Goal: Task Accomplishment & Management: Manage account settings

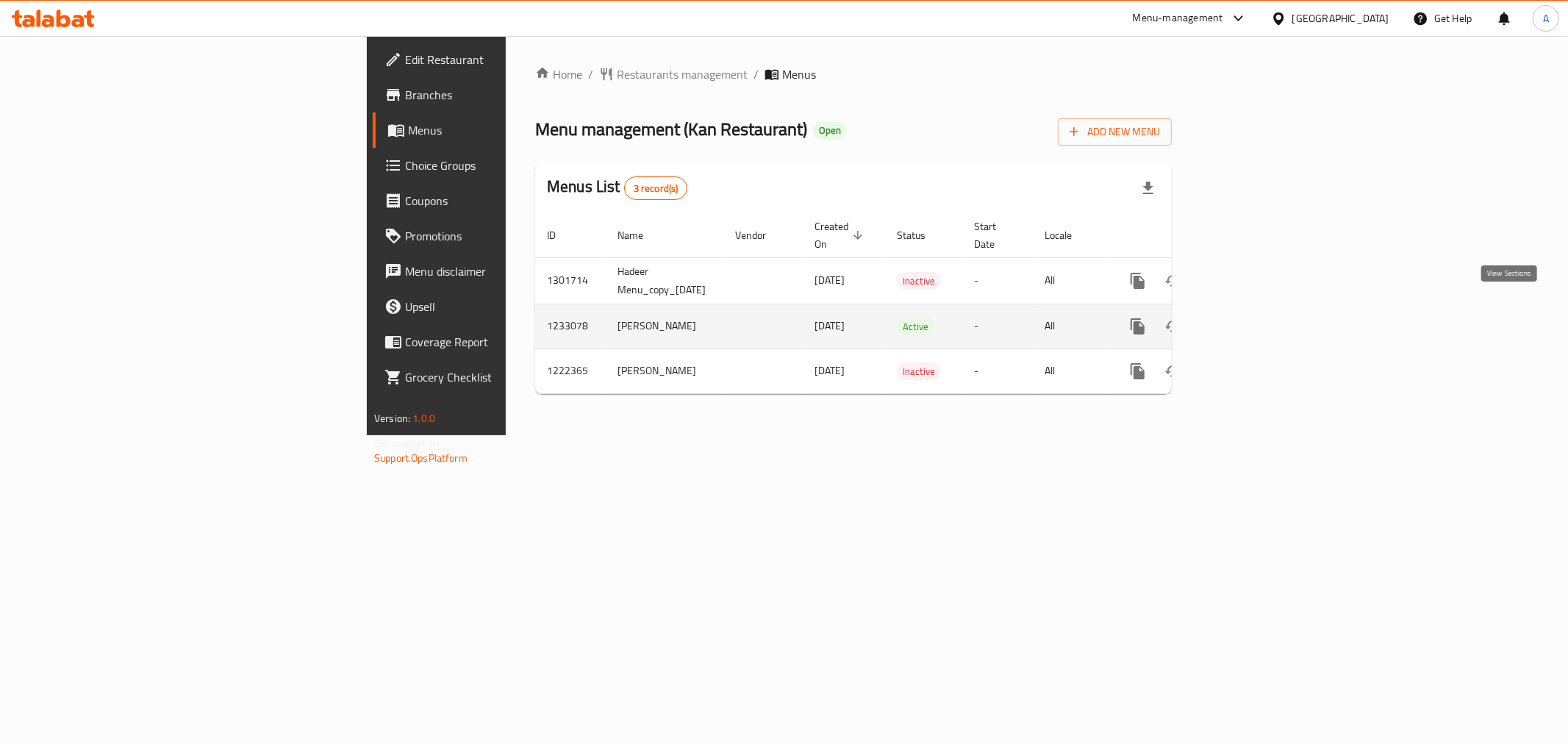
click at [1261, 310] on link "enhanced table" at bounding box center [1243, 326] width 35 height 35
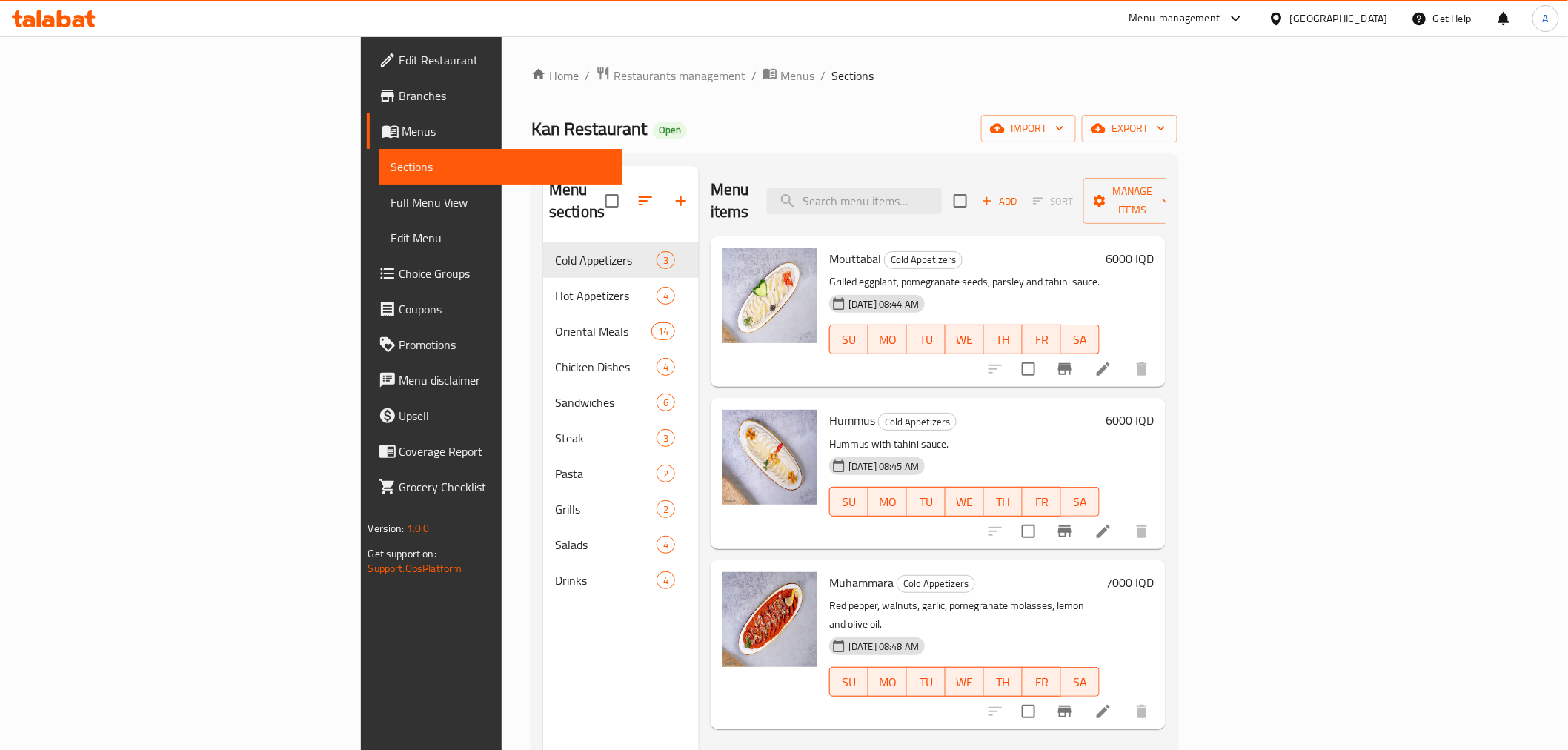
click at [676, 119] on div "Kan Restaurant Open import export" at bounding box center [854, 128] width 646 height 28
click at [769, 112] on div "Home / Restaurants management / Menus / Sections Kan Restaurant Open import exp…" at bounding box center [854, 496] width 646 height 862
click at [809, 166] on div "Menu items Add Sort Manage items" at bounding box center [938, 201] width 455 height 71
click at [785, 105] on div "Home / Restaurants management / Menus / Sections Kan Restaurant Open import exp…" at bounding box center [854, 496] width 646 height 862
click at [938, 211] on div "Menu items Add Sort Manage items" at bounding box center [938, 201] width 455 height 71
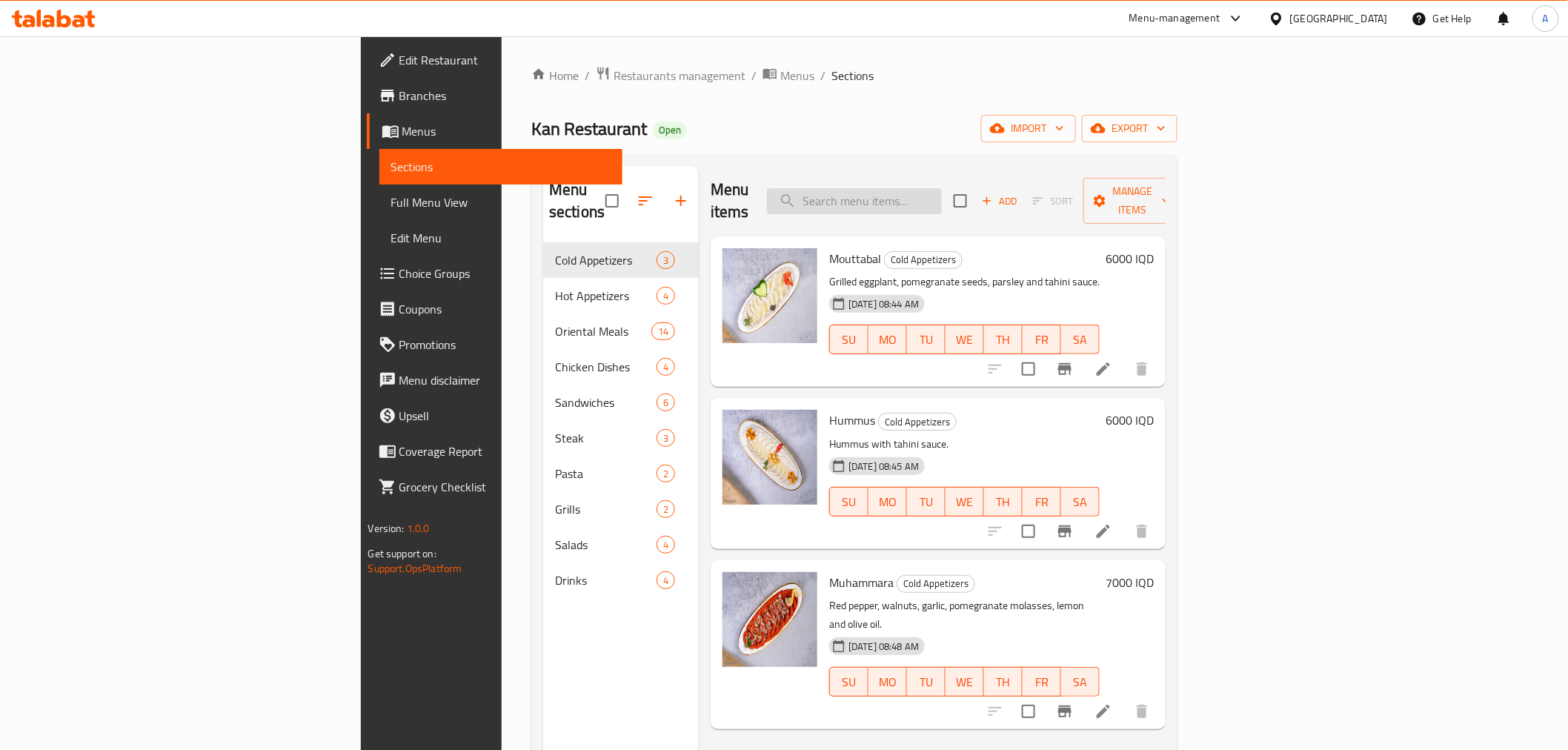
click at [941, 200] on input "search" at bounding box center [854, 200] width 175 height 26
type input "s"
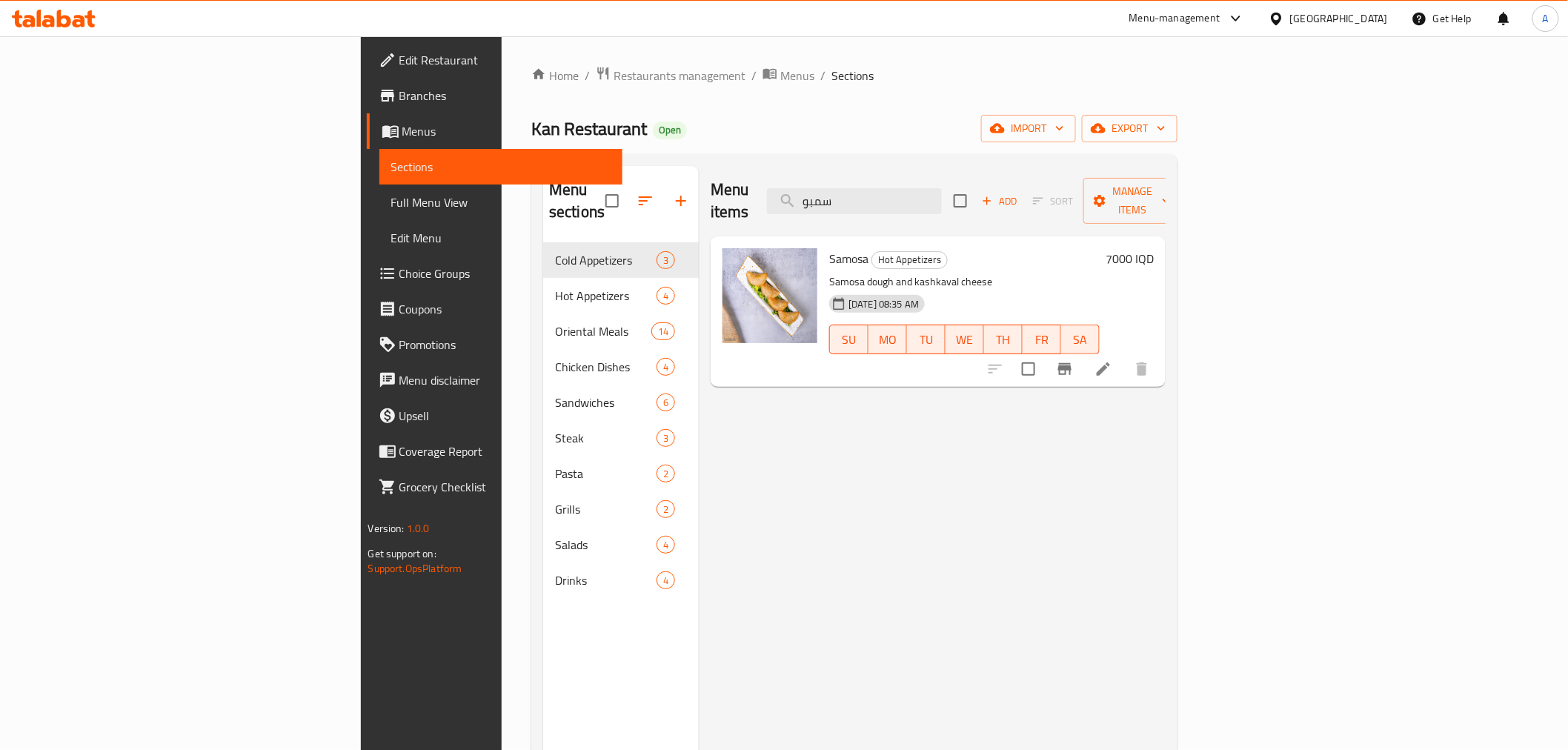
type input "سمبو"
click at [1110, 363] on icon at bounding box center [1104, 369] width 13 height 13
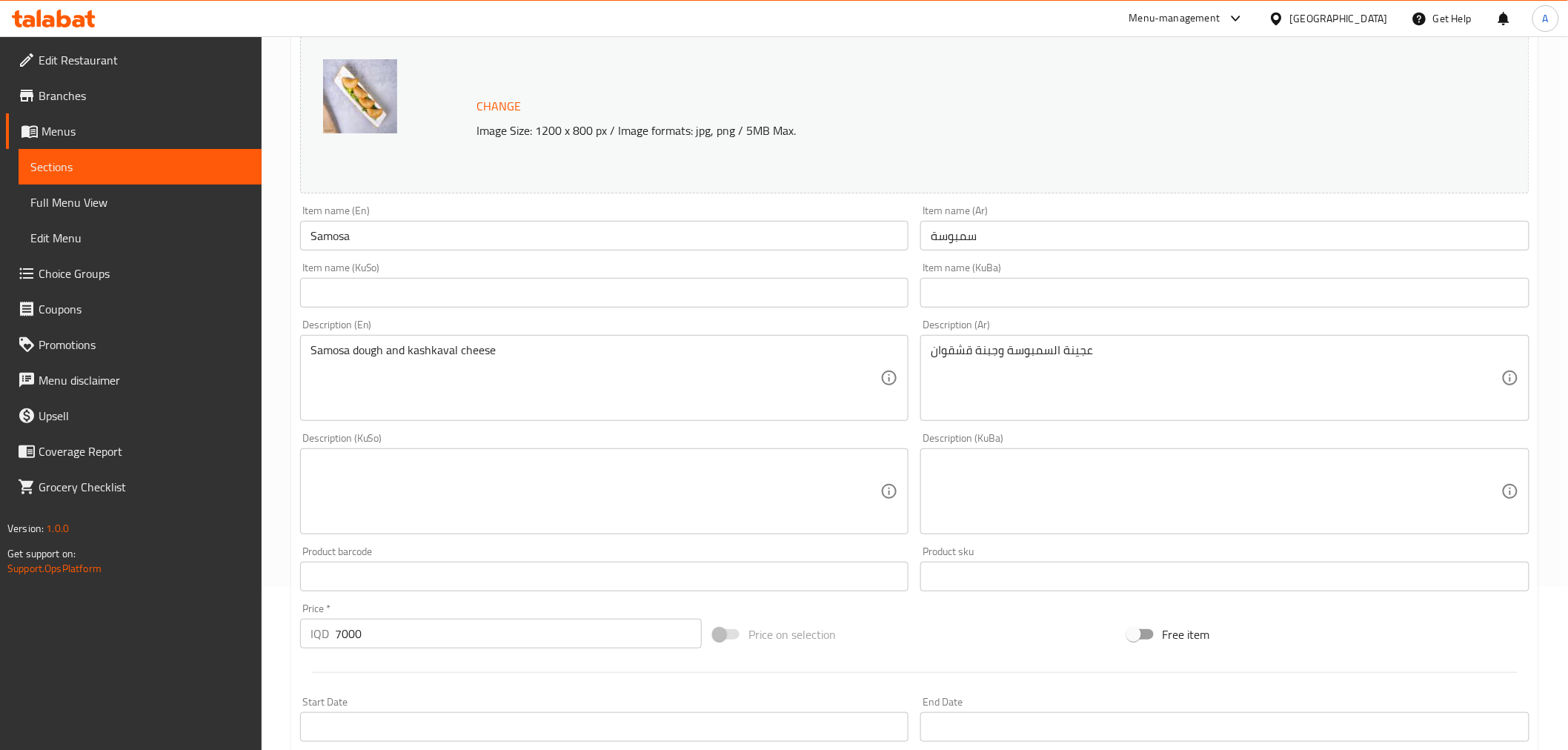
scroll to position [164, 0]
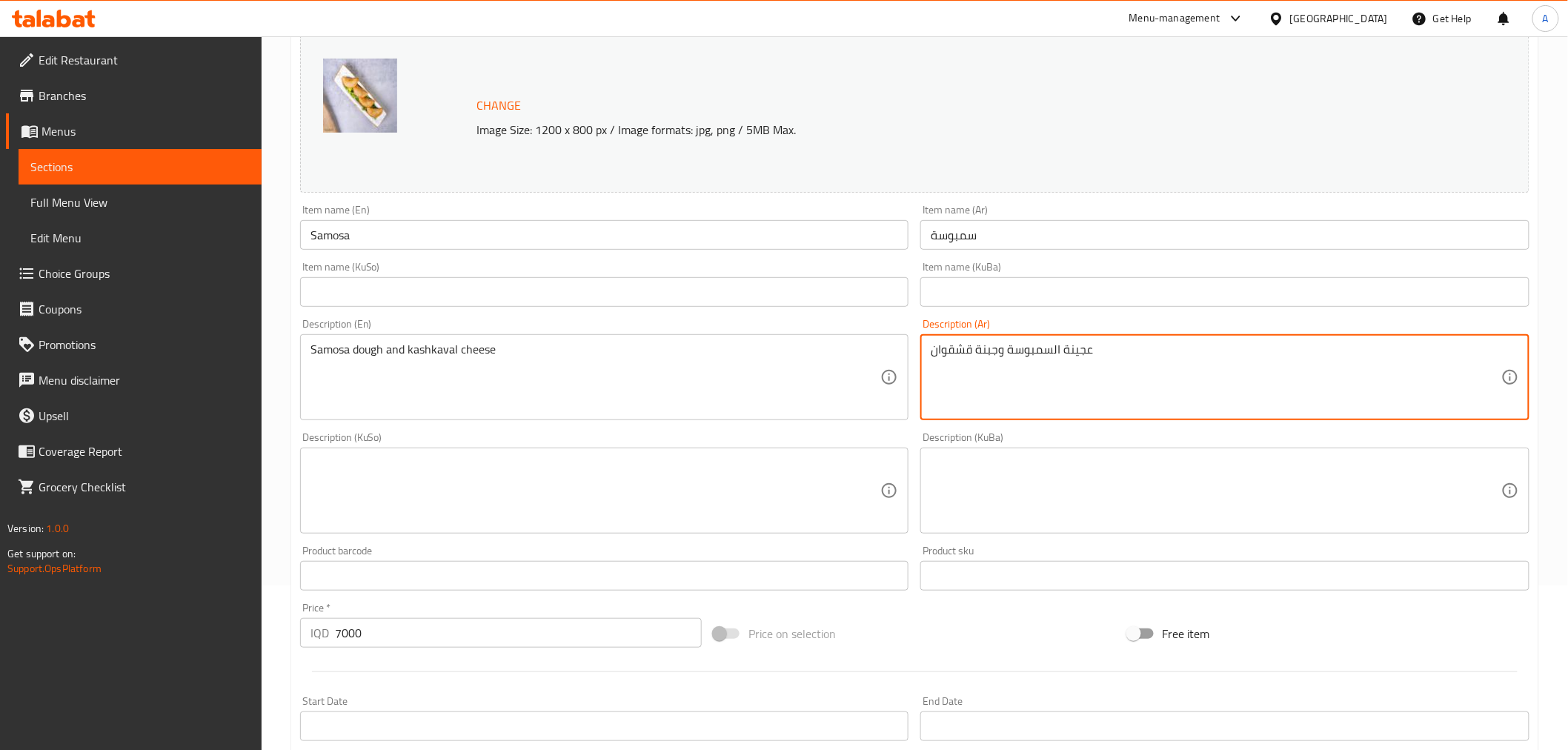
drag, startPoint x: 1001, startPoint y: 349, endPoint x: 918, endPoint y: 351, distance: 83.0
type textarea "عجينة السمبوسة مع لحم"
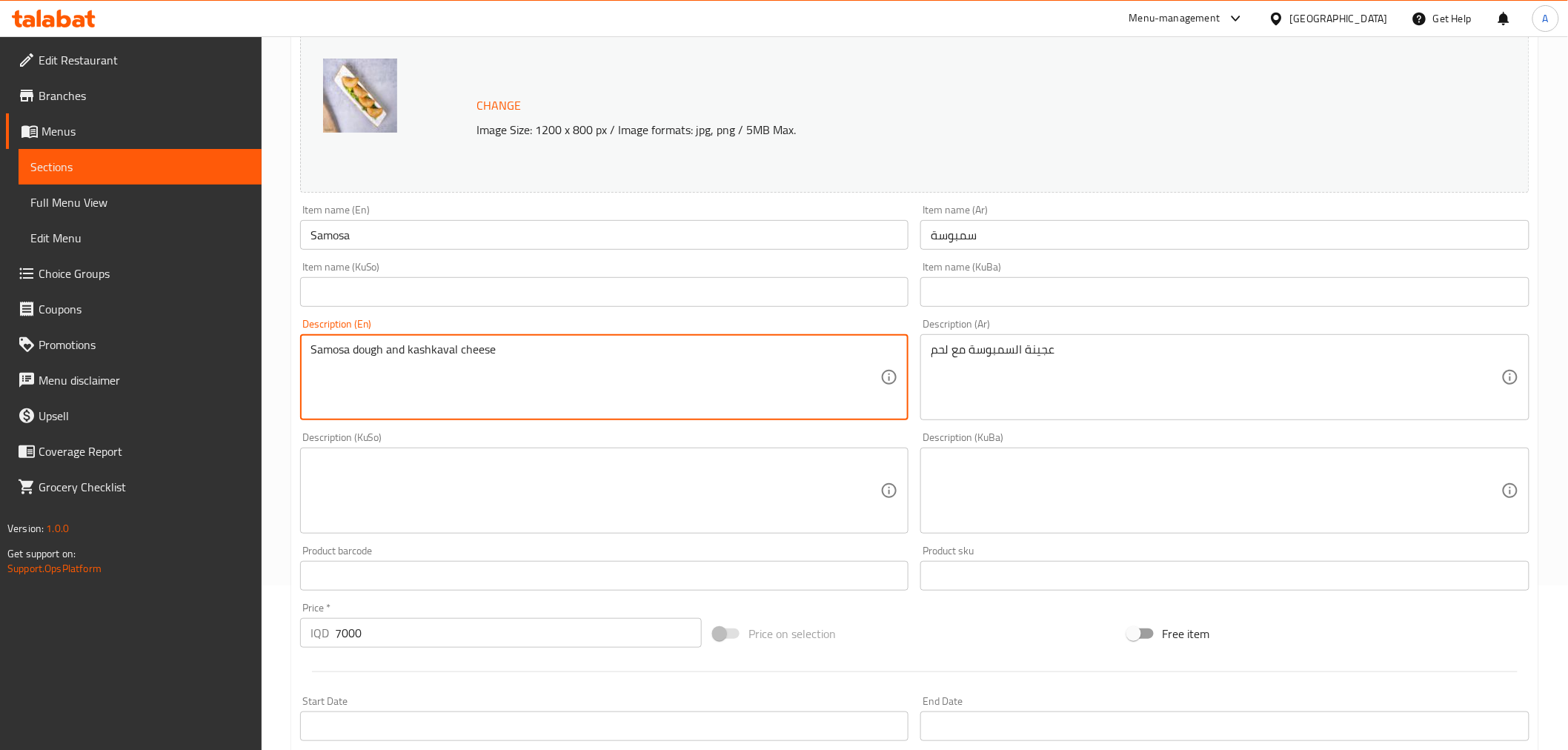
drag, startPoint x: 407, startPoint y: 343, endPoint x: 567, endPoint y: 365, distance: 161.5
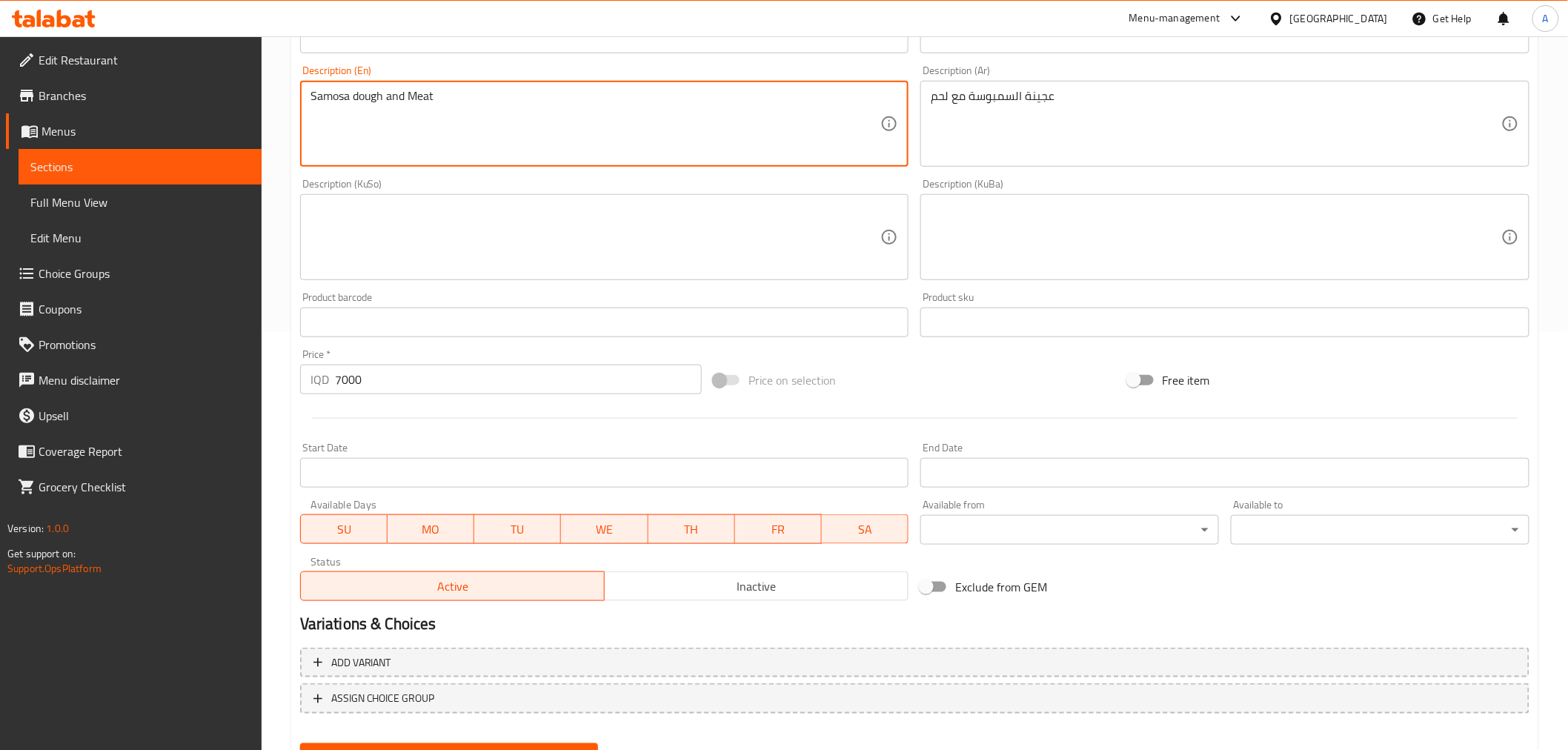
scroll to position [487, 0]
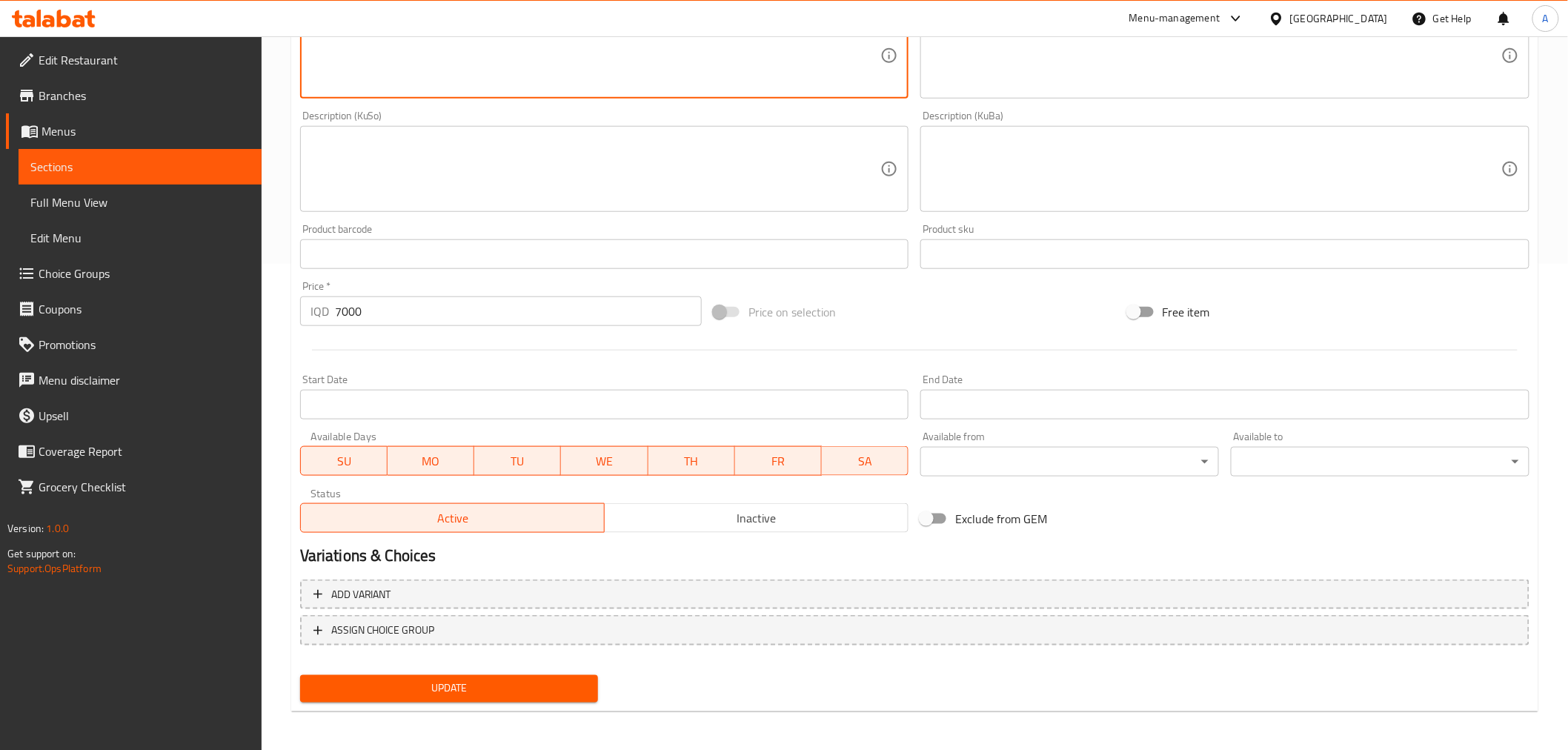
type textarea "Samosa dough and Meat"
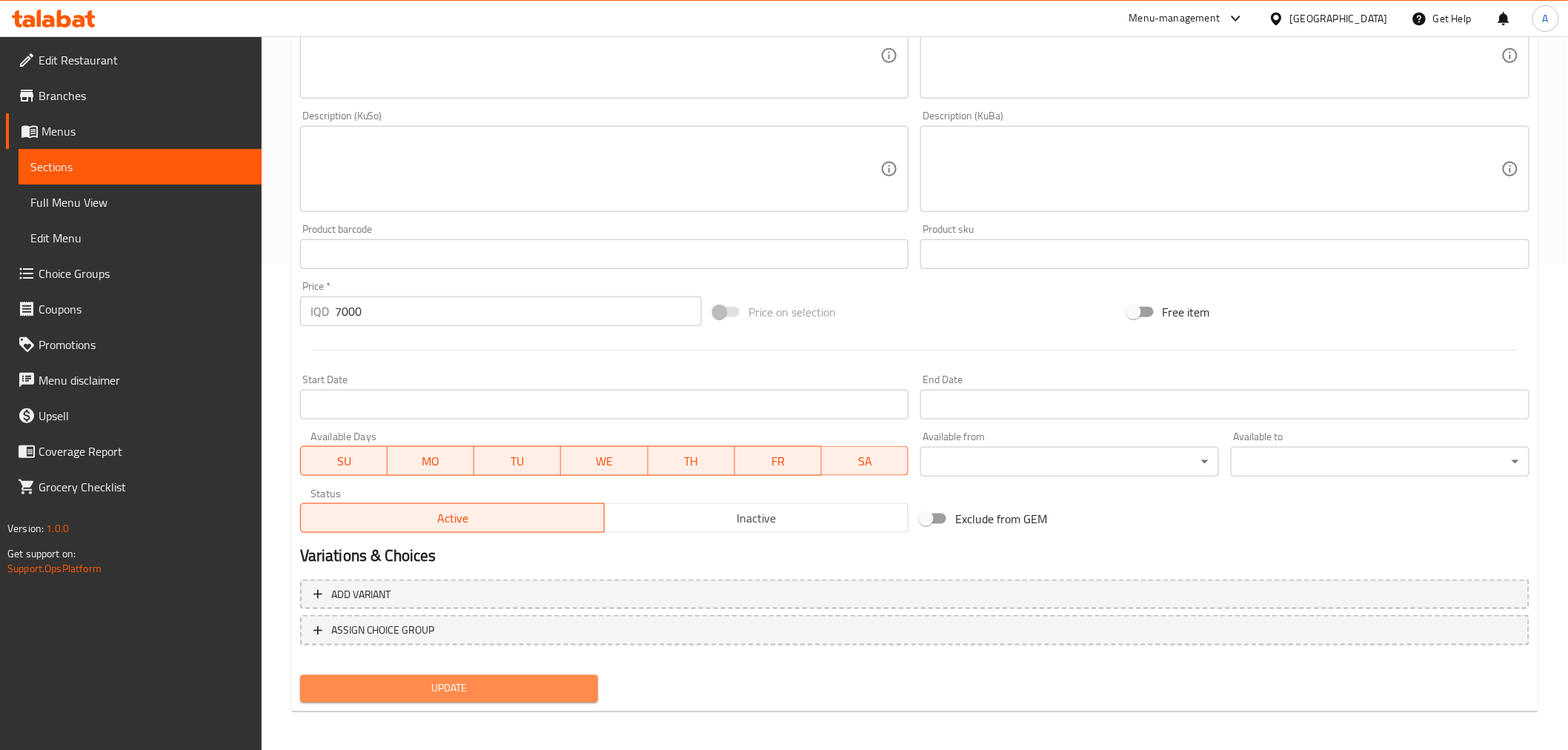
click at [453, 686] on span "Update" at bounding box center [449, 688] width 275 height 18
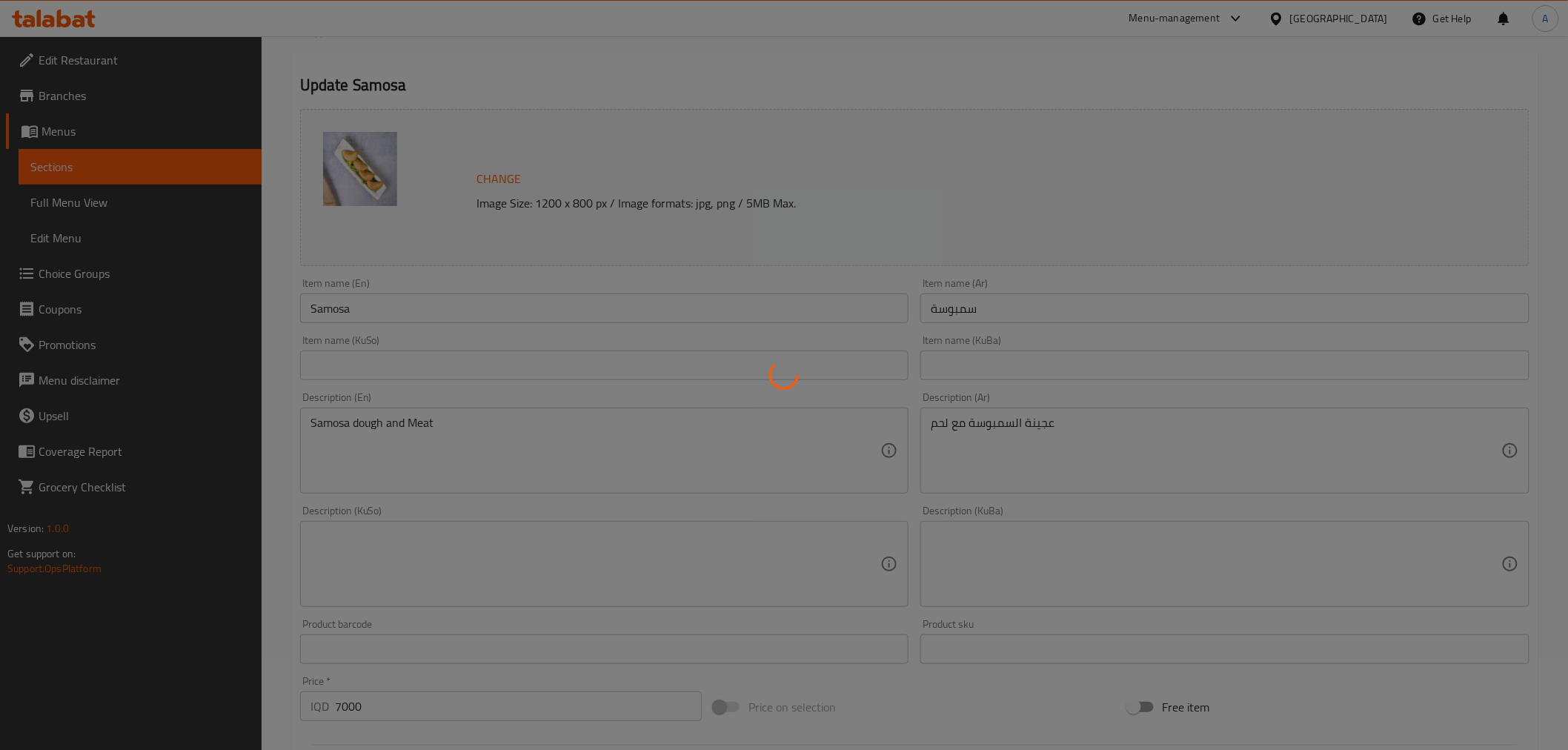
scroll to position [0, 0]
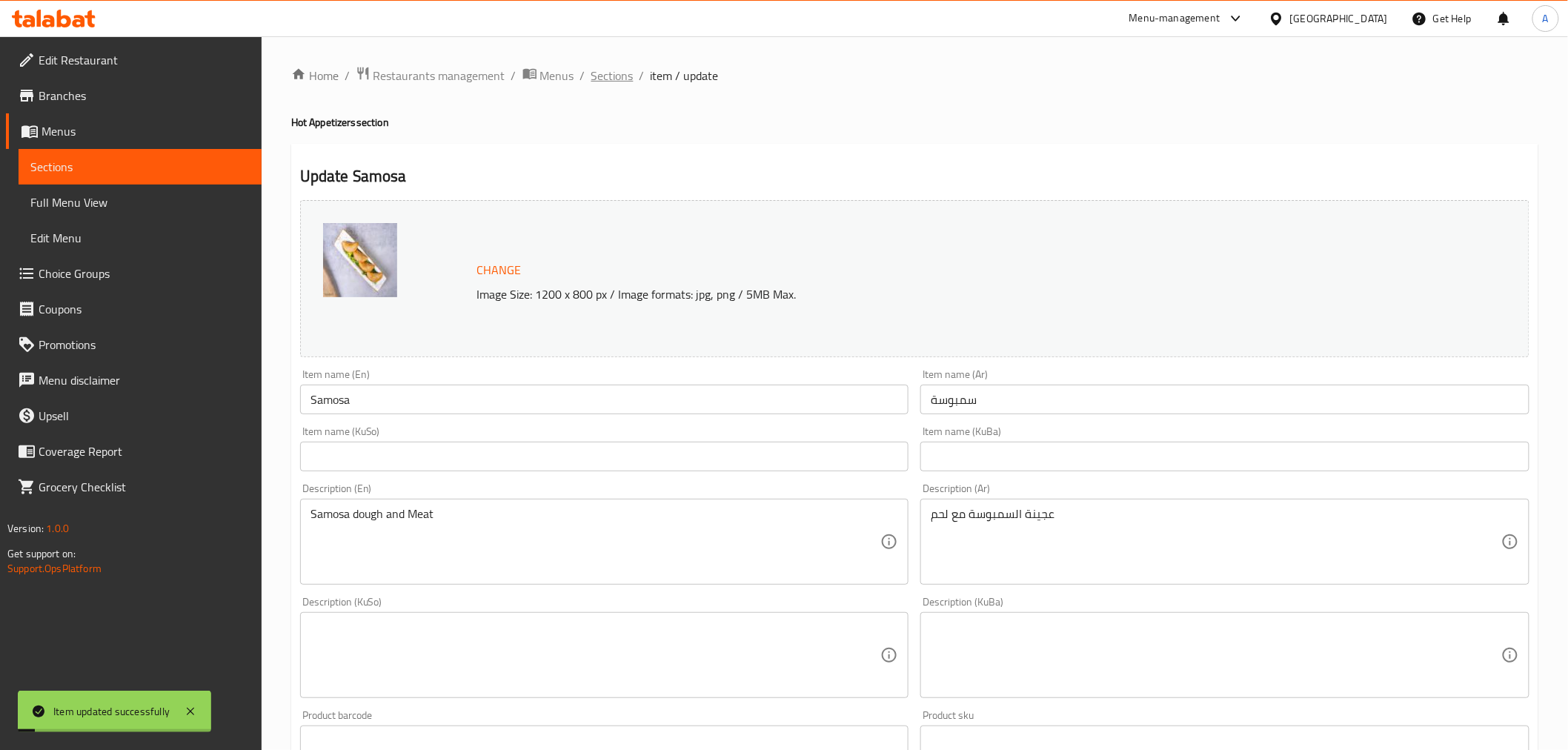
click at [623, 75] on span "Sections" at bounding box center [612, 75] width 42 height 18
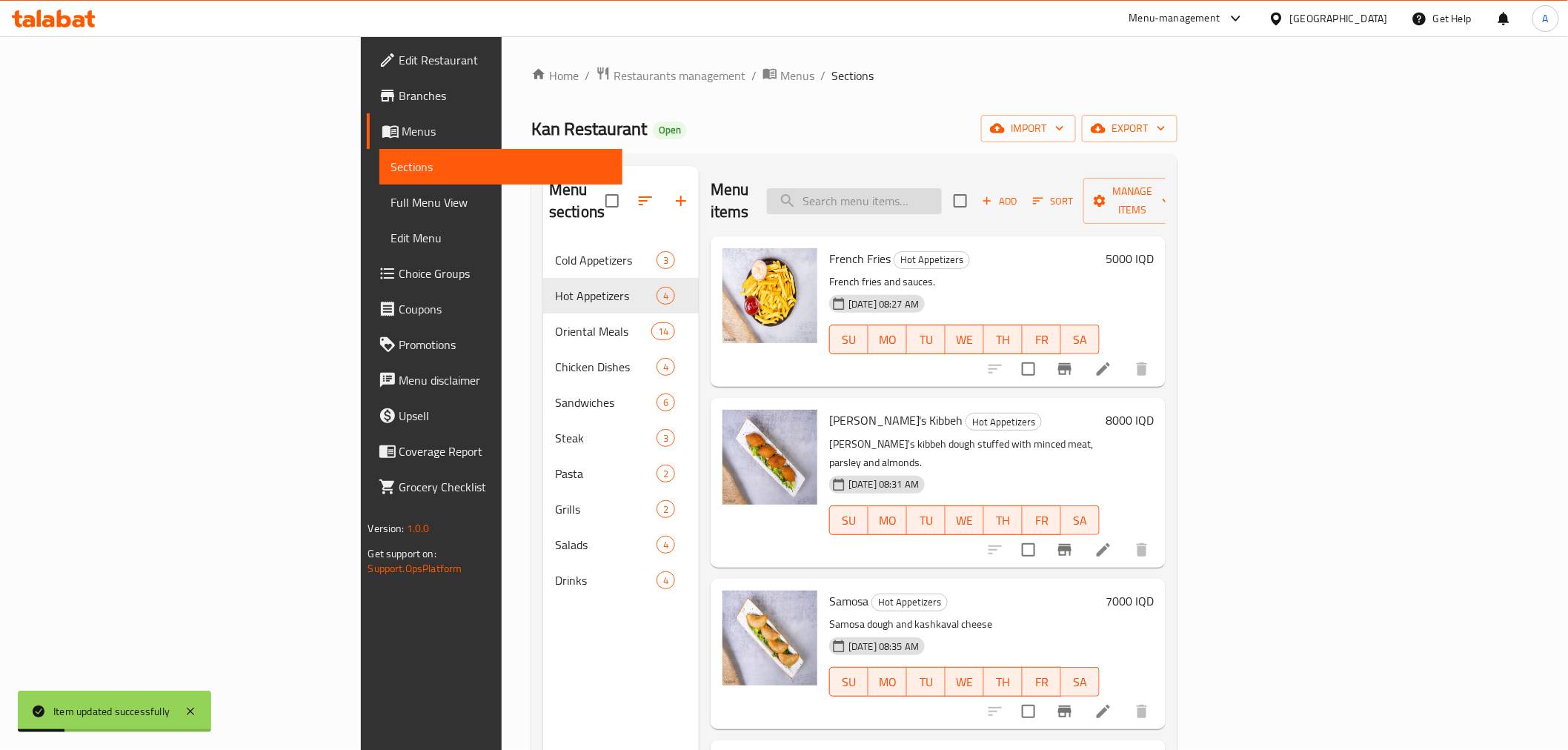
click at [941, 191] on input "search" at bounding box center [854, 200] width 175 height 26
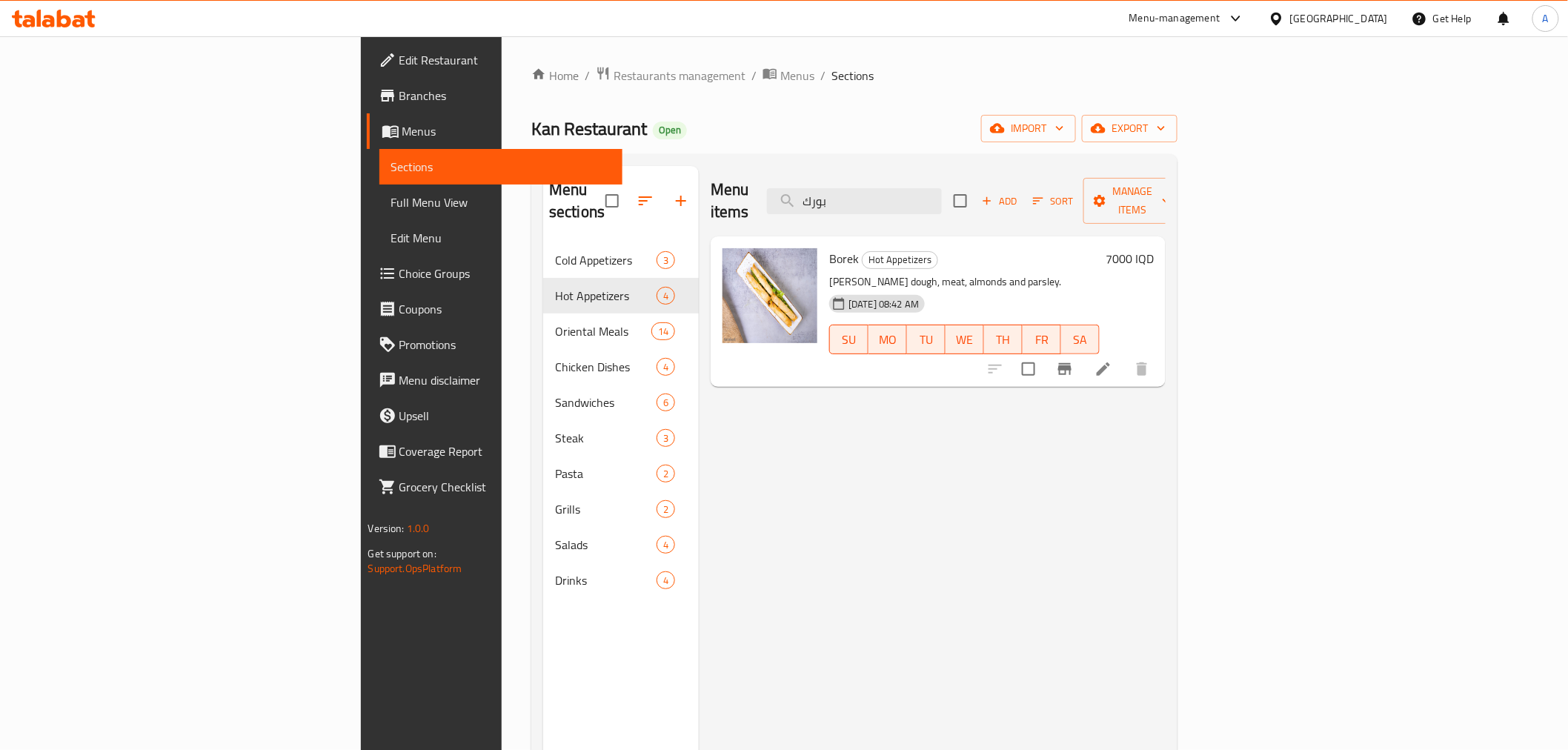
type input "بورك"
click at [1110, 363] on icon at bounding box center [1104, 369] width 13 height 13
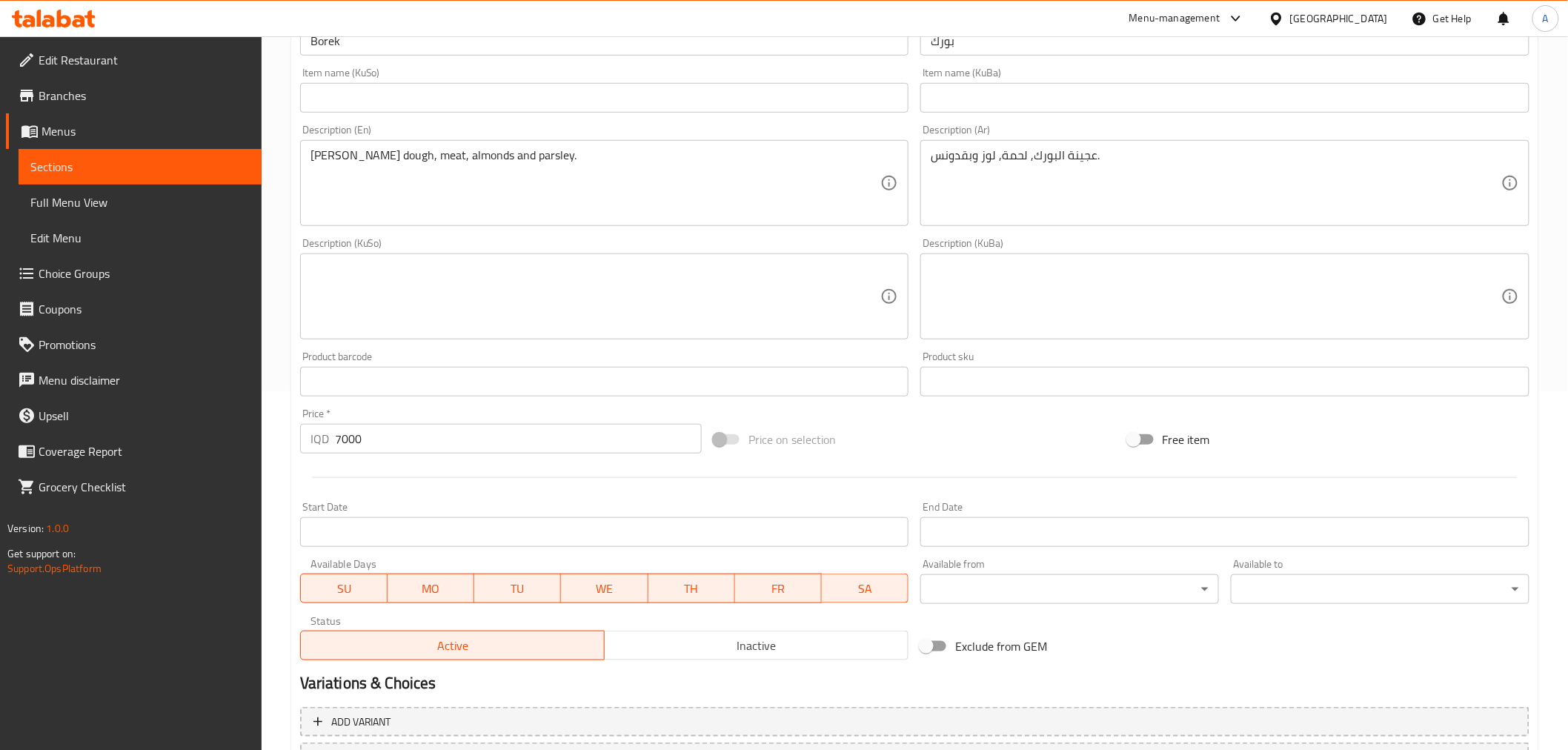
scroll to position [329, 0]
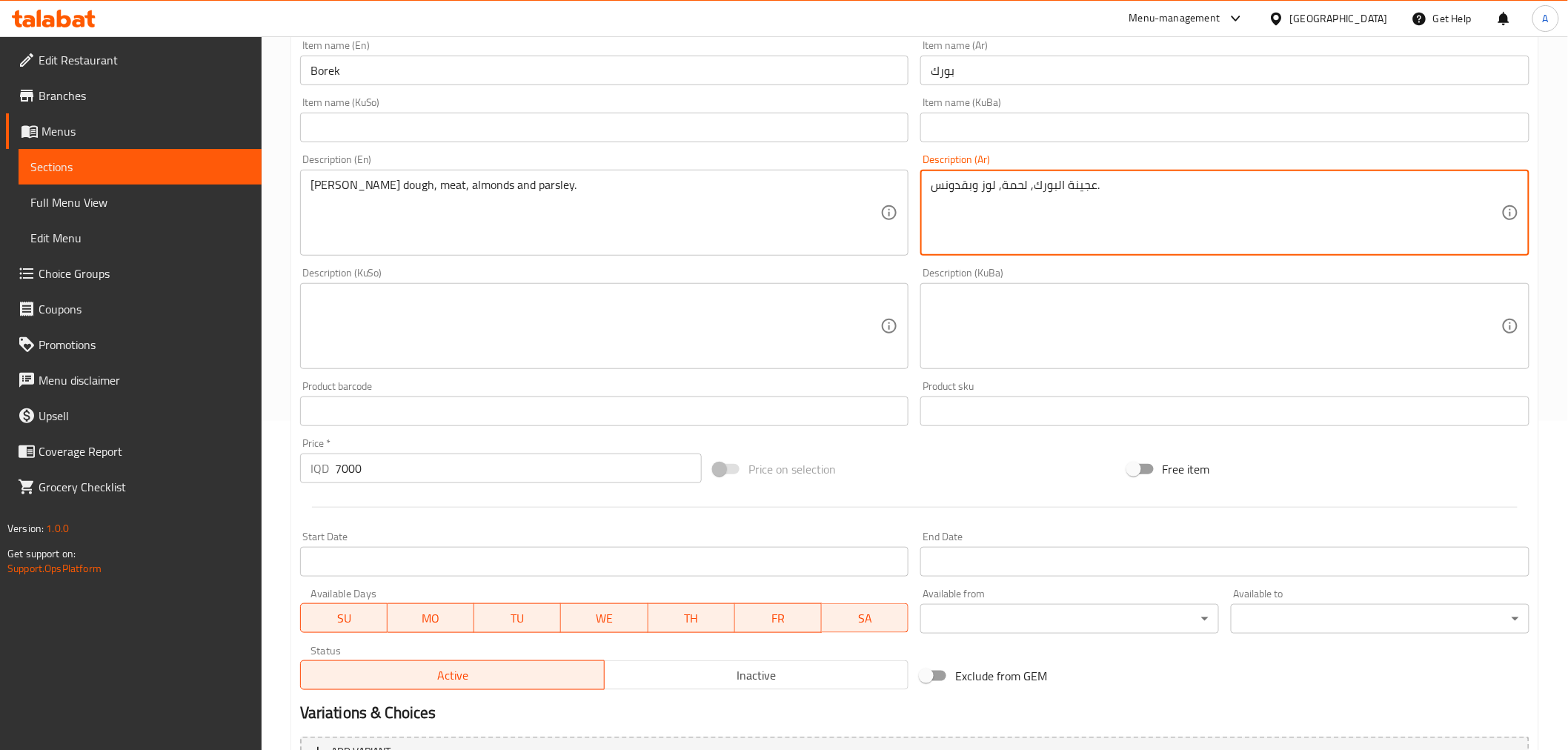
drag, startPoint x: 1030, startPoint y: 186, endPoint x: 923, endPoint y: 195, distance: 107.4
click at [1080, 181] on textarea "عجينة البورك. مع جبنة الموزريلا" at bounding box center [1216, 213] width 570 height 71
click at [1022, 188] on textarea "عجينة البورك. مع جبنة الموزريلا" at bounding box center [1216, 213] width 570 height 71
type textarea "عجينة البورك مع جبنة الموزريلا"
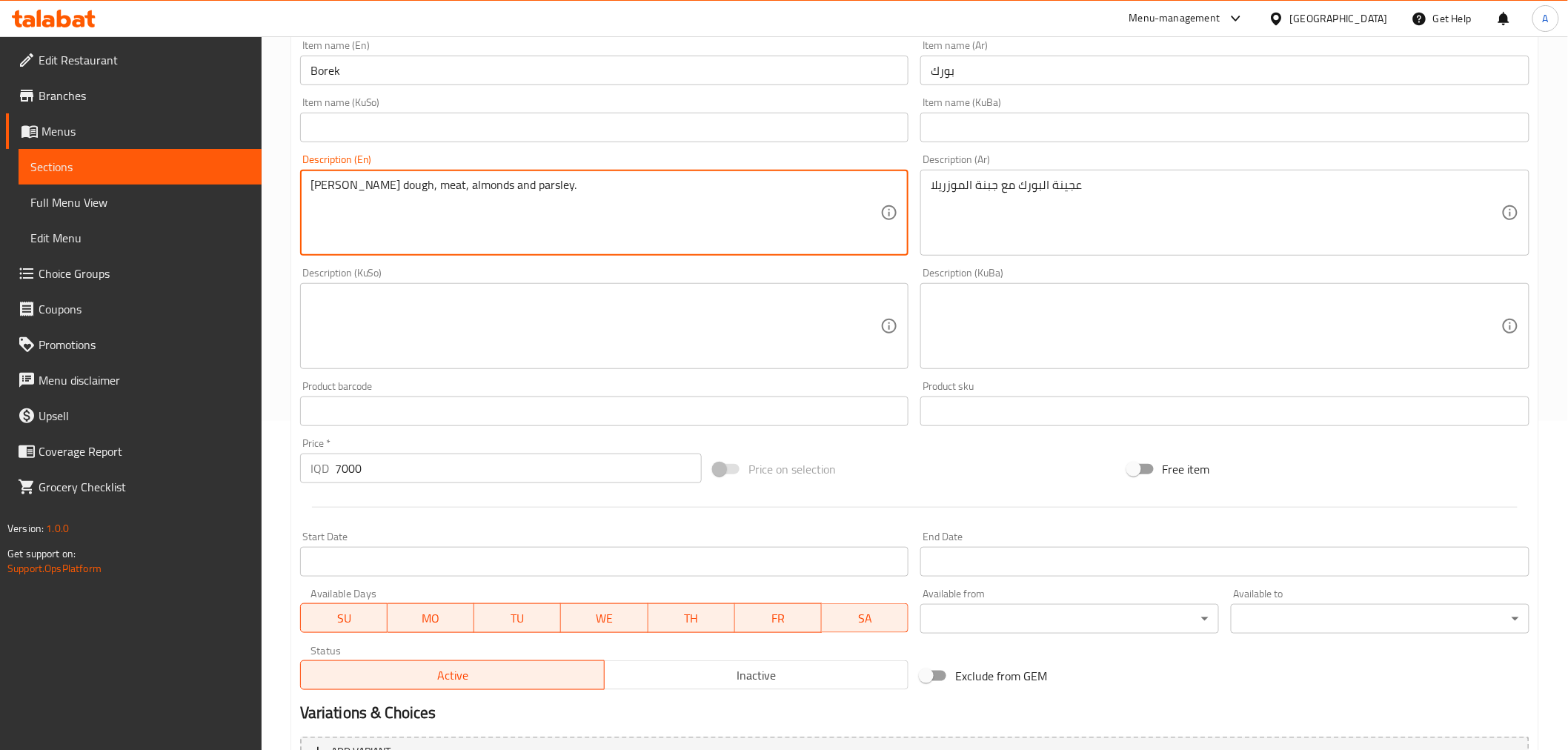
click at [431, 178] on textarea "[PERSON_NAME] dough, meat, almonds and parsley." at bounding box center [595, 213] width 570 height 71
click at [396, 189] on textarea "[PERSON_NAME] dough, meat, almonds and parsley." at bounding box center [595, 213] width 570 height 71
drag, startPoint x: 375, startPoint y: 187, endPoint x: 713, endPoint y: 194, distance: 338.1
click at [713, 194] on textarea "[PERSON_NAME] dough, meat, almonds and parsley." at bounding box center [595, 213] width 570 height 71
click at [398, 184] on textarea "[PERSON_NAME] dough and Mozerla cheese" at bounding box center [595, 213] width 570 height 71
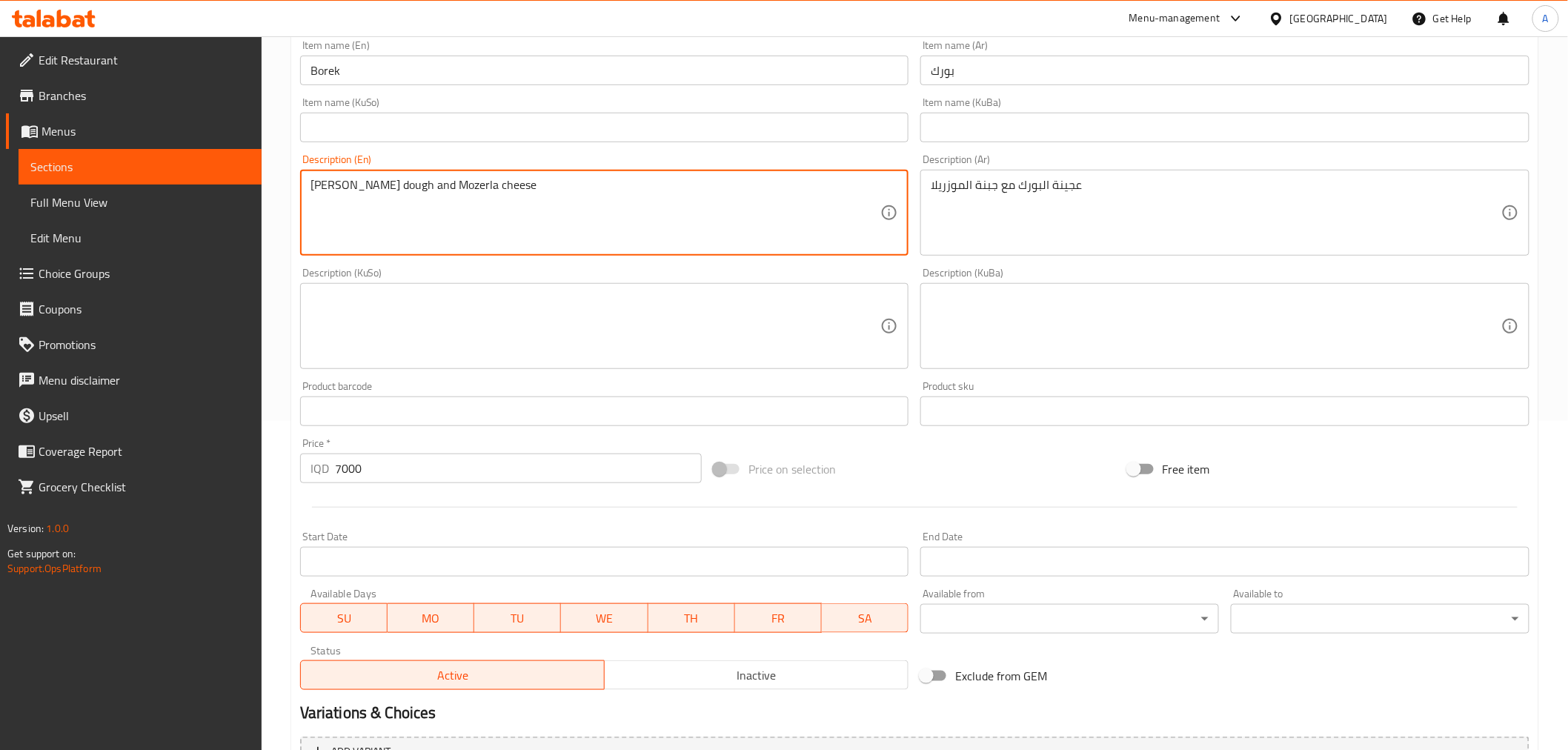
click at [398, 184] on textarea "[PERSON_NAME] dough and Mozerla cheese" at bounding box center [595, 213] width 570 height 71
paste textarea "[PERSON_NAME]"
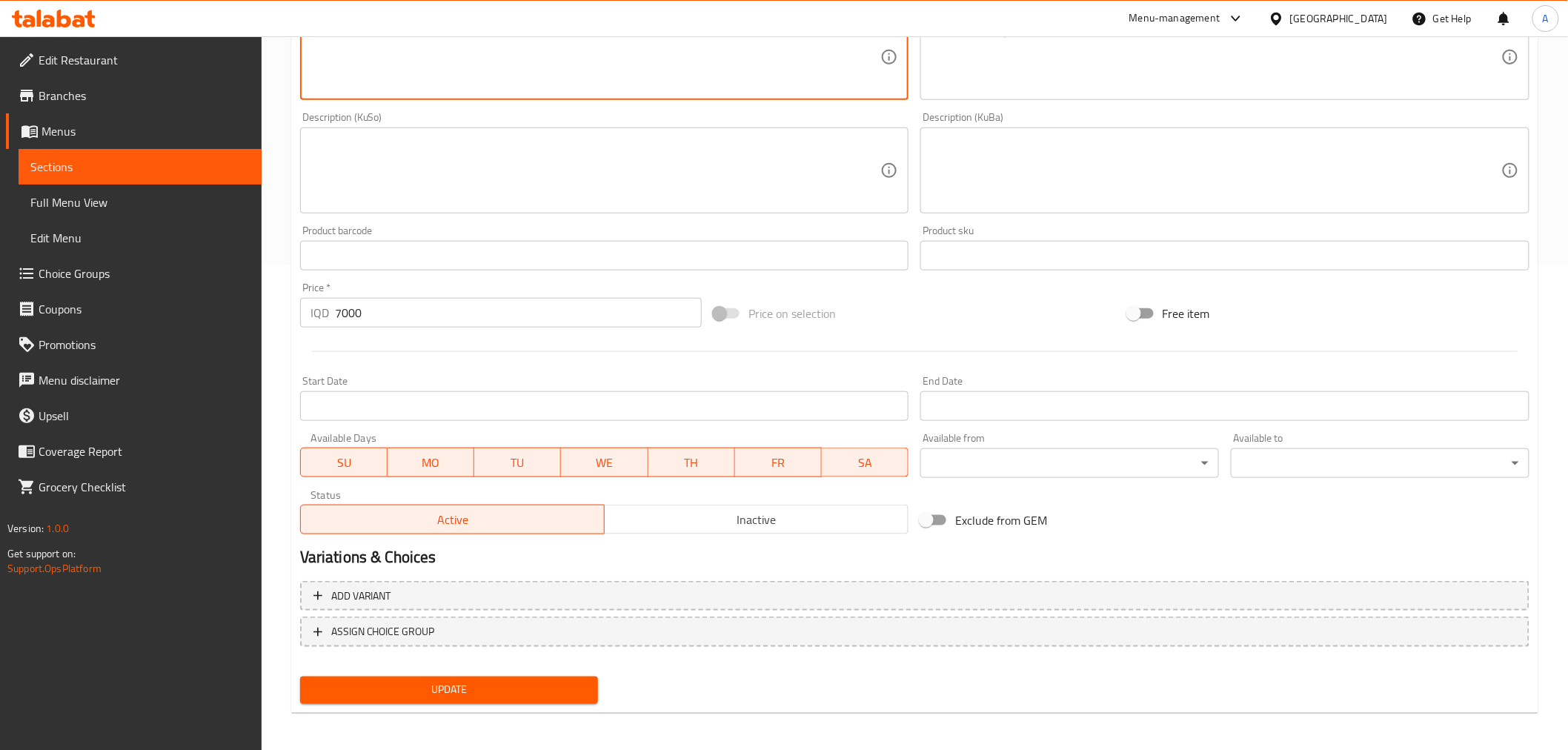
scroll to position [487, 0]
type textarea "[PERSON_NAME] dough and Mozzarella cheese"
click at [371, 690] on span "Update" at bounding box center [449, 688] width 275 height 18
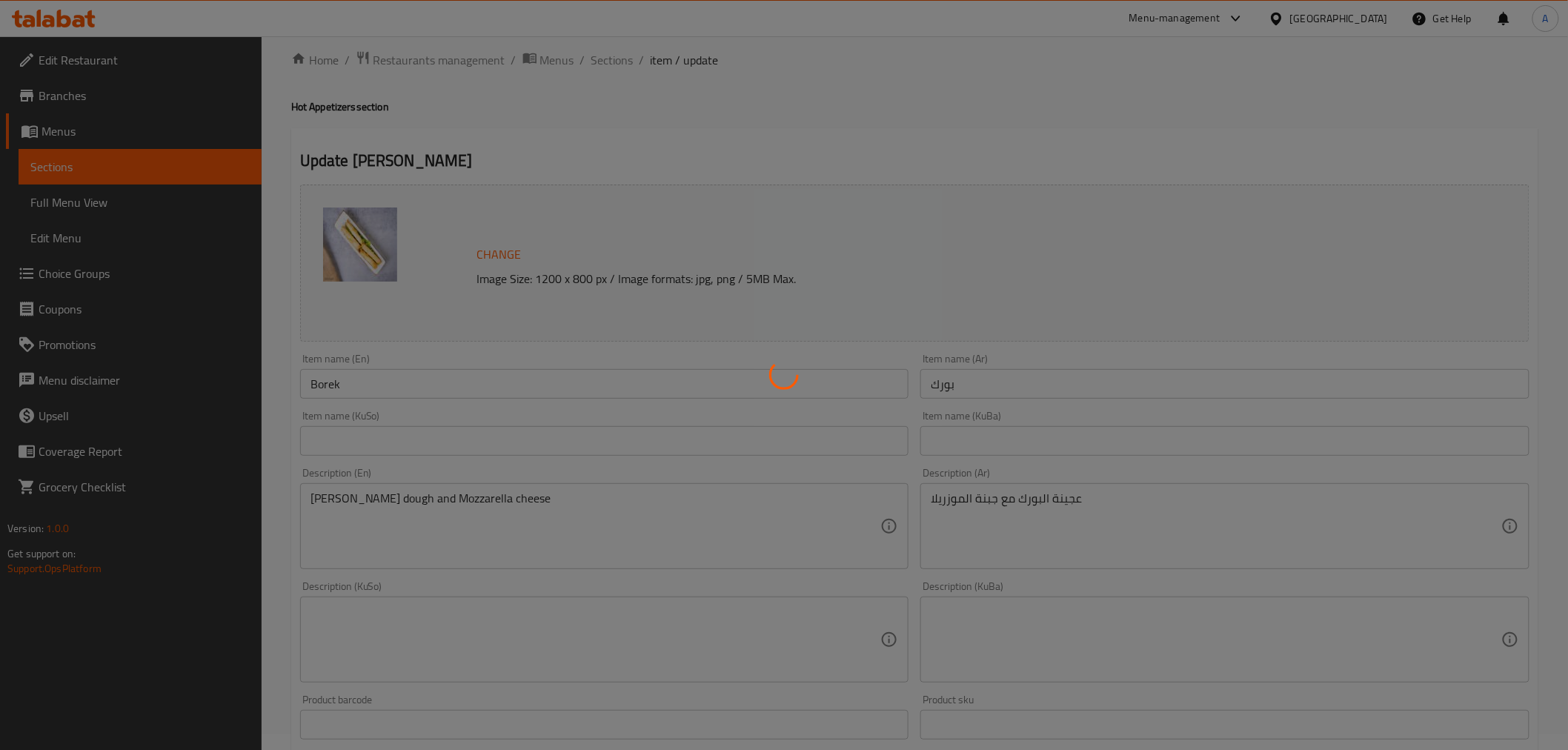
scroll to position [0, 0]
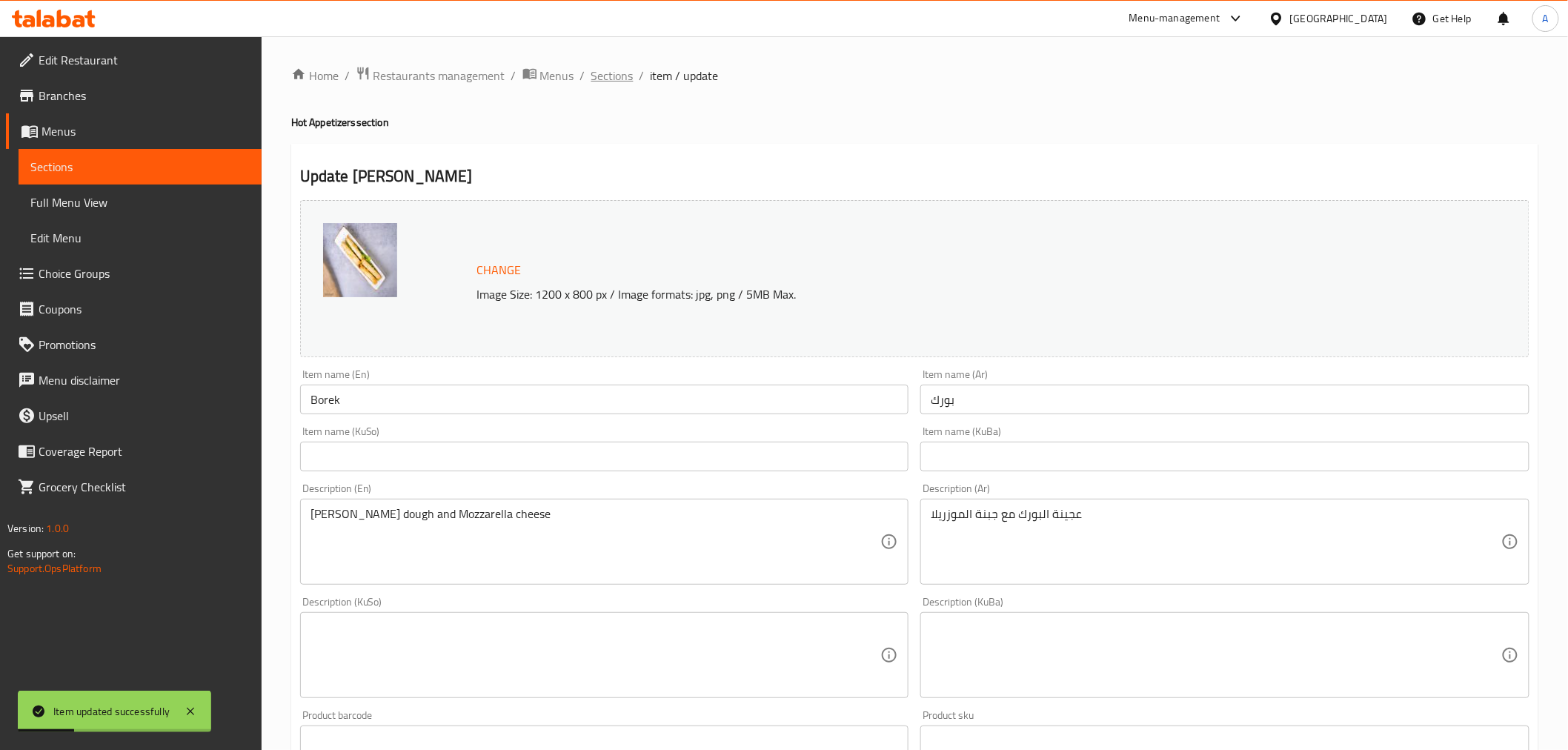
click at [613, 81] on span "Sections" at bounding box center [612, 75] width 42 height 18
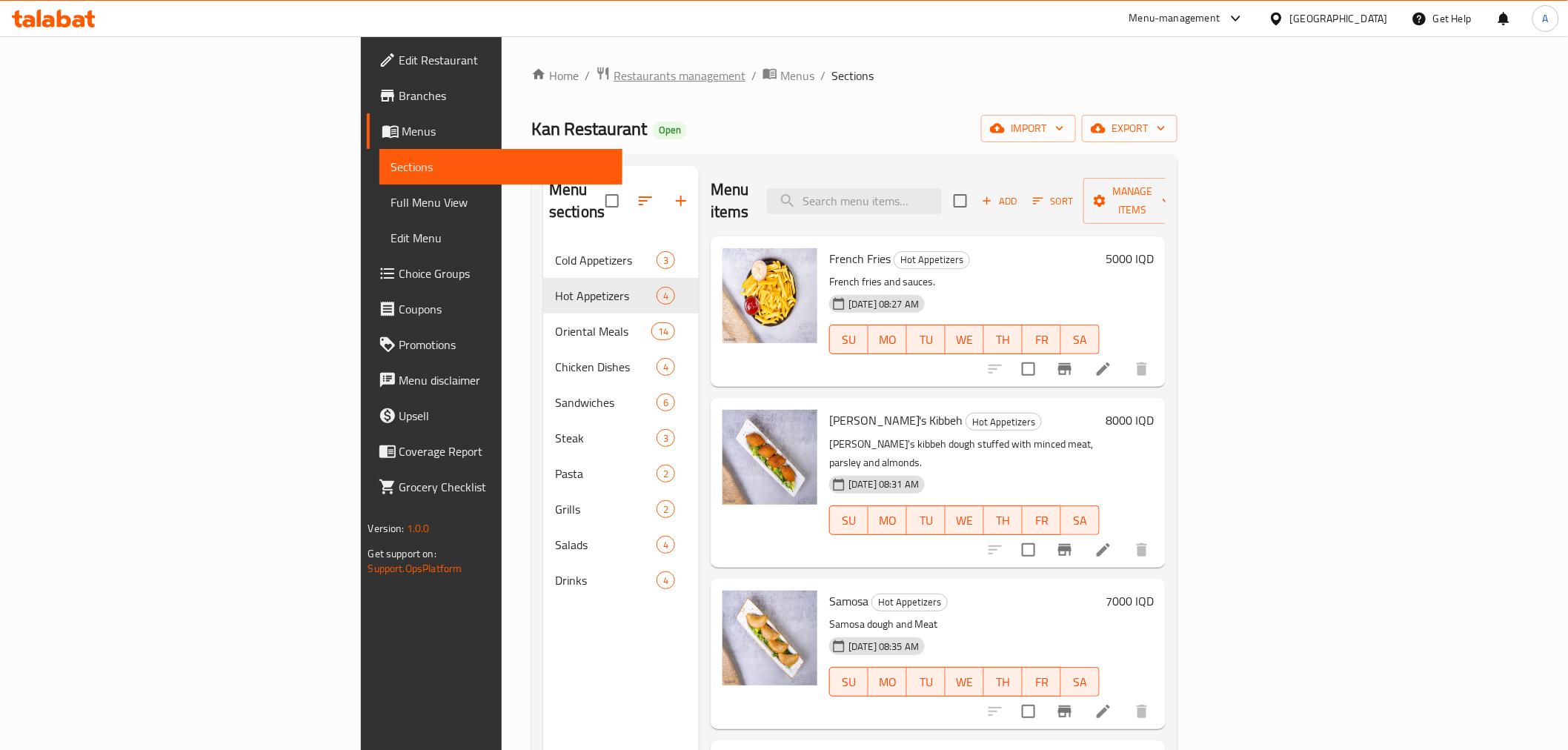
click at [613, 77] on span "Restaurants management" at bounding box center [679, 75] width 132 height 18
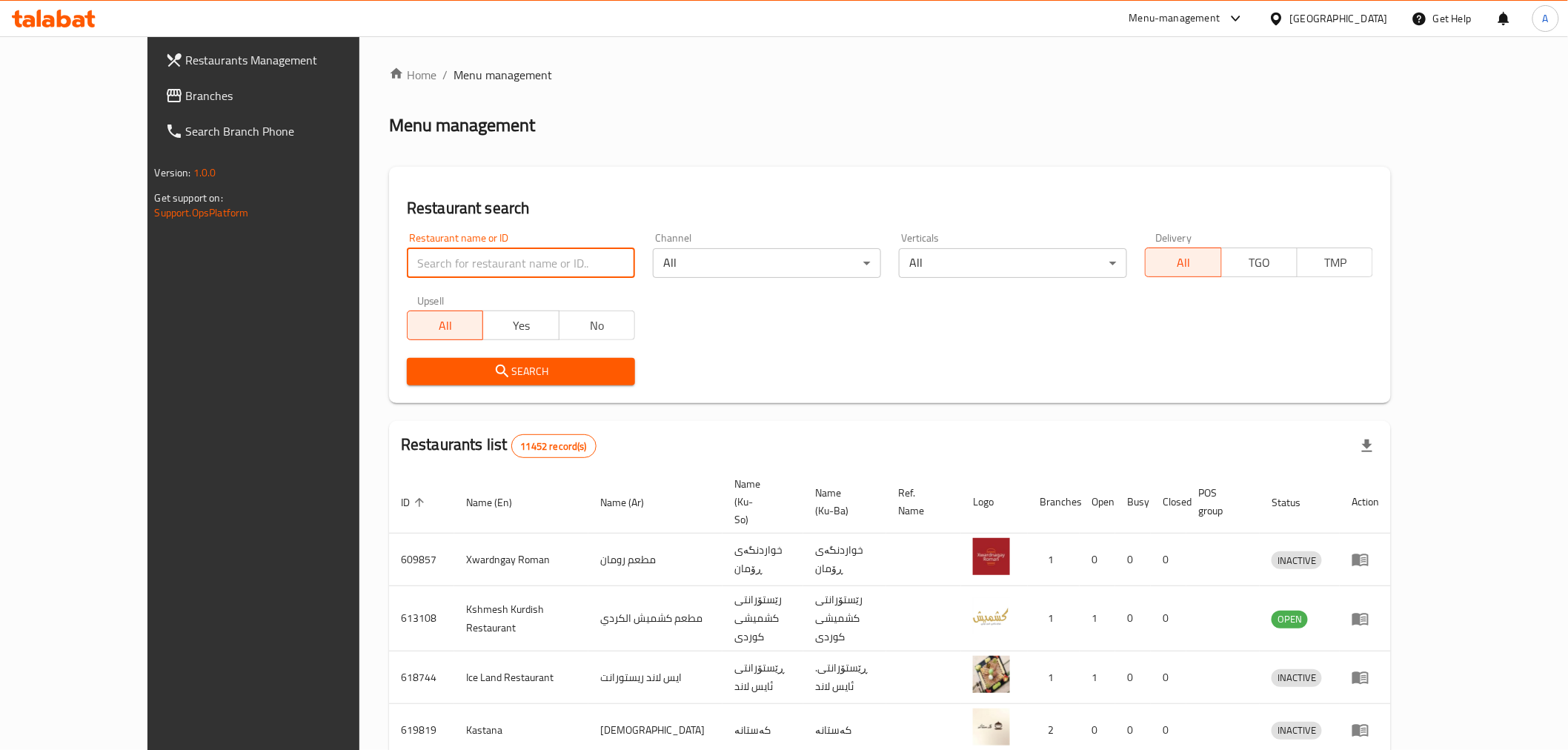
click at [406, 271] on input "search" at bounding box center [520, 262] width 228 height 30
paste input "643833"
type input "643833"
click button "Search" at bounding box center [520, 371] width 228 height 28
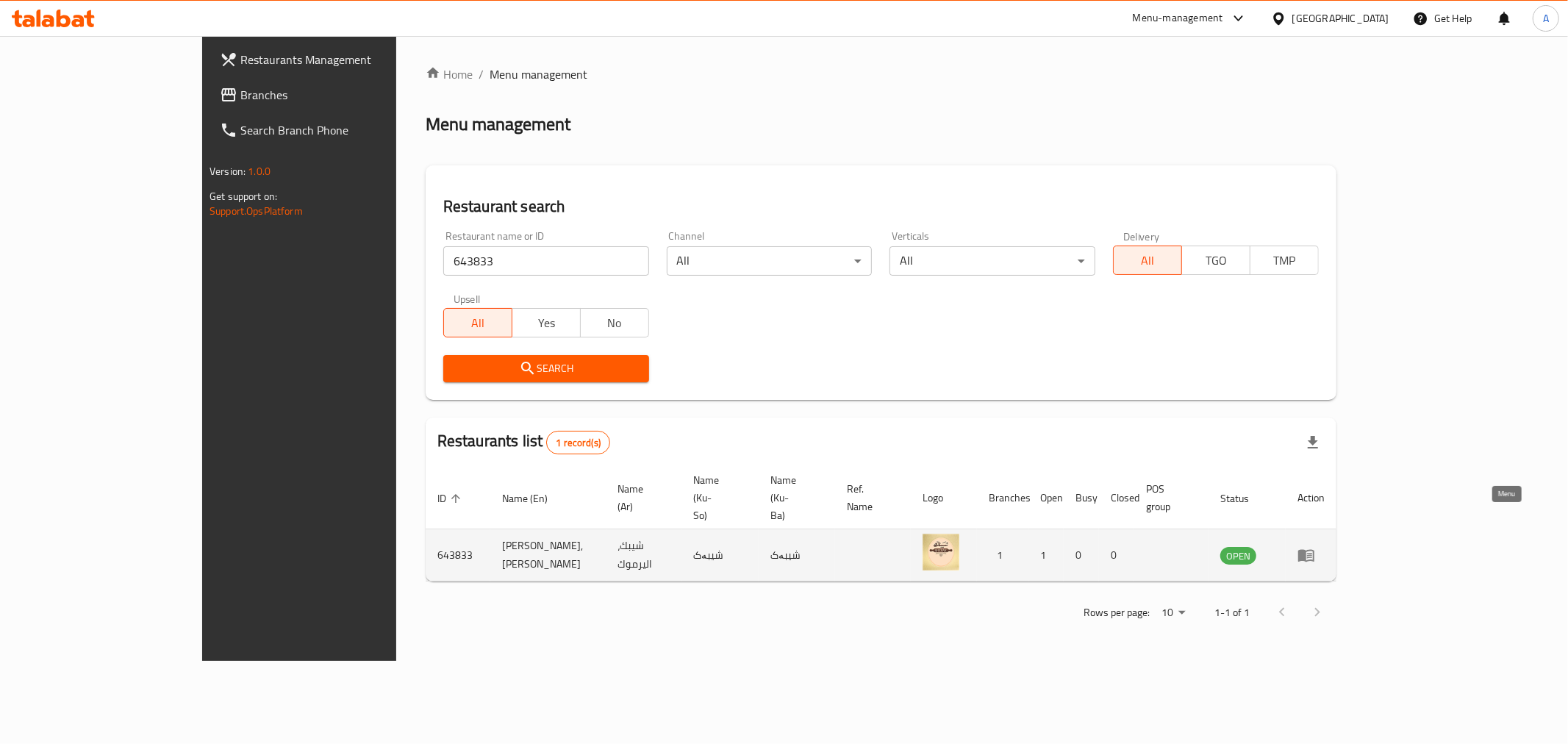
click at [1314, 550] on icon "enhanced table" at bounding box center [1306, 556] width 16 height 12
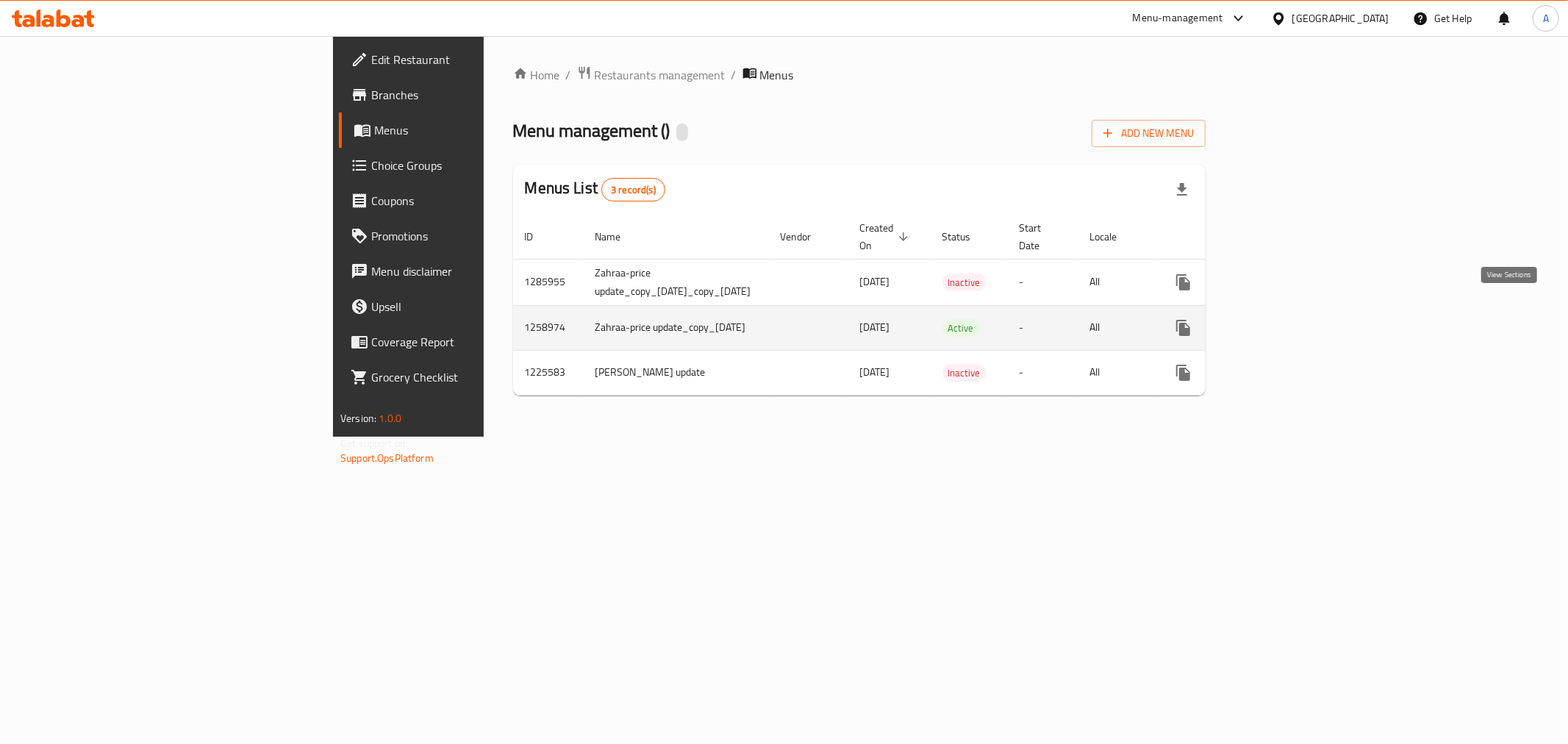
click at [1298, 319] on icon "enhanced table" at bounding box center [1289, 328] width 18 height 18
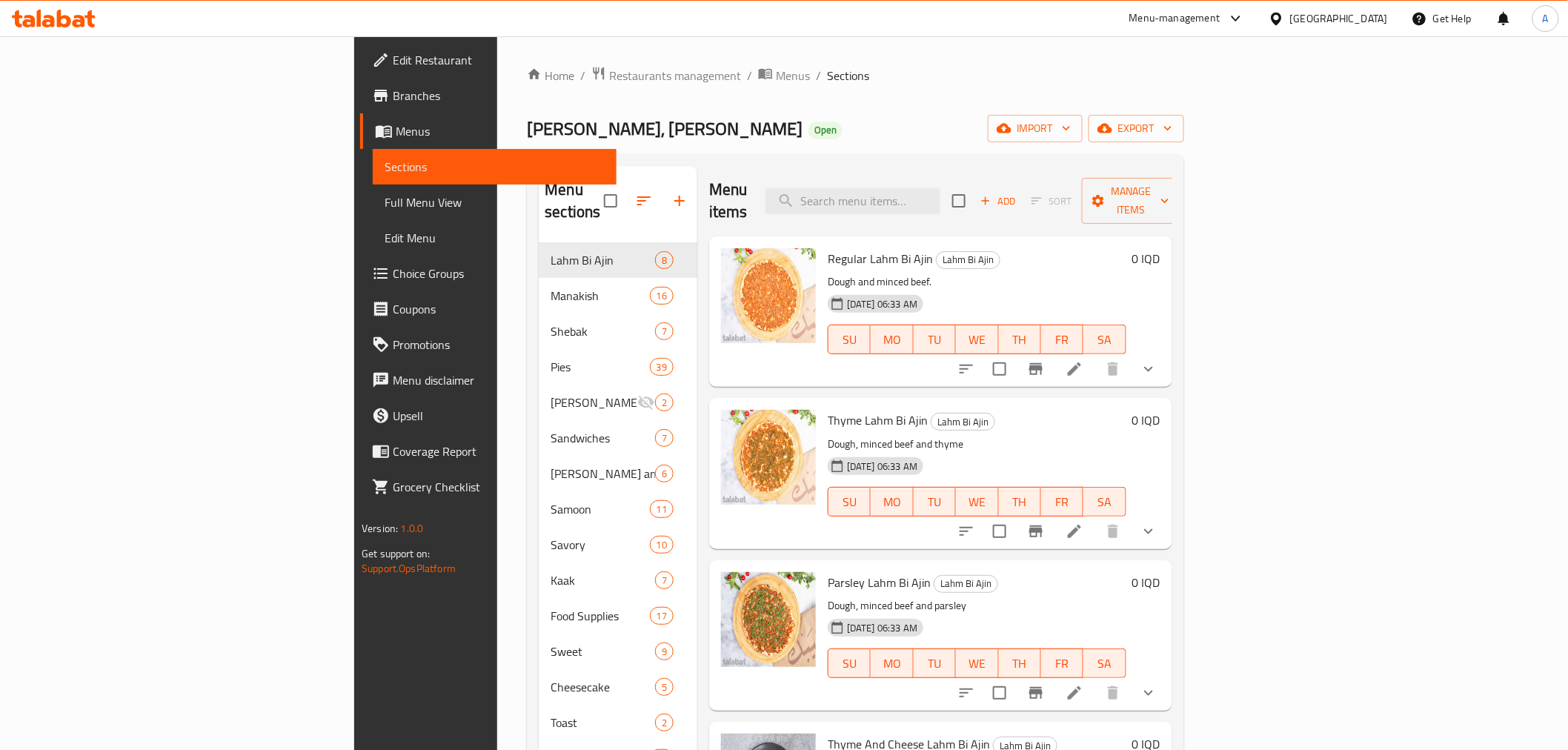
click at [758, 139] on div "Shebak, Al Yarmuk Open import export" at bounding box center [855, 128] width 656 height 28
click at [940, 188] on input "search" at bounding box center [852, 200] width 175 height 26
type input "w"
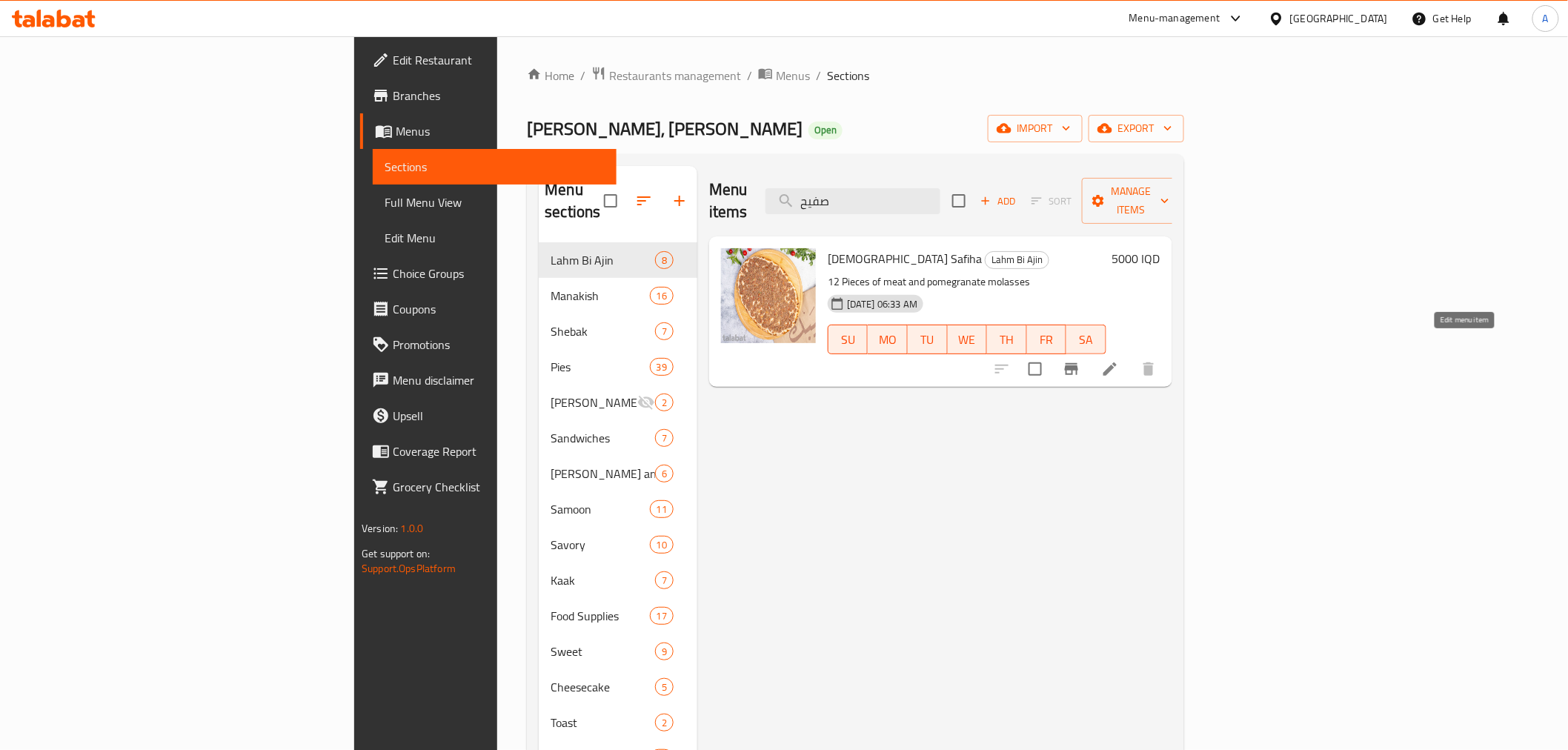
type input "صفيح"
click at [1119, 360] on icon at bounding box center [1109, 368] width 18 height 18
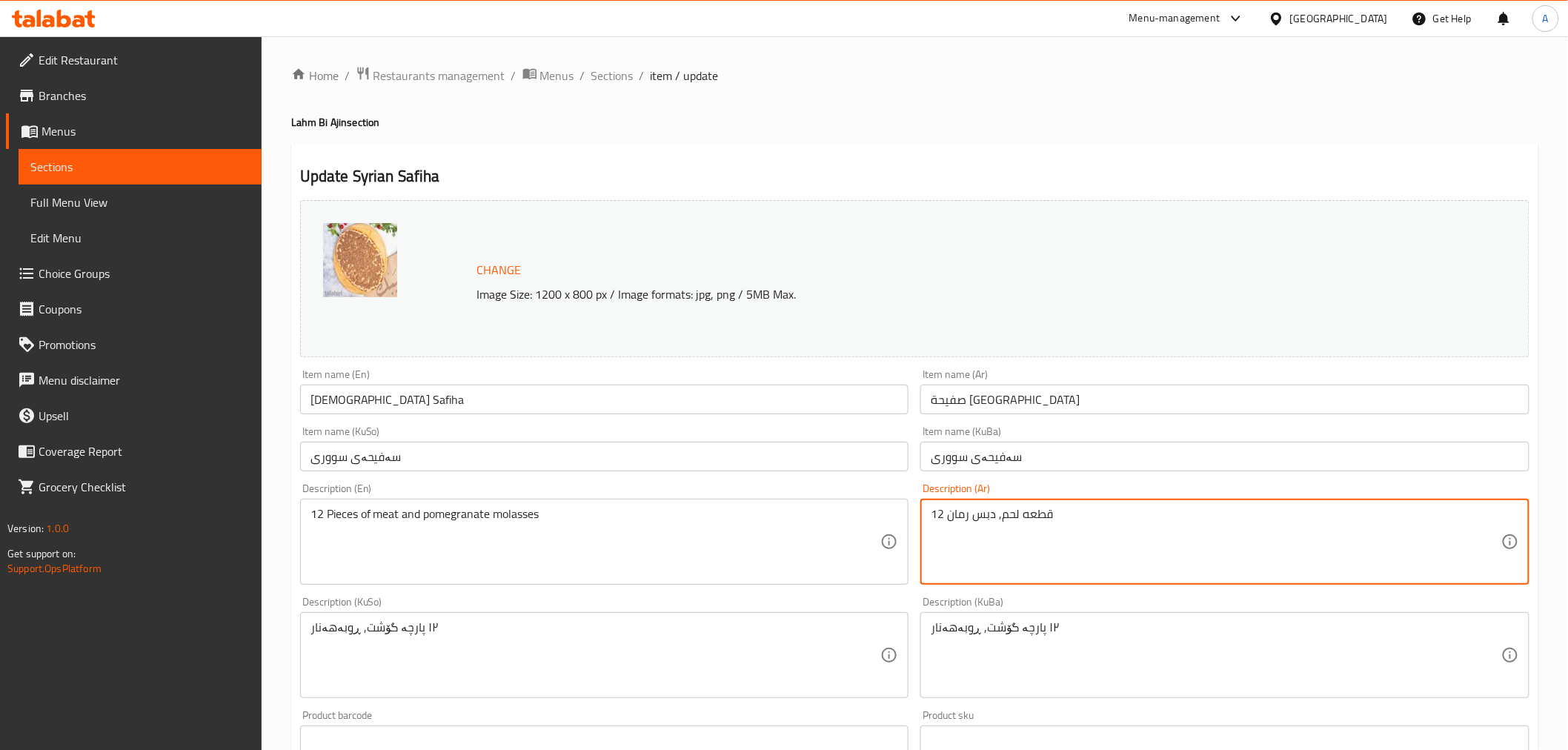
click at [939, 517] on textarea "12 قطعه لحم, دبس رمان" at bounding box center [1216, 542] width 570 height 71
type textarea "قطعه لحم, دبس رمان"
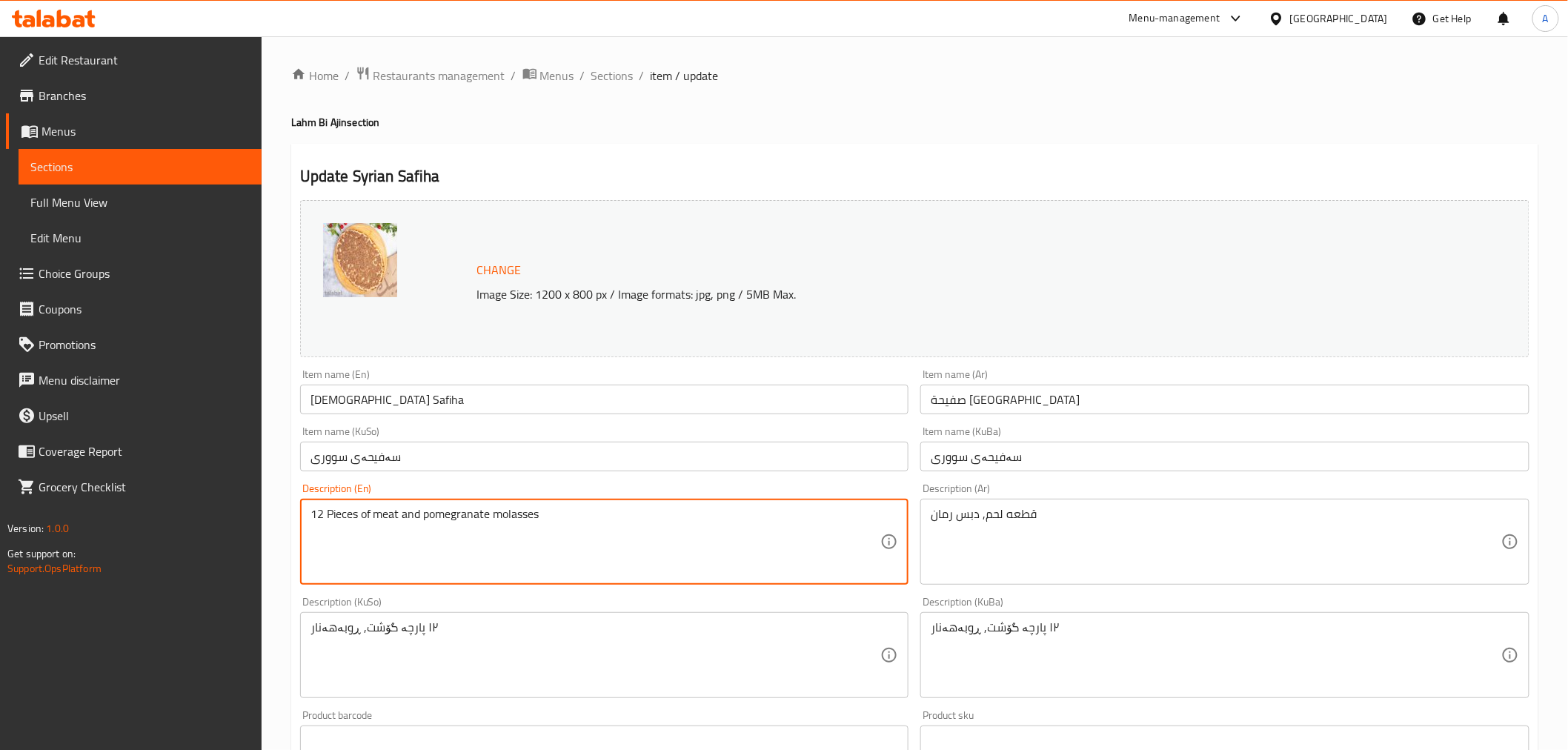
click at [320, 511] on textarea "12 Pieces of meat and pomegranate molasses" at bounding box center [595, 542] width 570 height 71
click at [341, 516] on textarea "Pieces of meat and pomegranate molasses" at bounding box center [595, 542] width 570 height 71
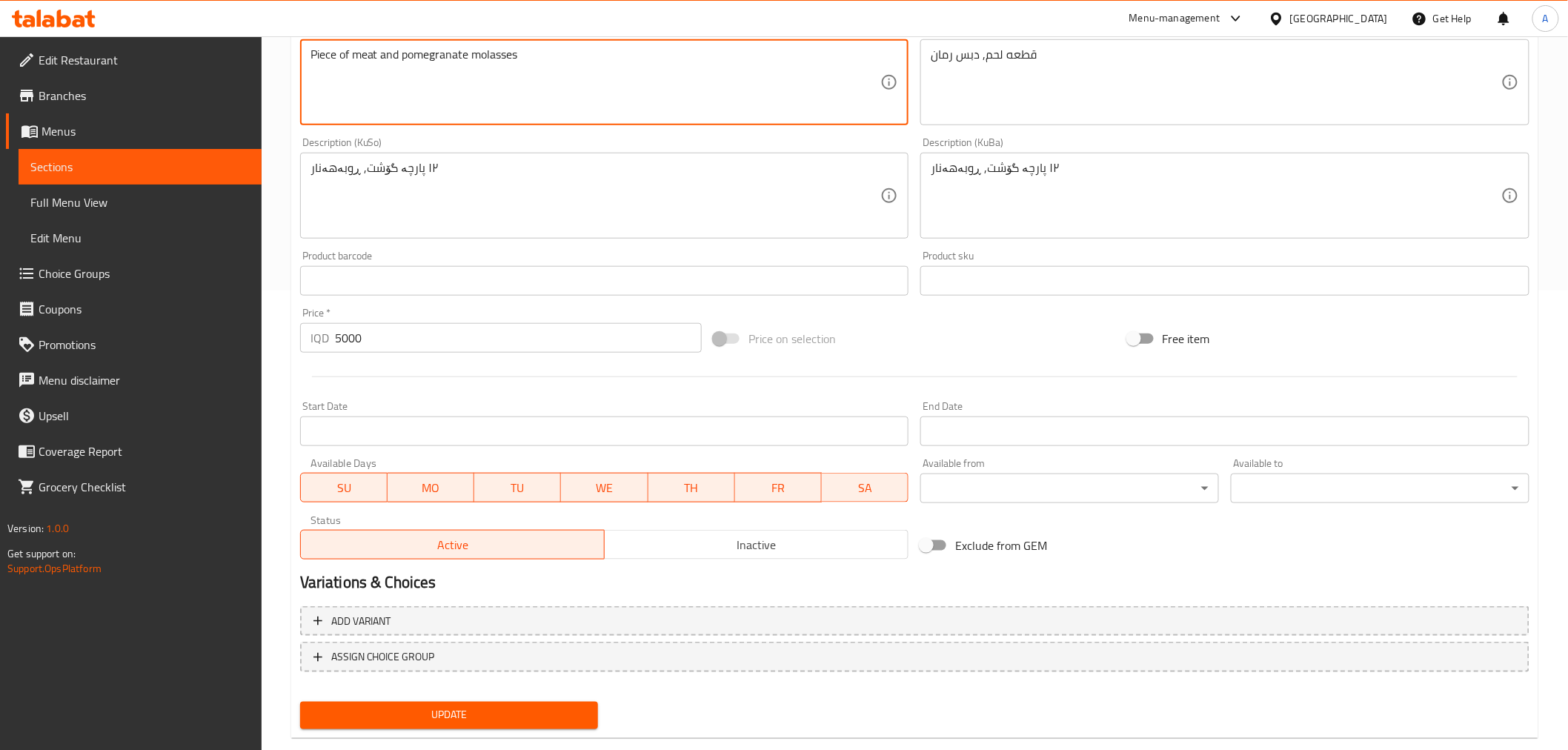
scroll to position [487, 0]
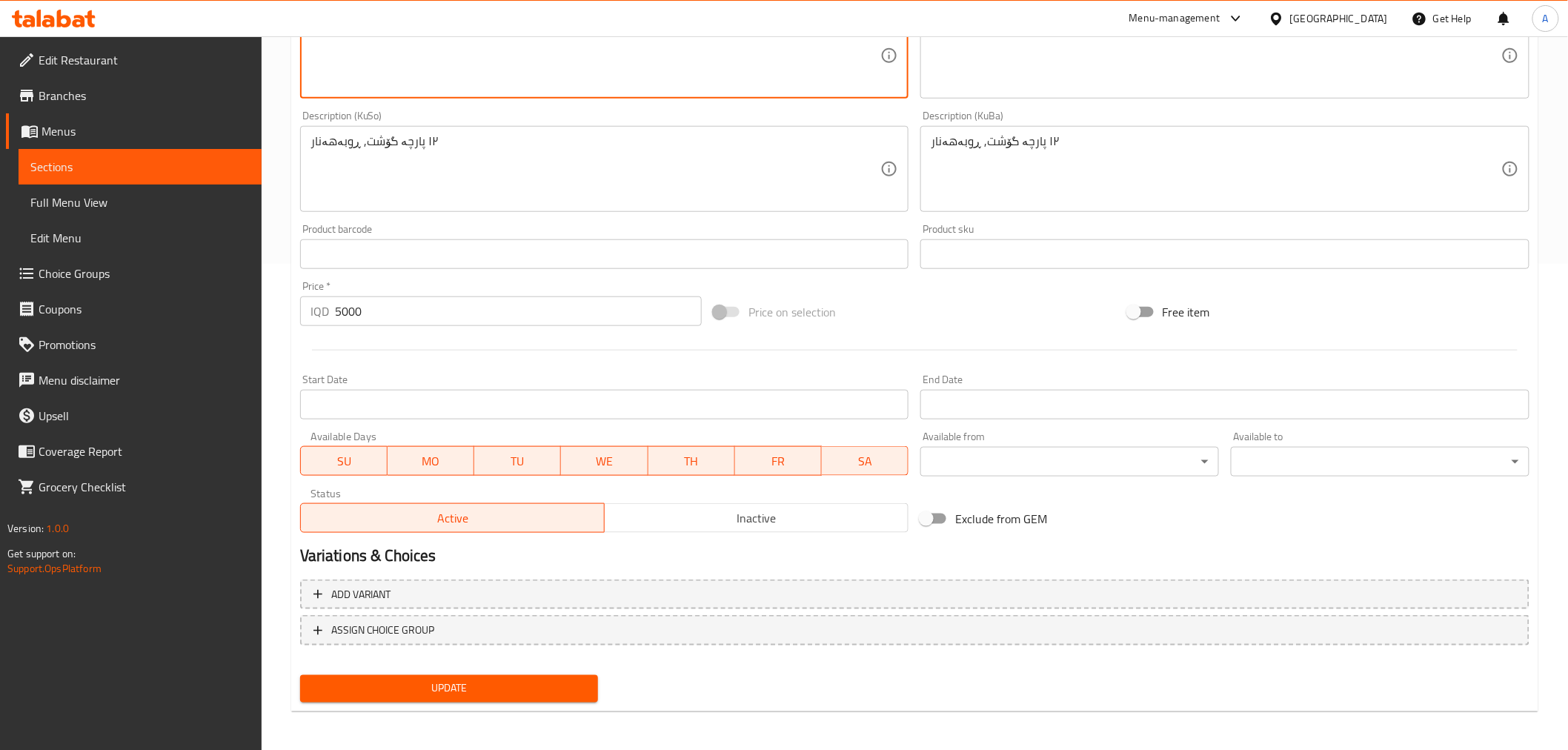
type textarea "Piece of meat and pomegranate molasses"
click at [406, 684] on span "Update" at bounding box center [449, 688] width 275 height 18
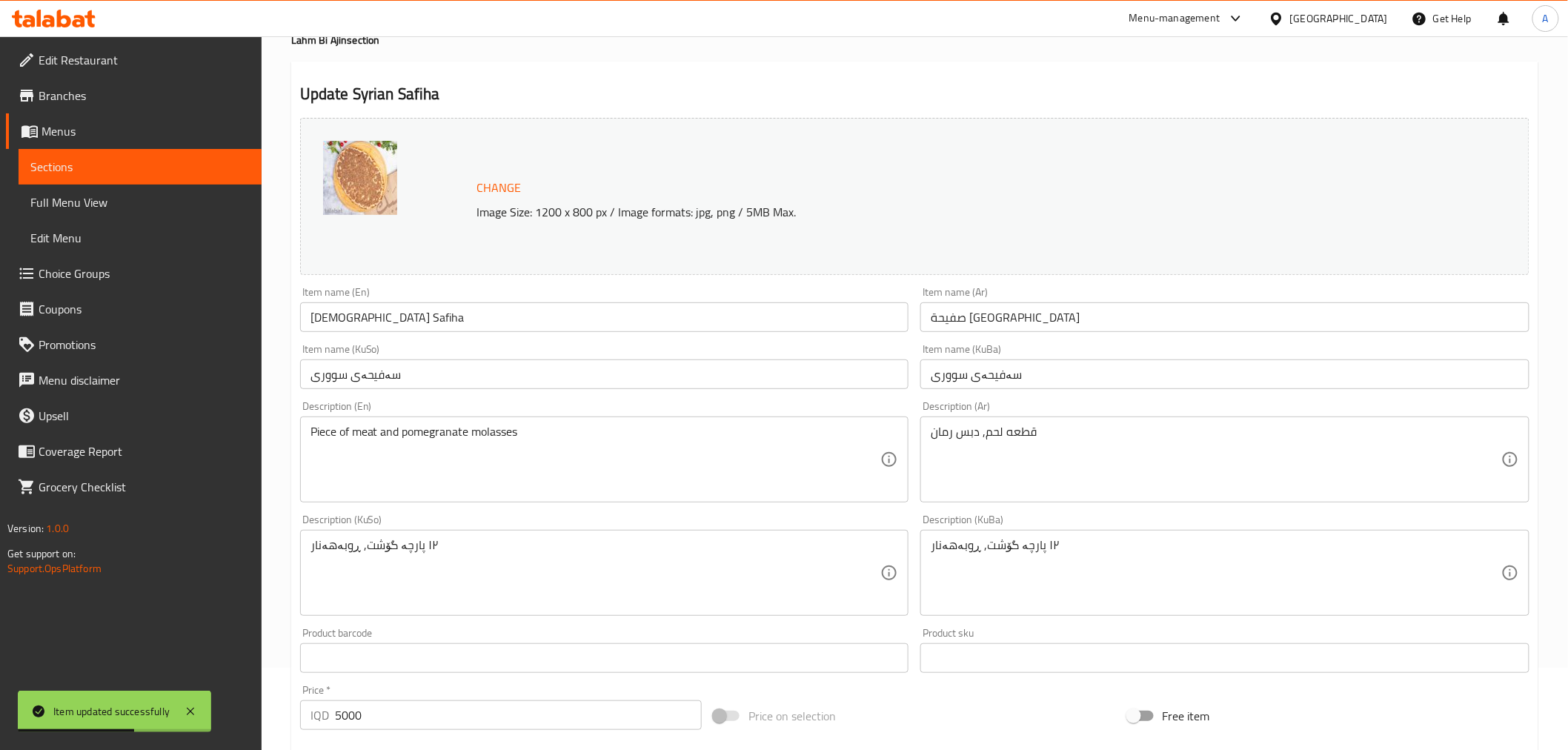
scroll to position [0, 0]
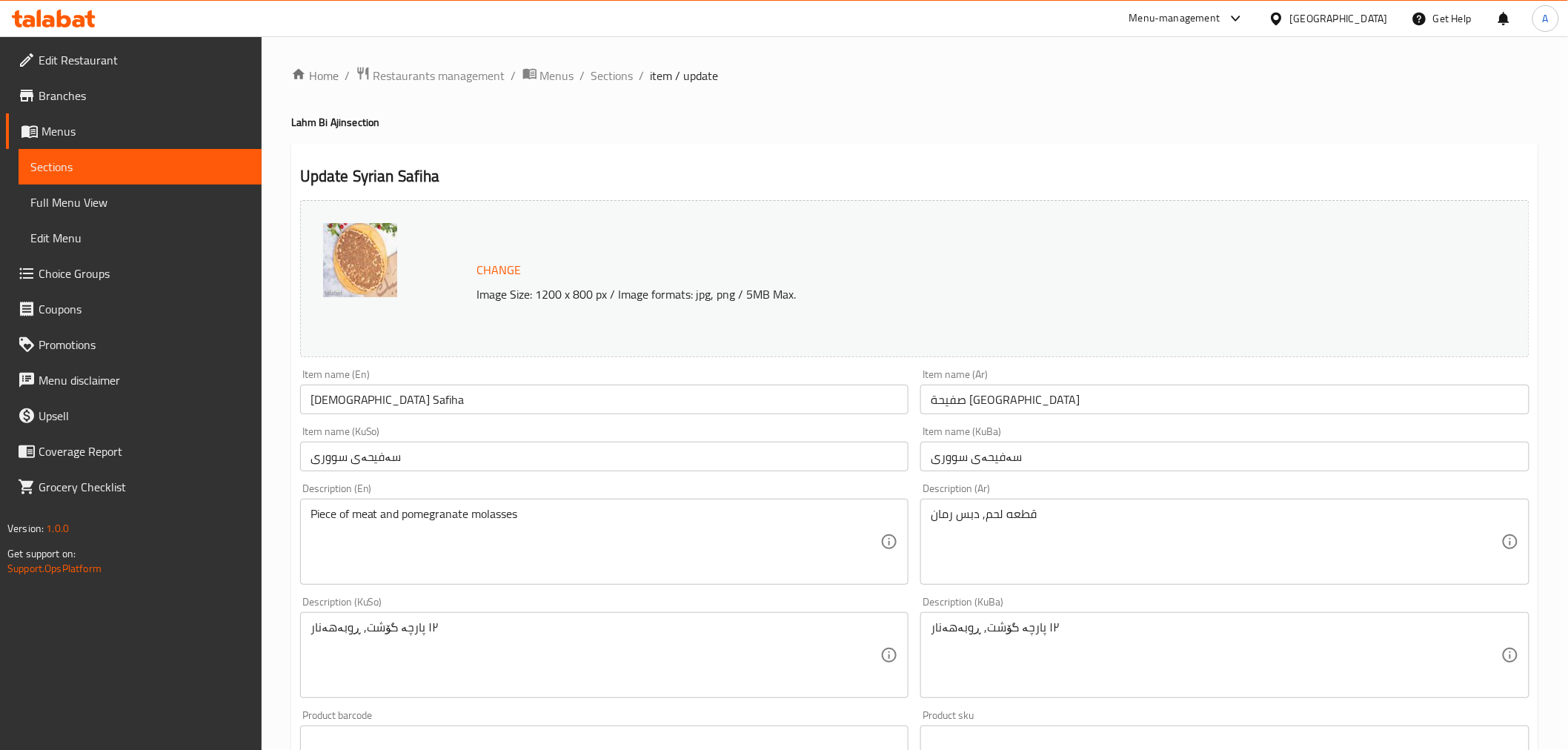
drag, startPoint x: 455, startPoint y: 72, endPoint x: 455, endPoint y: 89, distance: 17.0
click at [455, 72] on span "Restaurants management" at bounding box center [439, 75] width 132 height 18
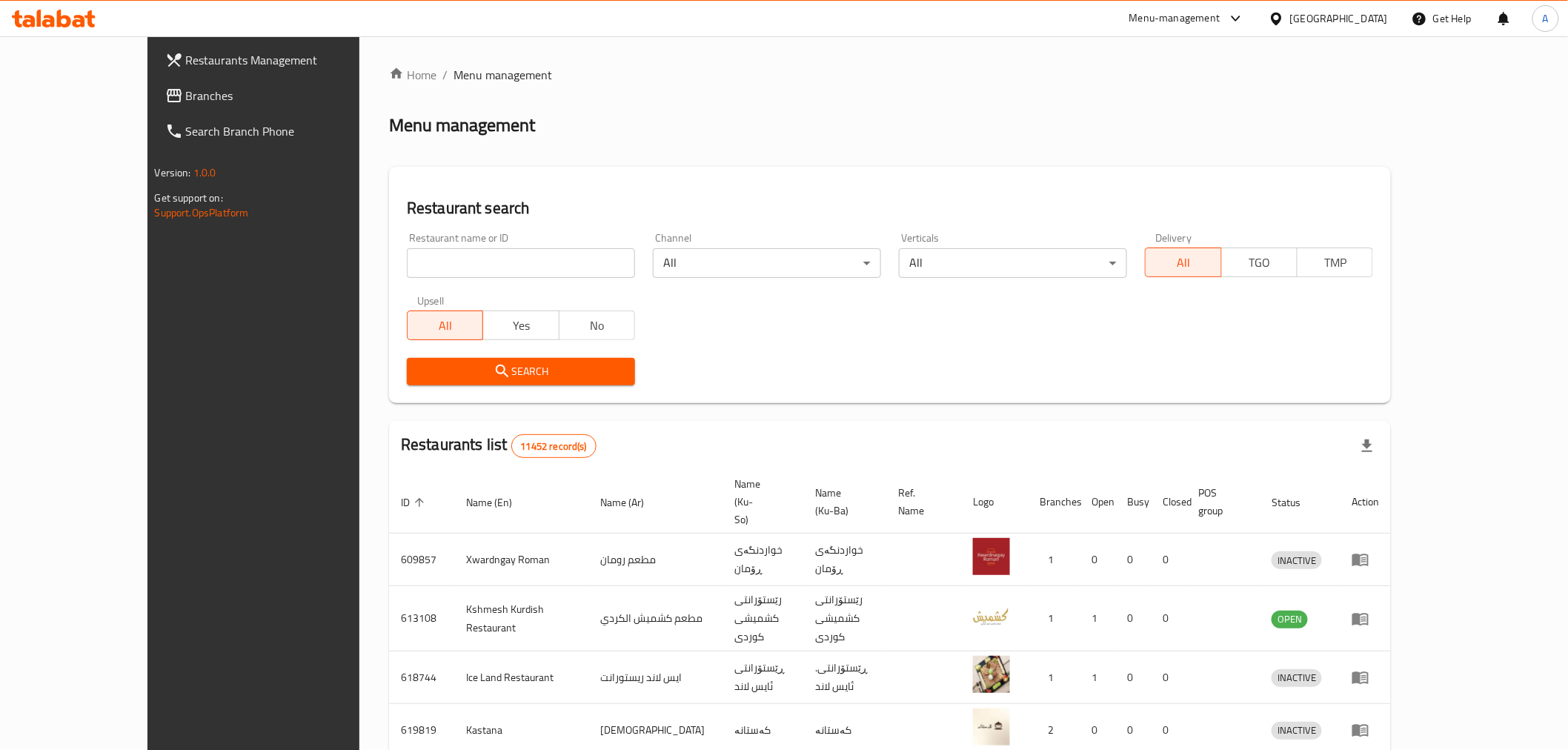
click at [406, 272] on input "search" at bounding box center [520, 262] width 228 height 30
type input "شيبك"
click button "Search" at bounding box center [520, 371] width 228 height 28
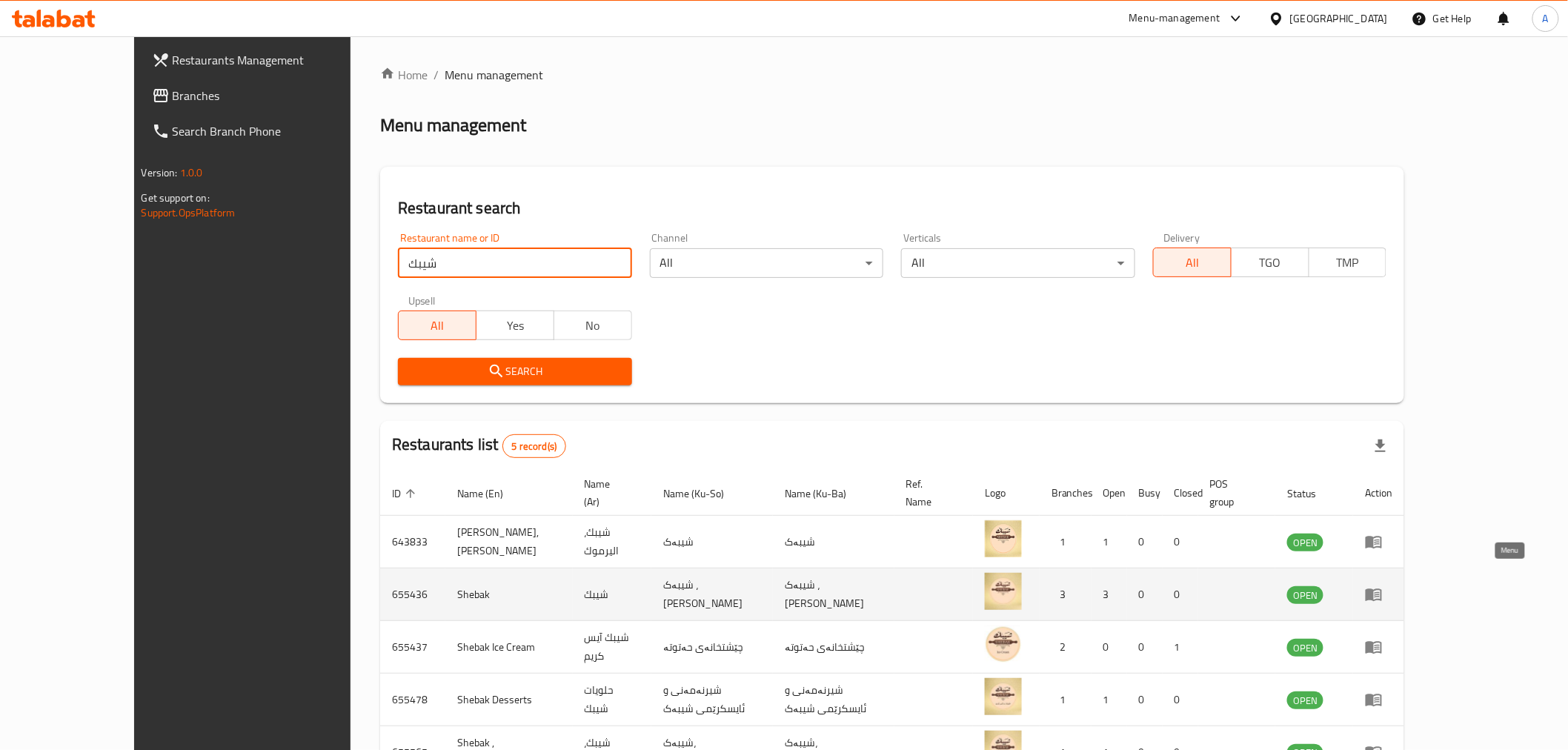
click at [1382, 586] on icon "enhanced table" at bounding box center [1373, 594] width 18 height 18
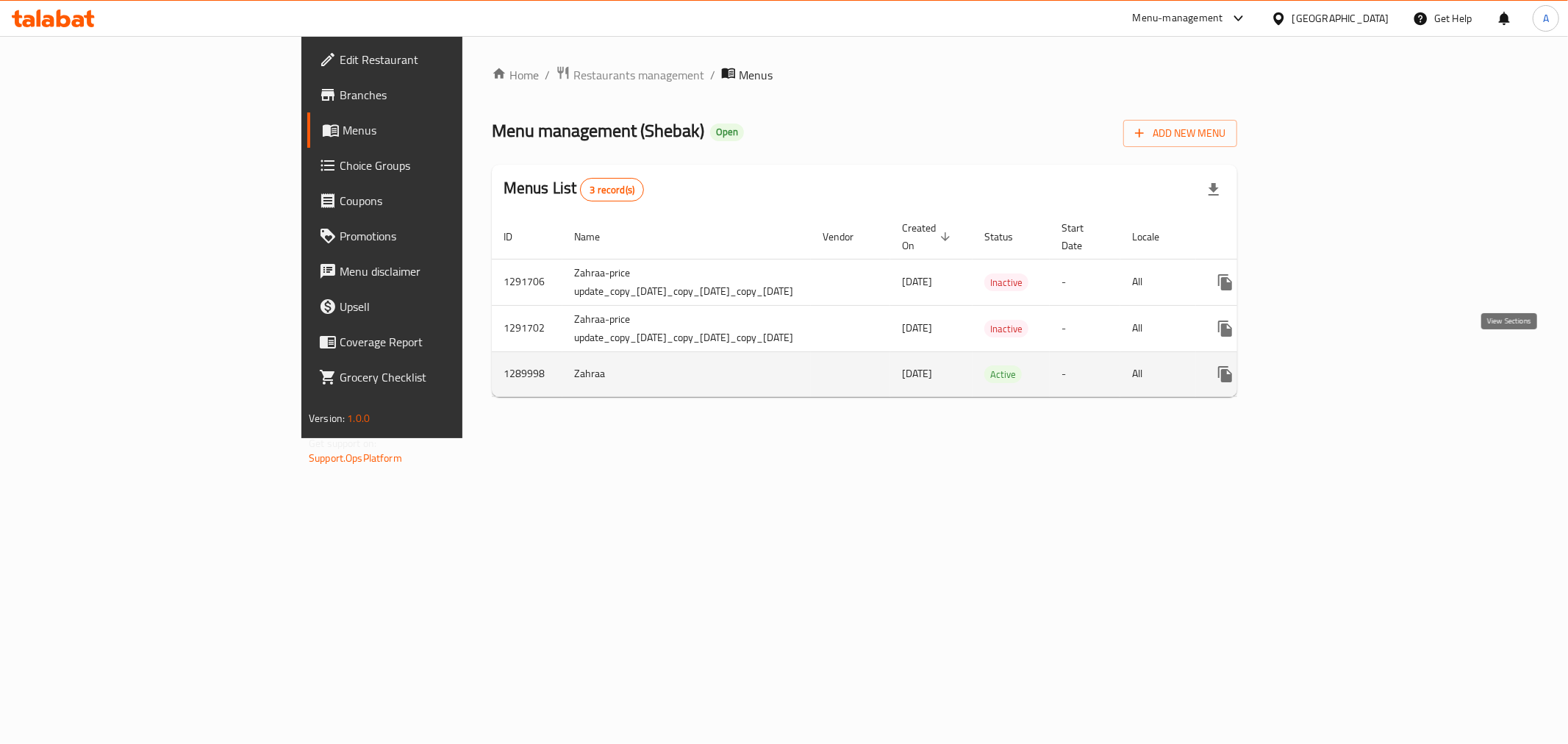
click at [1340, 365] on icon "enhanced table" at bounding box center [1330, 374] width 18 height 18
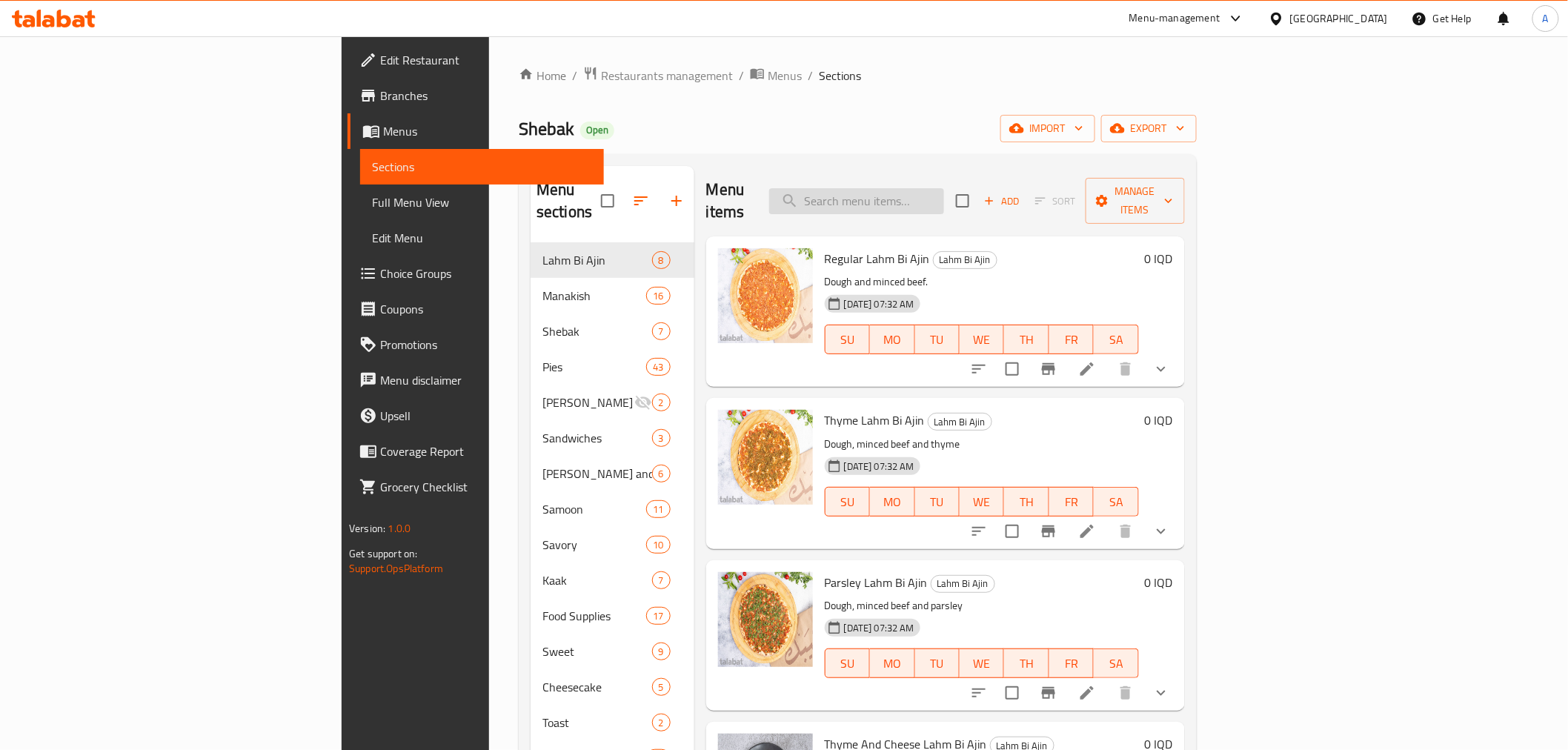
click at [944, 200] on input "search" at bounding box center [856, 200] width 175 height 26
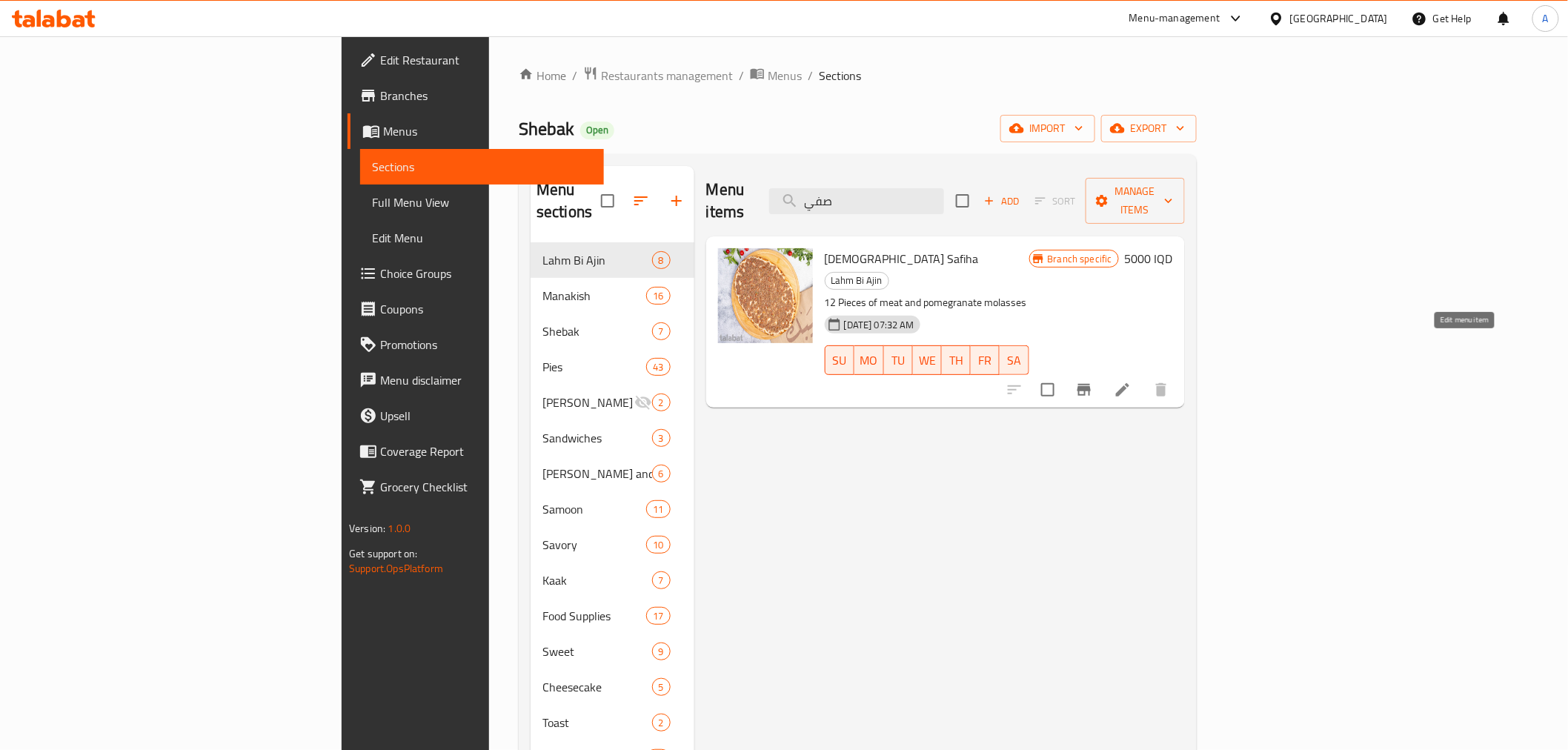
type input "صفي"
click at [1129, 384] on icon at bounding box center [1123, 390] width 13 height 13
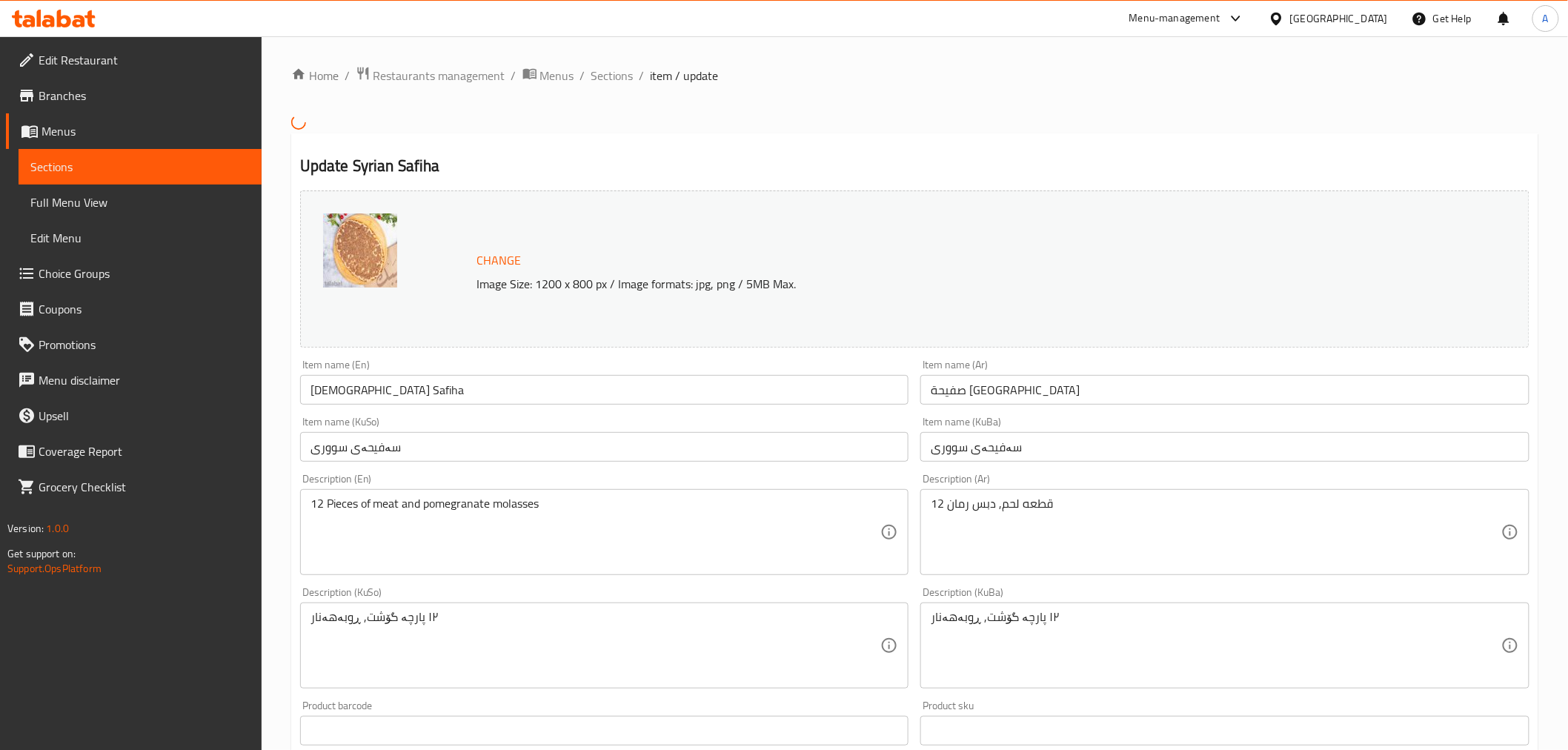
click at [930, 503] on div "12 قطعه لحم, دبس رمان Description (Ar)" at bounding box center [1225, 532] width 609 height 86
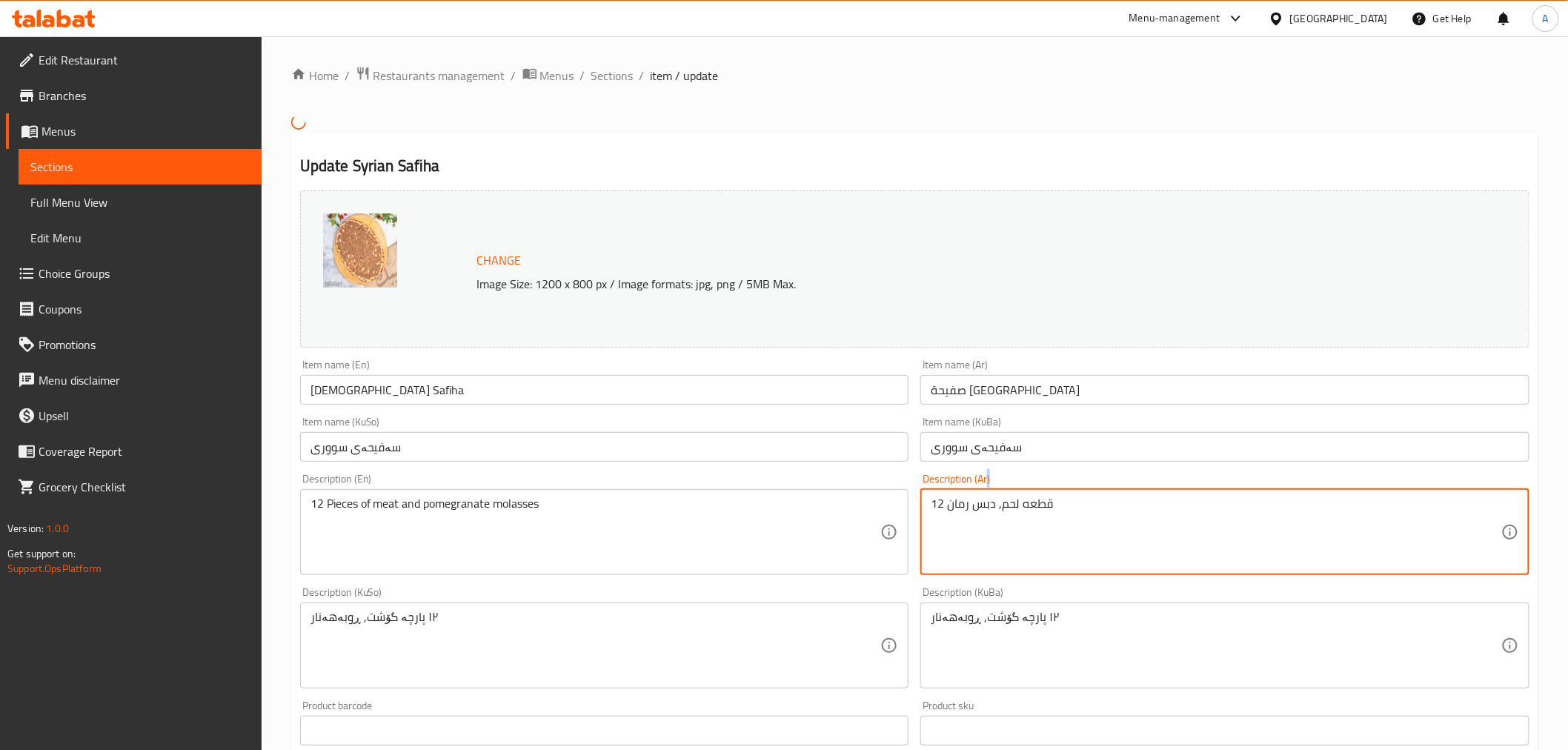
click at [930, 503] on div "12 قطعه لحم, دبس رمان Description (Ar)" at bounding box center [1225, 532] width 609 height 86
click at [937, 507] on textarea "12 قطعه لحم, دبس رمان" at bounding box center [1216, 531] width 570 height 71
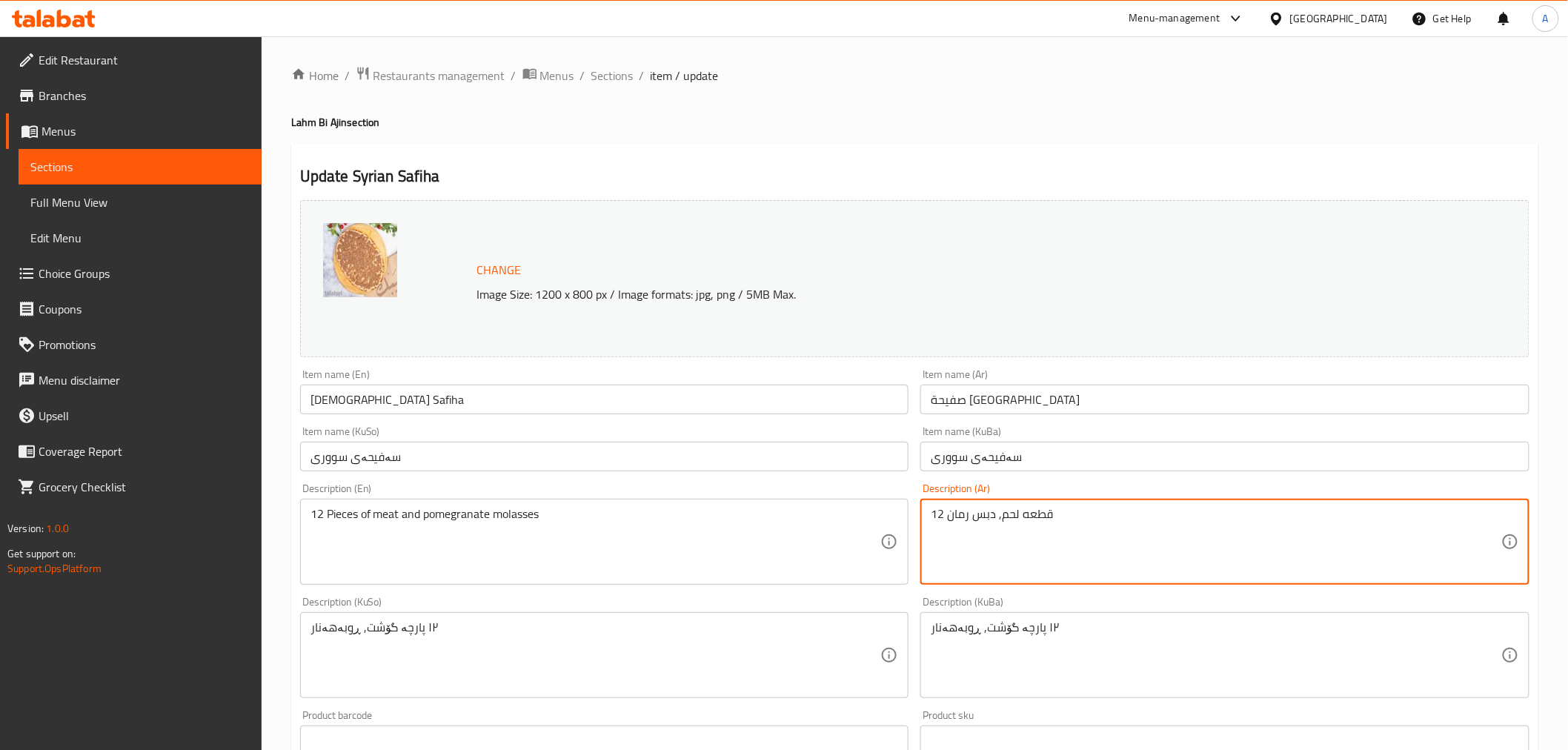
click at [937, 507] on textarea "12 قطعه لحم, دبس رمان" at bounding box center [1216, 542] width 570 height 71
type textarea "قطعه لحم, دبس رمان"
click at [320, 514] on textarea "12 Pieces of meat and pomegranate molasses" at bounding box center [595, 542] width 570 height 71
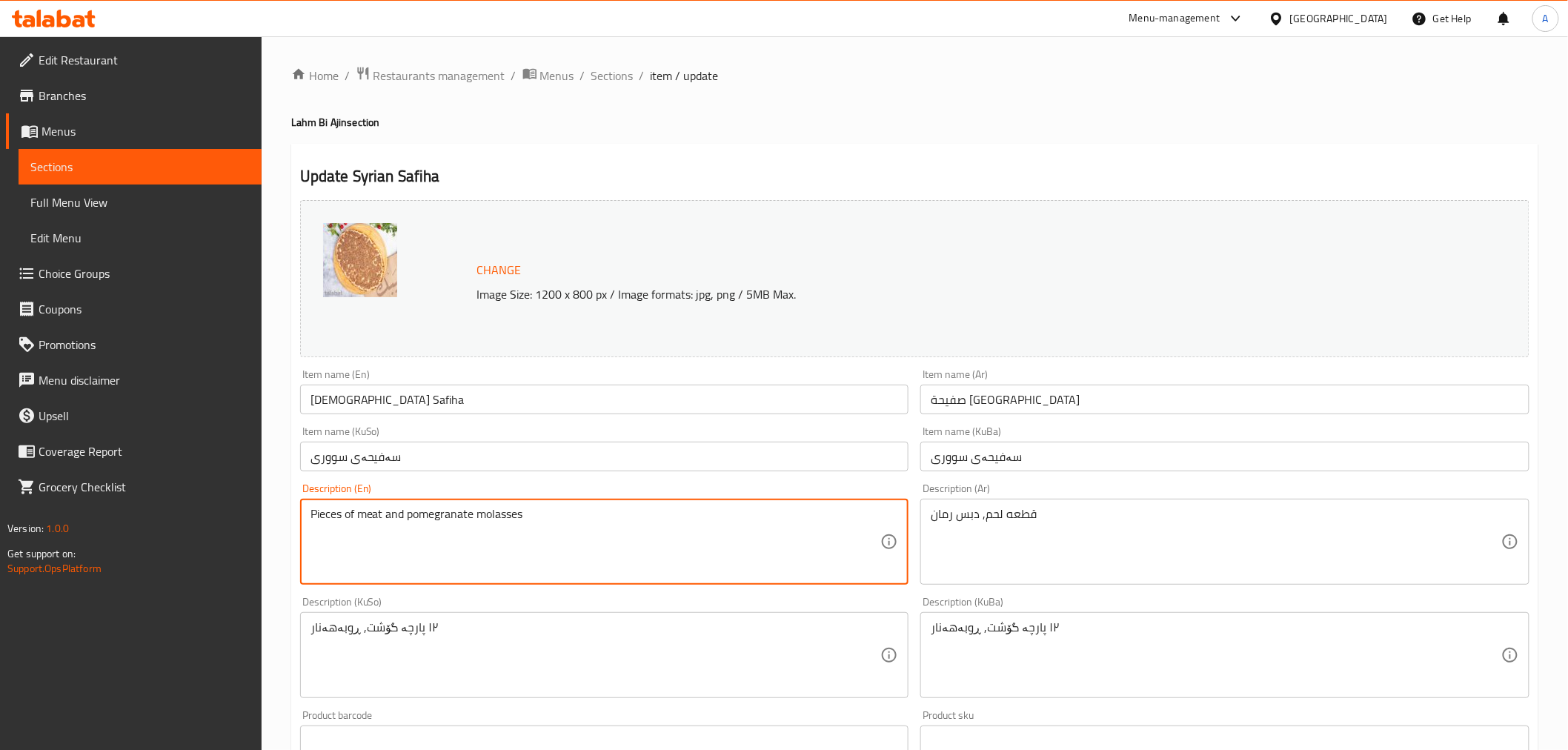
click at [342, 519] on textarea "Pieces of meat and pomegranate molasses" at bounding box center [595, 542] width 570 height 71
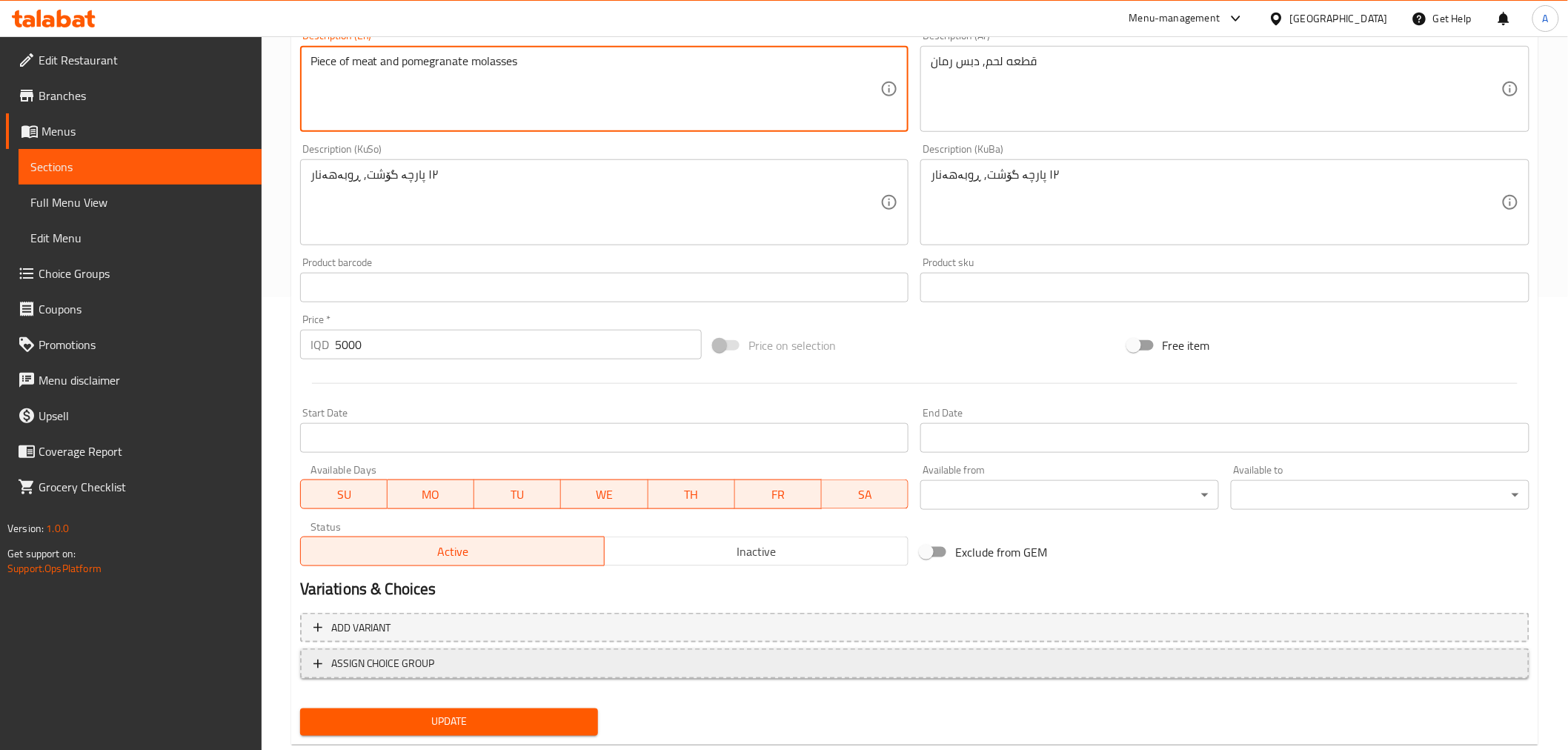
scroll to position [487, 0]
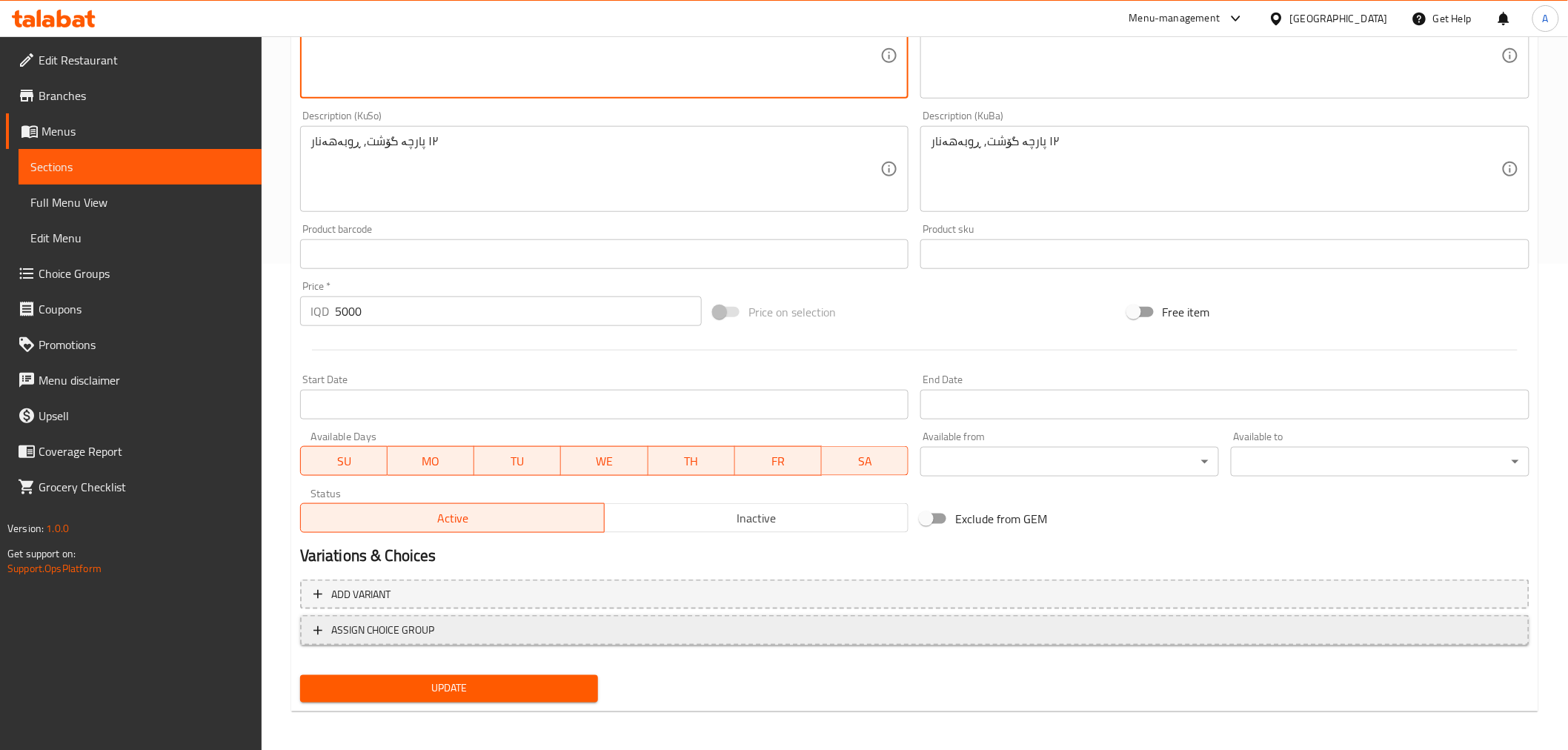
type textarea "Piece of meat and pomegranate molasses"
click at [378, 685] on span "Update" at bounding box center [449, 688] width 275 height 18
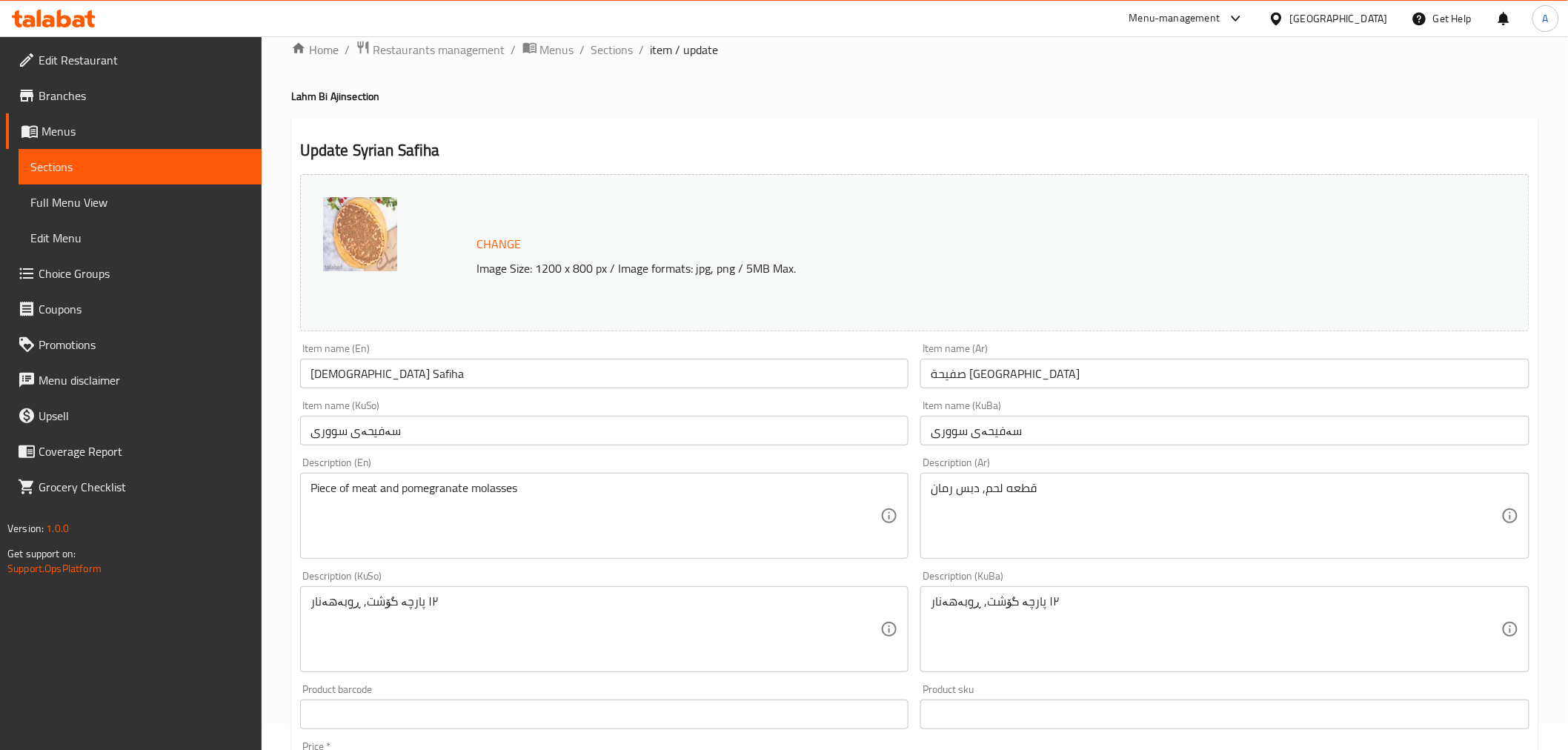
scroll to position [0, 0]
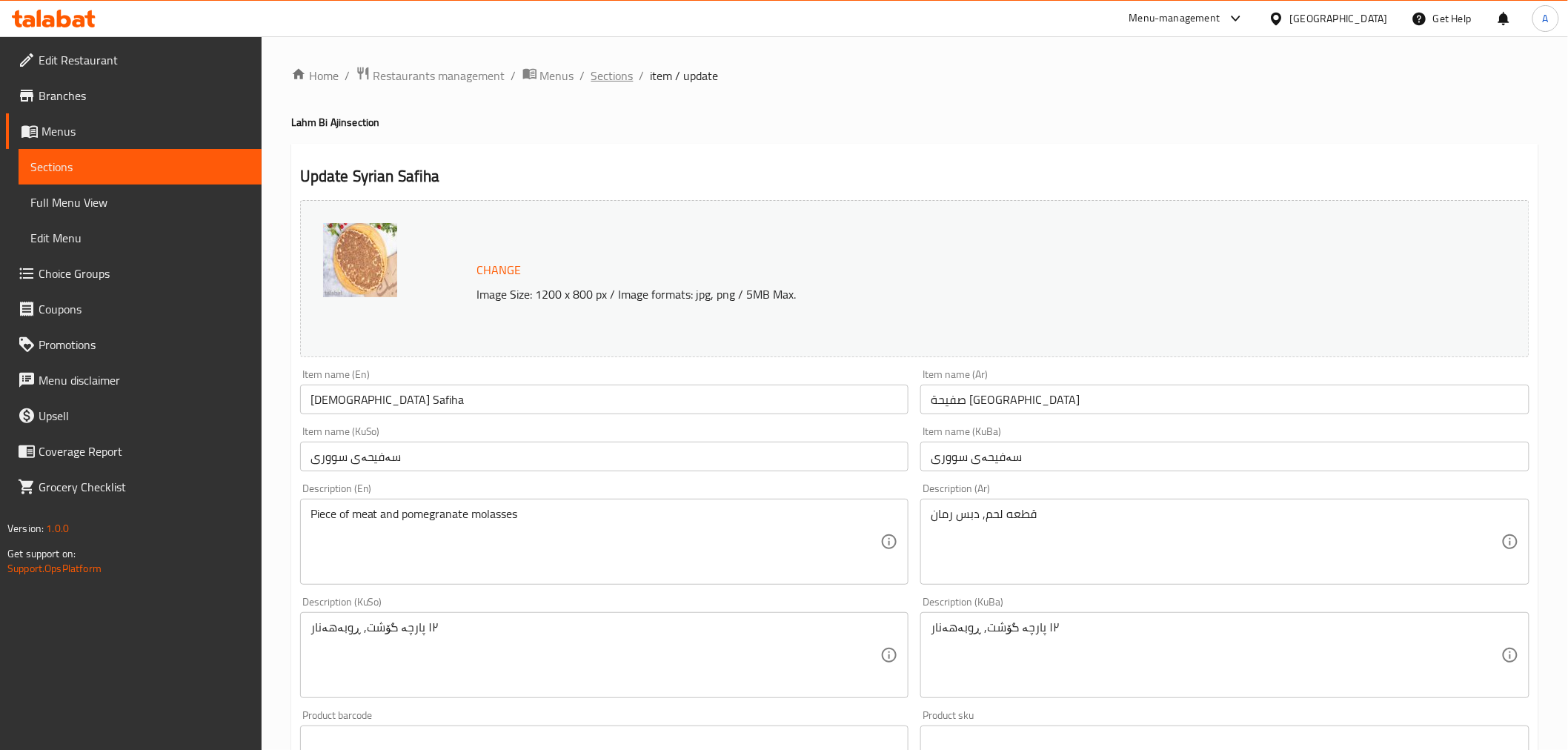
click at [608, 74] on span "Sections" at bounding box center [612, 75] width 42 height 18
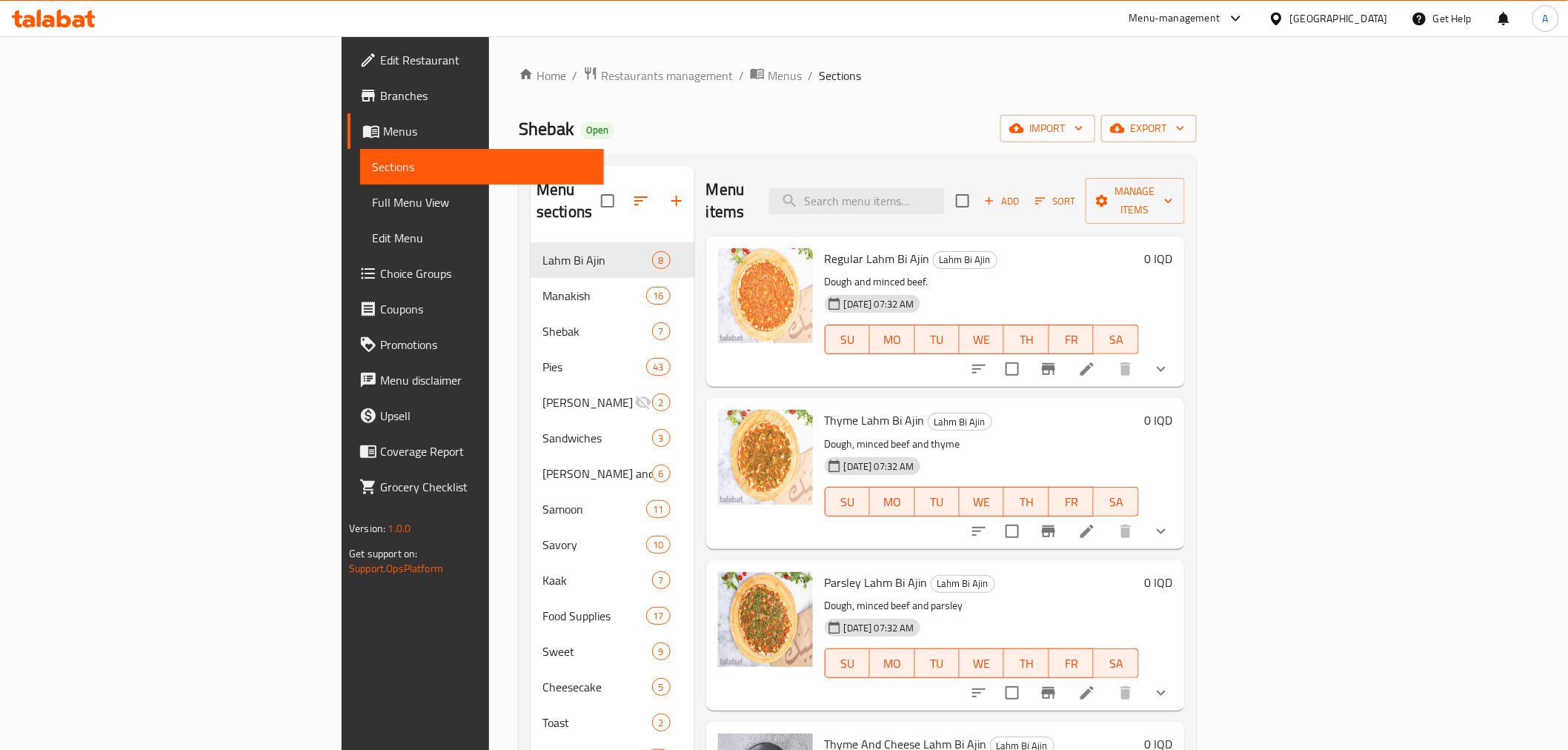
drag, startPoint x: 437, startPoint y: 79, endPoint x: 437, endPoint y: 92, distance: 13.0
click at [601, 79] on span "Restaurants management" at bounding box center [667, 75] width 132 height 18
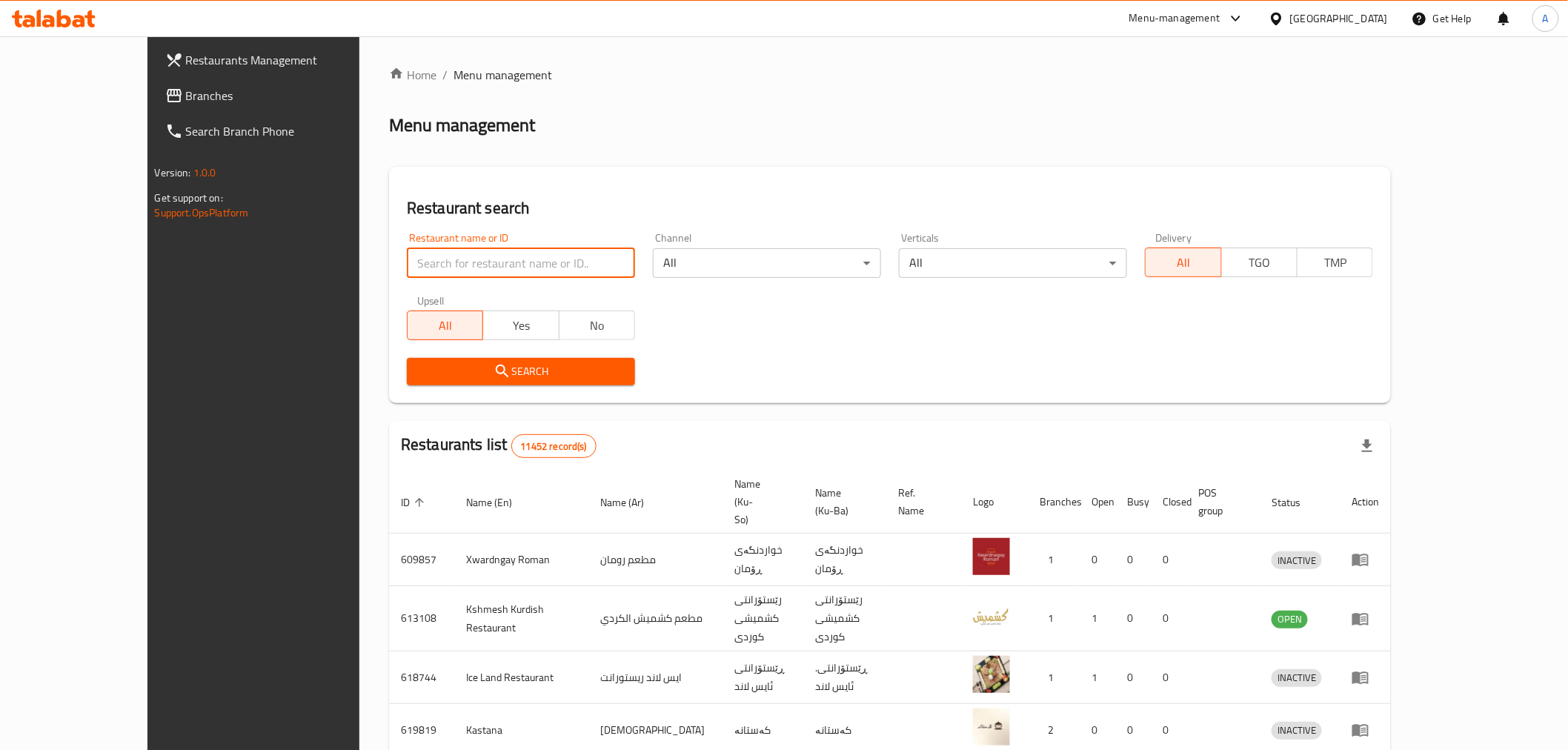
click at [406, 260] on input "search" at bounding box center [520, 262] width 228 height 30
type input "شيبك"
click button "Search" at bounding box center [520, 371] width 228 height 28
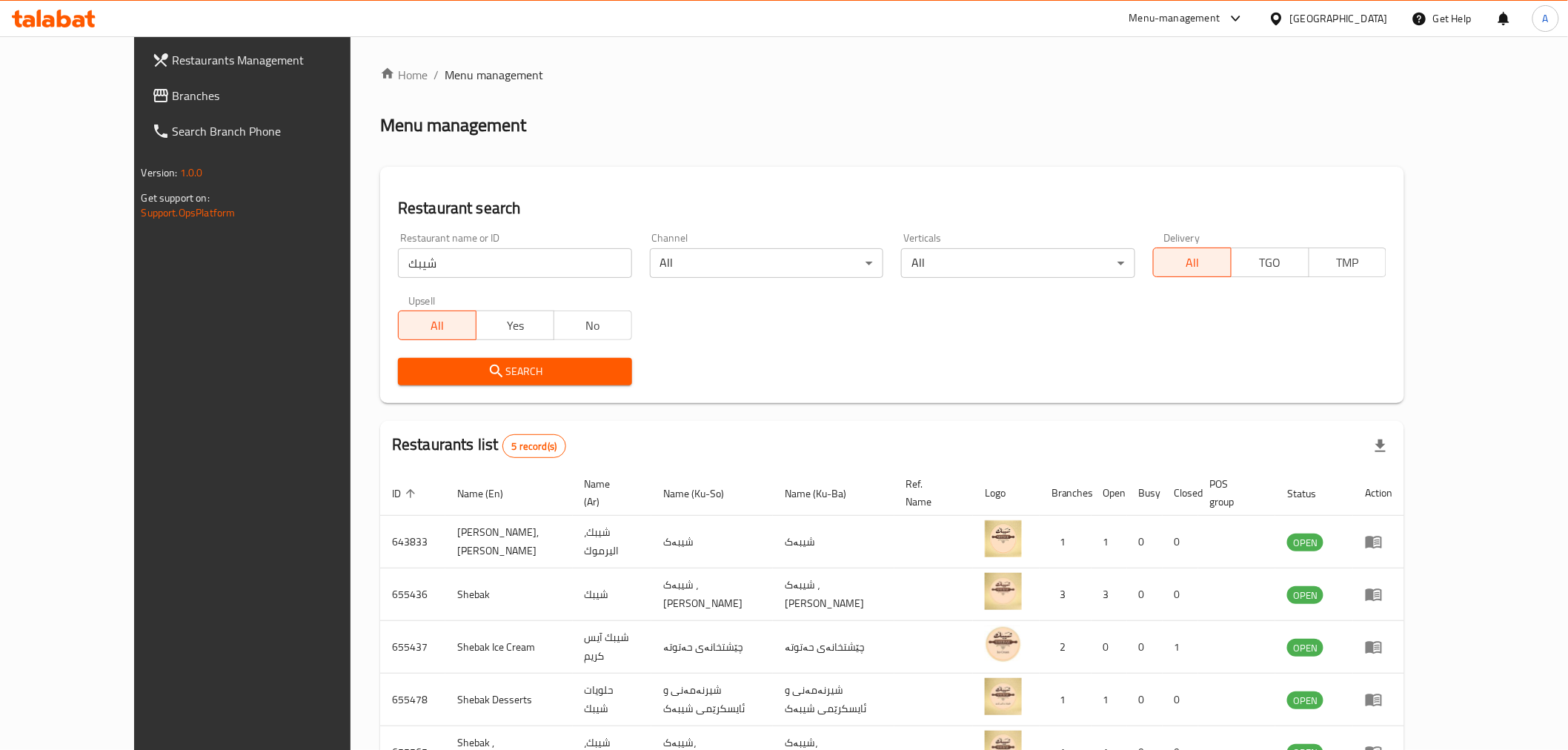
click at [1369, 360] on div "Search" at bounding box center [892, 371] width 1006 height 45
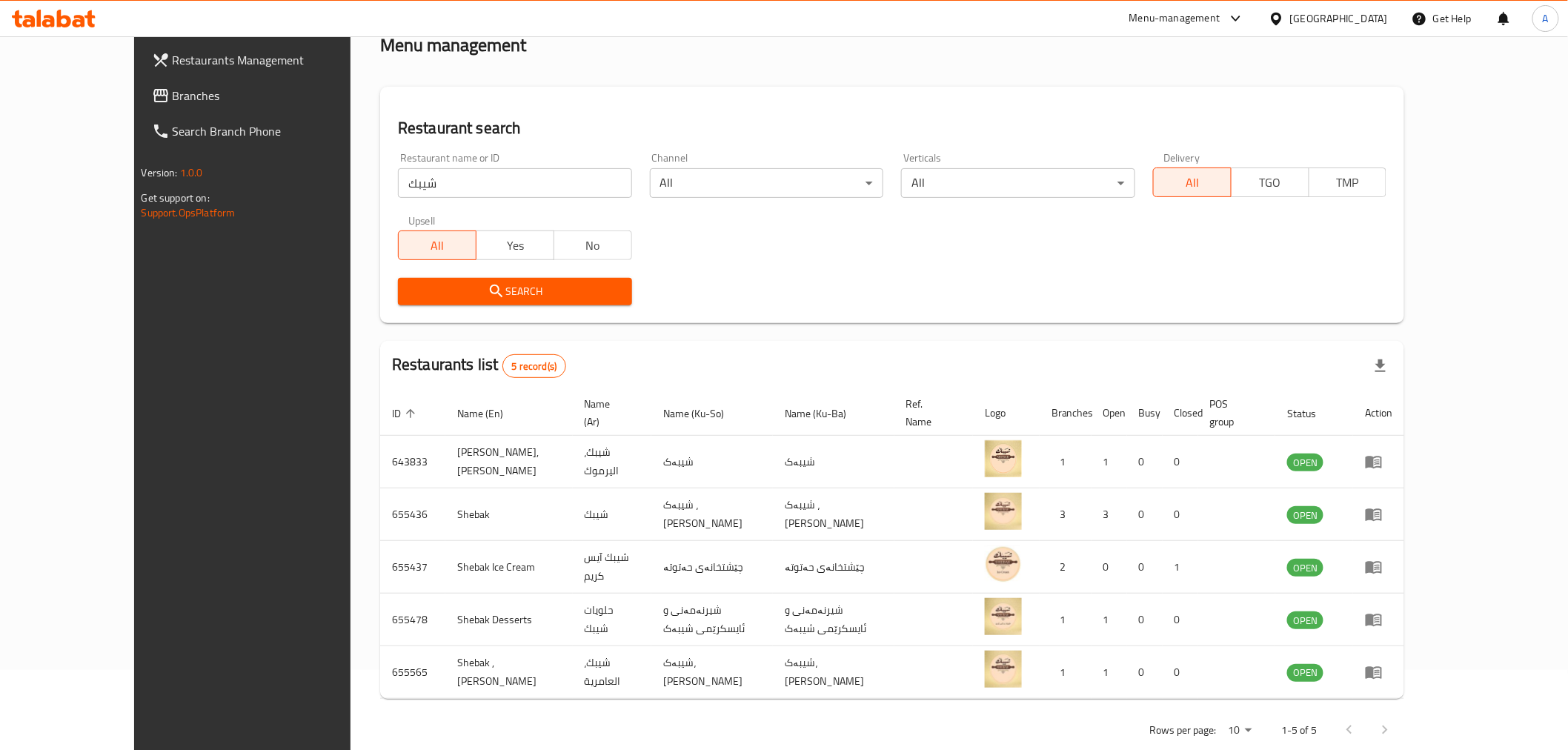
scroll to position [94, 0]
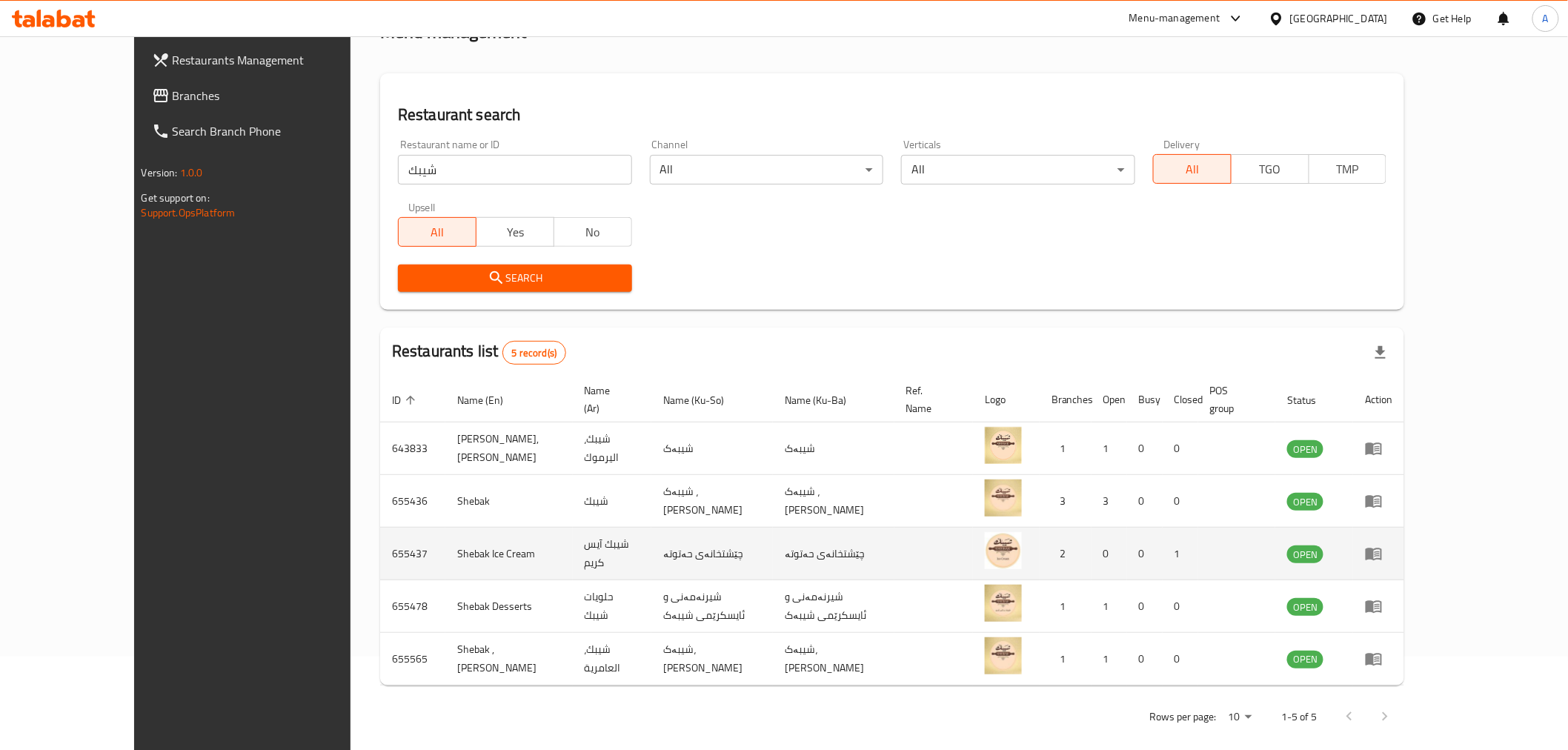
click at [973, 536] on td "enhanced table" at bounding box center [933, 553] width 78 height 52
click at [1091, 536] on td "2" at bounding box center [1065, 553] width 52 height 52
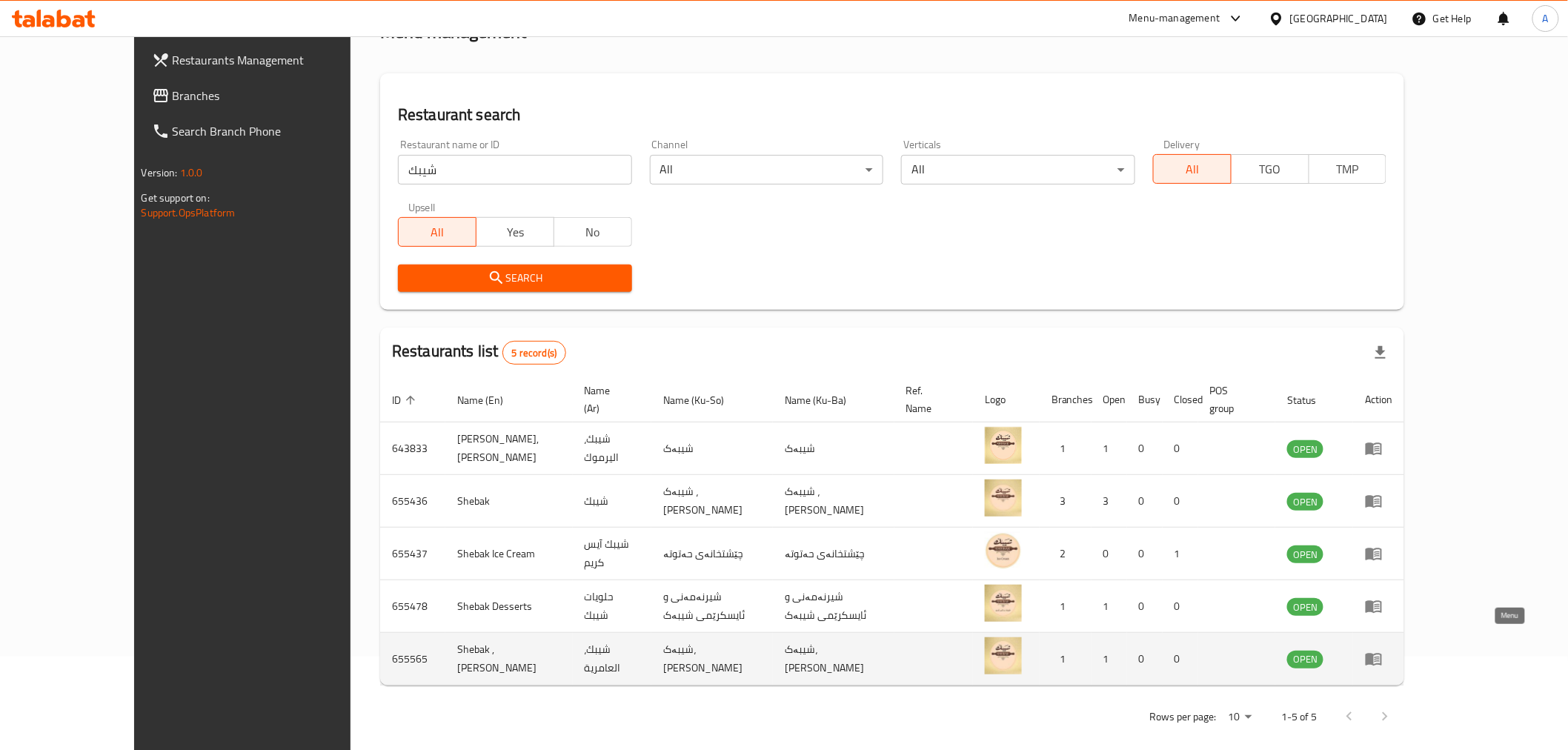
click at [1379, 656] on icon "enhanced table" at bounding box center [1376, 659] width 5 height 6
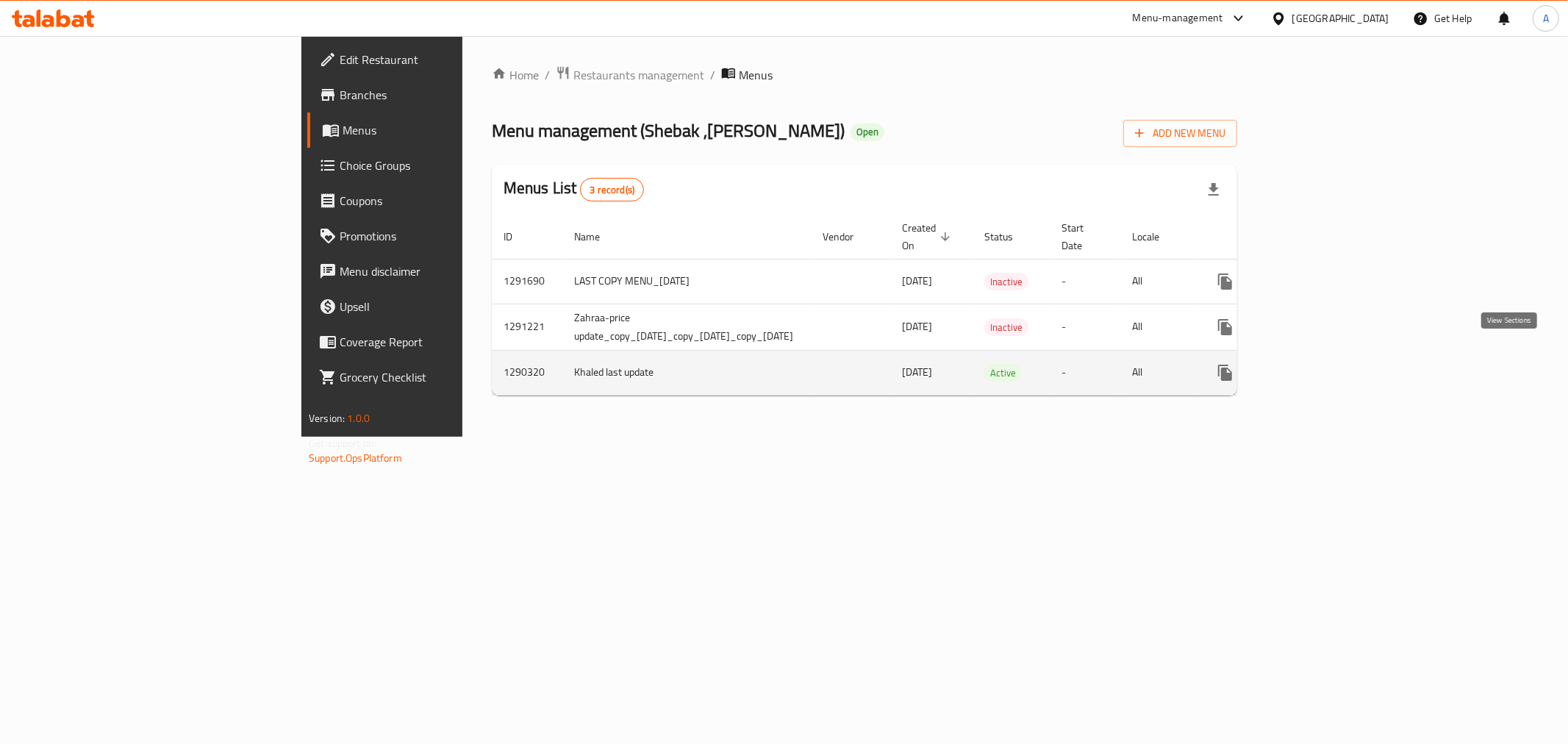
click at [1338, 366] on icon "enhanced table" at bounding box center [1331, 373] width 13 height 13
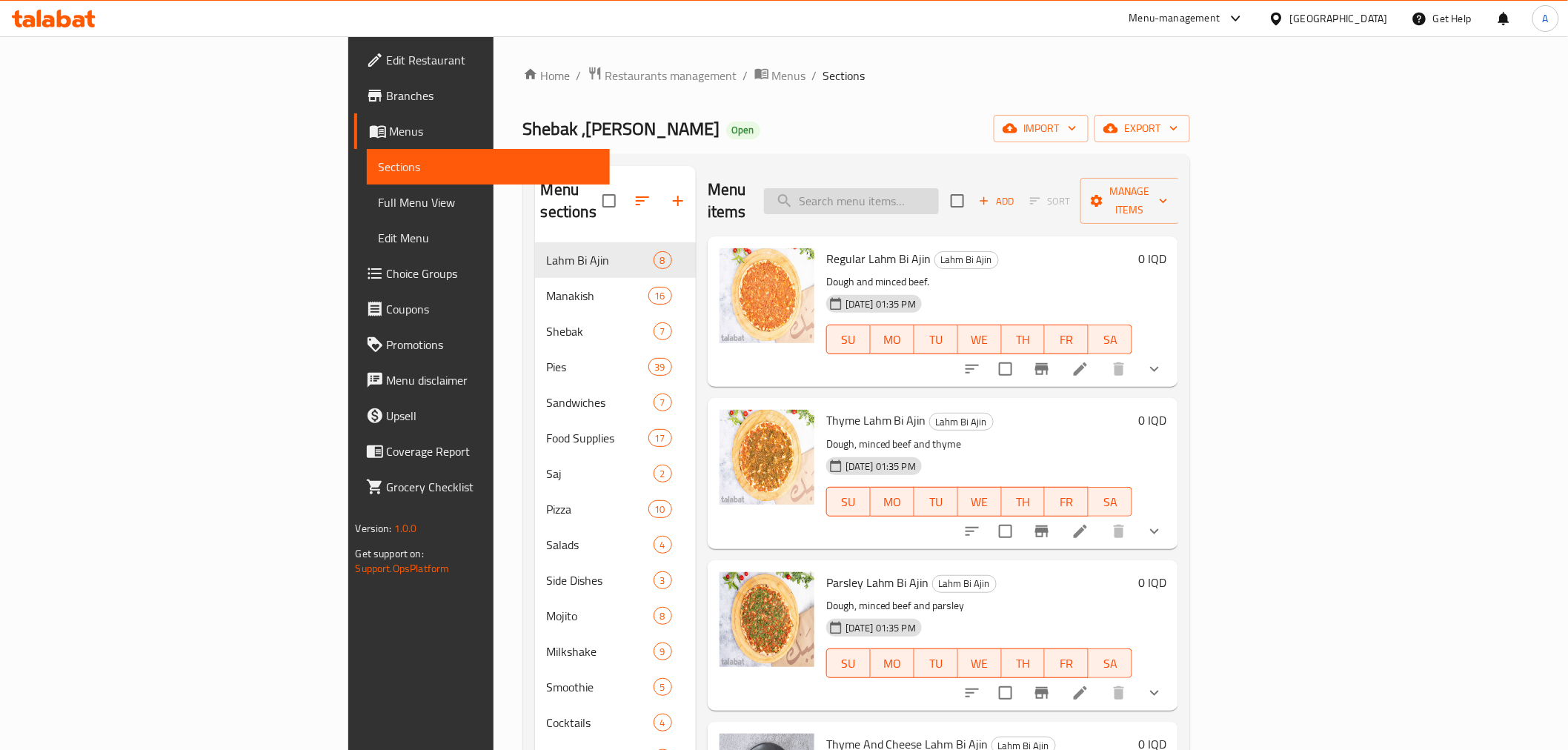
click at [931, 188] on input "search" at bounding box center [851, 200] width 175 height 26
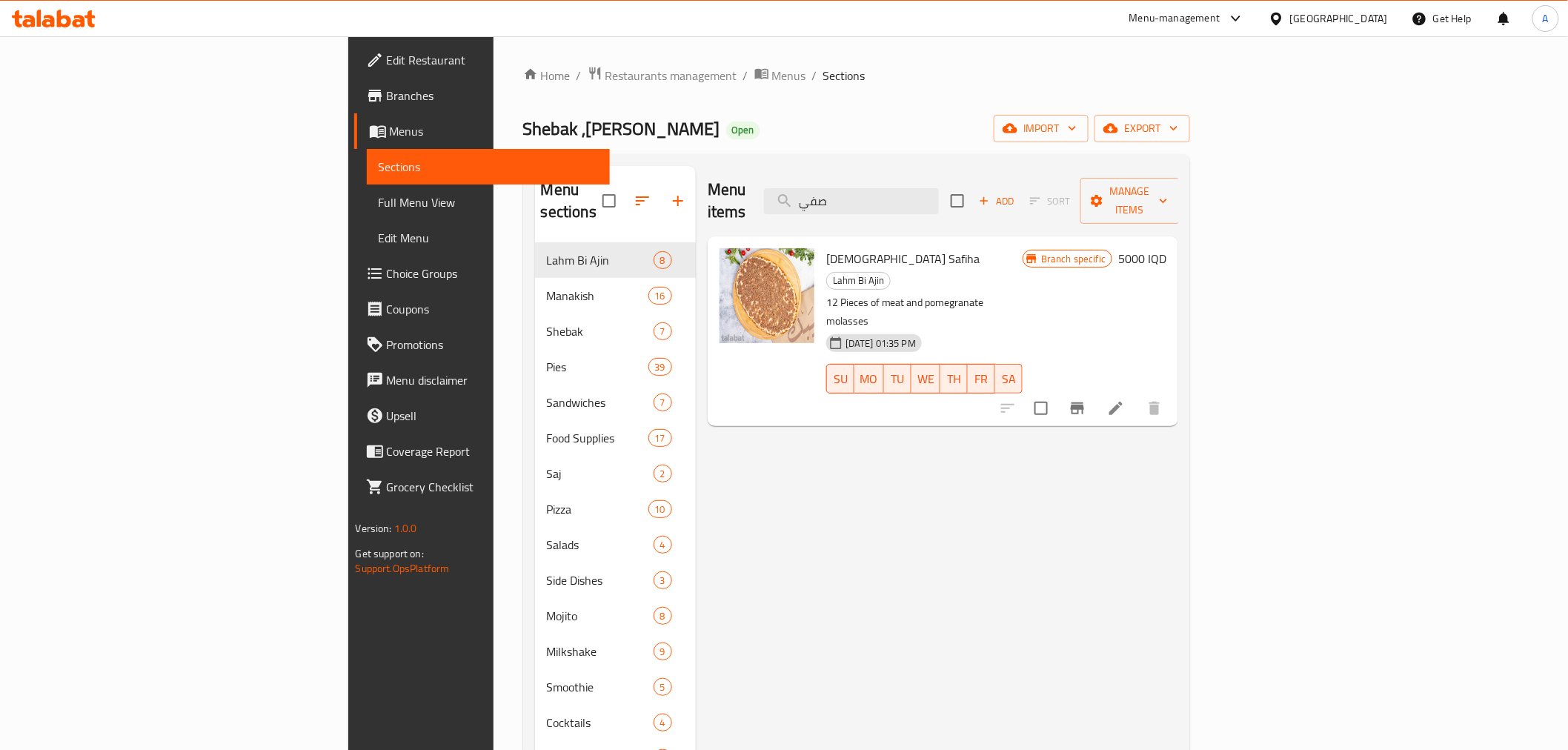
type input "صفي"
click at [1124, 400] on icon at bounding box center [1115, 408] width 18 height 18
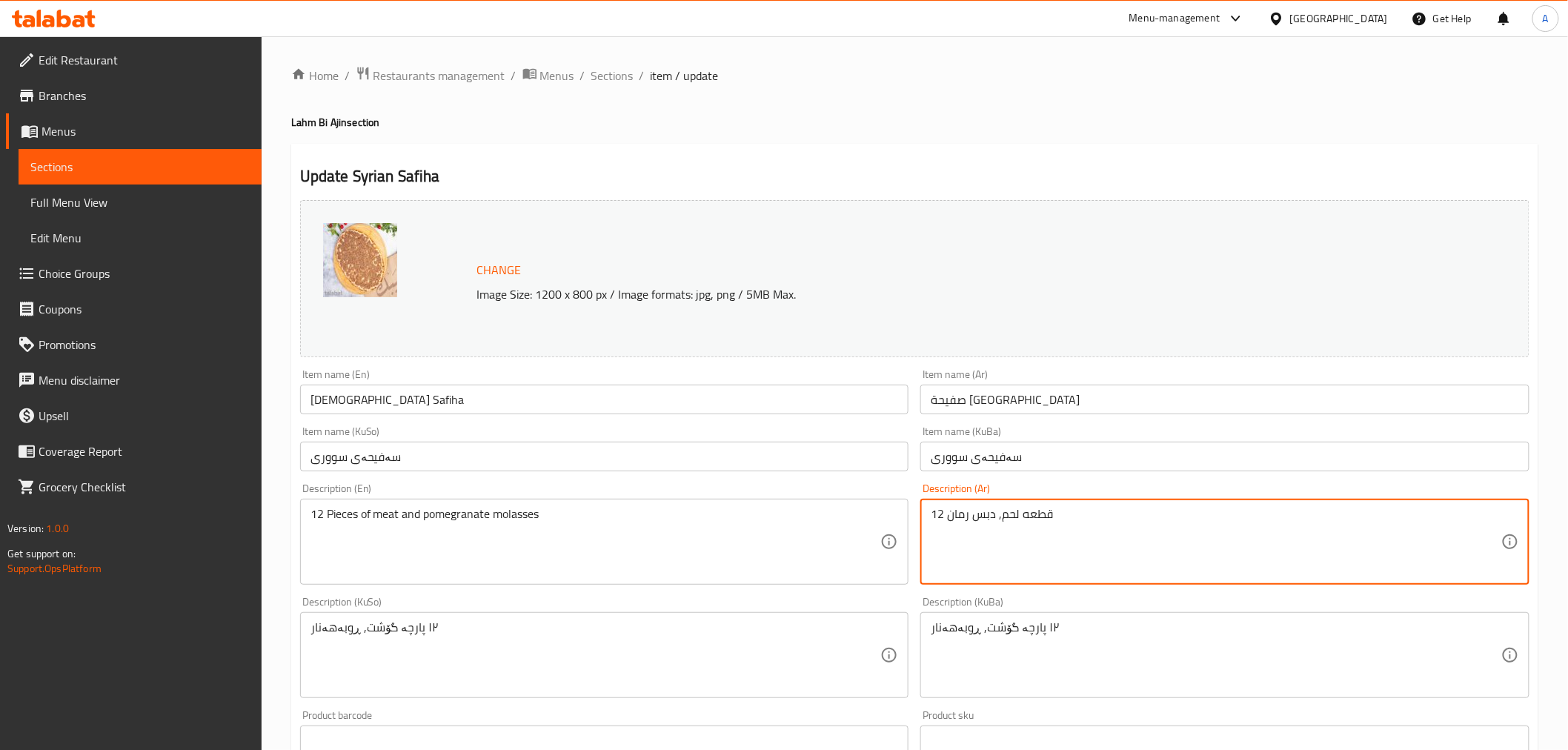
click at [934, 516] on textarea "12 قطعه لحم, دبس رمان" at bounding box center [1216, 542] width 570 height 71
type textarea "قطعه لحم, دبس رمان"
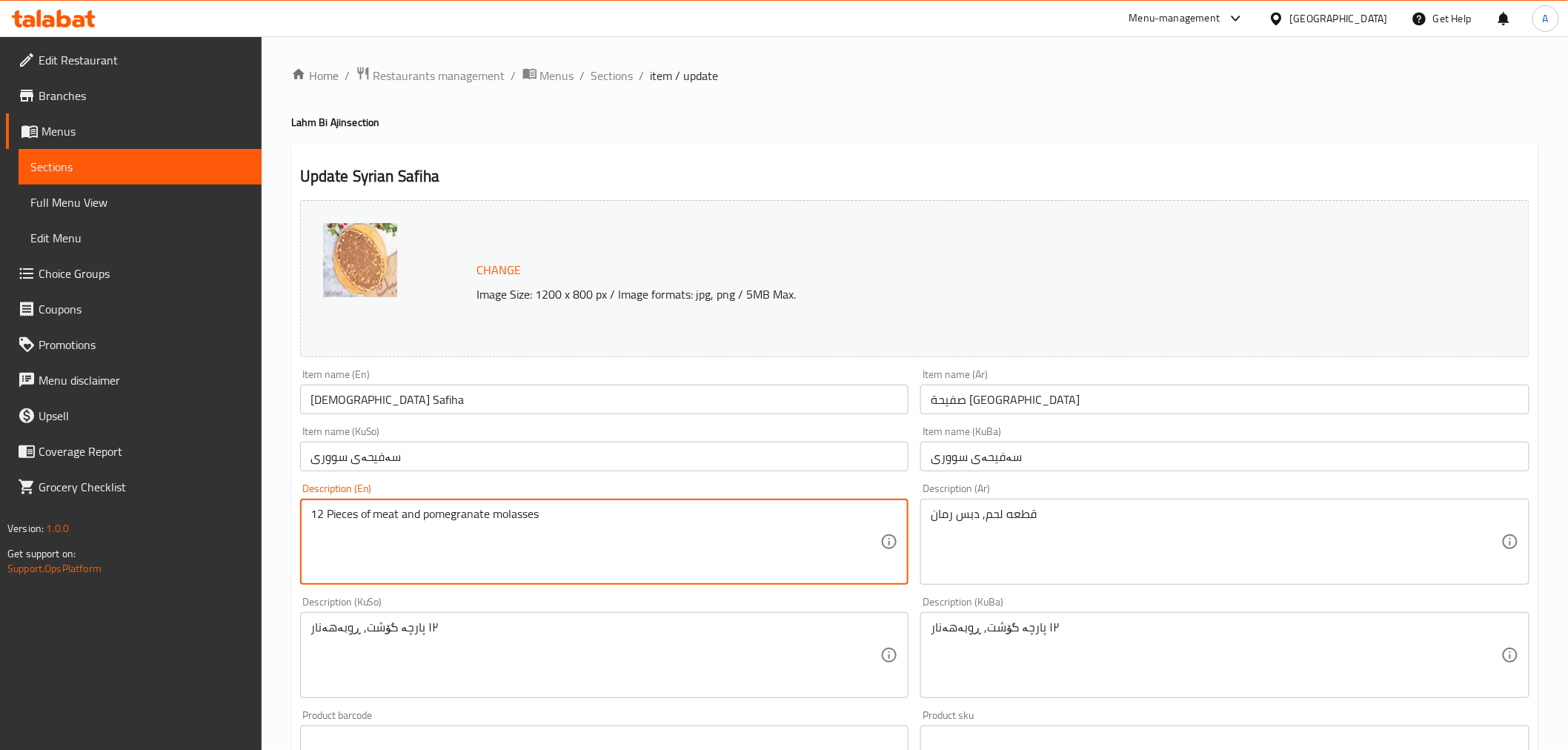
click at [320, 511] on textarea "12 Pieces of meat and pomegranate molasses" at bounding box center [595, 542] width 570 height 71
click at [345, 519] on textarea "Pieces of meat and pomegranate molasses" at bounding box center [595, 542] width 570 height 71
click at [337, 524] on textarea "Pieces of meat and pomegranate molasses" at bounding box center [595, 542] width 570 height 71
click at [341, 523] on textarea "Pieces of meat and pomegranate molasses" at bounding box center [595, 542] width 570 height 71
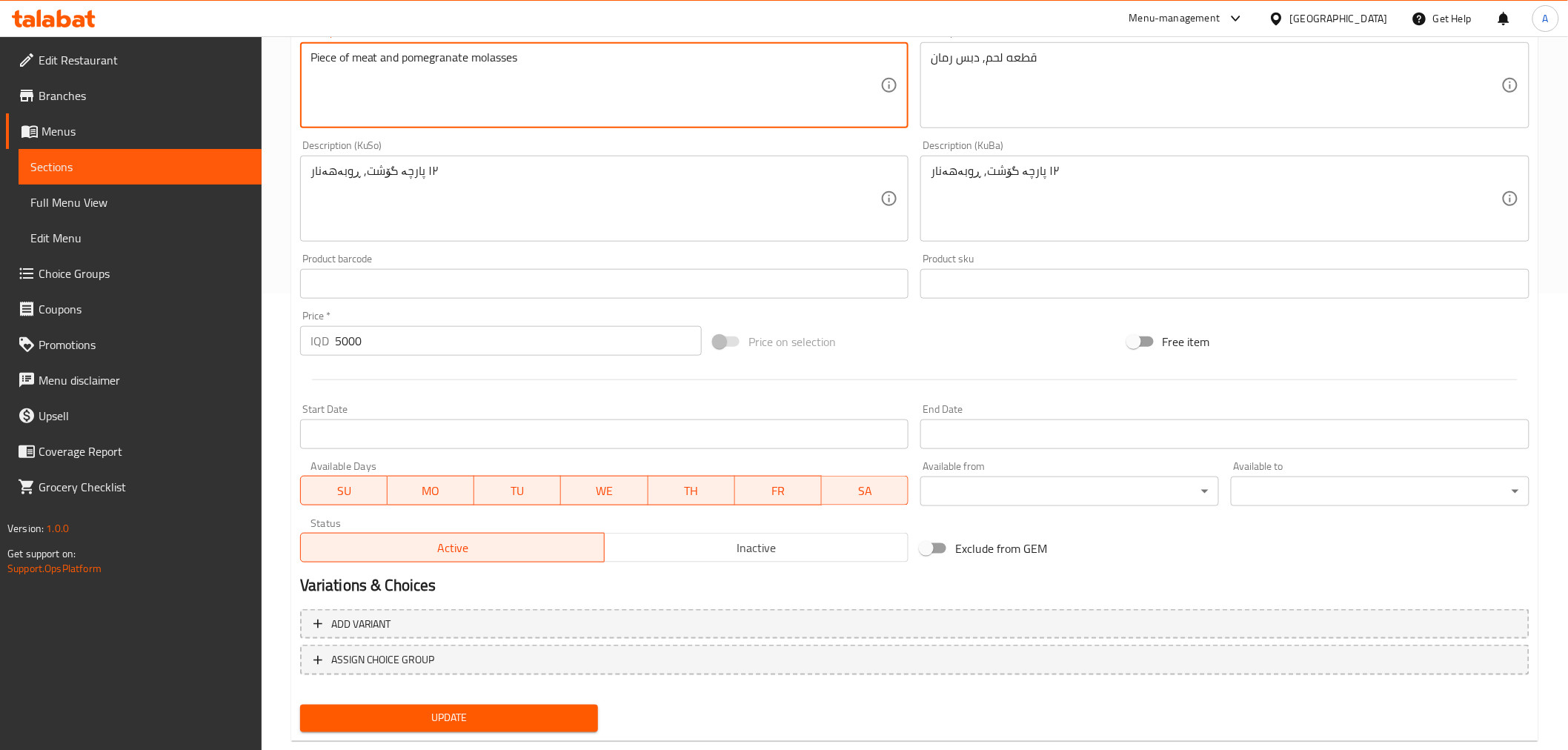
scroll to position [487, 0]
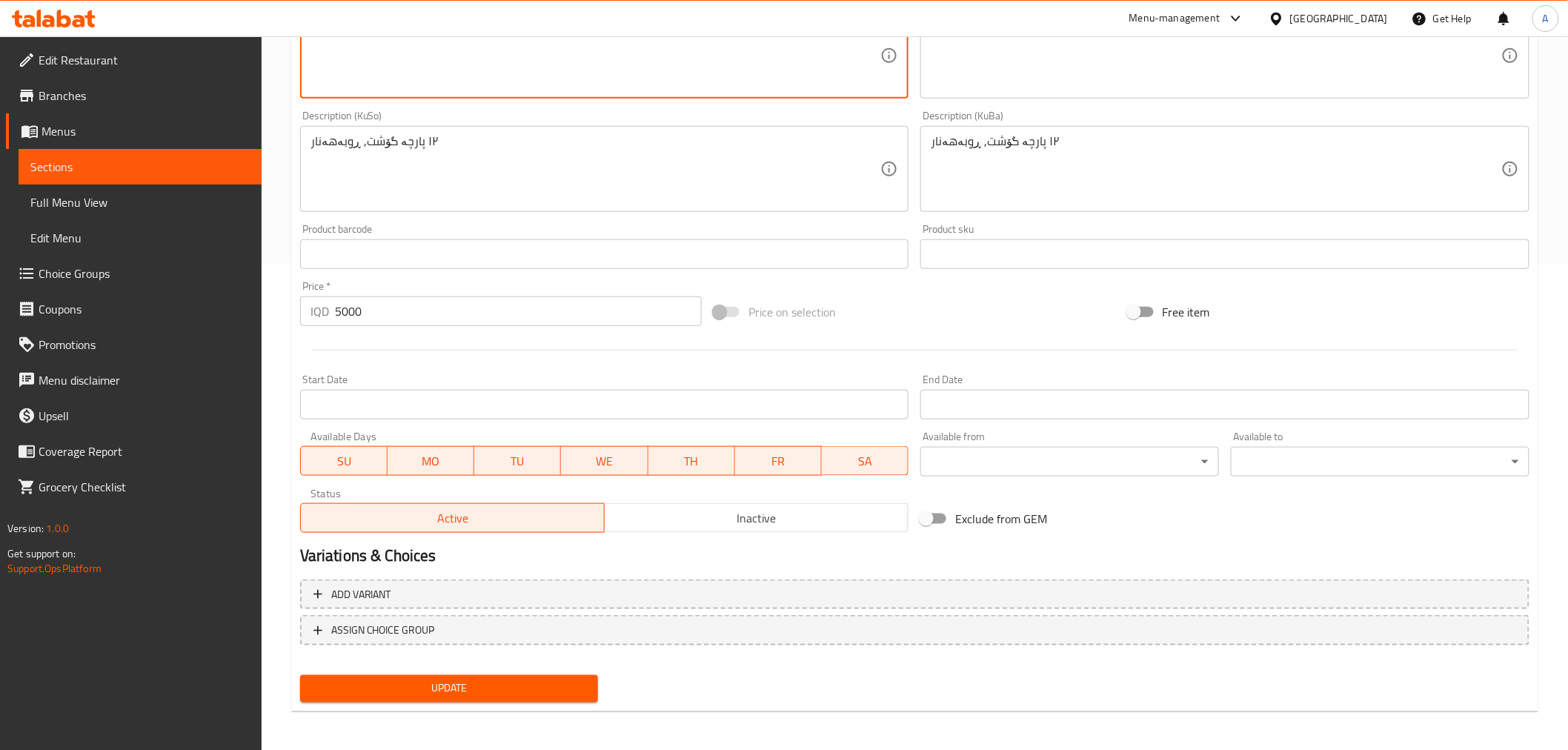
type textarea "Piece of meat and pomegranate molasses"
click at [396, 688] on span "Update" at bounding box center [449, 688] width 275 height 18
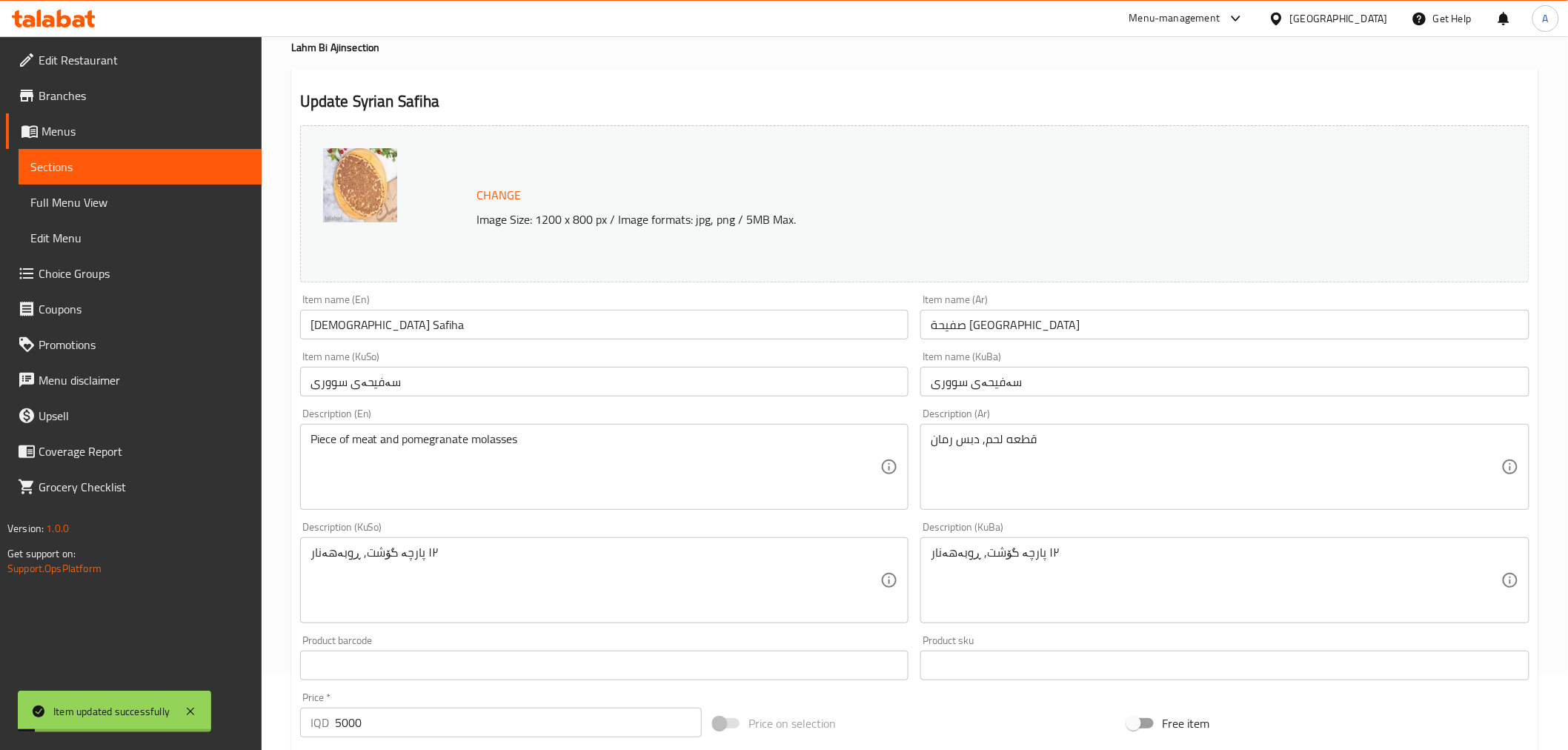
scroll to position [0, 0]
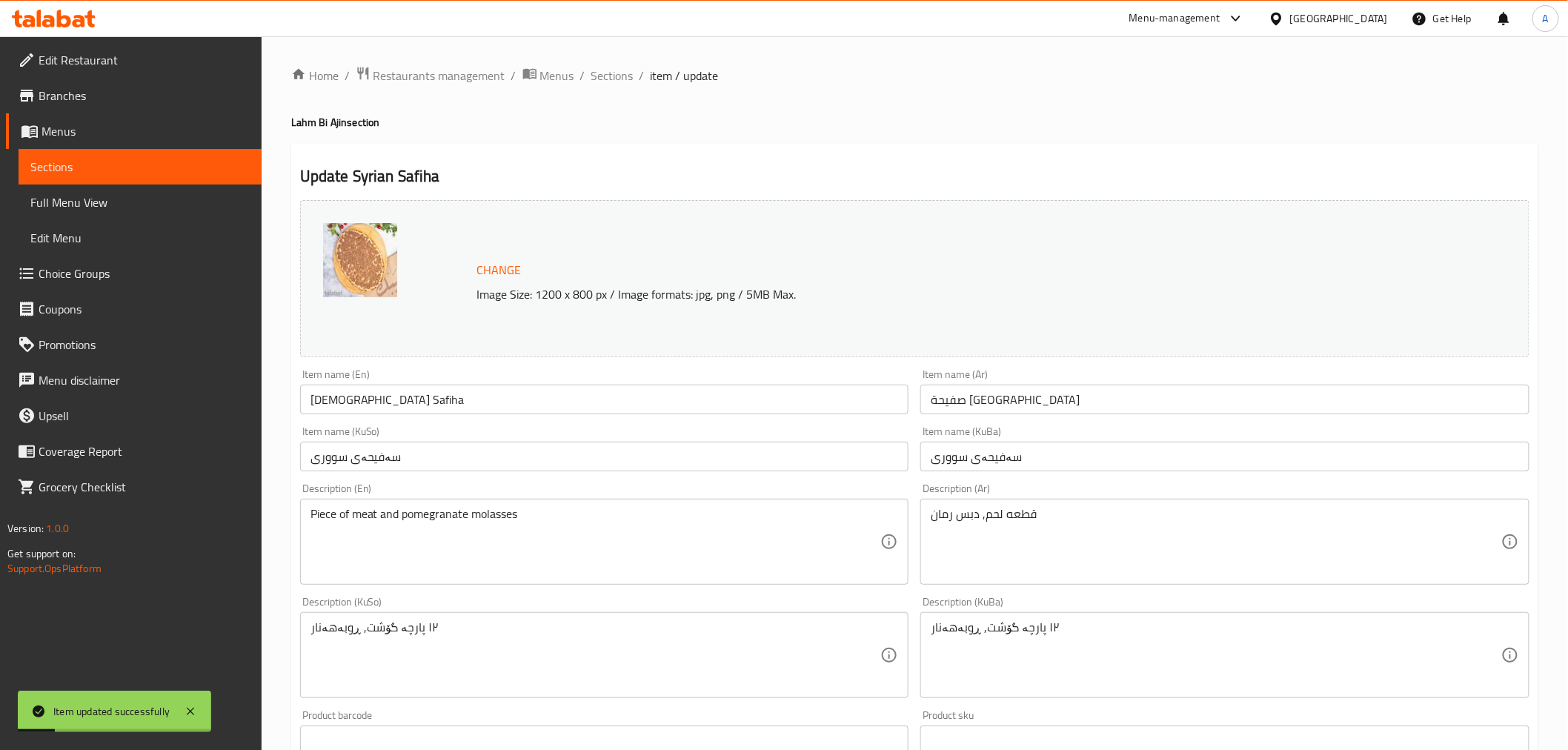
click at [613, 88] on div "Home / Restaurants management / Menus / Sections / item / update Lahm Bi Ajin s…" at bounding box center [914, 637] width 1247 height 1143
click at [613, 84] on span "Sections" at bounding box center [612, 75] width 42 height 18
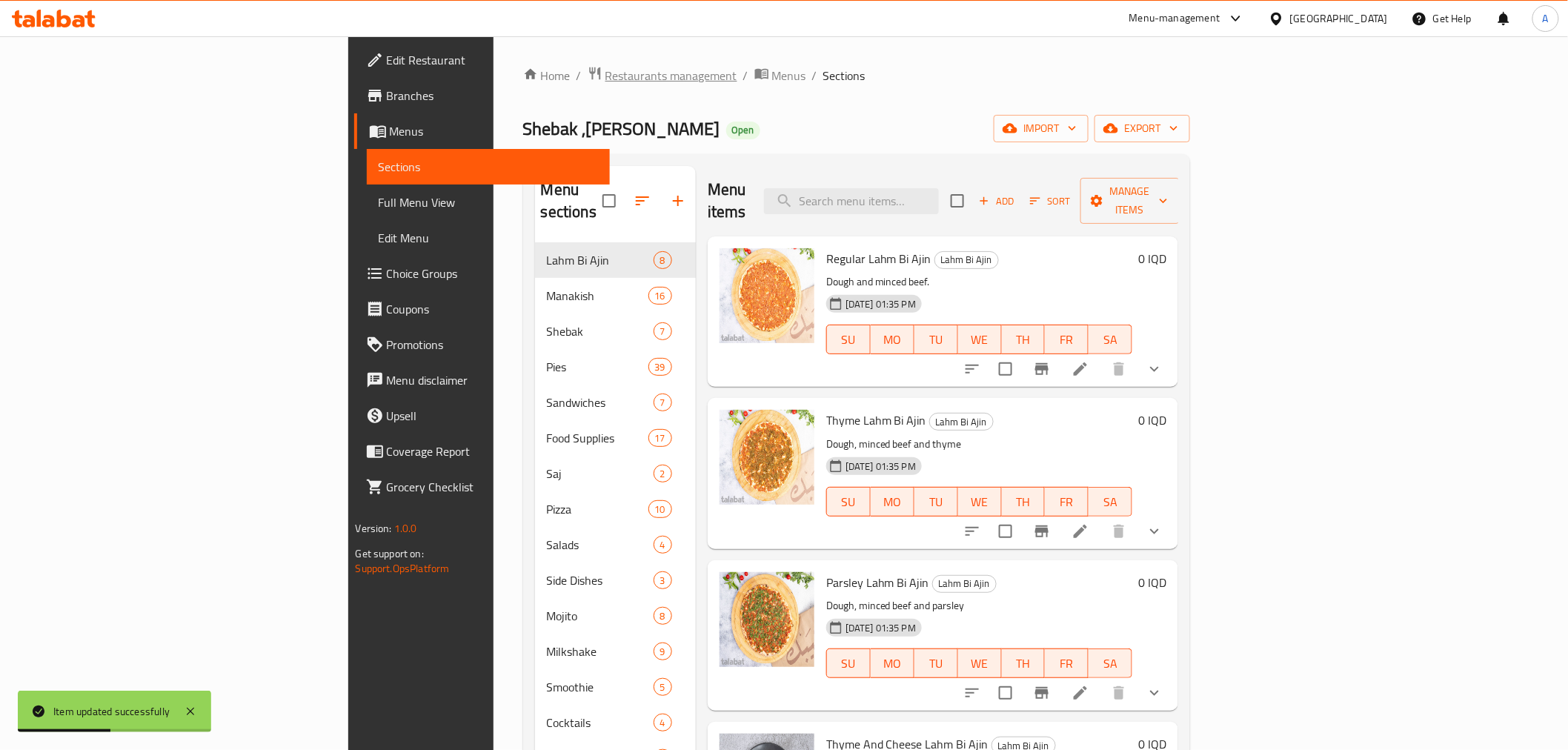
click at [606, 85] on span "Restaurants management" at bounding box center [671, 75] width 132 height 18
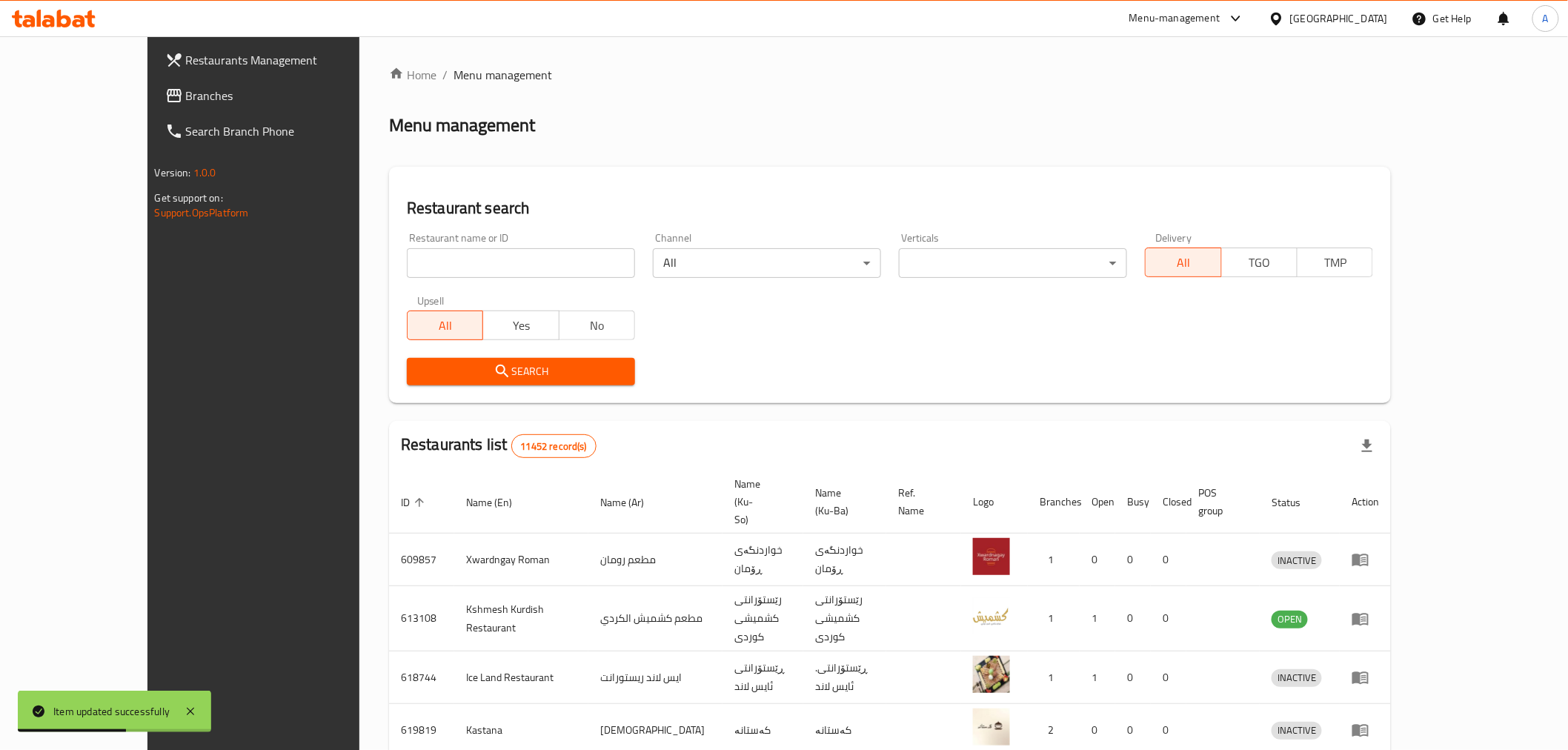
click at [406, 262] on input "search" at bounding box center [520, 262] width 228 height 30
click button "Search" at bounding box center [520, 371] width 228 height 28
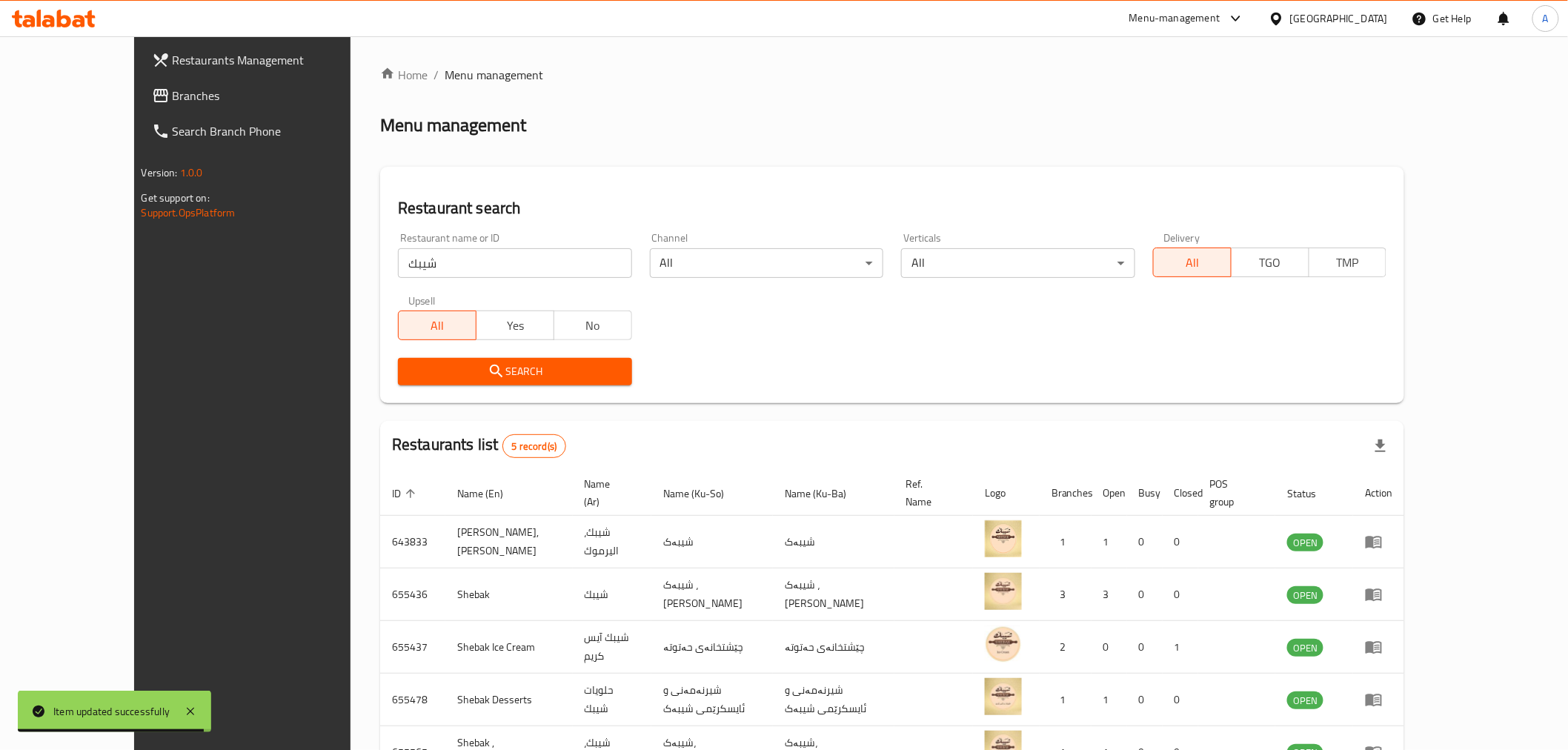
click at [1322, 434] on div "Restaurants list 5 record(s)" at bounding box center [891, 446] width 1023 height 51
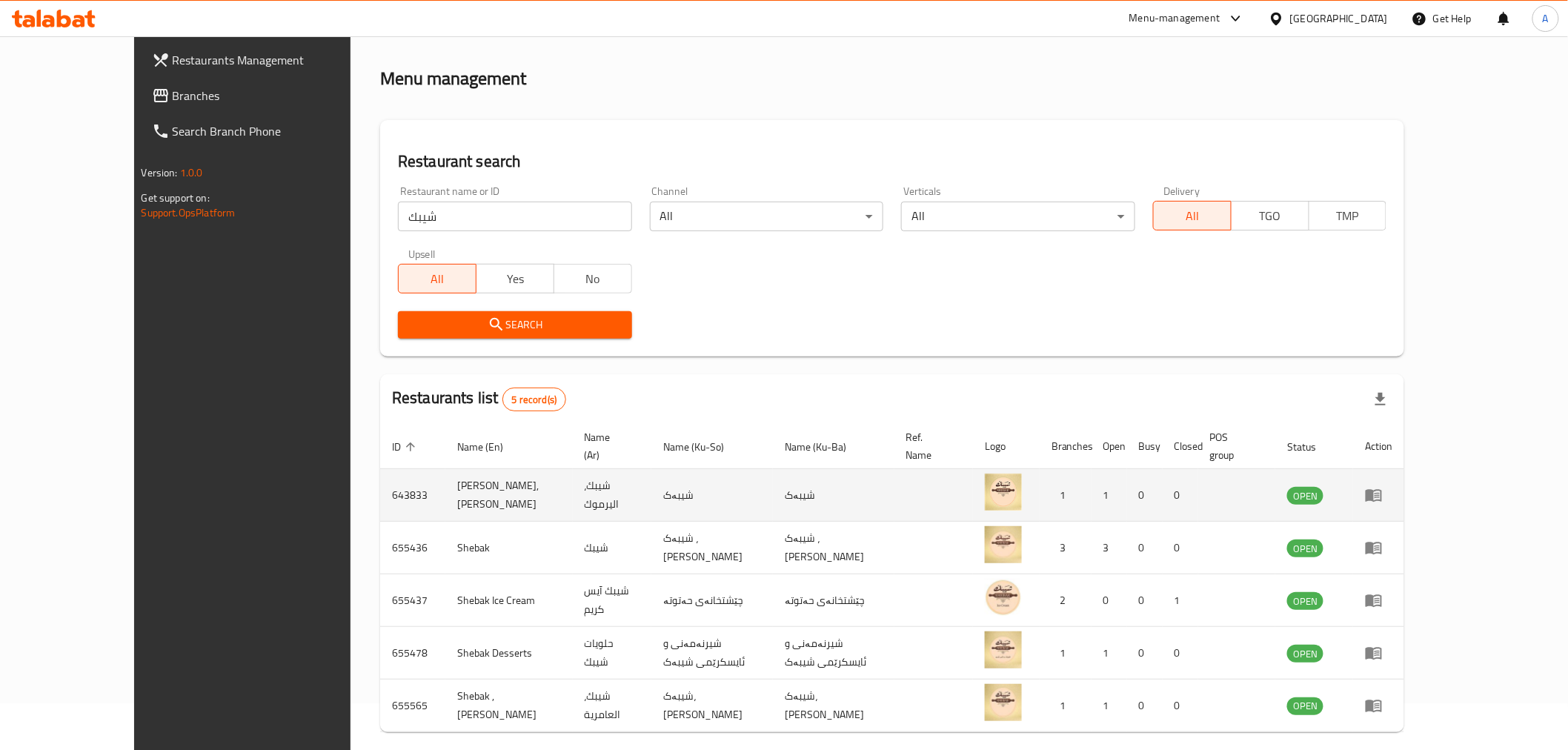
scroll to position [94, 0]
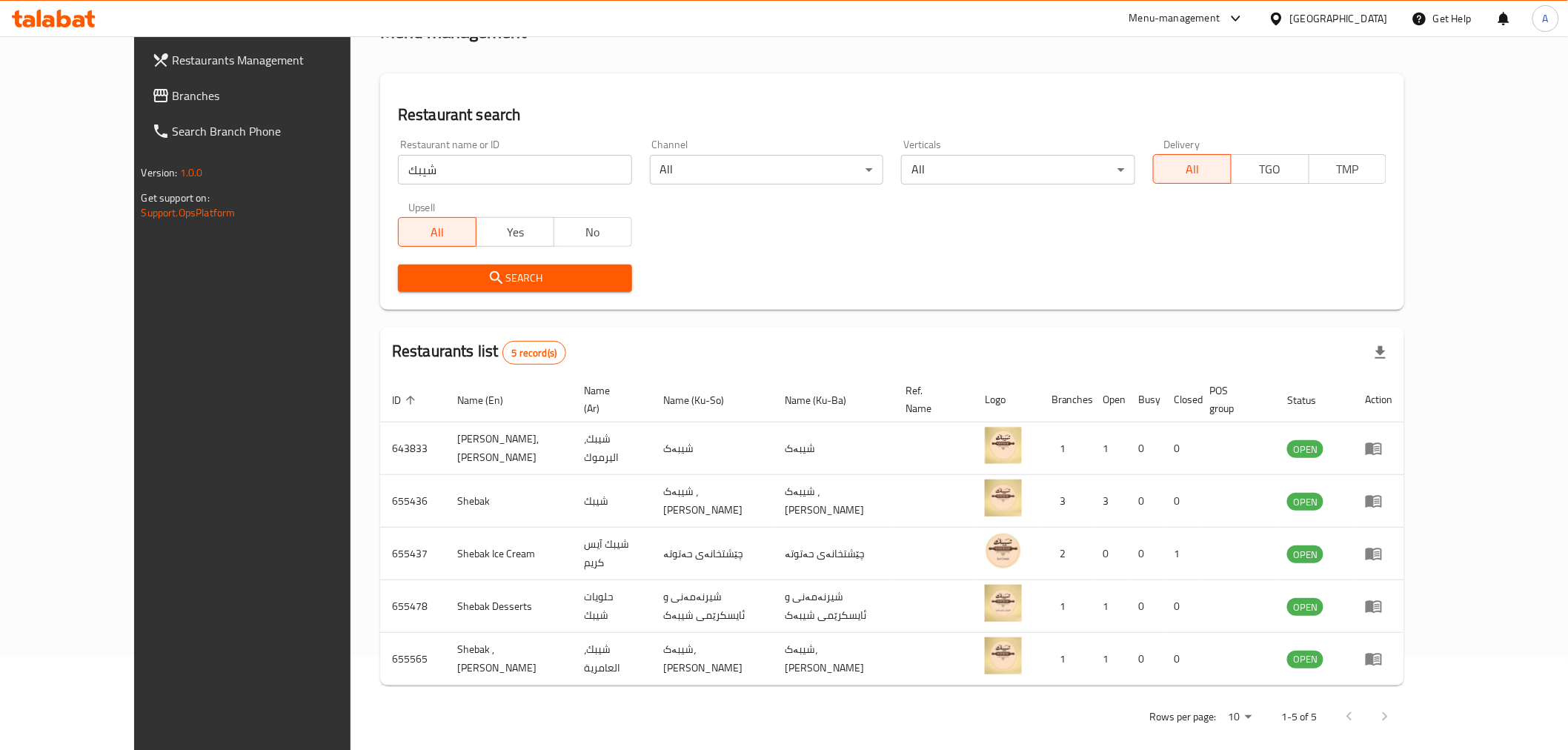
click at [766, 222] on div "Restaurant name or ID شيبك Restaurant name or ID Channel All ​ Verticals All ​ …" at bounding box center [892, 216] width 1006 height 171
click at [658, 252] on div "Restaurant name or ID شيبك Restaurant name or ID Channel All ​ Verticals All ​ …" at bounding box center [892, 216] width 1006 height 171
click at [435, 168] on input "شيبك" at bounding box center [514, 169] width 234 height 30
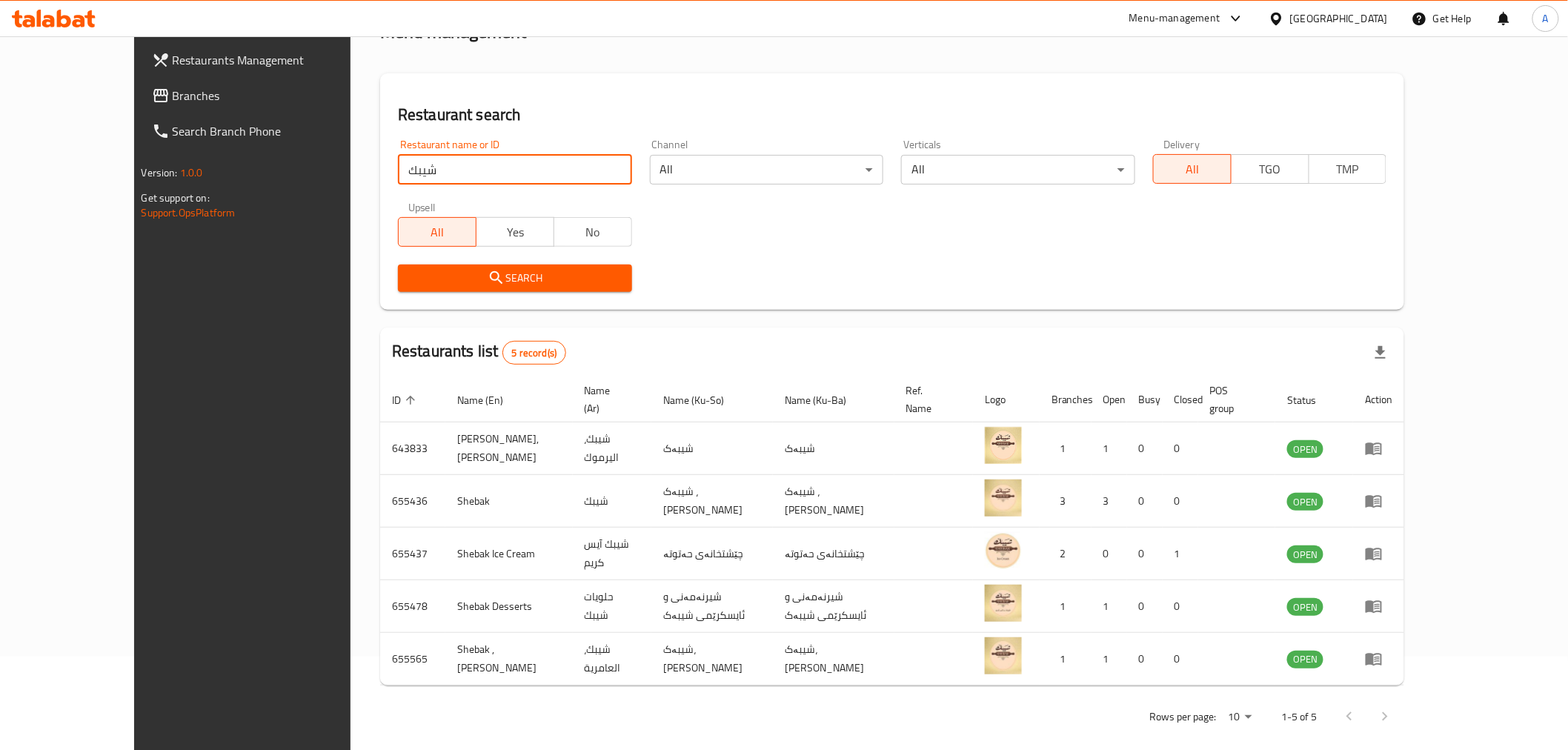
click at [435, 168] on input "شيبك" at bounding box center [514, 169] width 234 height 30
paste input "659496"
type input "659496"
click button "Search" at bounding box center [514, 278] width 234 height 28
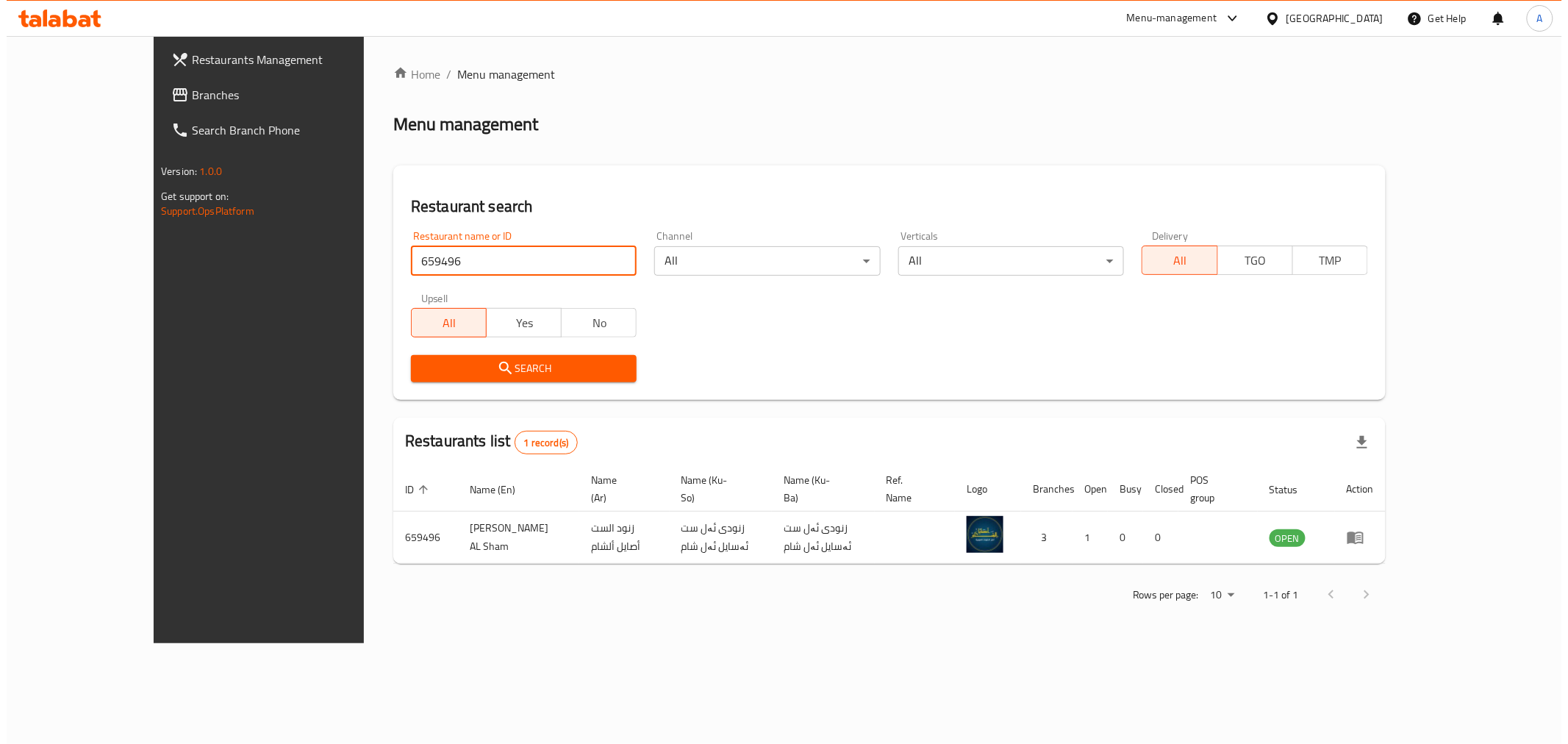
scroll to position [0, 0]
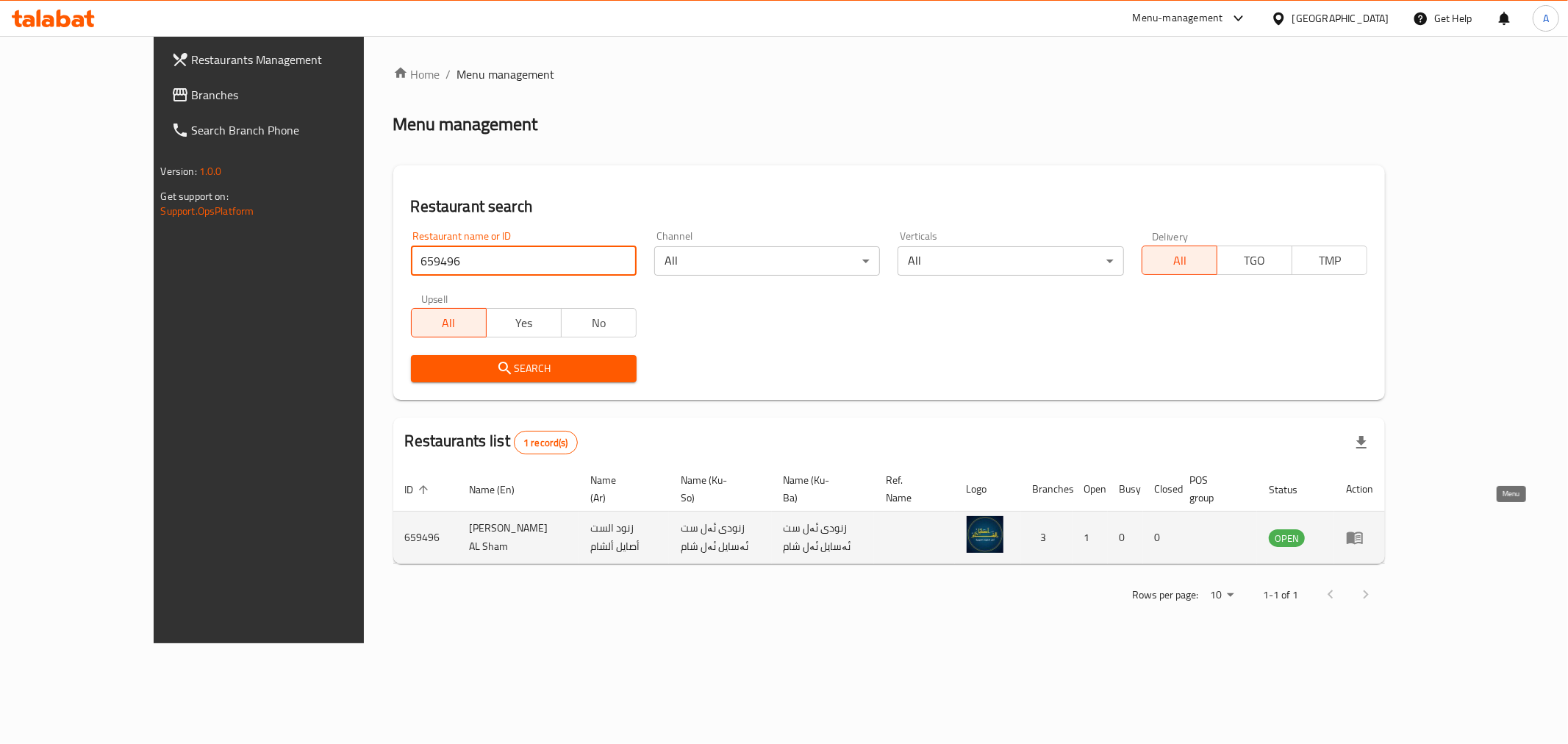
click at [1363, 532] on icon "enhanced table" at bounding box center [1354, 538] width 16 height 12
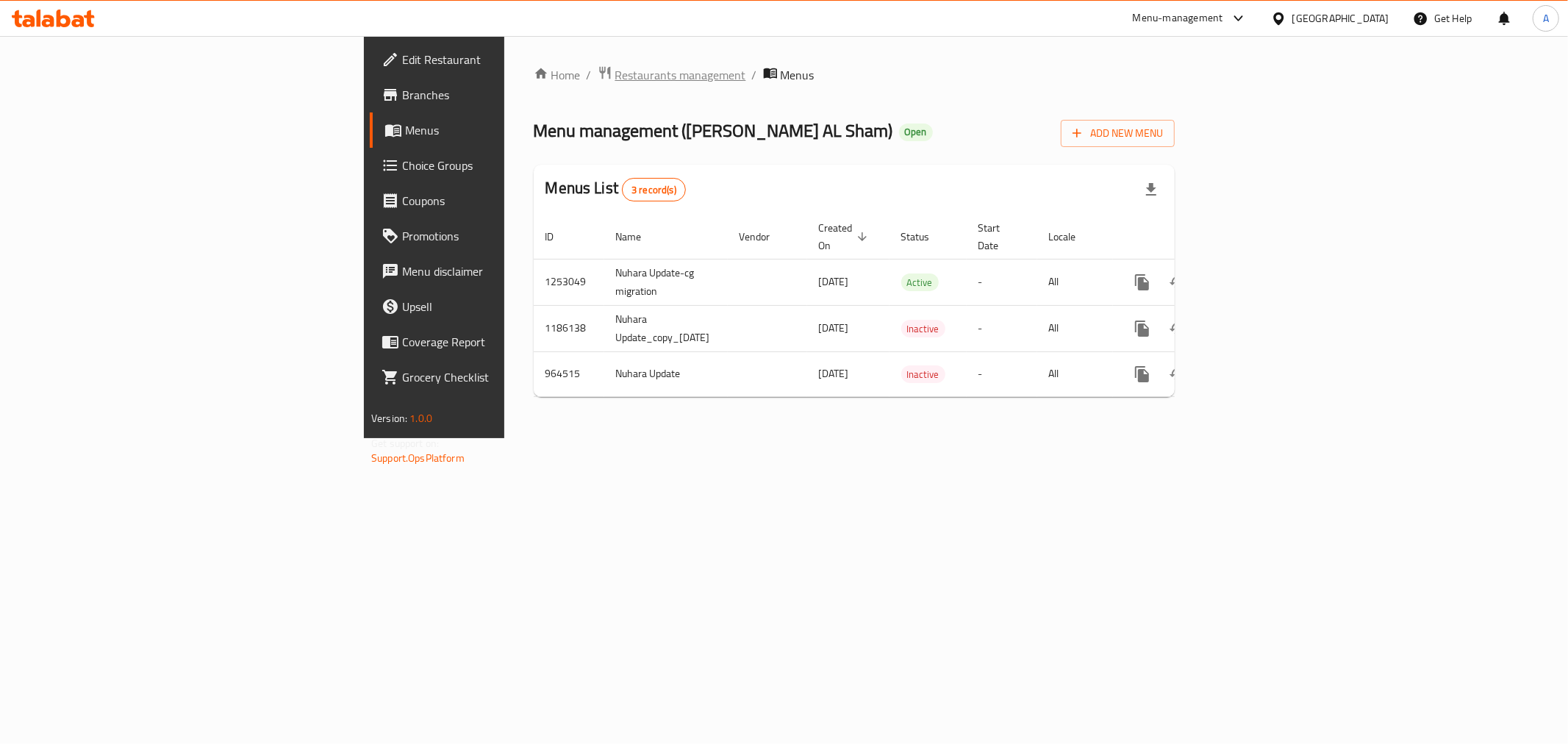
click at [615, 74] on span "Restaurants management" at bounding box center [680, 75] width 131 height 18
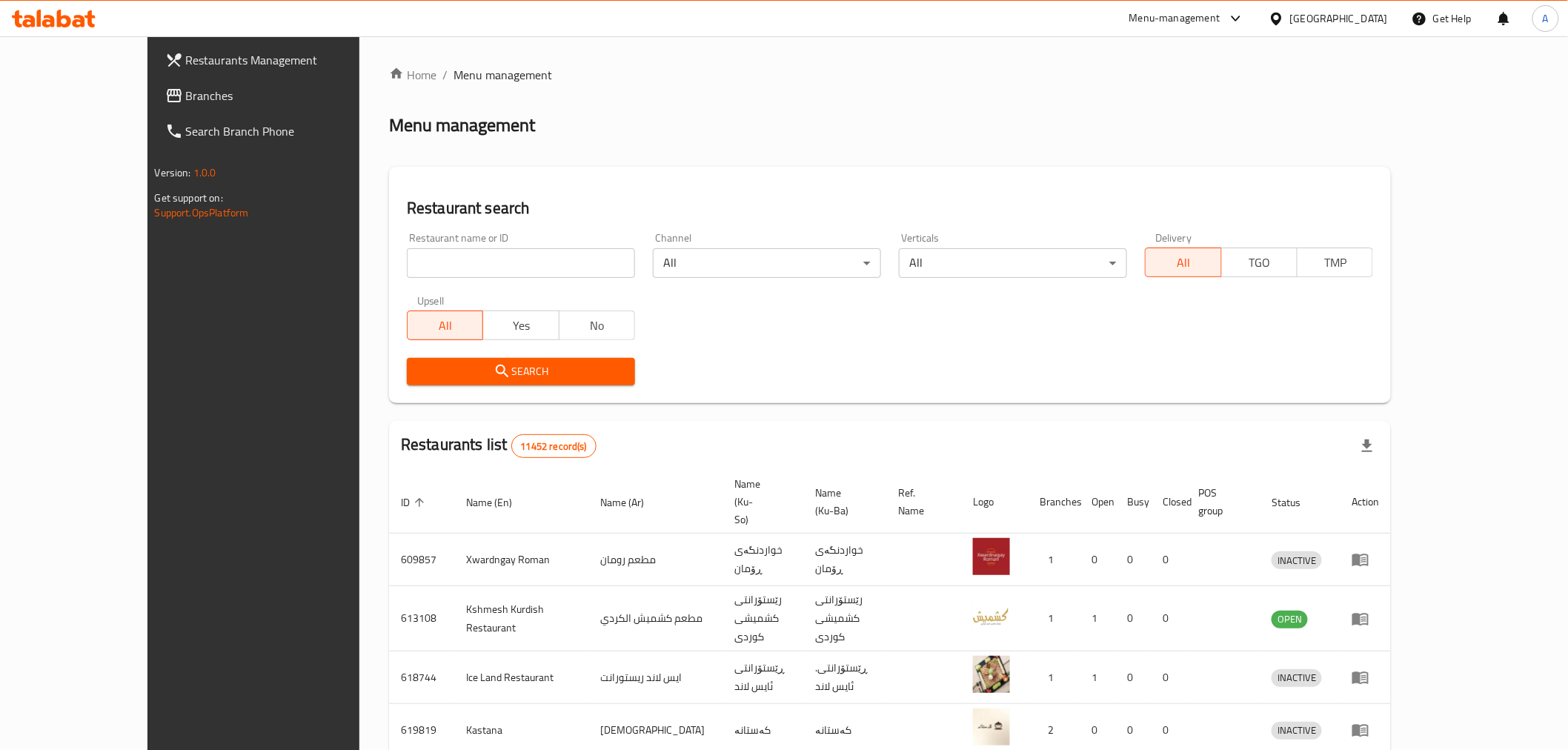
click at [409, 265] on input "search" at bounding box center [520, 262] width 228 height 30
paste input "692824"
type input "692824"
click button "Search" at bounding box center [520, 371] width 228 height 28
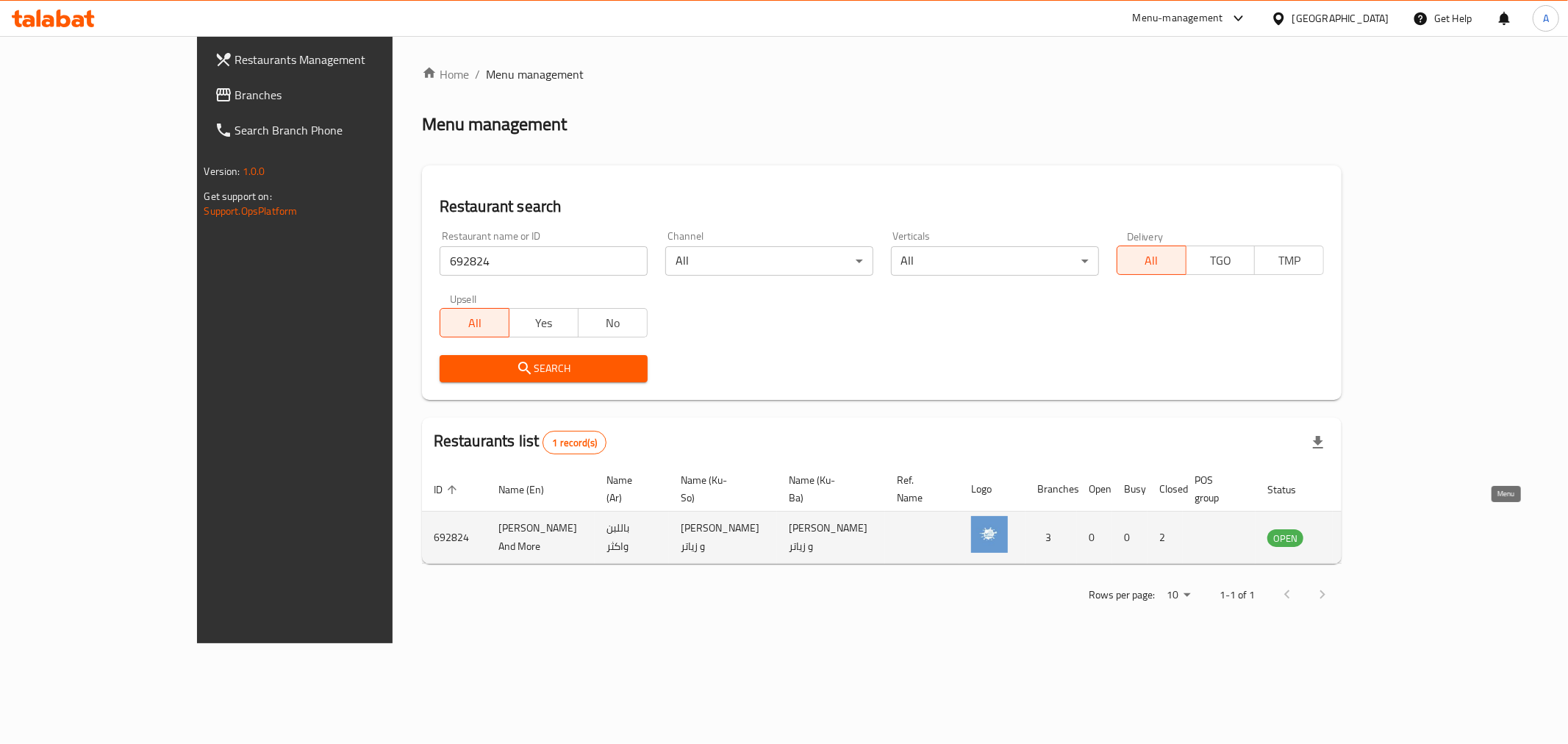
click at [1362, 528] on icon "enhanced table" at bounding box center [1353, 537] width 18 height 18
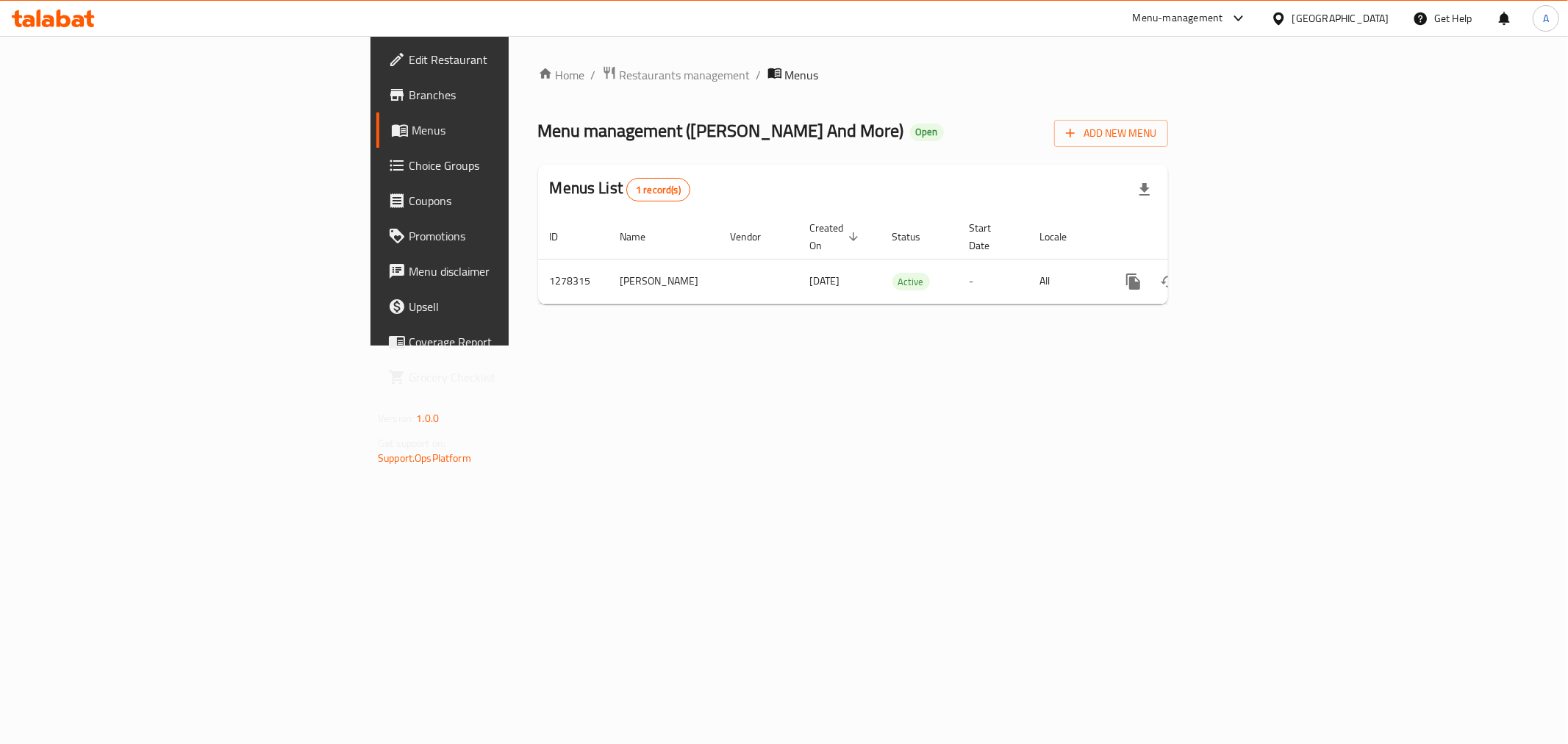
click at [377, 79] on link "Branches" at bounding box center [504, 95] width 255 height 35
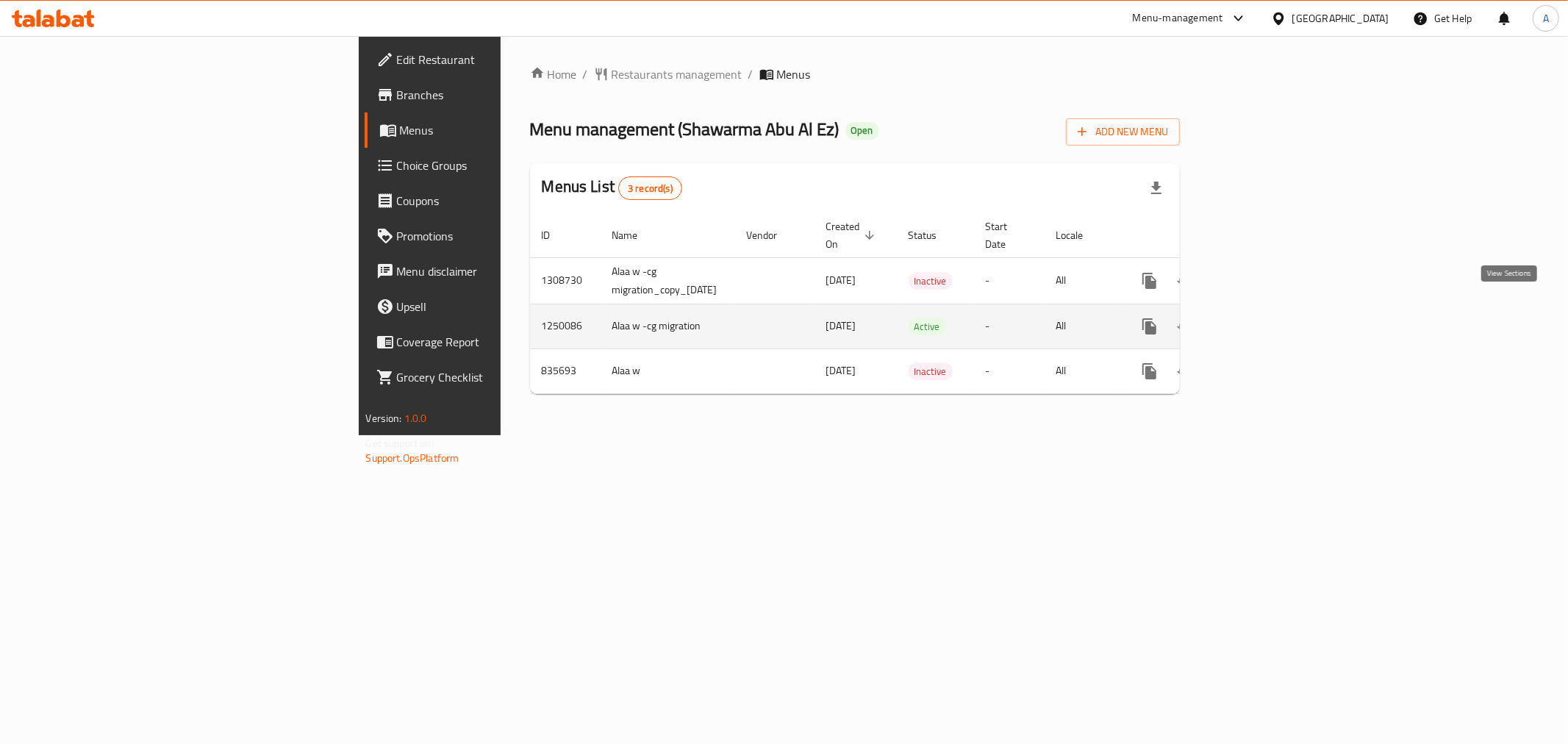
click at [1273, 309] on link "enhanced table" at bounding box center [1255, 326] width 35 height 35
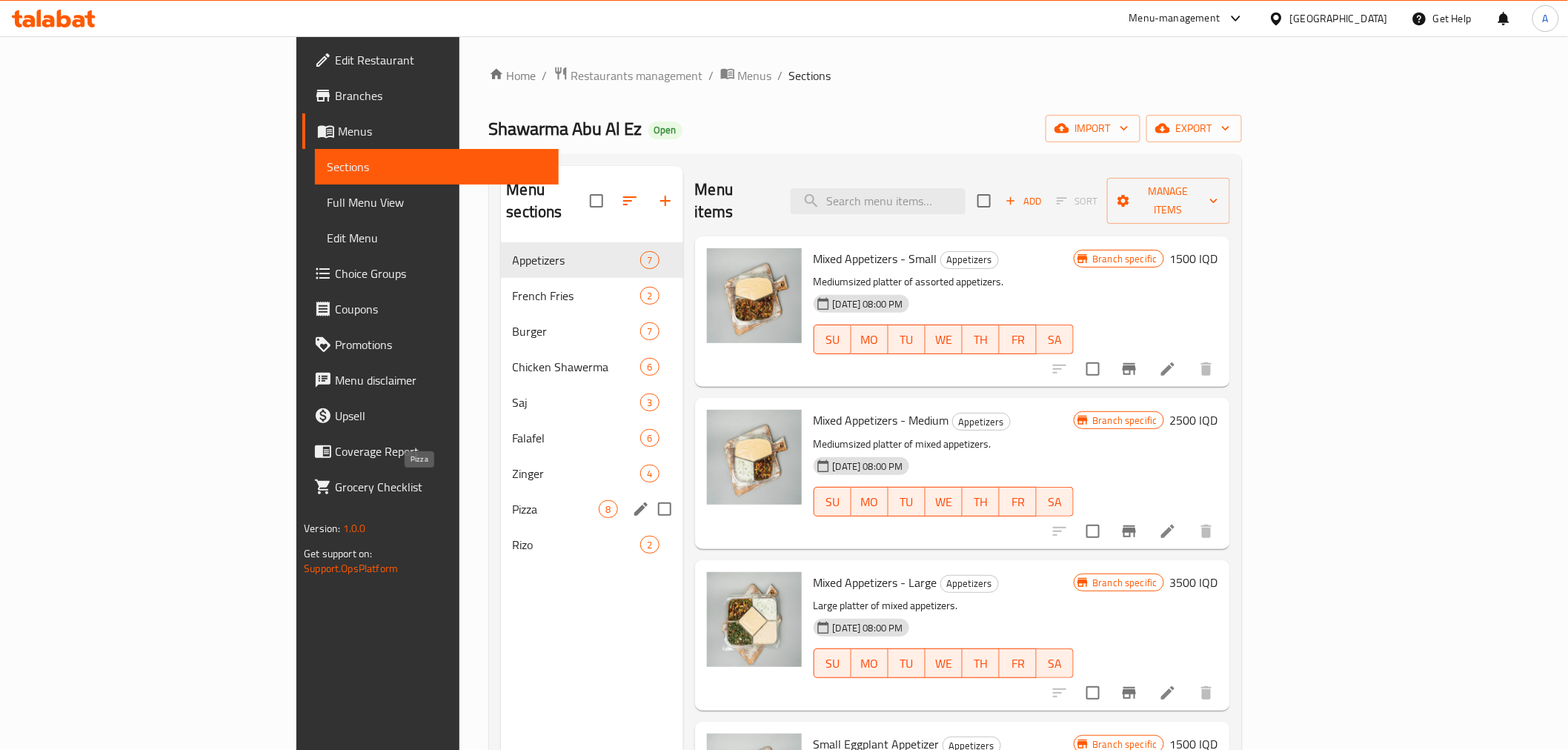
click at [512, 500] on span "Pizza" at bounding box center [555, 509] width 87 height 18
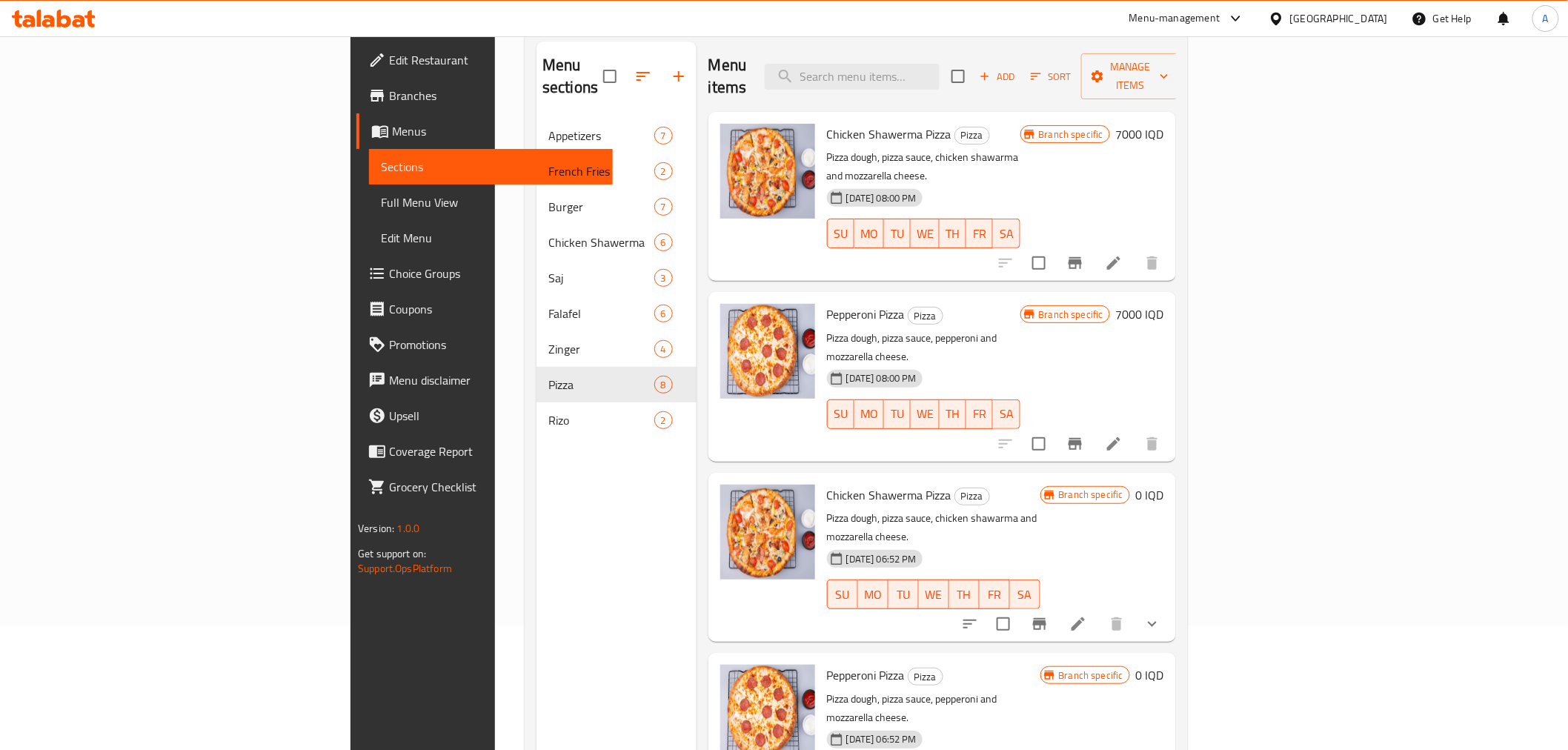
click at [827, 123] on span "Chicken Shawerma Pizza" at bounding box center [889, 134] width 124 height 22
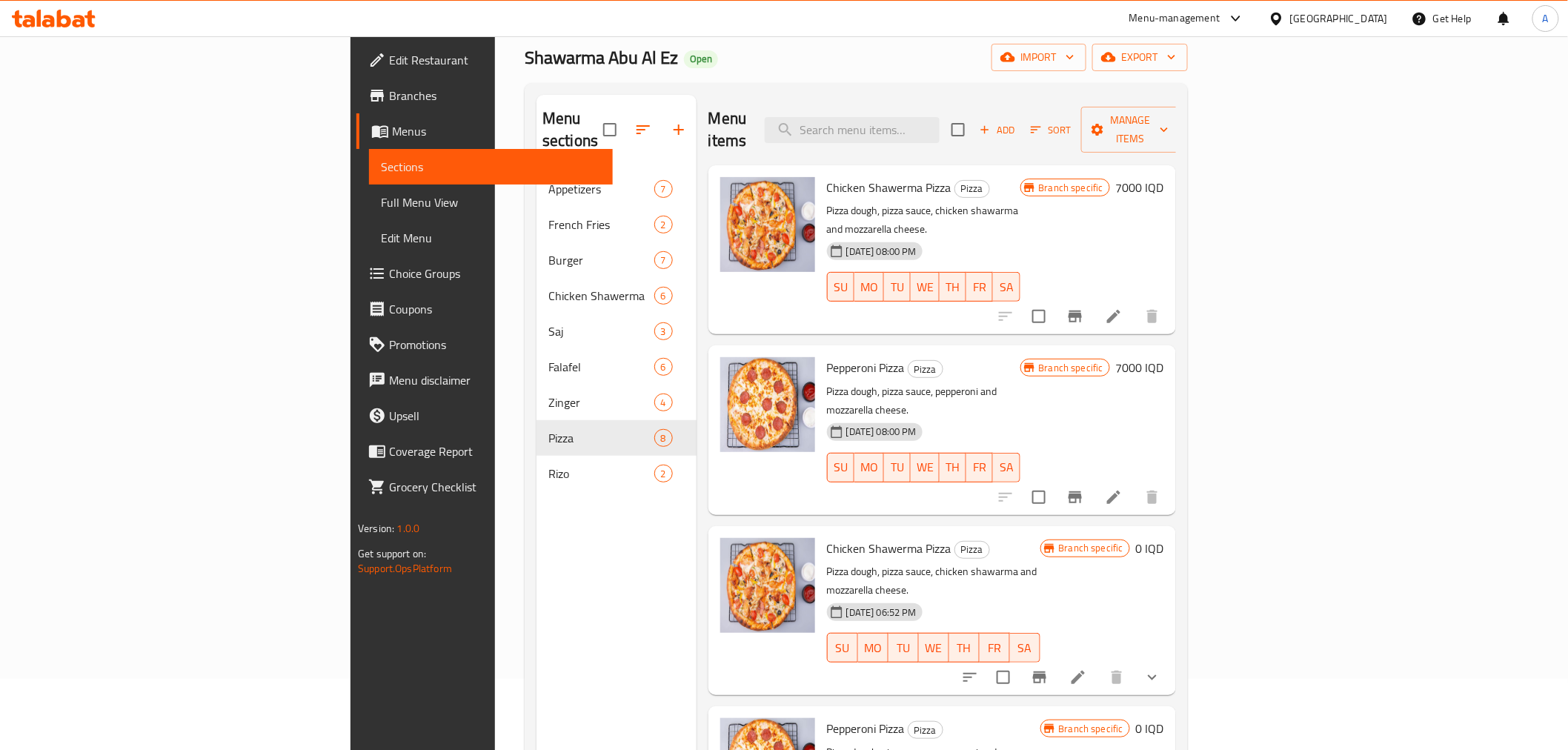
scroll to position [42, 0]
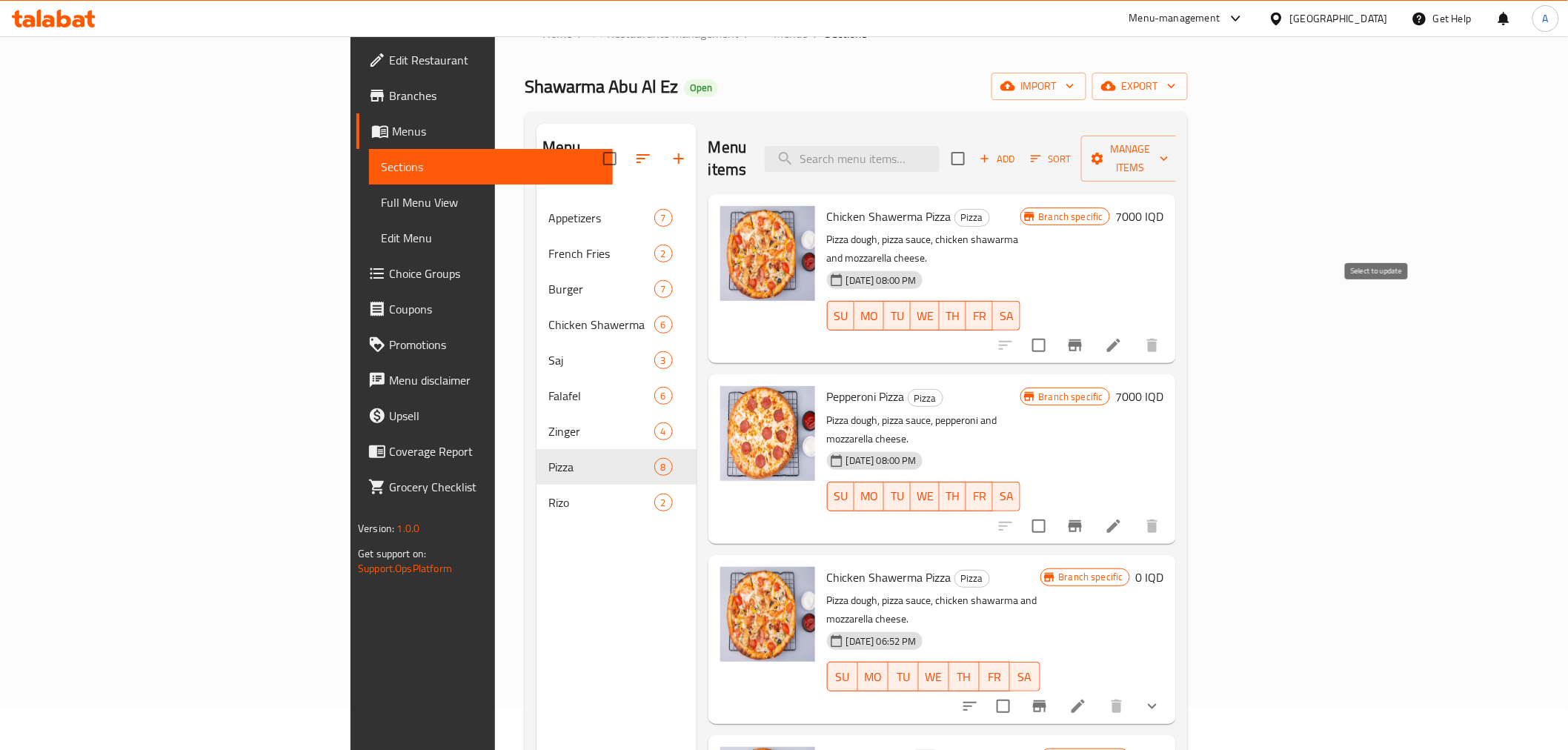
click at [1054, 330] on input "checkbox" at bounding box center [1039, 345] width 31 height 31
click at [1168, 156] on span "Manage items" at bounding box center [1130, 158] width 75 height 37
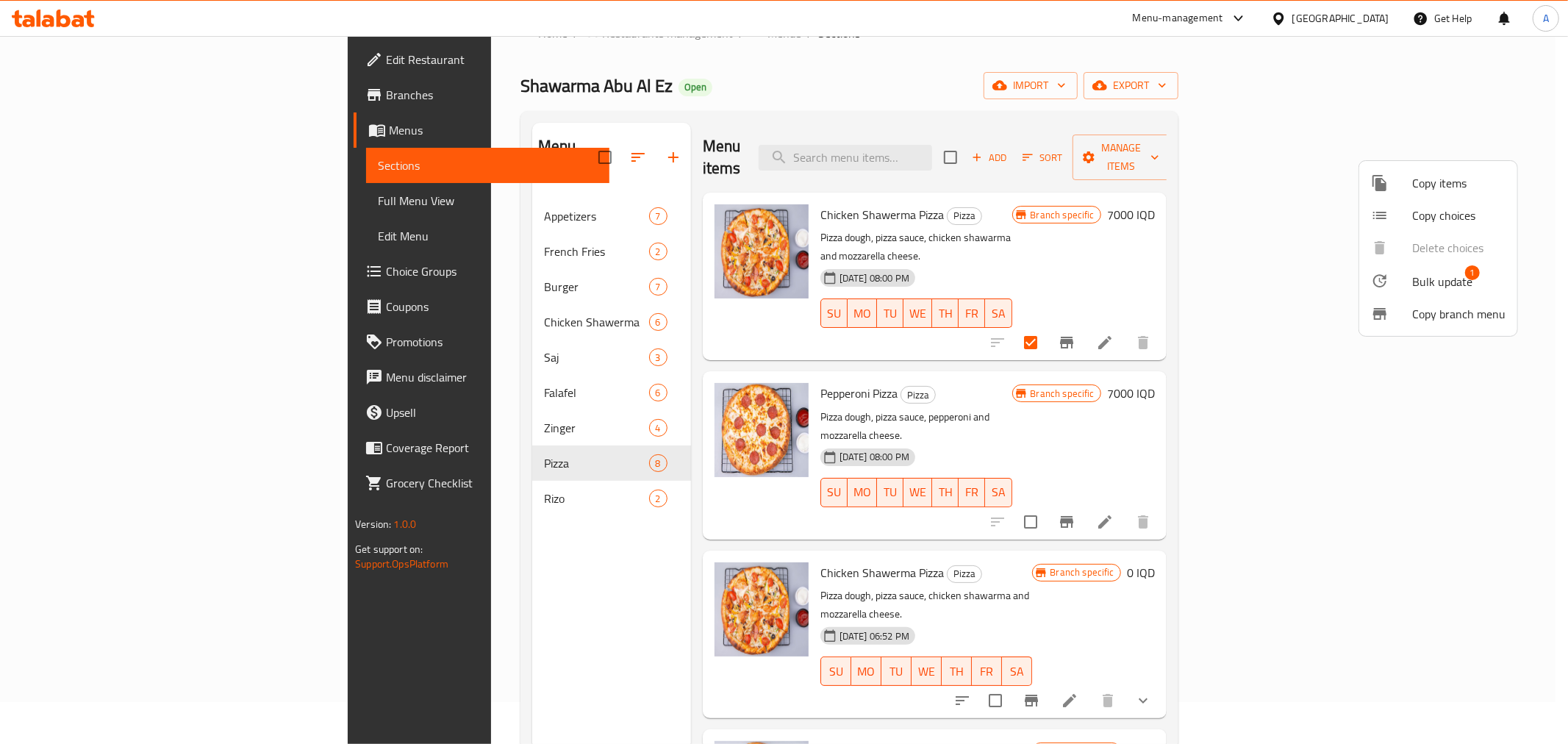
click at [1426, 290] on span "Bulk update" at bounding box center [1442, 281] width 61 height 18
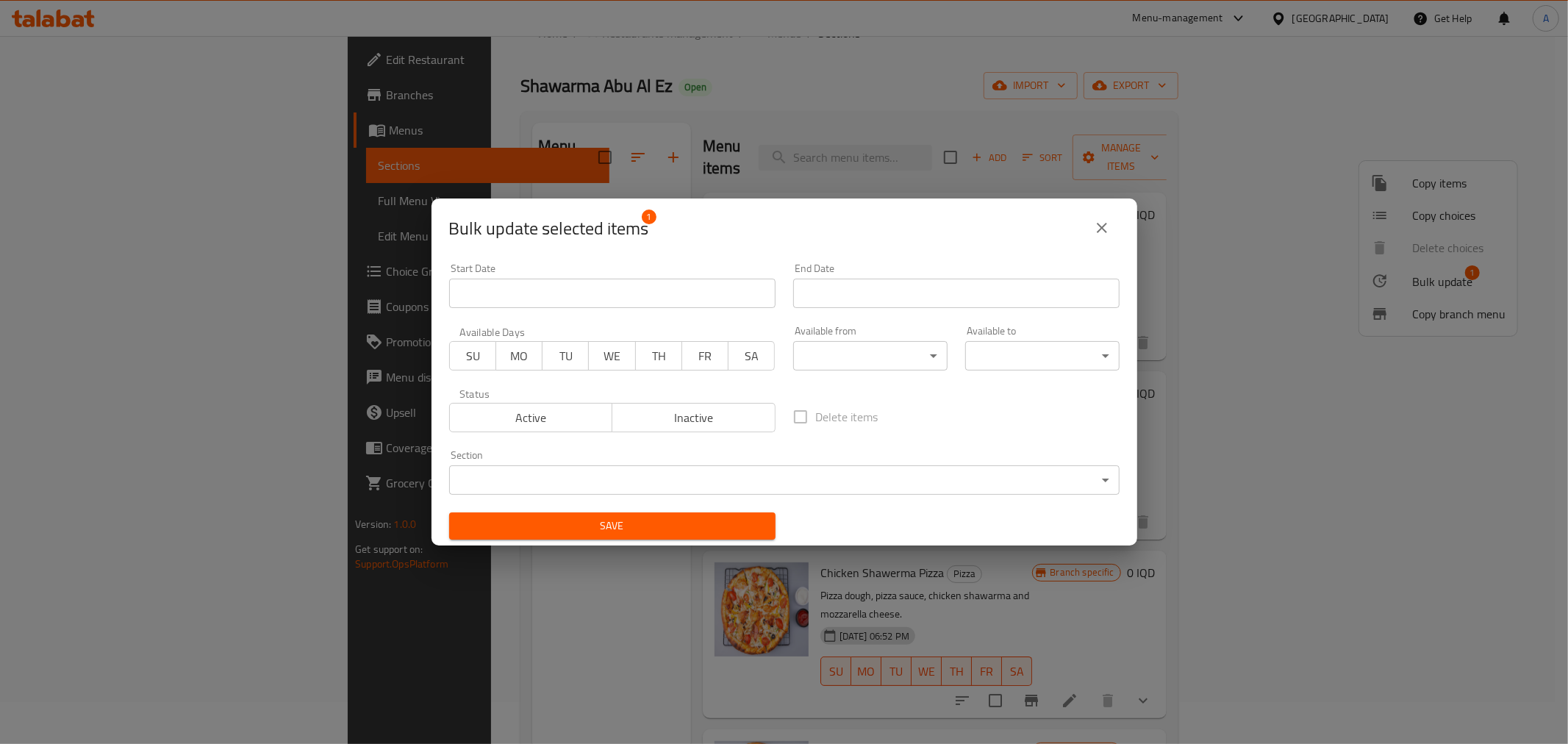
click at [1108, 231] on icon "close" at bounding box center [1101, 227] width 18 height 18
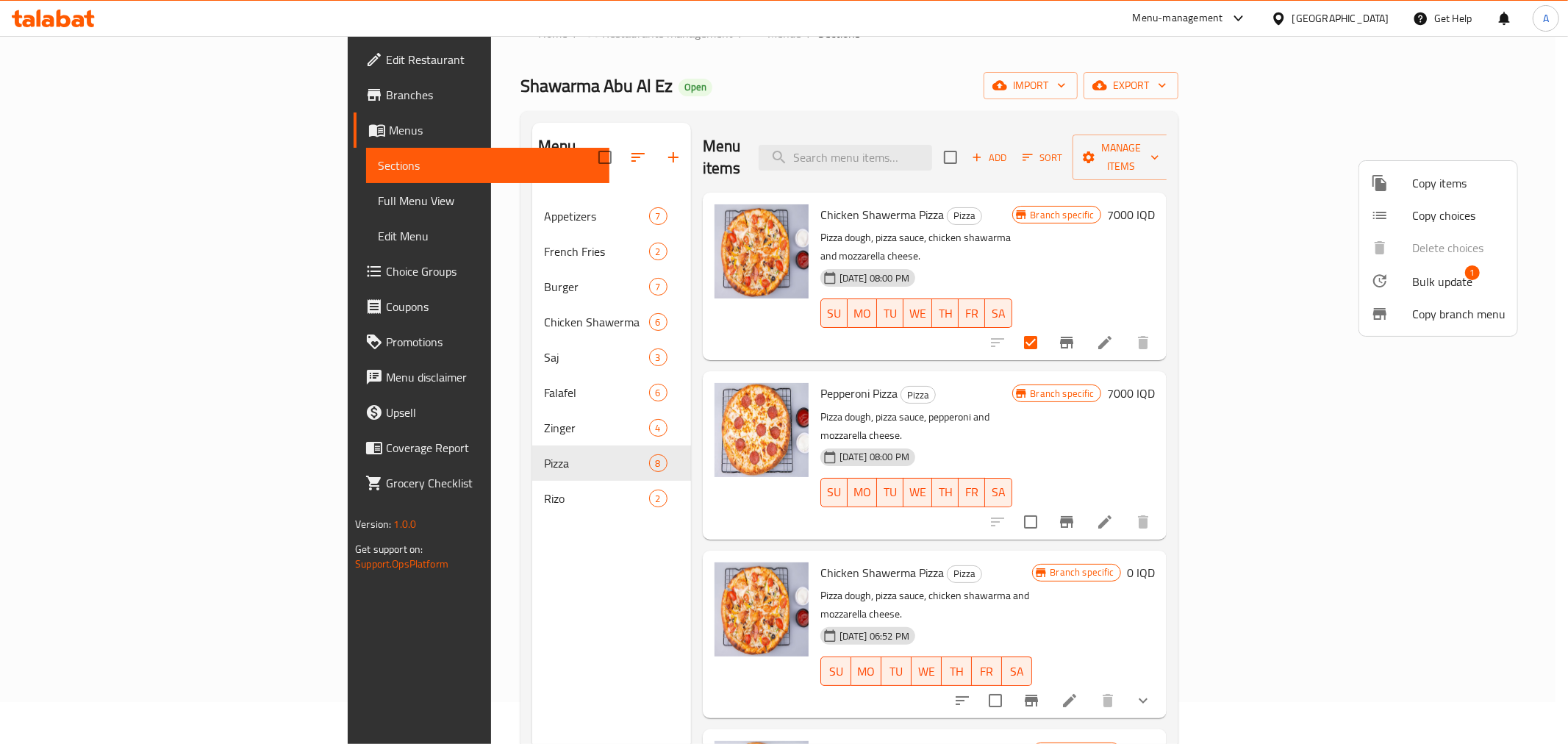
click at [1406, 272] on div at bounding box center [1391, 280] width 41 height 18
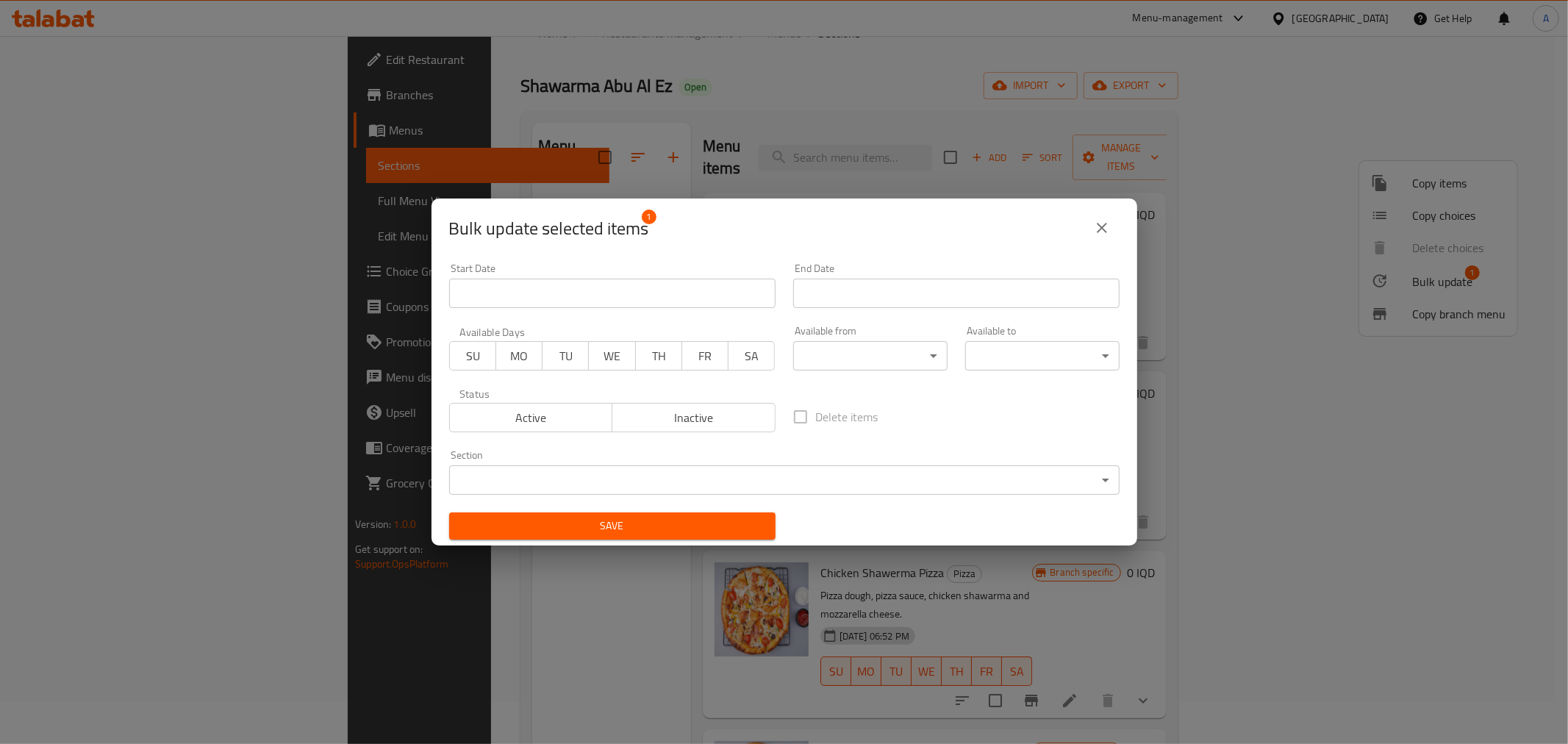
click at [709, 417] on span "Inactive" at bounding box center [694, 417] width 151 height 22
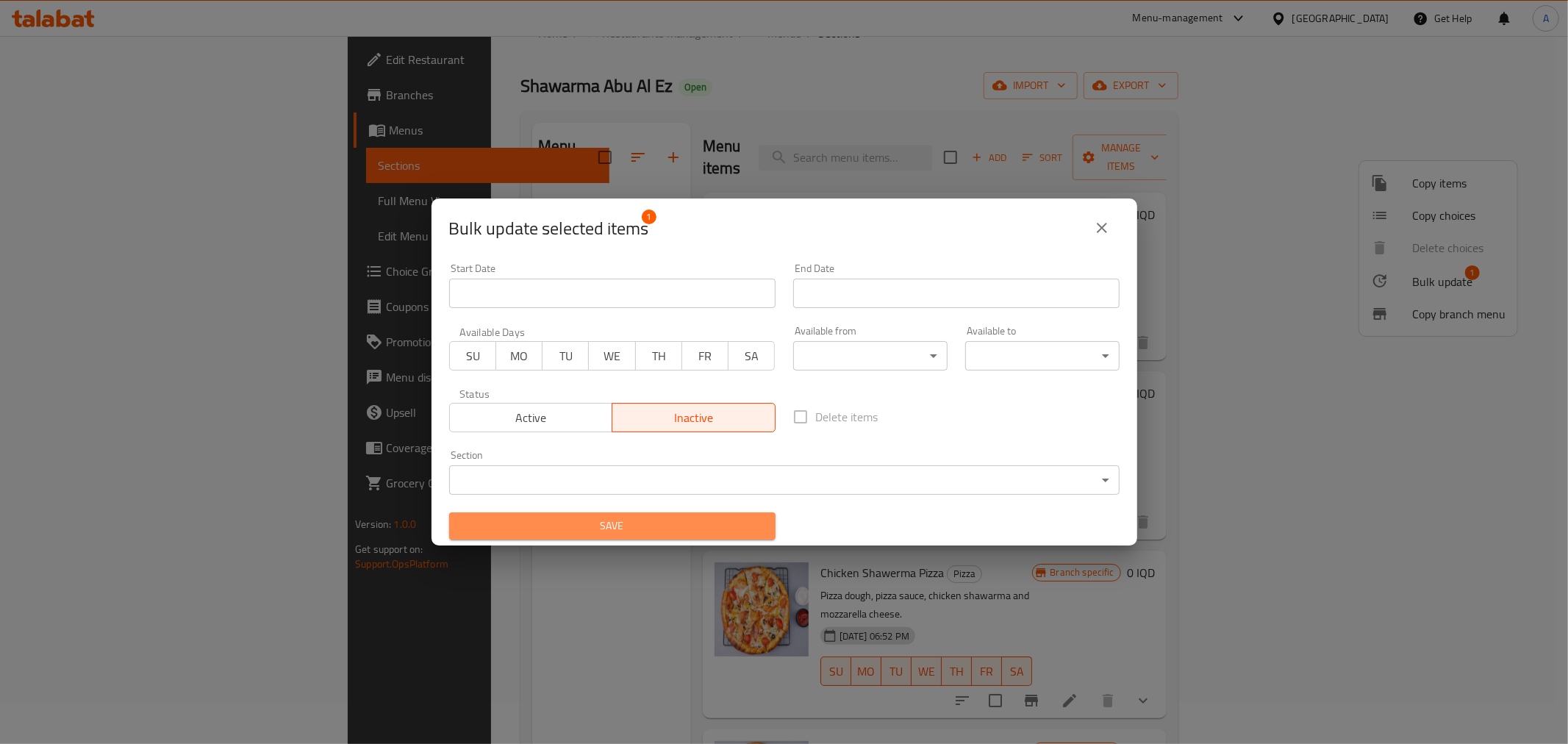
click at [671, 530] on span "Save" at bounding box center [612, 525] width 303 height 18
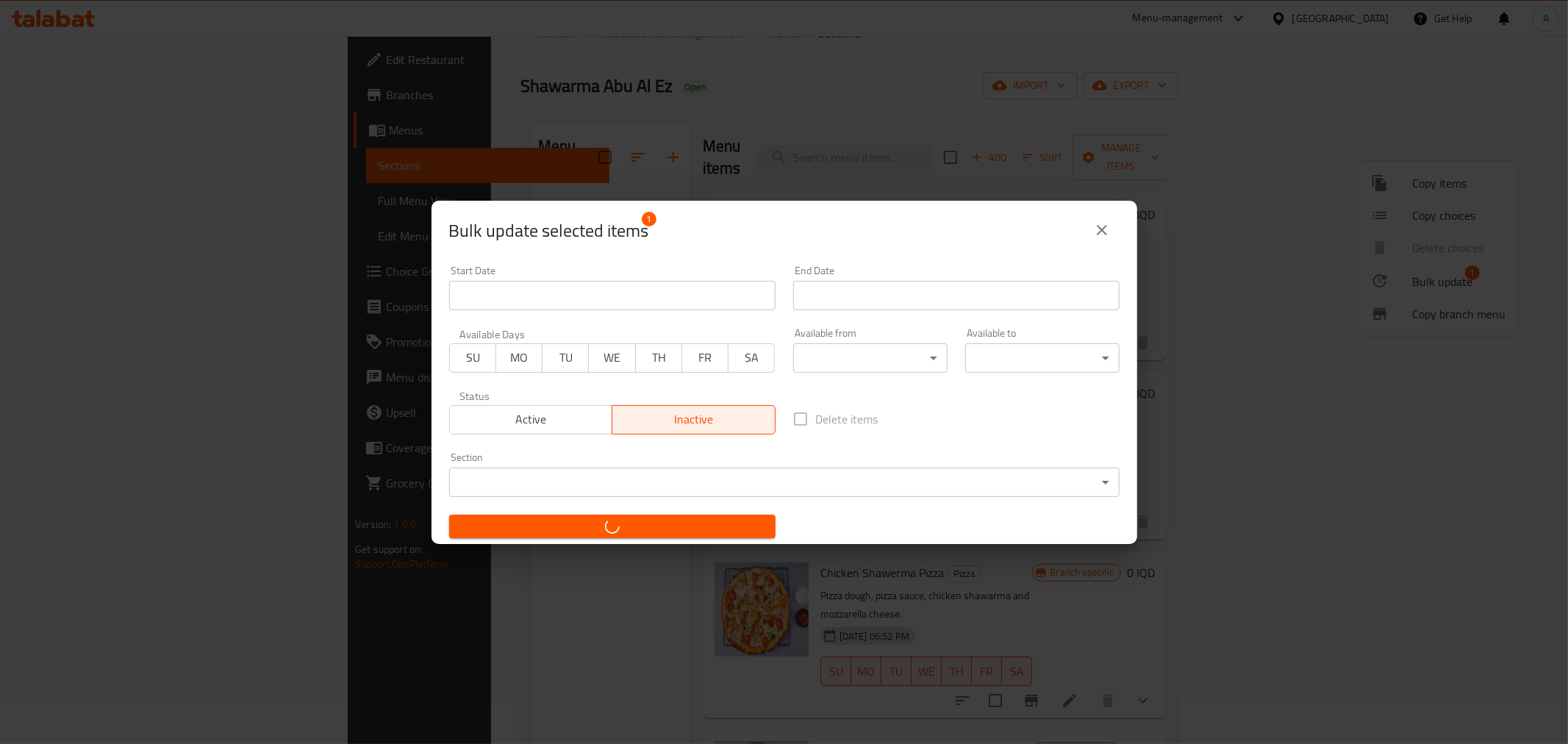
checkbox input "false"
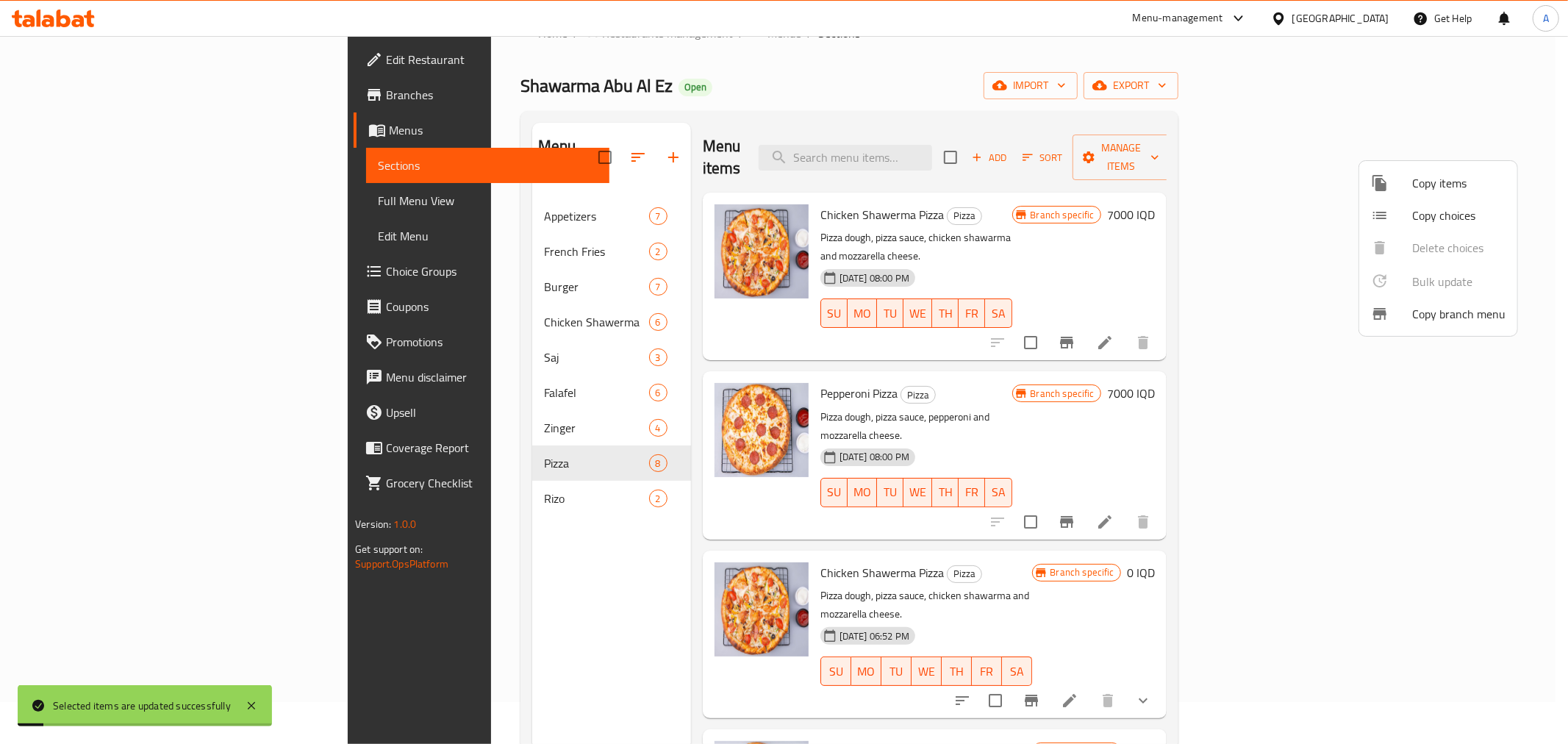
click at [819, 97] on div at bounding box center [784, 372] width 1568 height 744
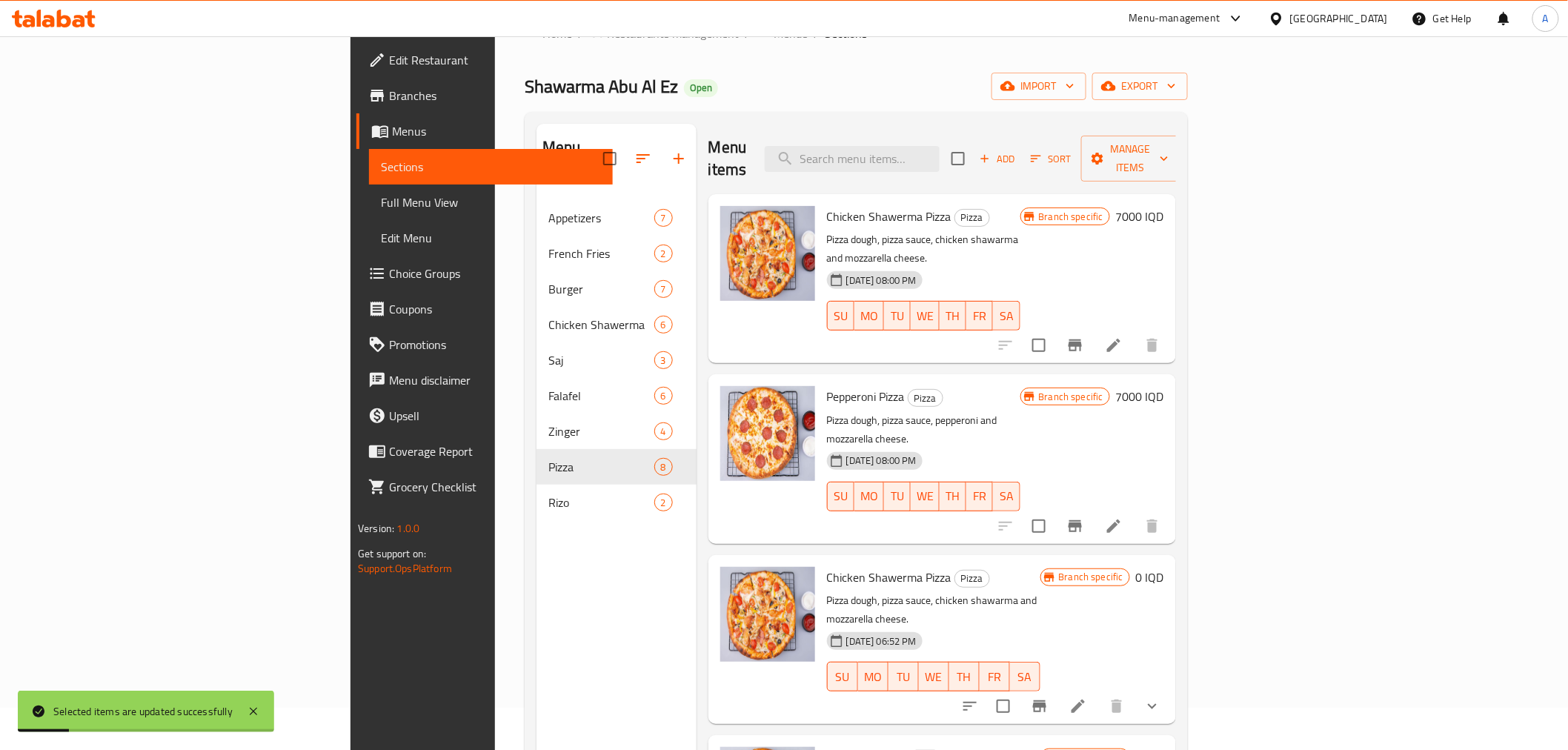
click at [827, 205] on span "Chicken Shawerma Pizza" at bounding box center [889, 216] width 124 height 22
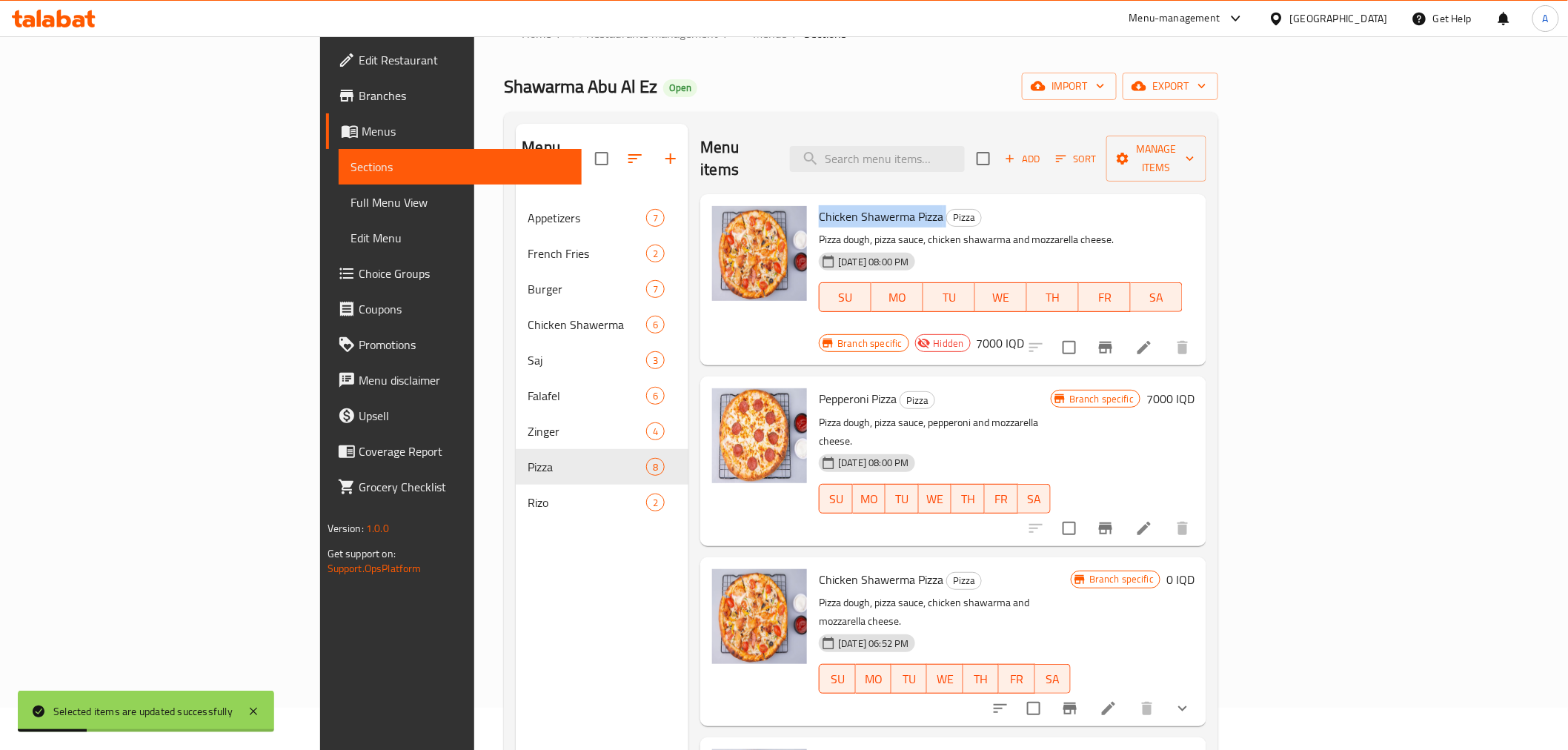
copy h6 "Chicken Shawerma Pizza"
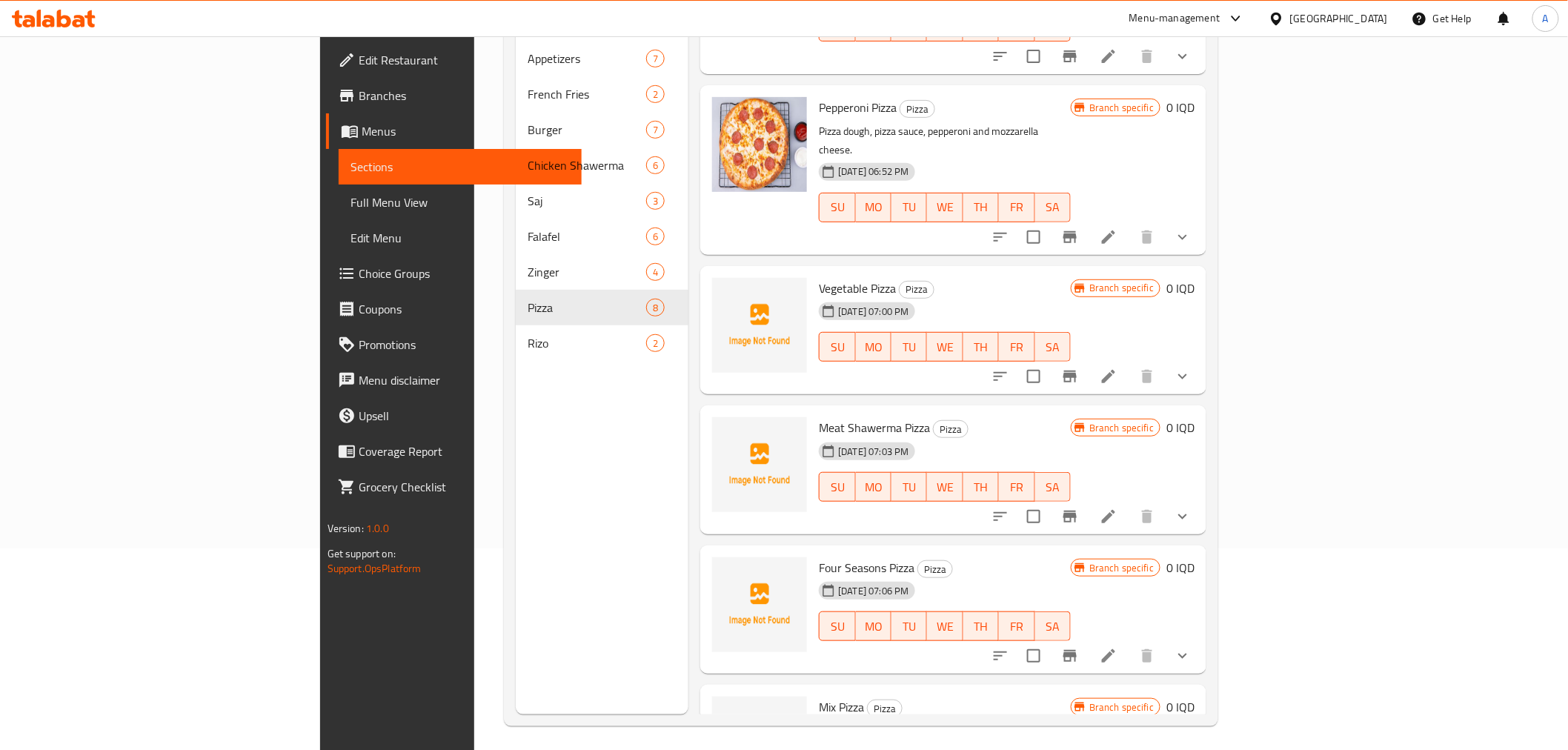
scroll to position [207, 0]
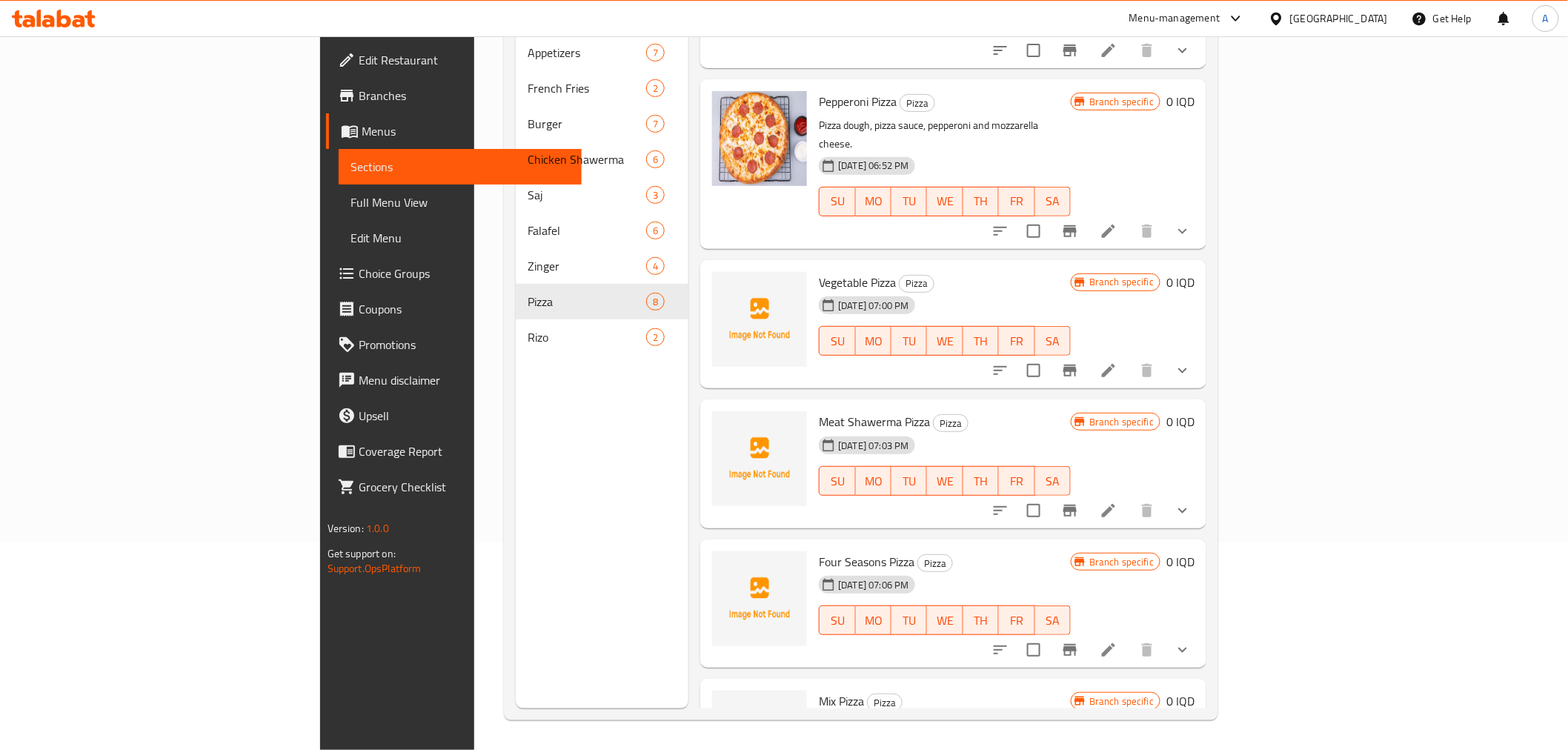
click at [1036, 272] on h6 "Vegetable Pizza Pizza" at bounding box center [944, 282] width 252 height 21
click at [1117, 502] on icon at bounding box center [1108, 510] width 18 height 18
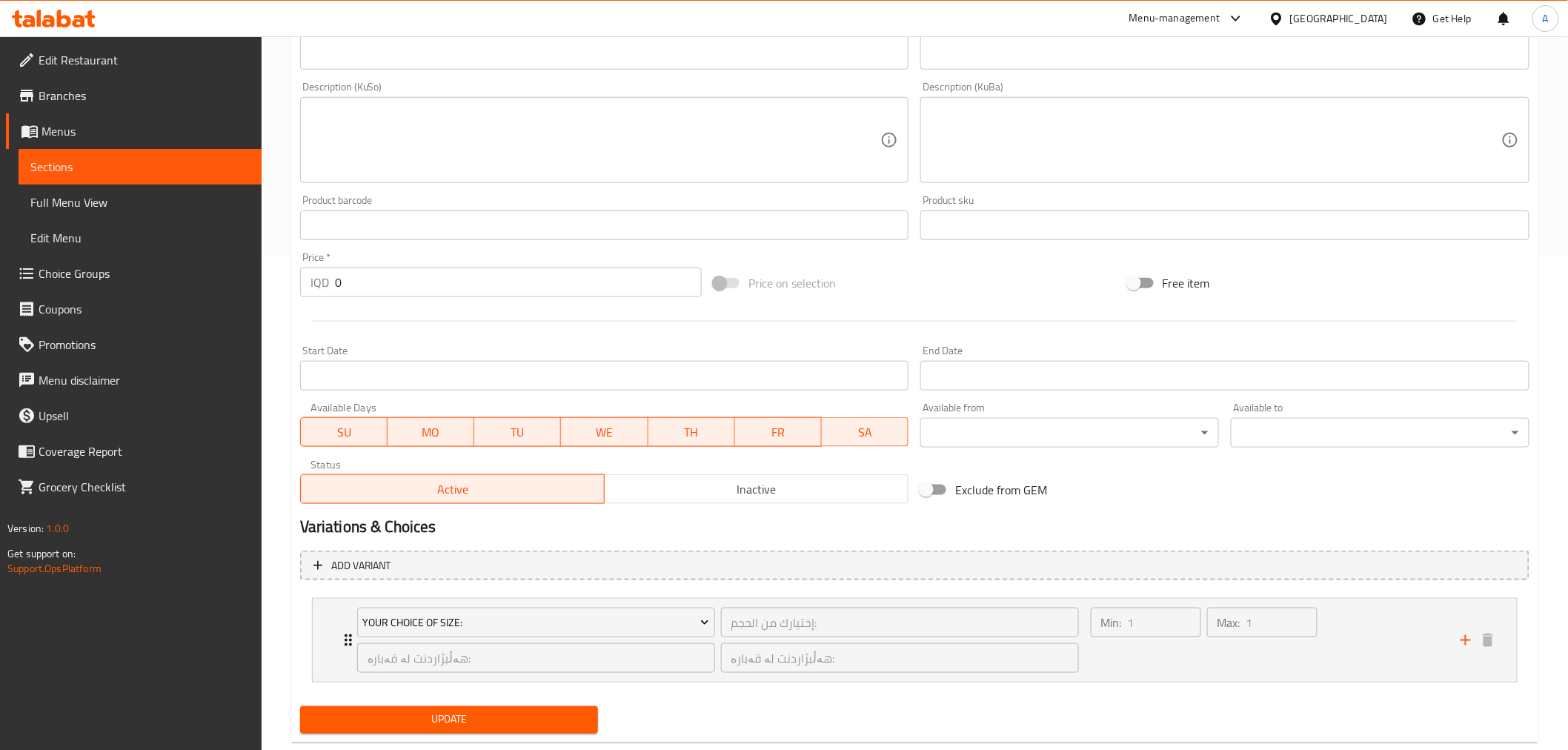
scroll to position [526, 0]
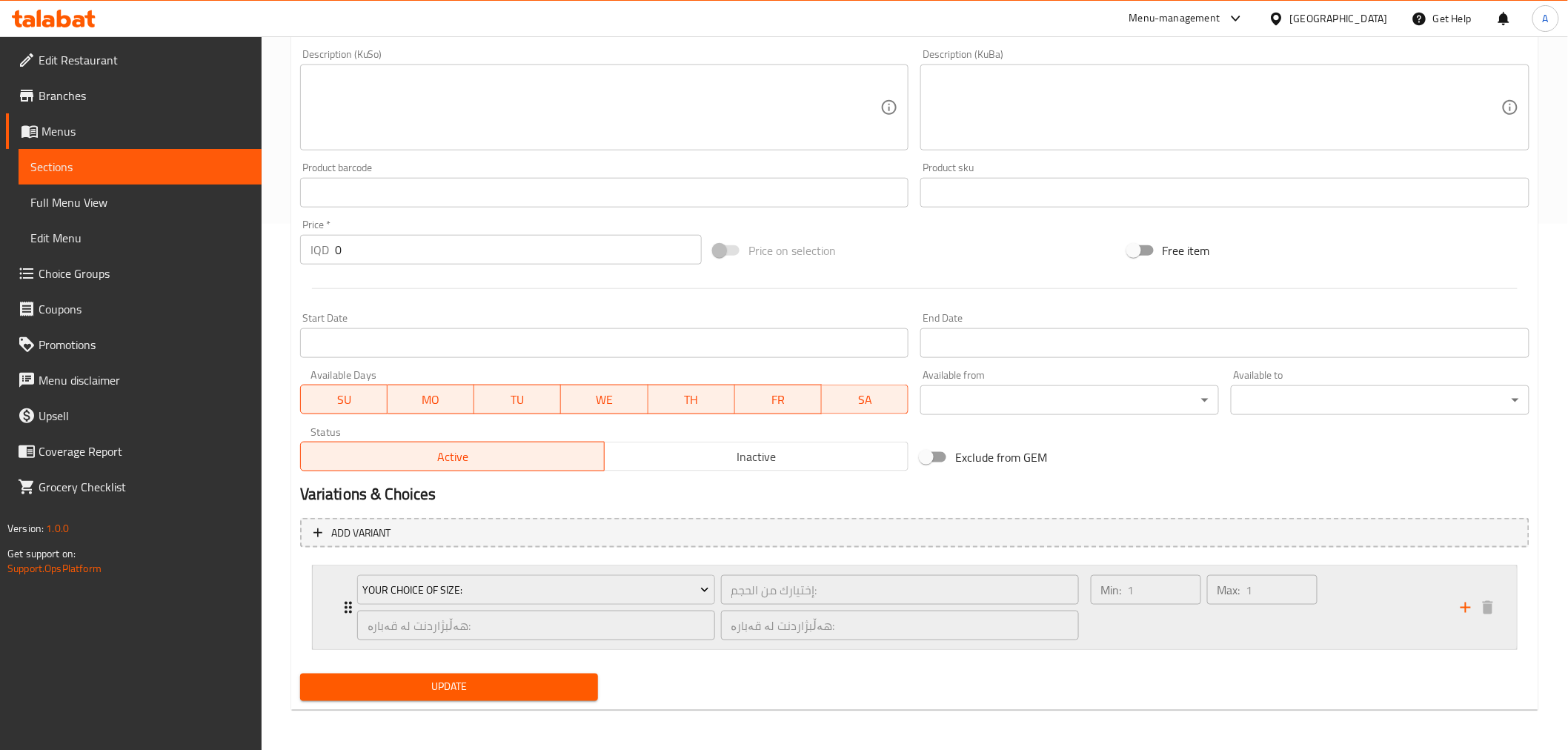
click at [1216, 619] on div "Max: 1 ​" at bounding box center [1262, 608] width 116 height 72
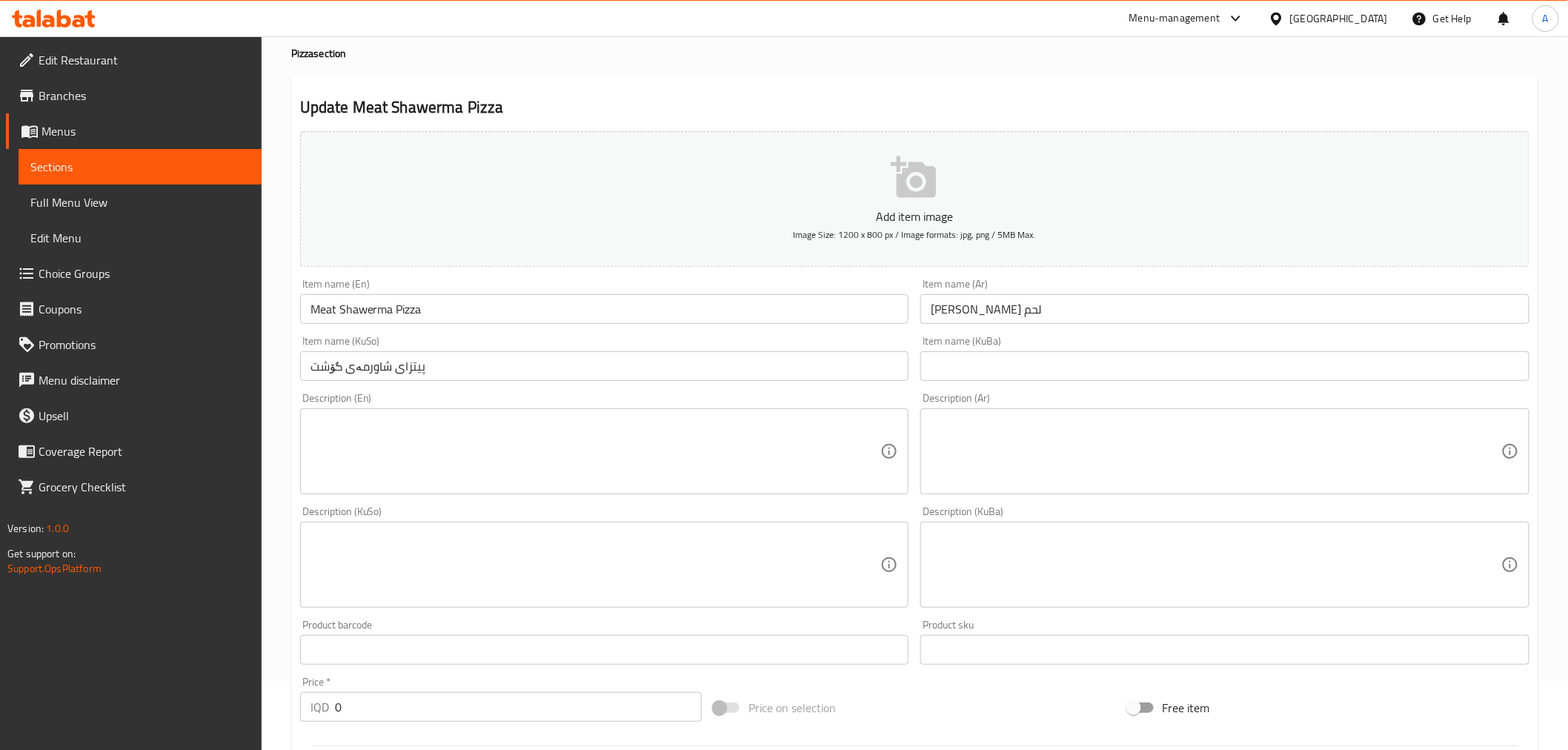
scroll to position [0, 0]
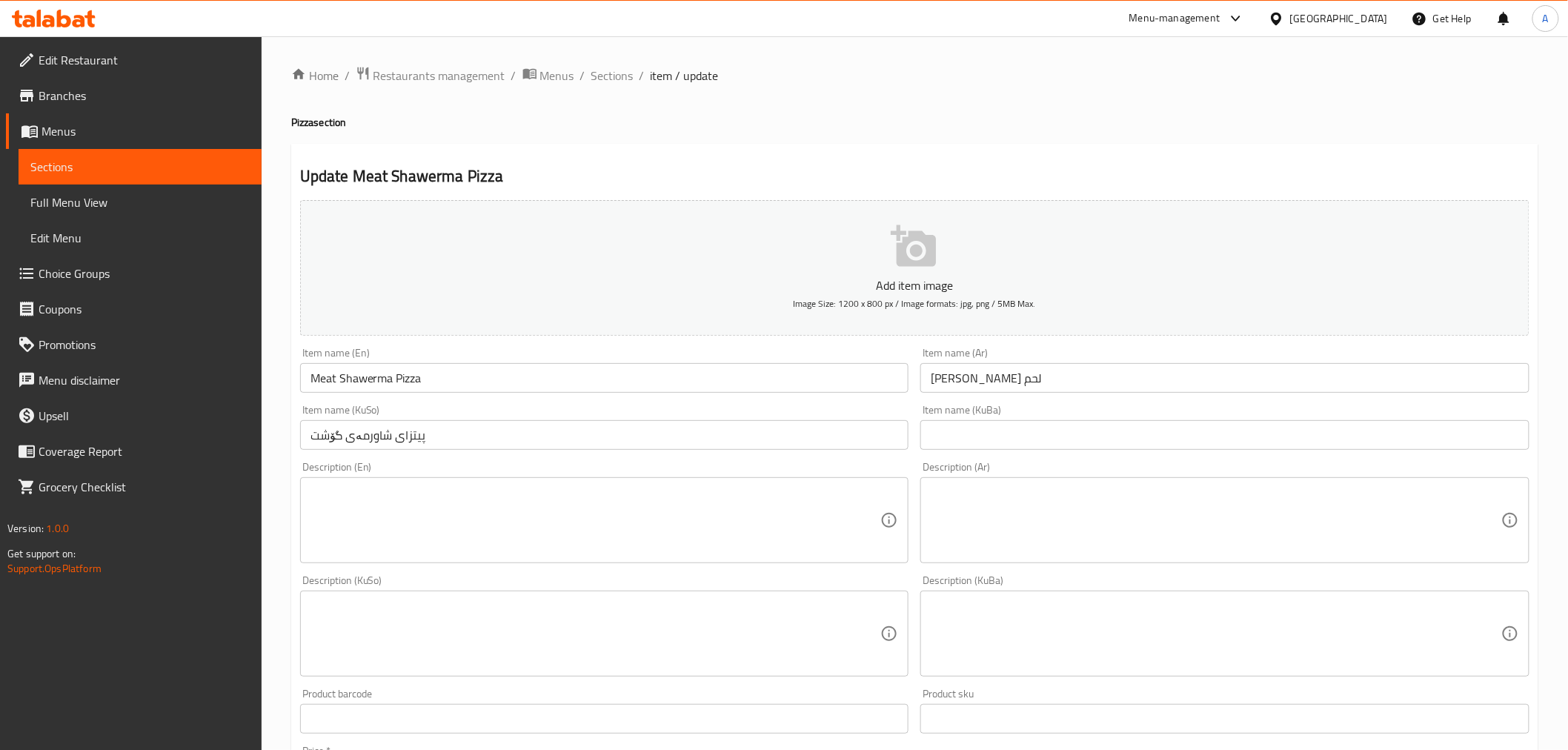
click at [633, 77] on ol "Home / Restaurants management / Menus / Sections / item / update" at bounding box center [914, 75] width 1247 height 19
click at [624, 77] on span "Sections" at bounding box center [612, 75] width 42 height 18
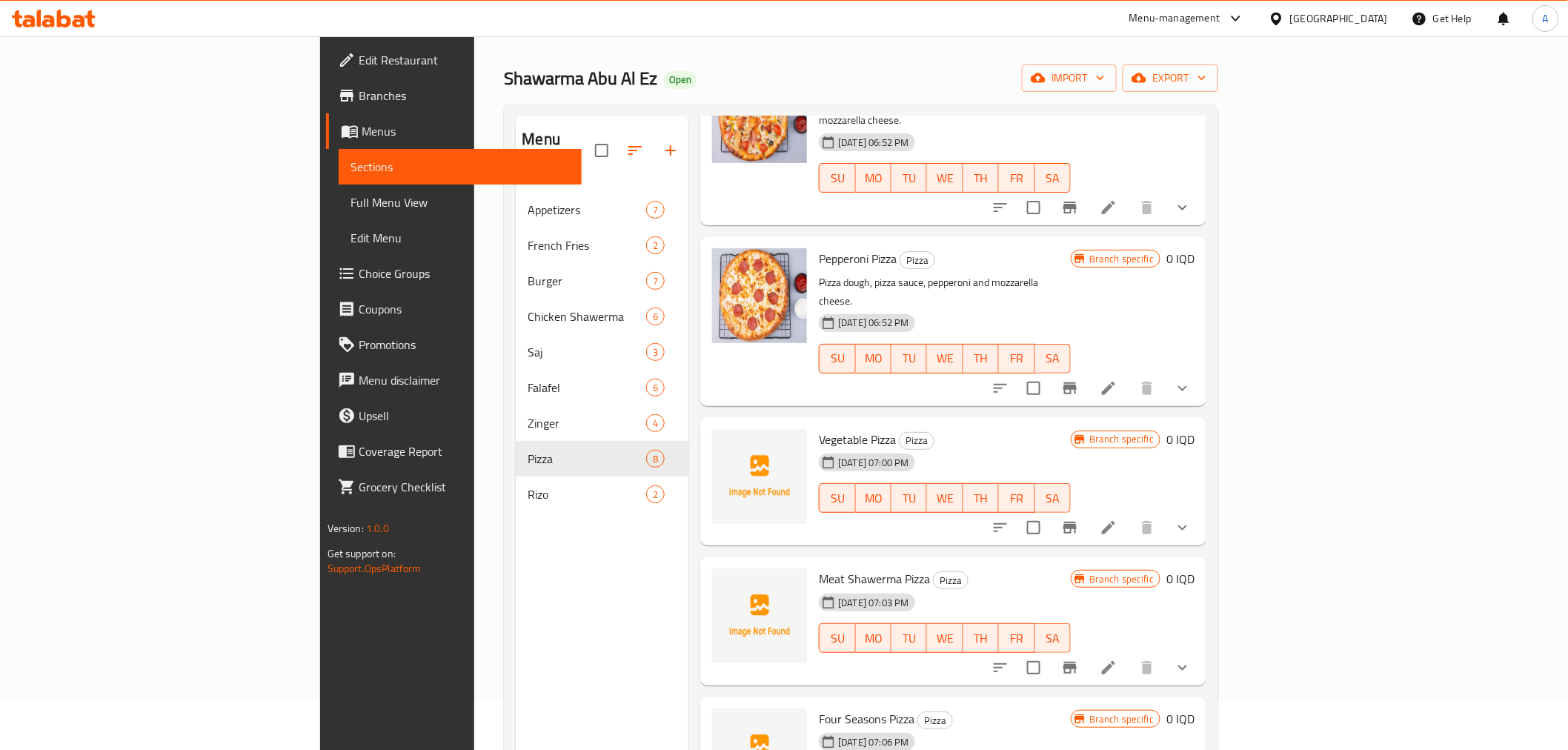
scroll to position [42, 0]
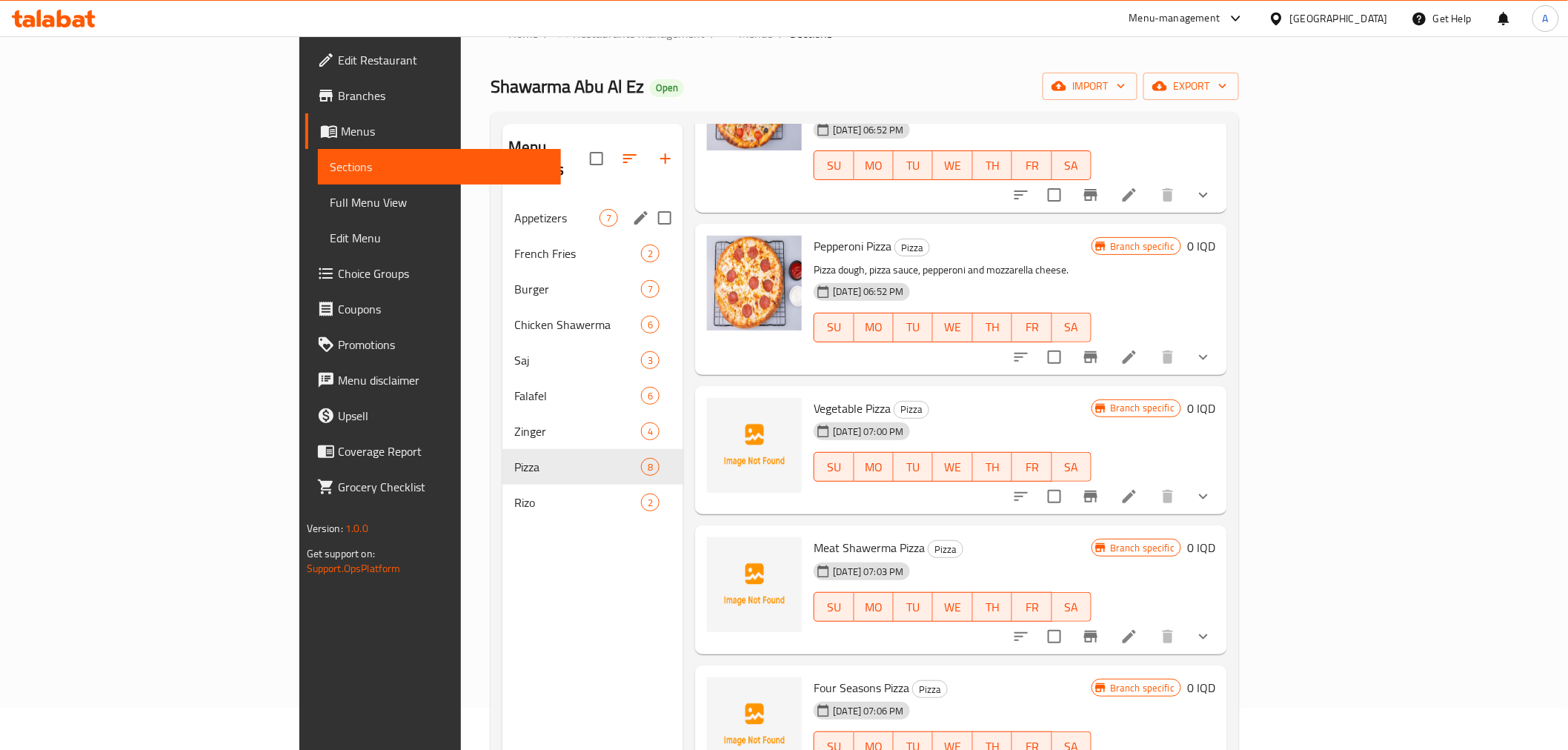
click at [514, 209] on span "Appetizers" at bounding box center [556, 218] width 85 height 18
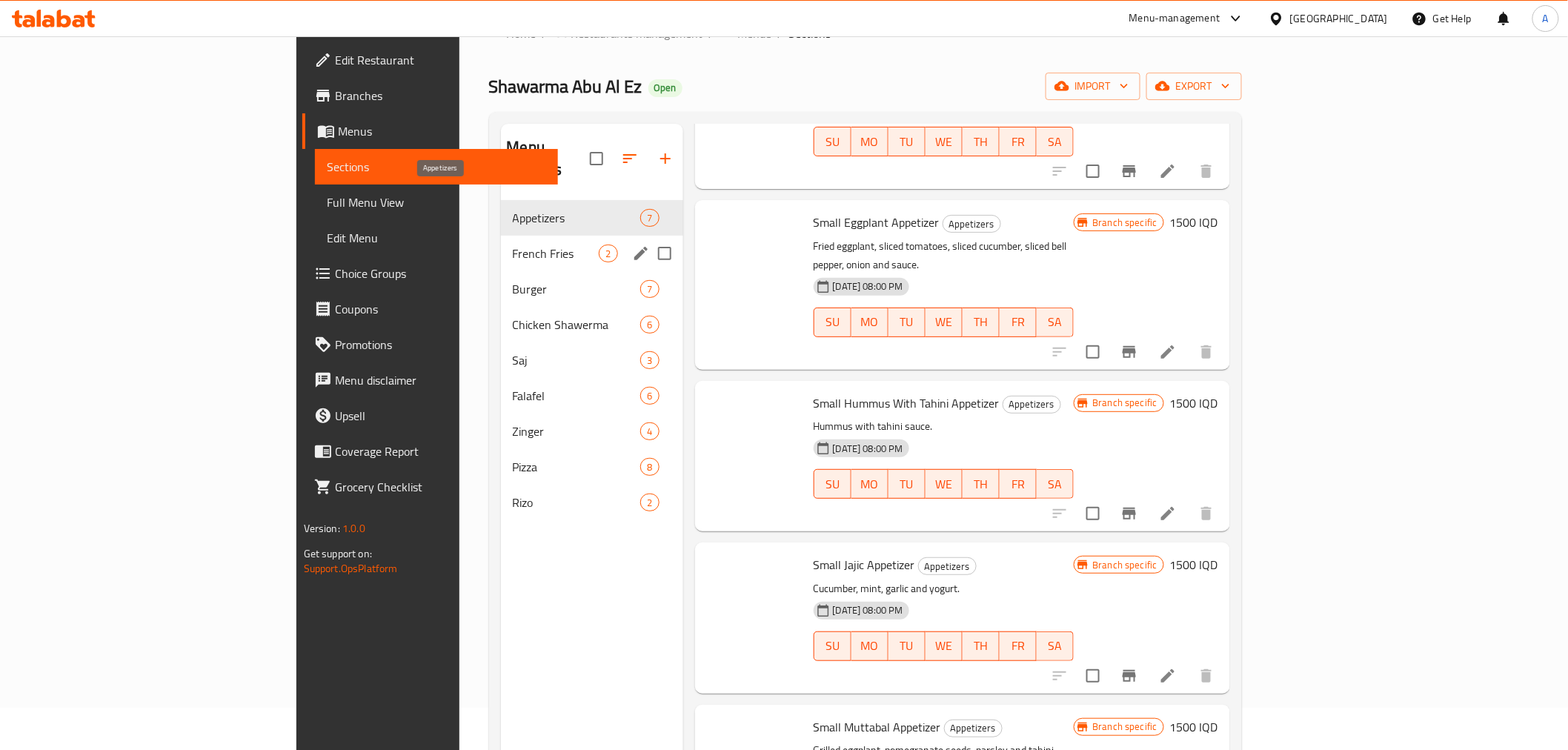
scroll to position [420, 0]
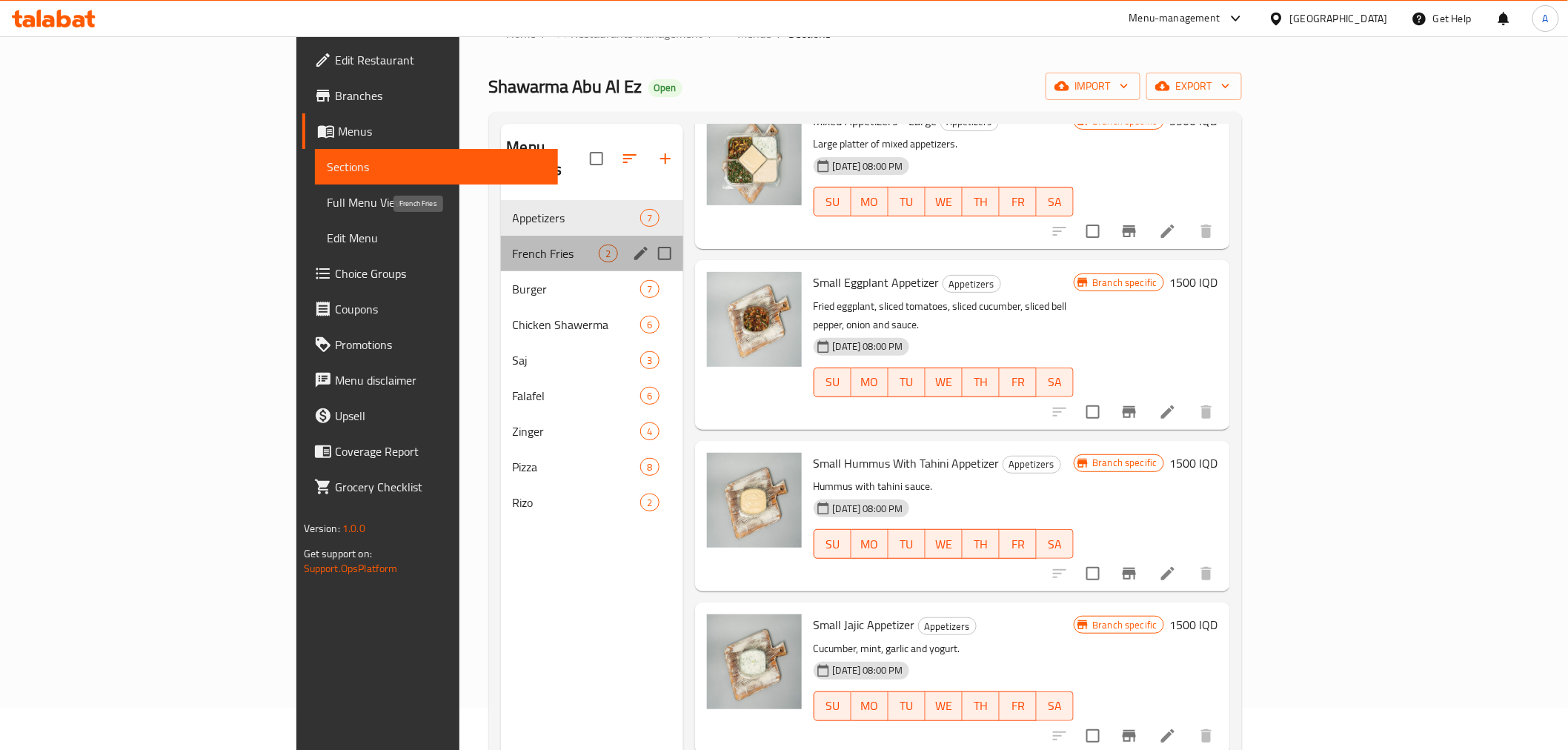
click at [512, 244] on span "French Fries" at bounding box center [555, 253] width 87 height 18
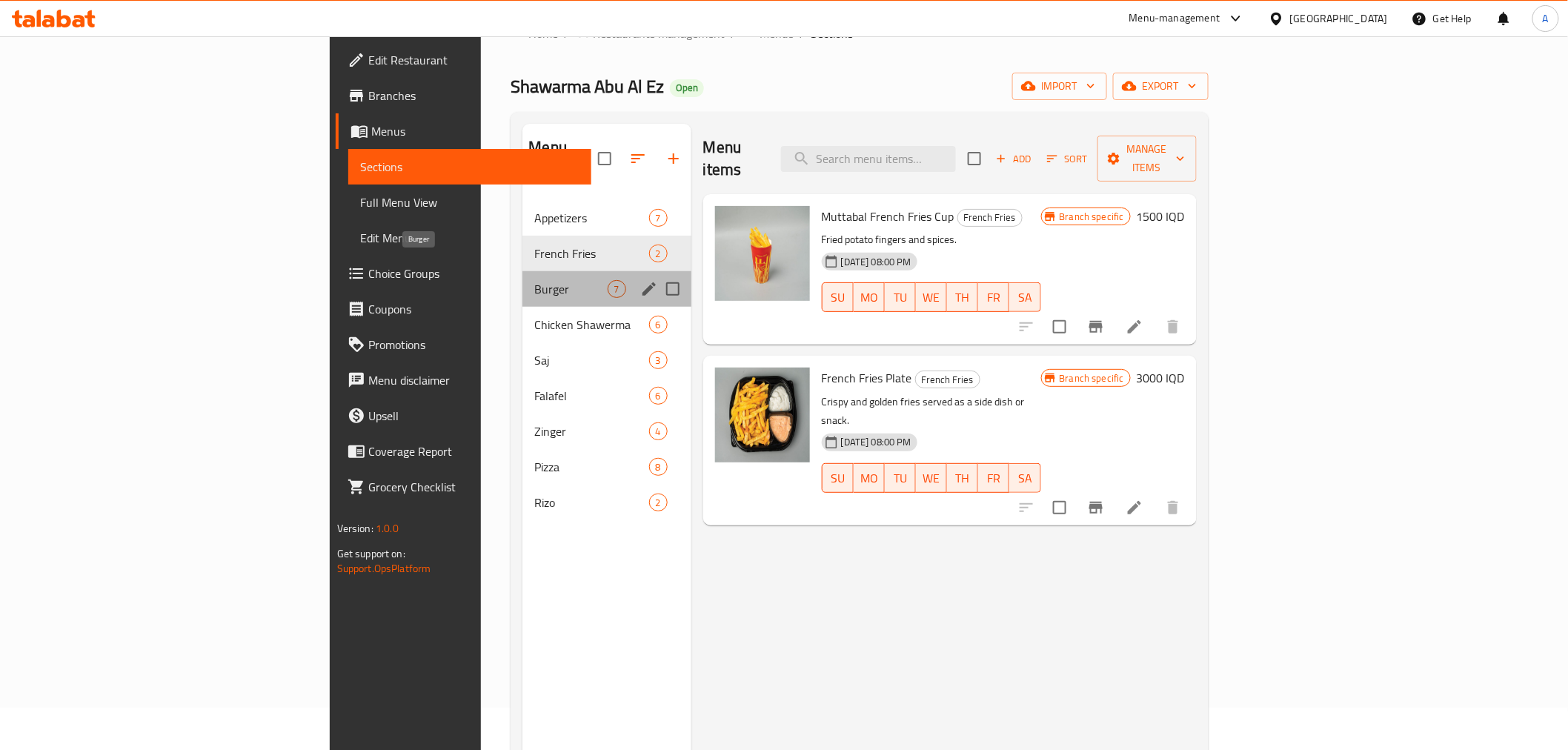
click at [534, 281] on span "Burger" at bounding box center [570, 289] width 72 height 18
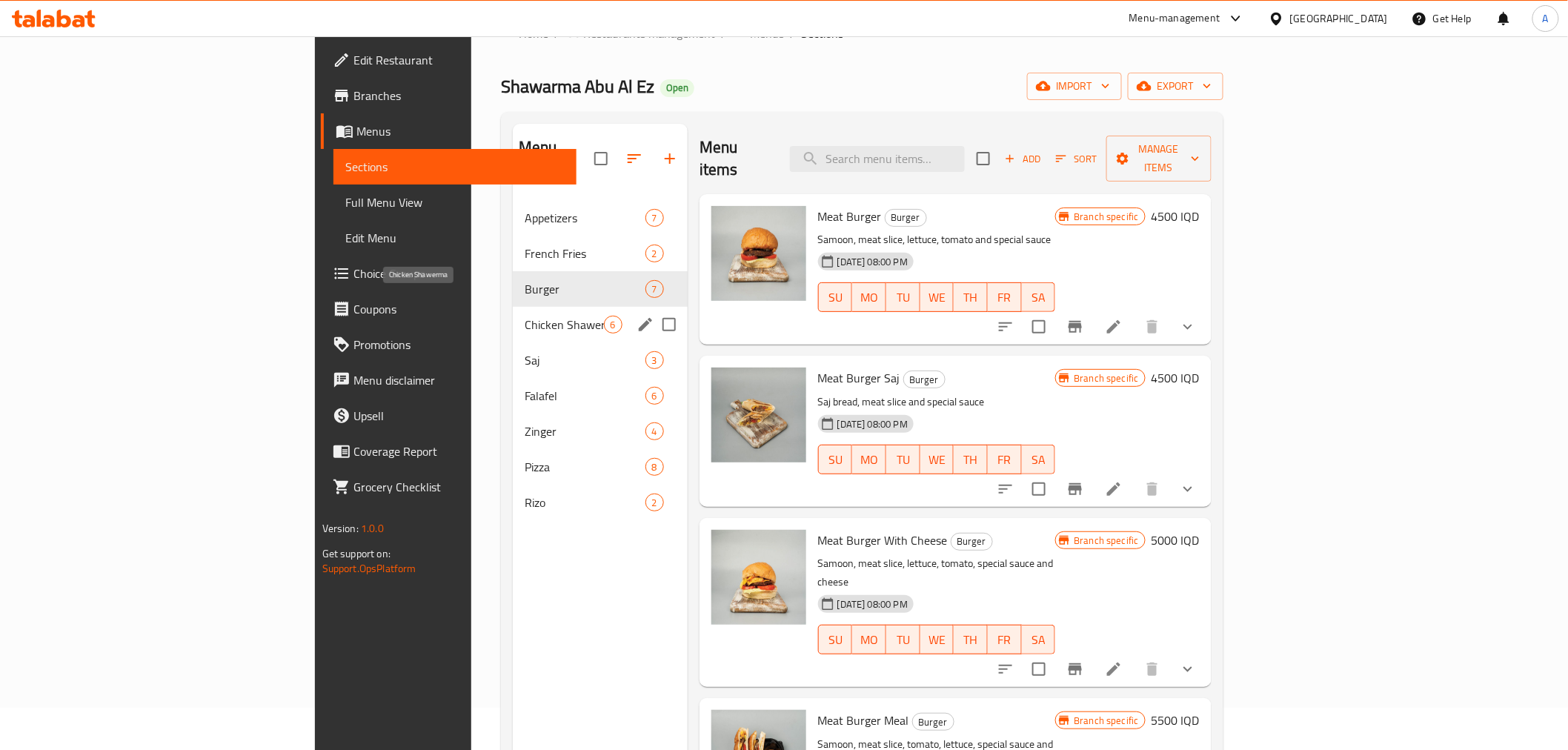
click at [525, 316] on span "Chicken Shawerma" at bounding box center [564, 324] width 78 height 18
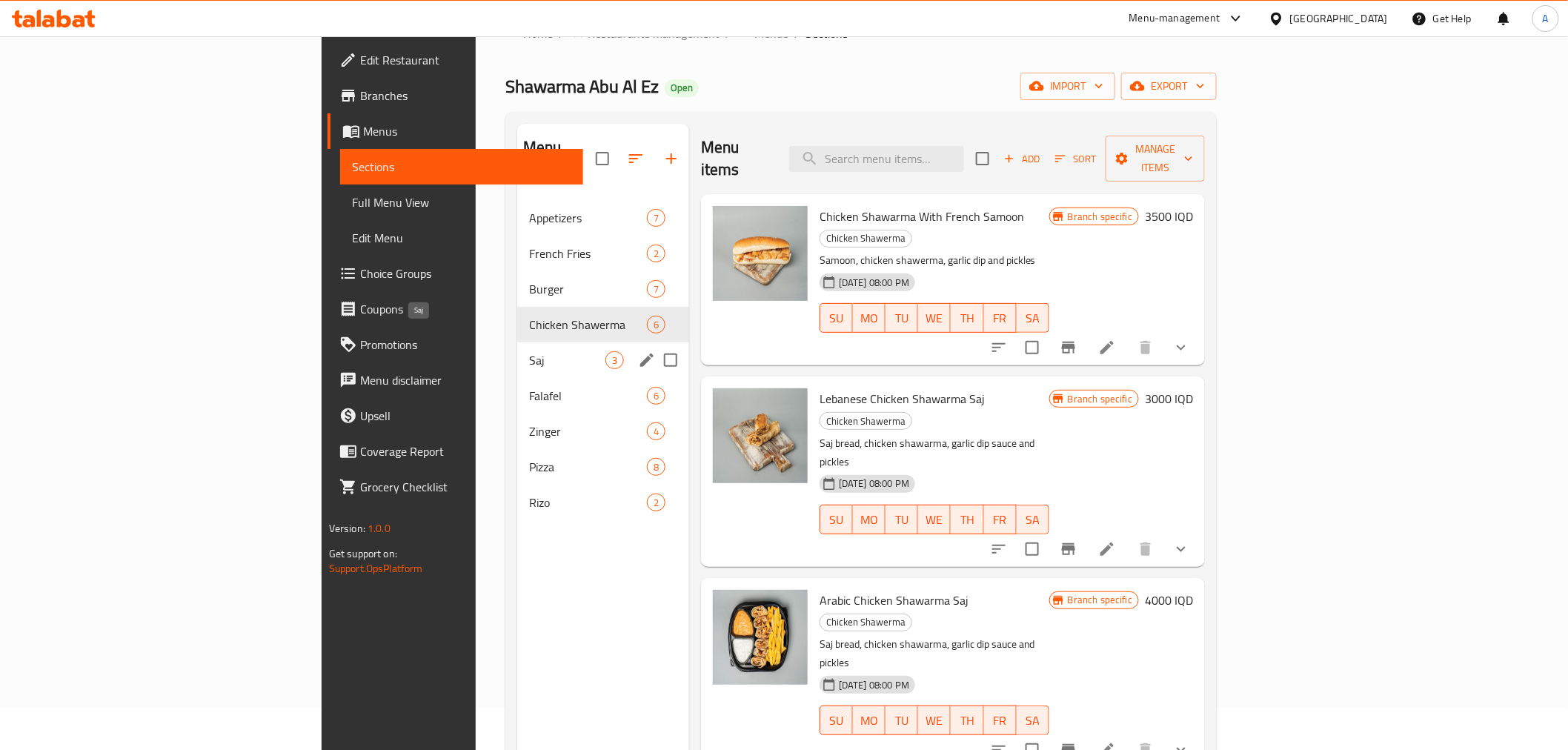
click at [529, 351] on span "Saj" at bounding box center [567, 360] width 76 height 18
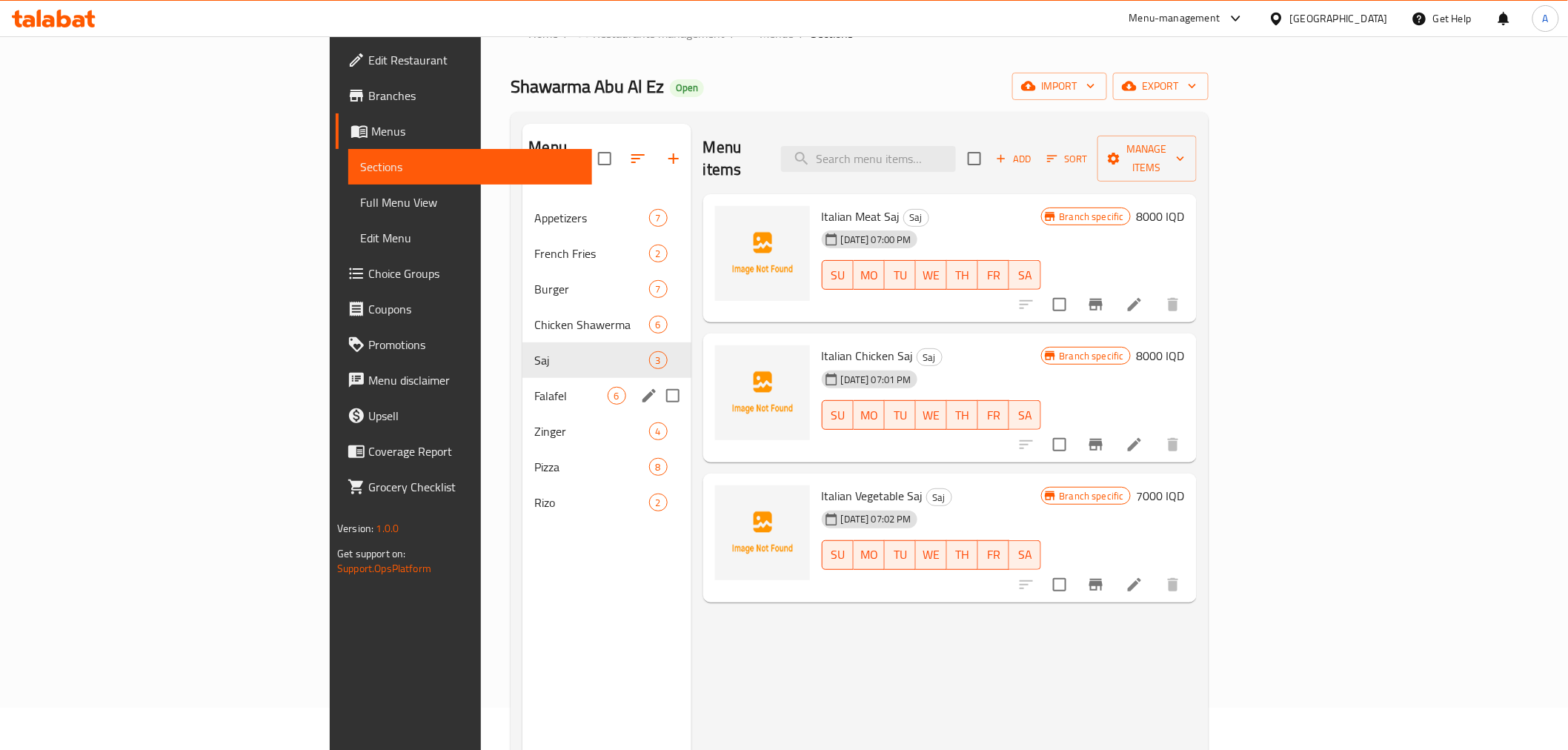
click at [523, 378] on div "Falafel 6" at bounding box center [607, 395] width 168 height 35
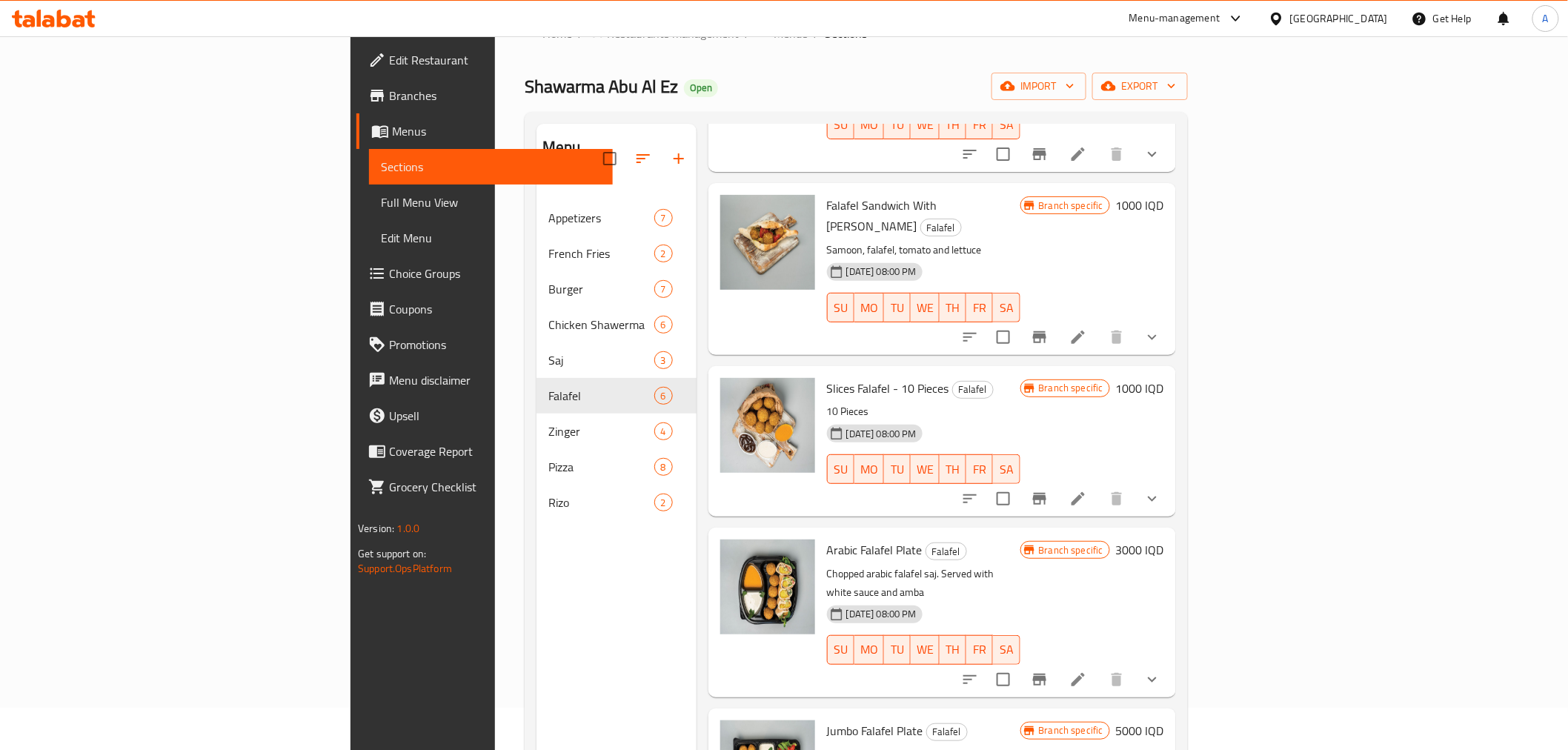
scroll to position [258, 0]
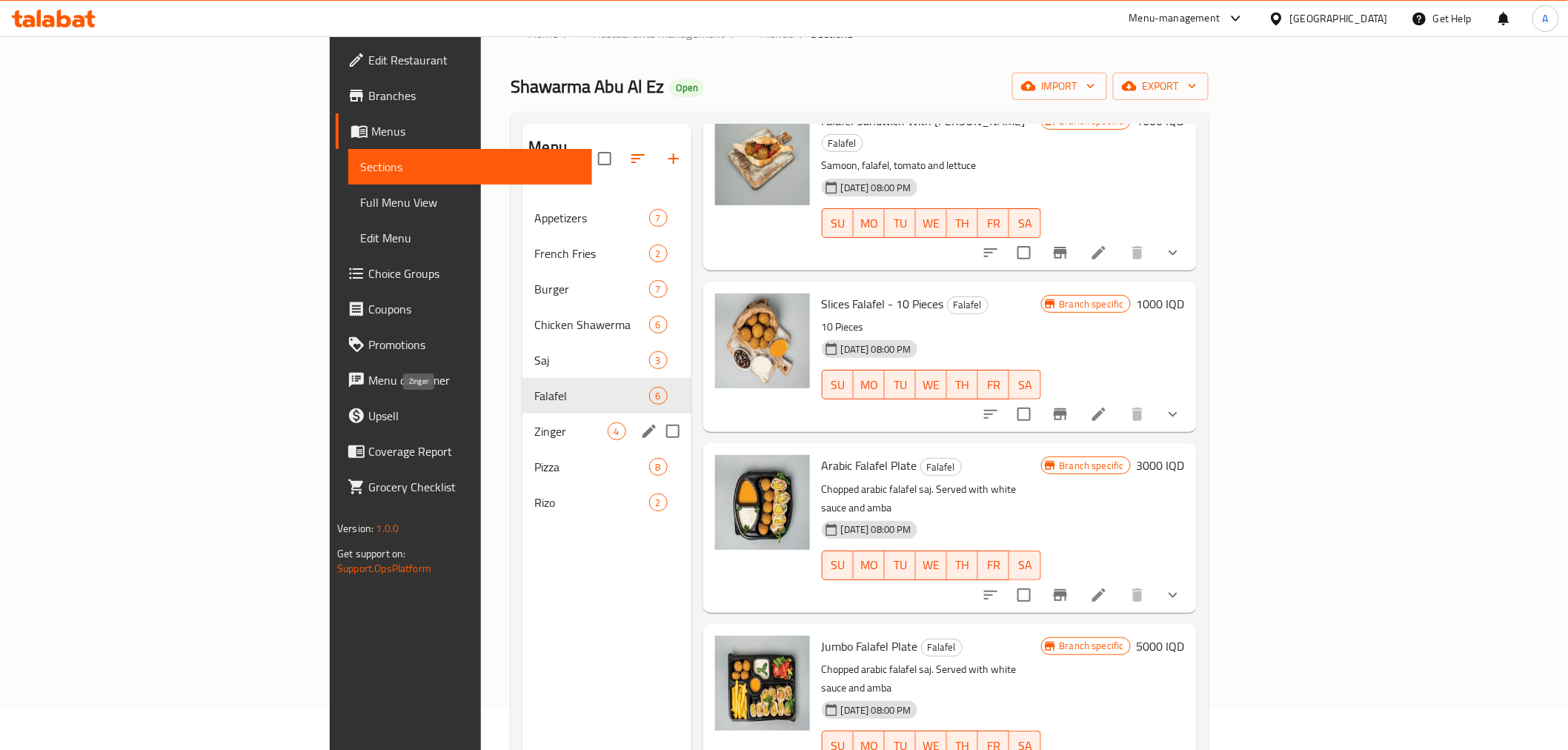
click at [534, 423] on span "Zinger" at bounding box center [570, 431] width 72 height 18
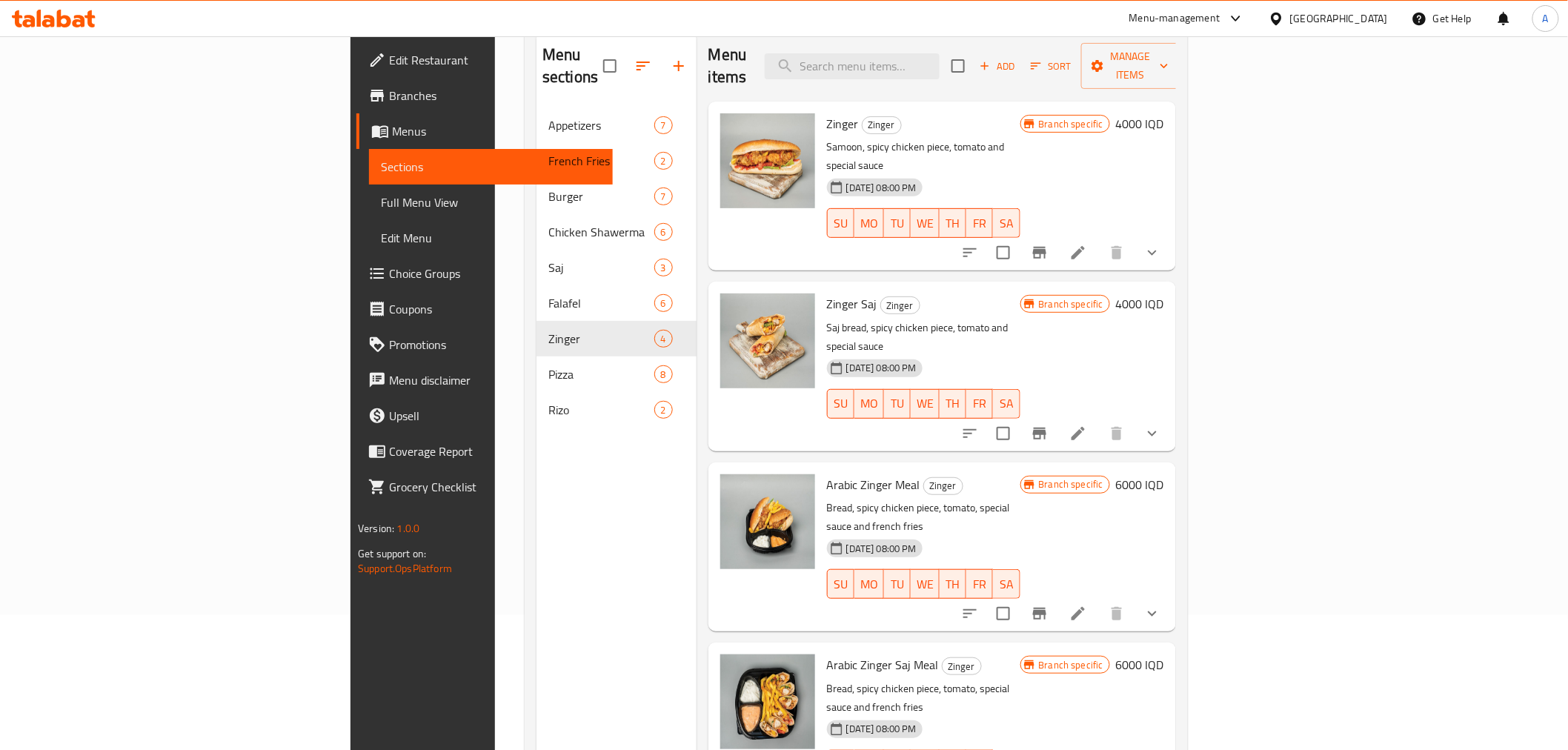
scroll to position [207, 0]
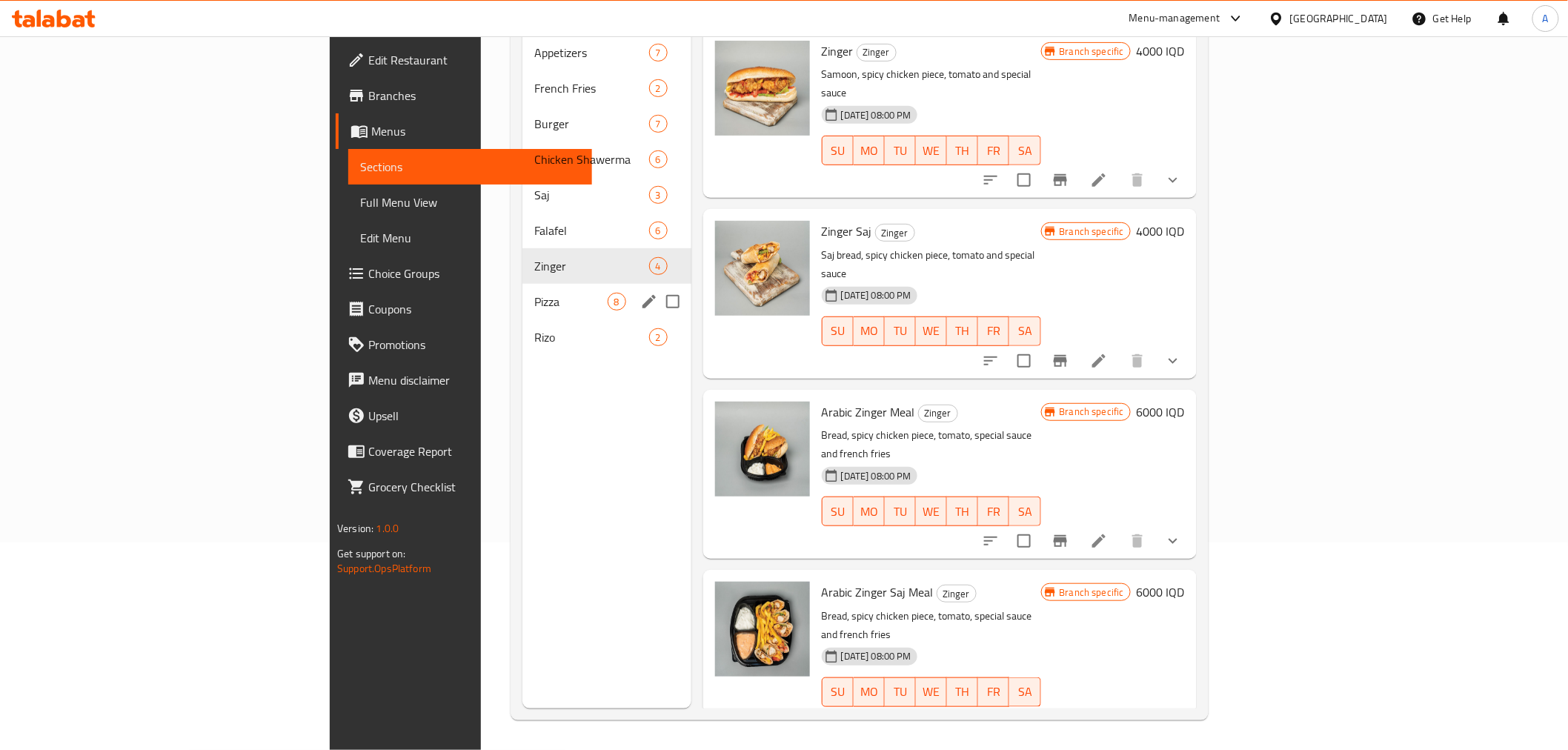
click at [534, 293] on span "Pizza" at bounding box center [570, 302] width 72 height 18
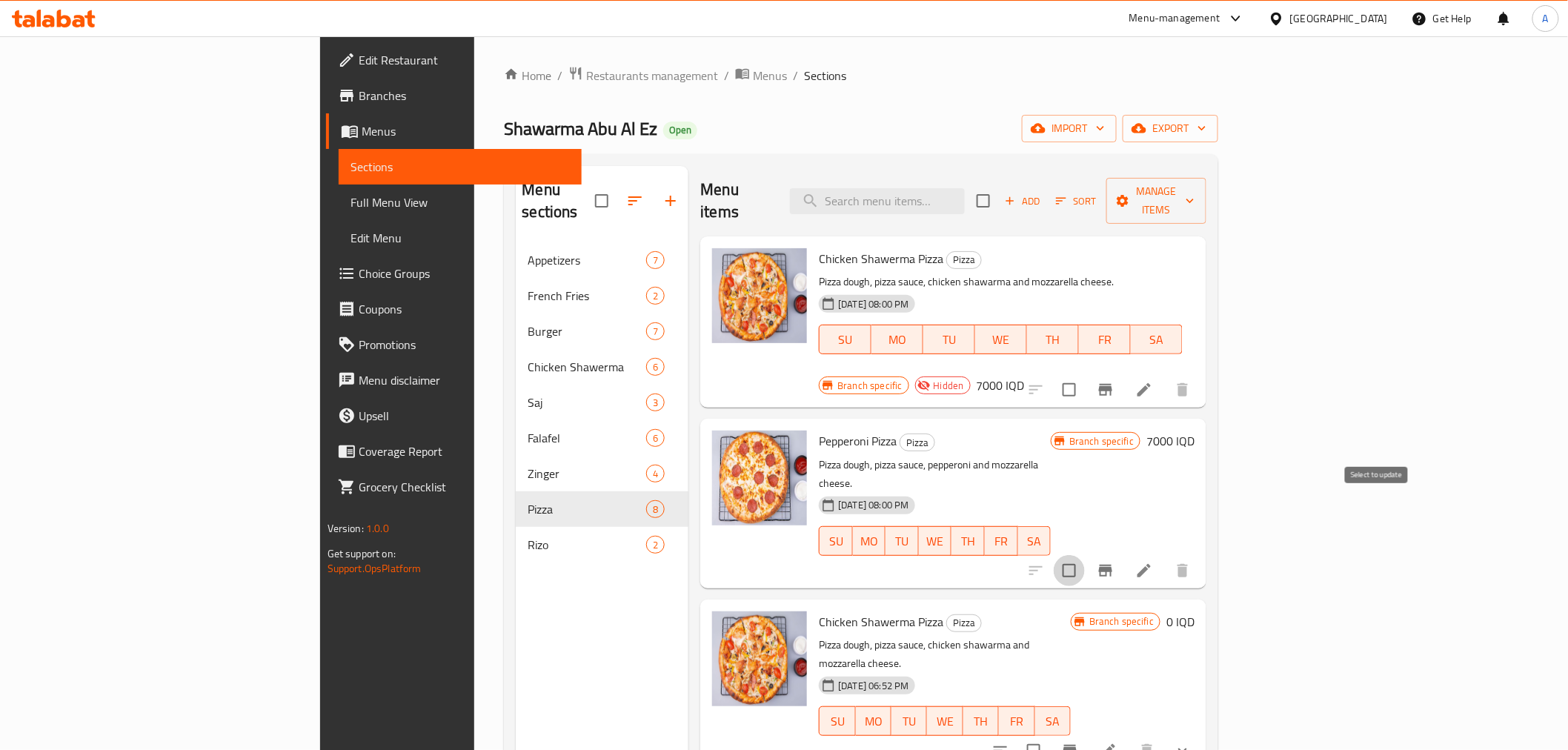
click at [1084, 555] on input "checkbox" at bounding box center [1068, 571] width 31 height 31
click at [1114, 562] on icon "Branch-specific-item" at bounding box center [1105, 571] width 18 height 18
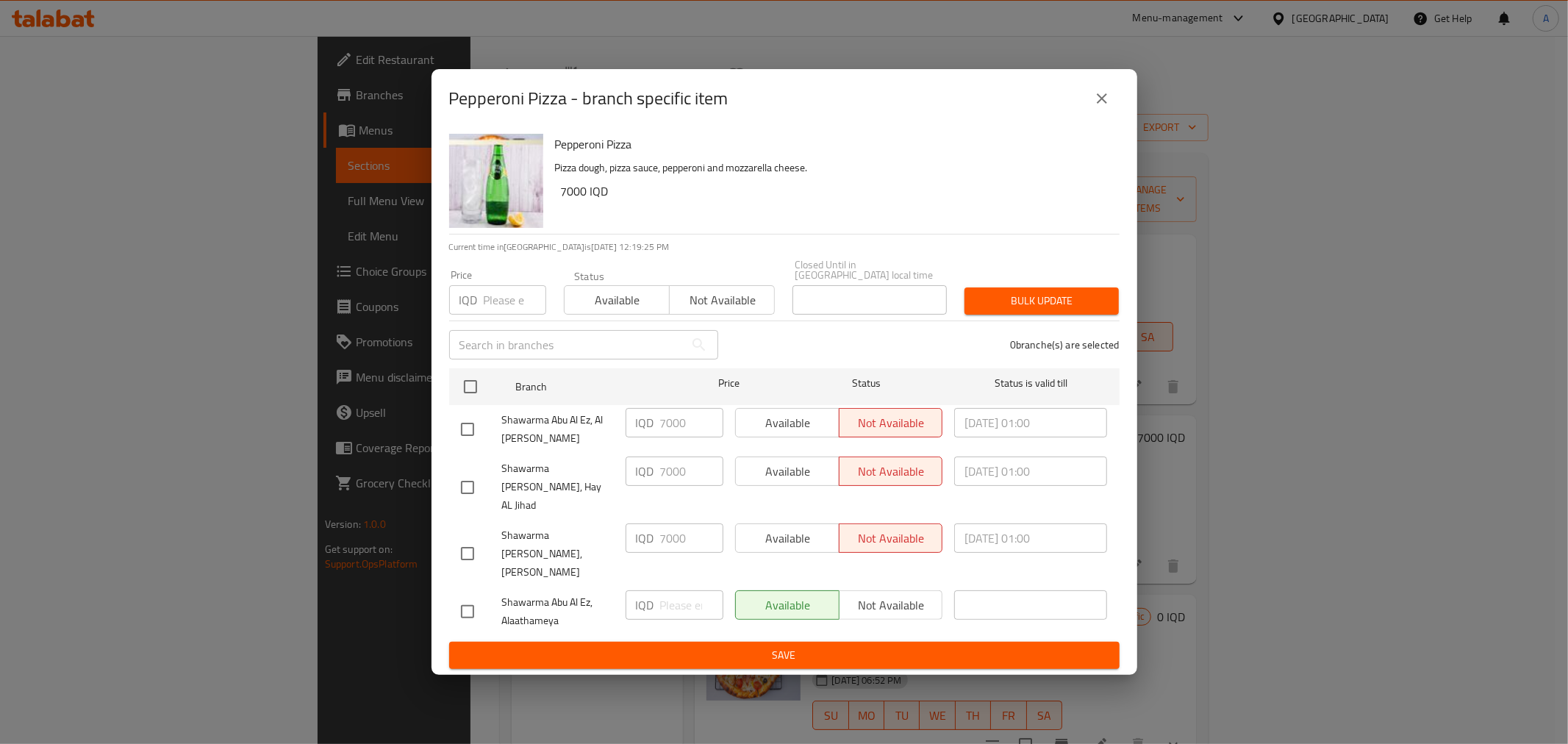
click at [713, 311] on span "Not available" at bounding box center [722, 300] width 94 height 22
click at [741, 642] on button "Save" at bounding box center [784, 655] width 670 height 27
click at [1101, 107] on icon "close" at bounding box center [1101, 98] width 18 height 18
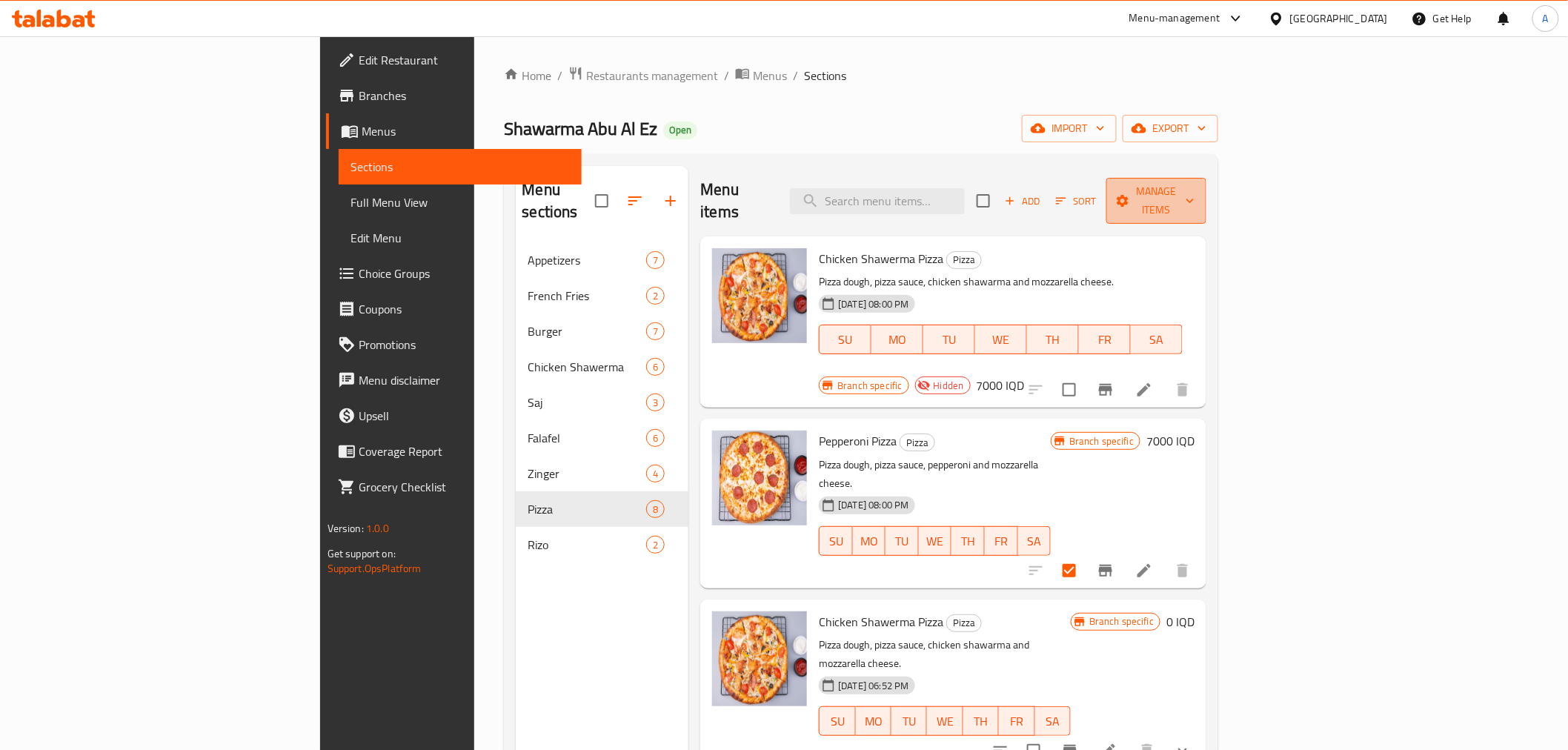
click at [1195, 182] on span "Manage items" at bounding box center [1156, 200] width 77 height 37
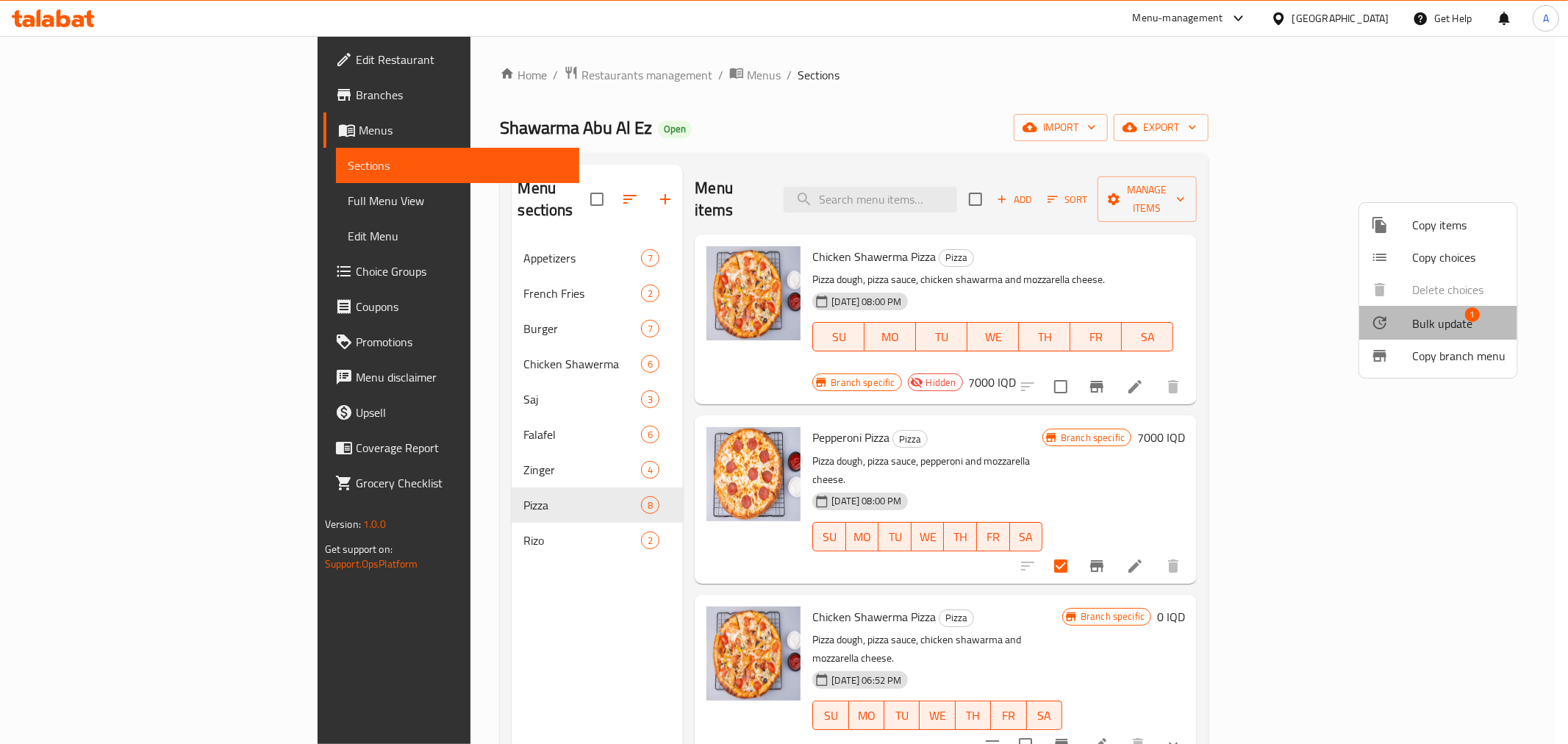
click at [1427, 314] on span "Bulk update" at bounding box center [1442, 323] width 61 height 18
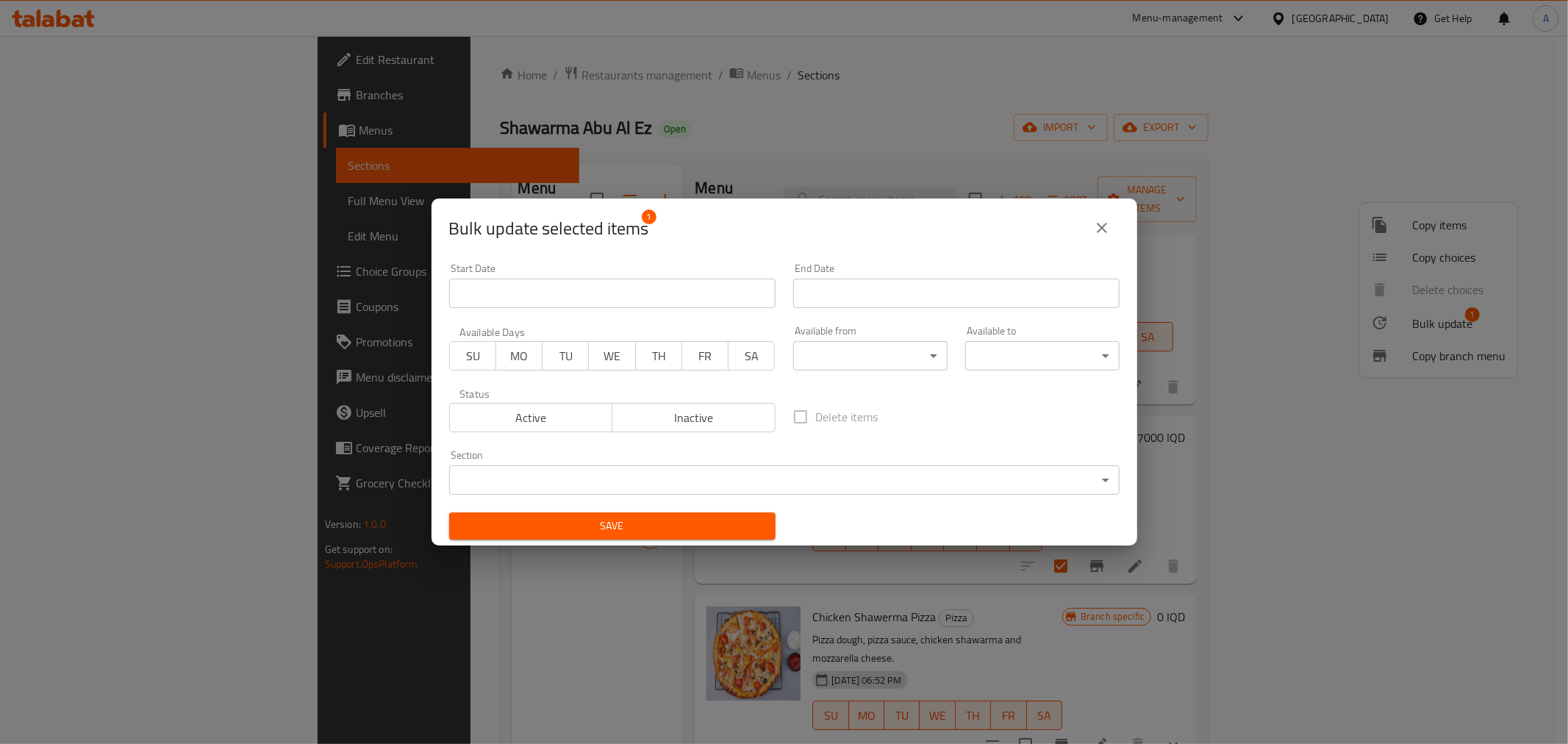
click at [693, 412] on span "Inactive" at bounding box center [694, 417] width 151 height 22
click at [672, 523] on span "Save" at bounding box center [612, 525] width 303 height 18
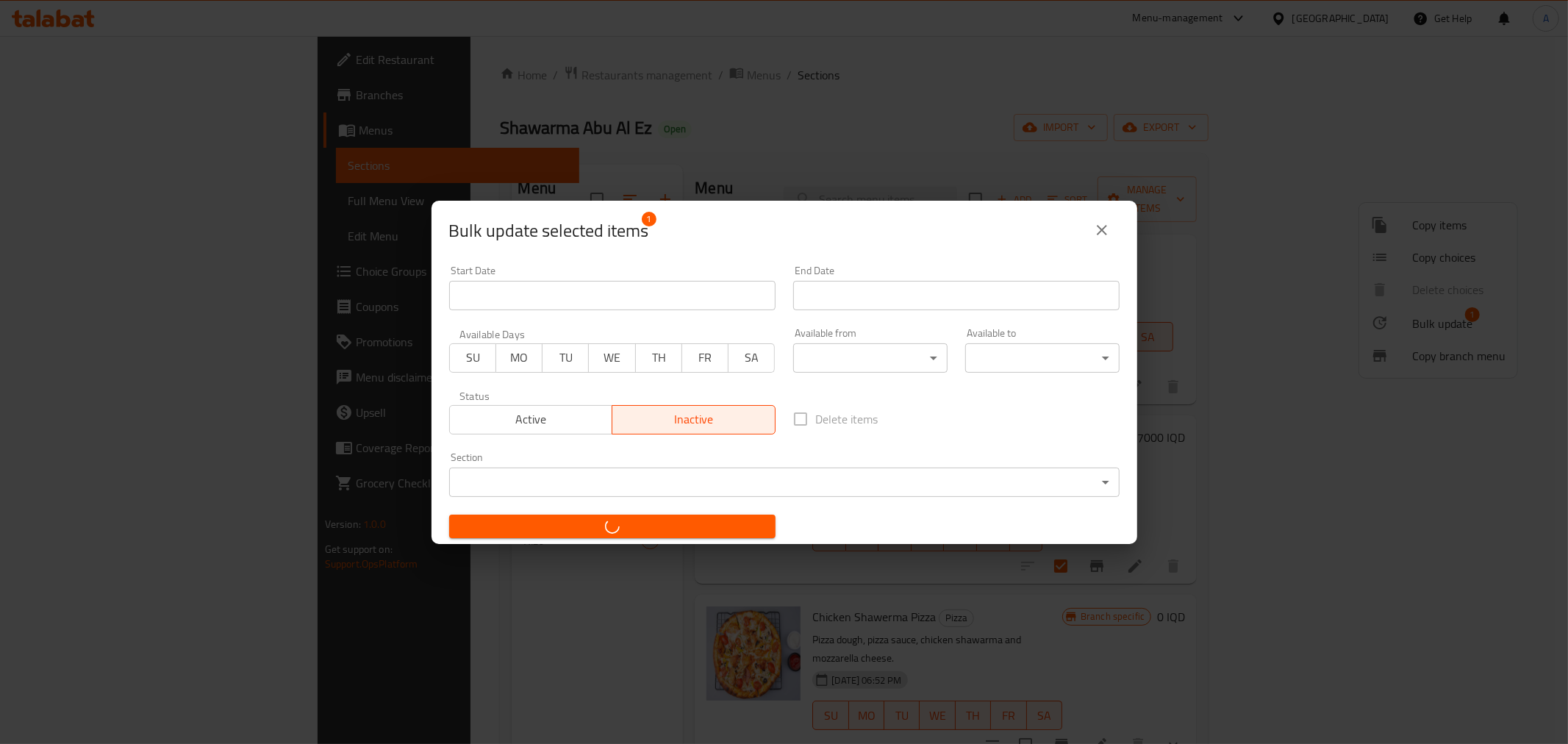
checkbox input "false"
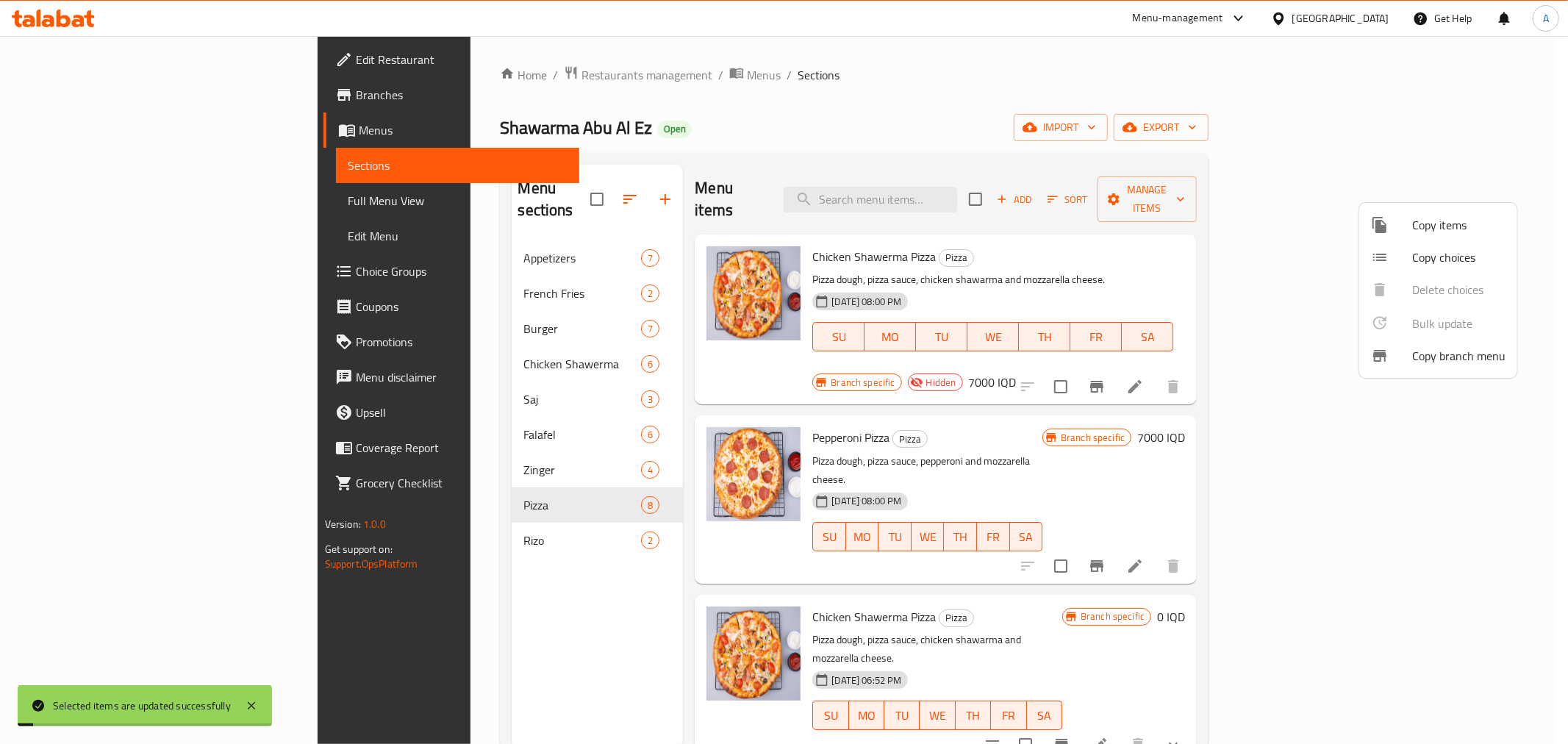
click at [779, 402] on div at bounding box center [784, 372] width 1568 height 744
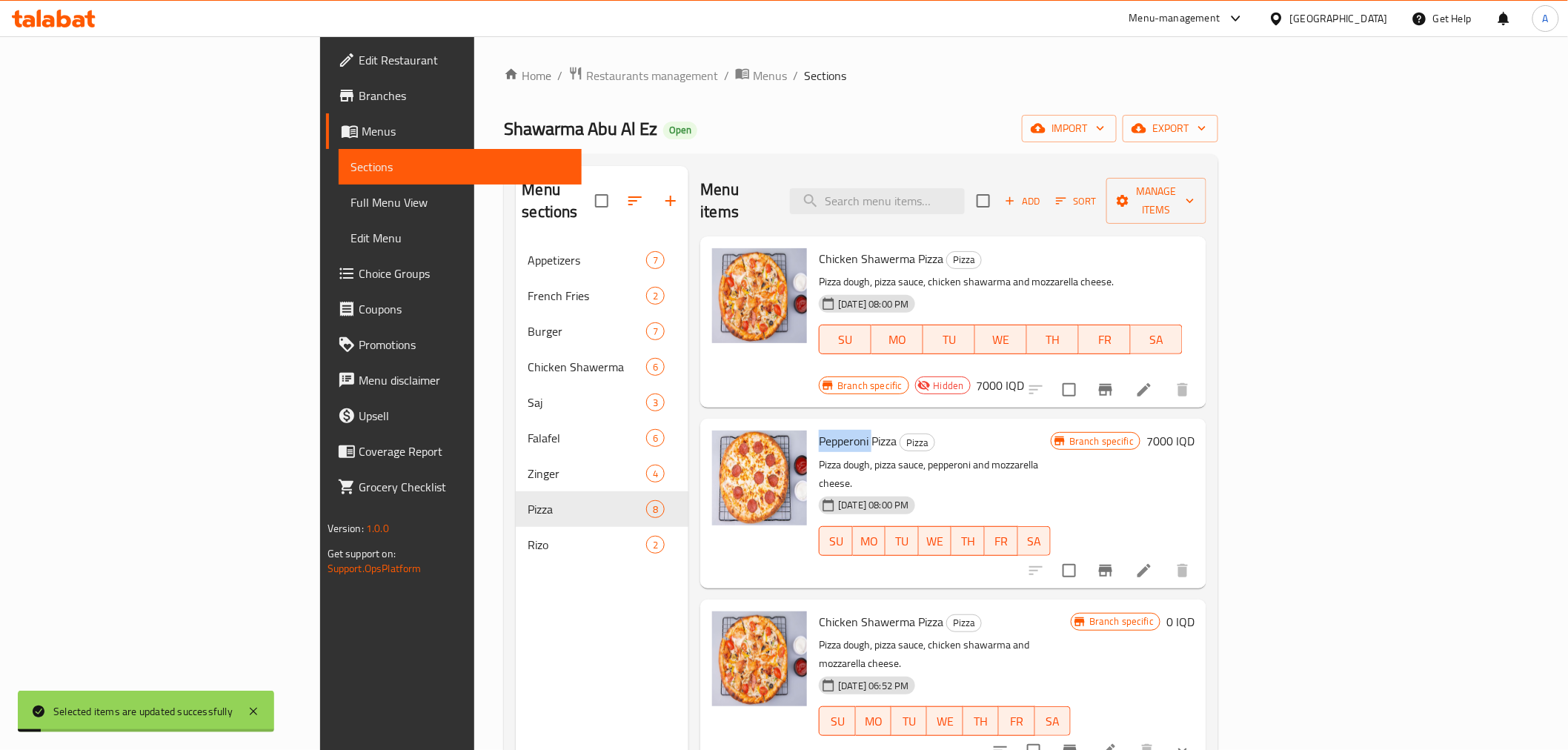
click at [818, 429] on span "Pepperoni Pizza" at bounding box center [857, 440] width 78 height 22
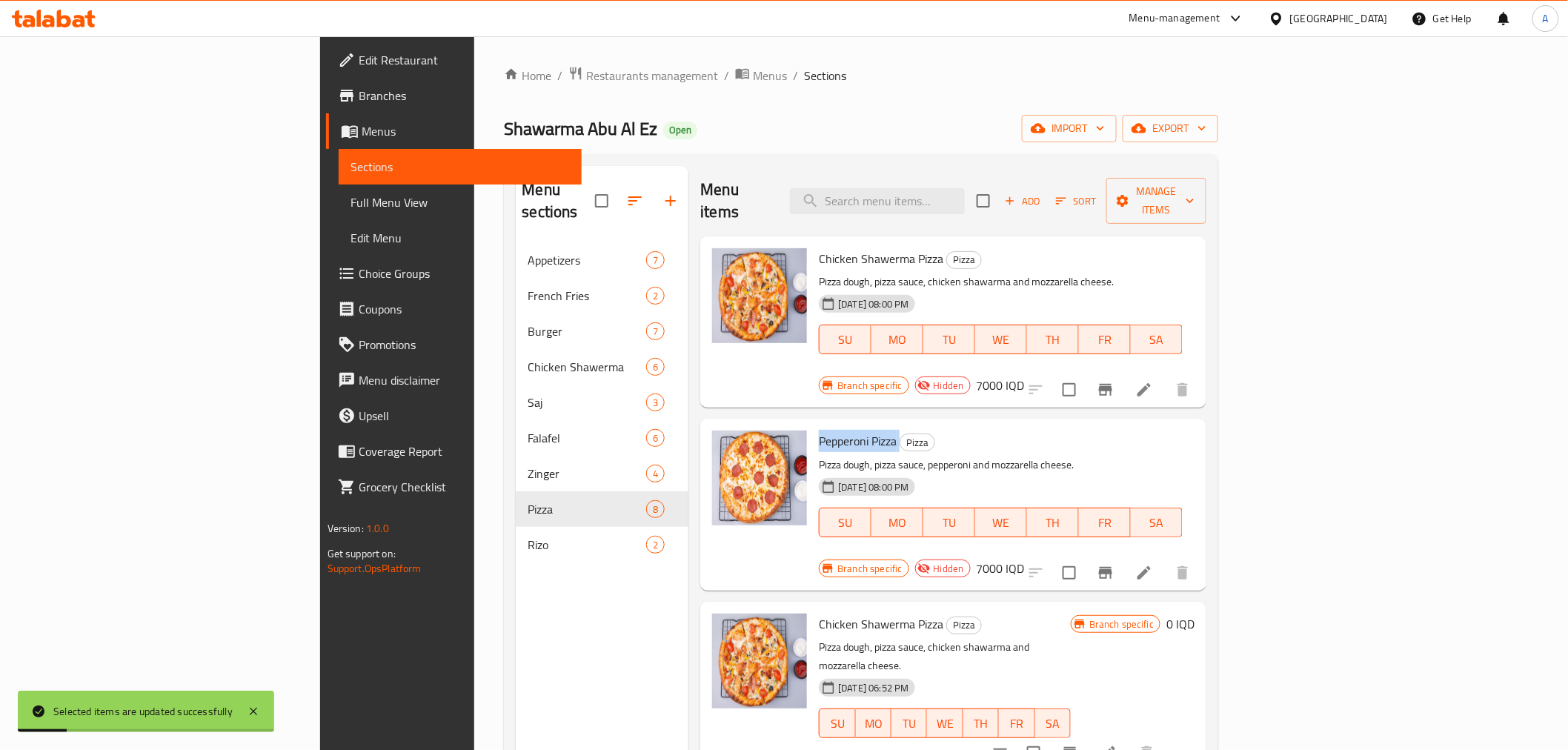
copy h6 "Pepperoni Pizza"
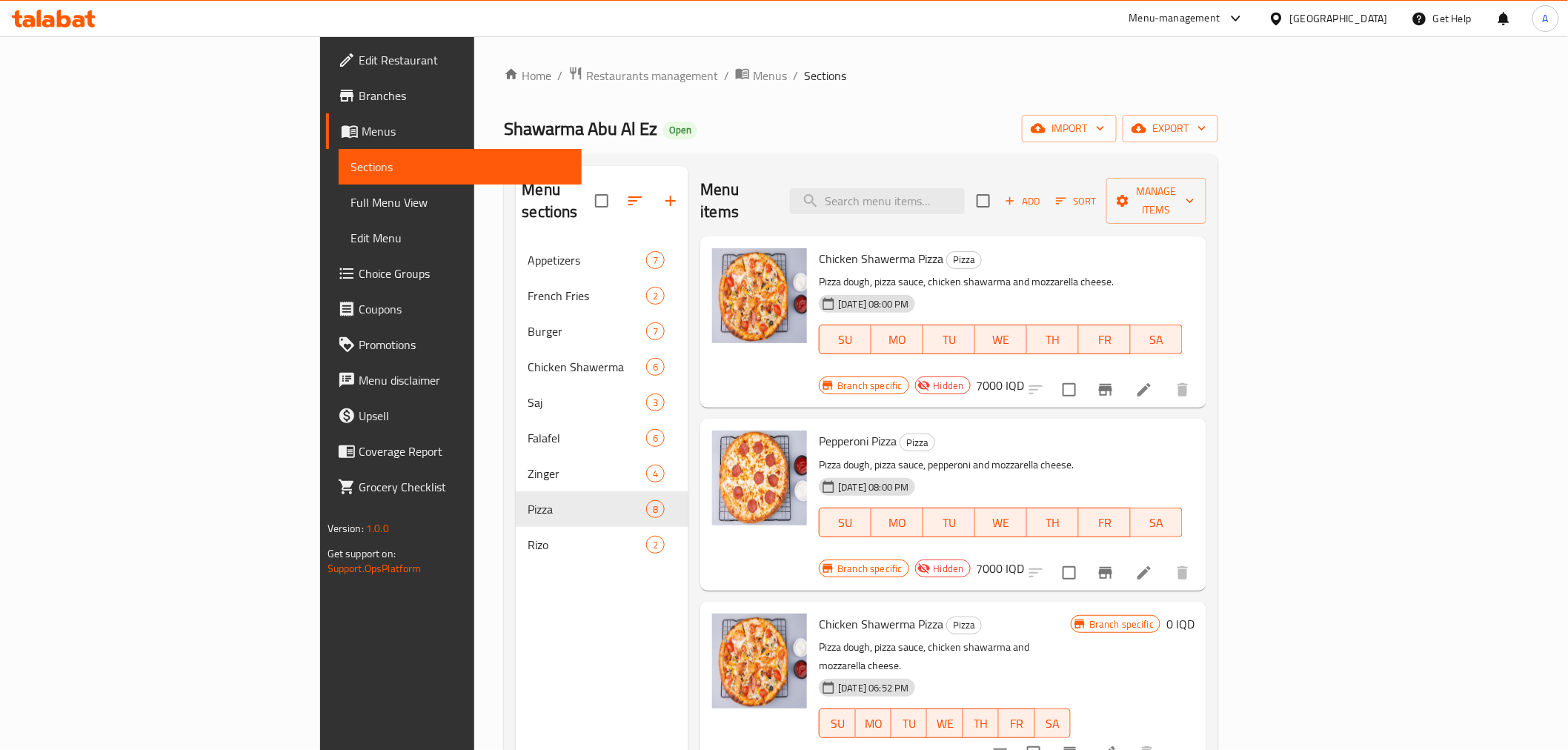
click at [504, 119] on span "Shawarma Abu Al Ez" at bounding box center [580, 128] width 154 height 33
click at [504, 134] on span "Shawarma Abu Al Ez" at bounding box center [580, 128] width 154 height 33
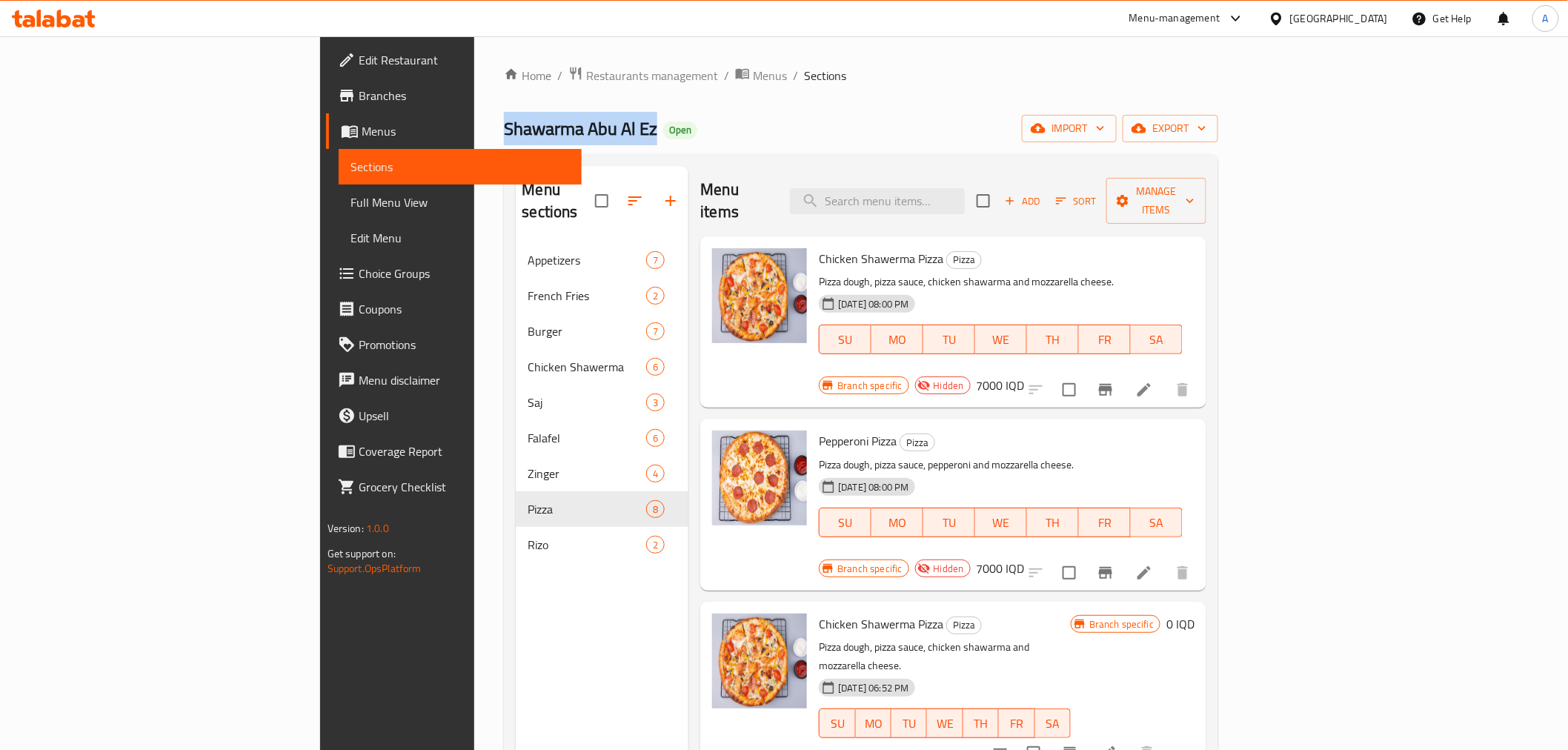
copy span "Shawarma Abu Al Ez"
click at [1023, 114] on div "Home / Restaurants management / Menus / Sections Shawarma Abu Al Ez Open import…" at bounding box center [860, 496] width 714 height 862
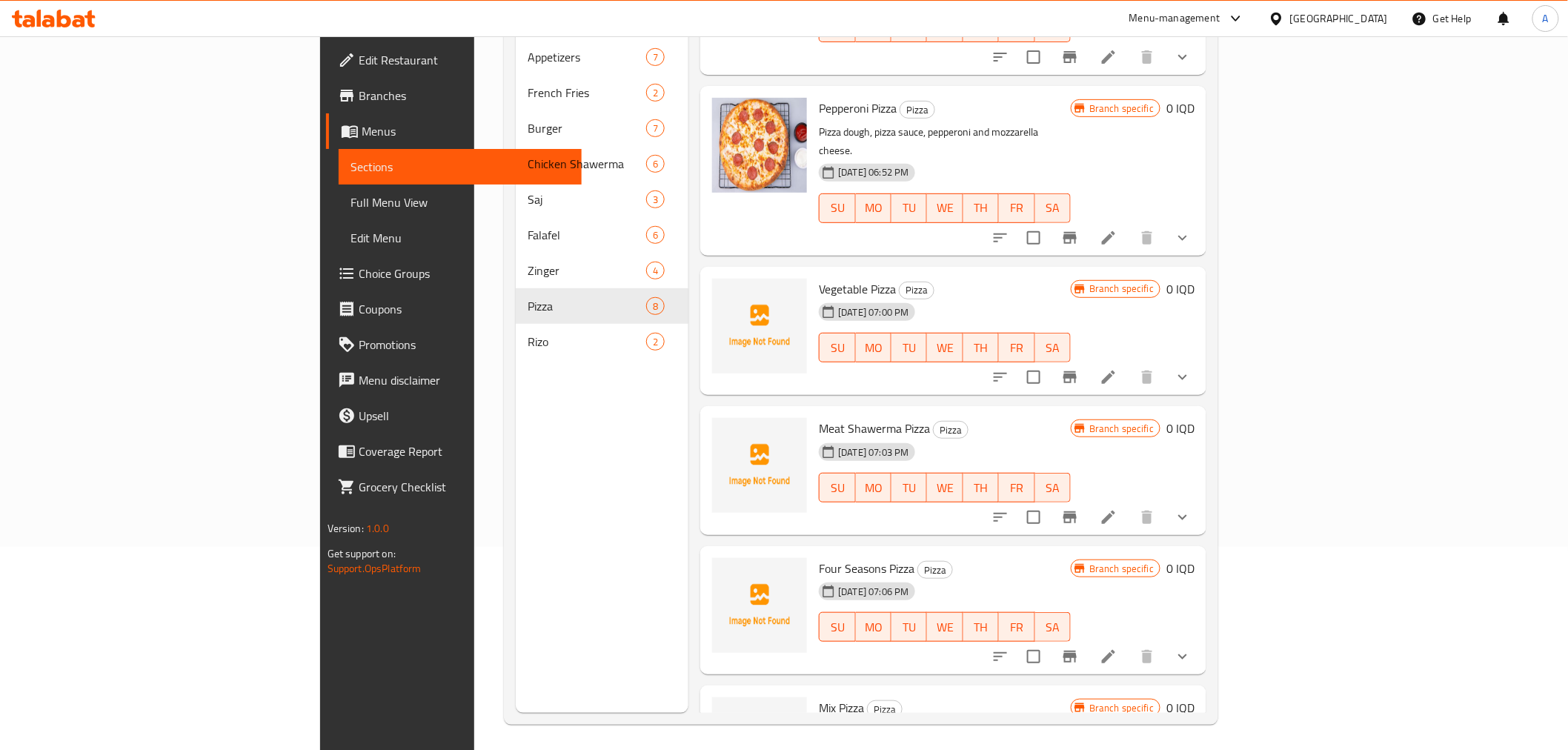
scroll to position [207, 0]
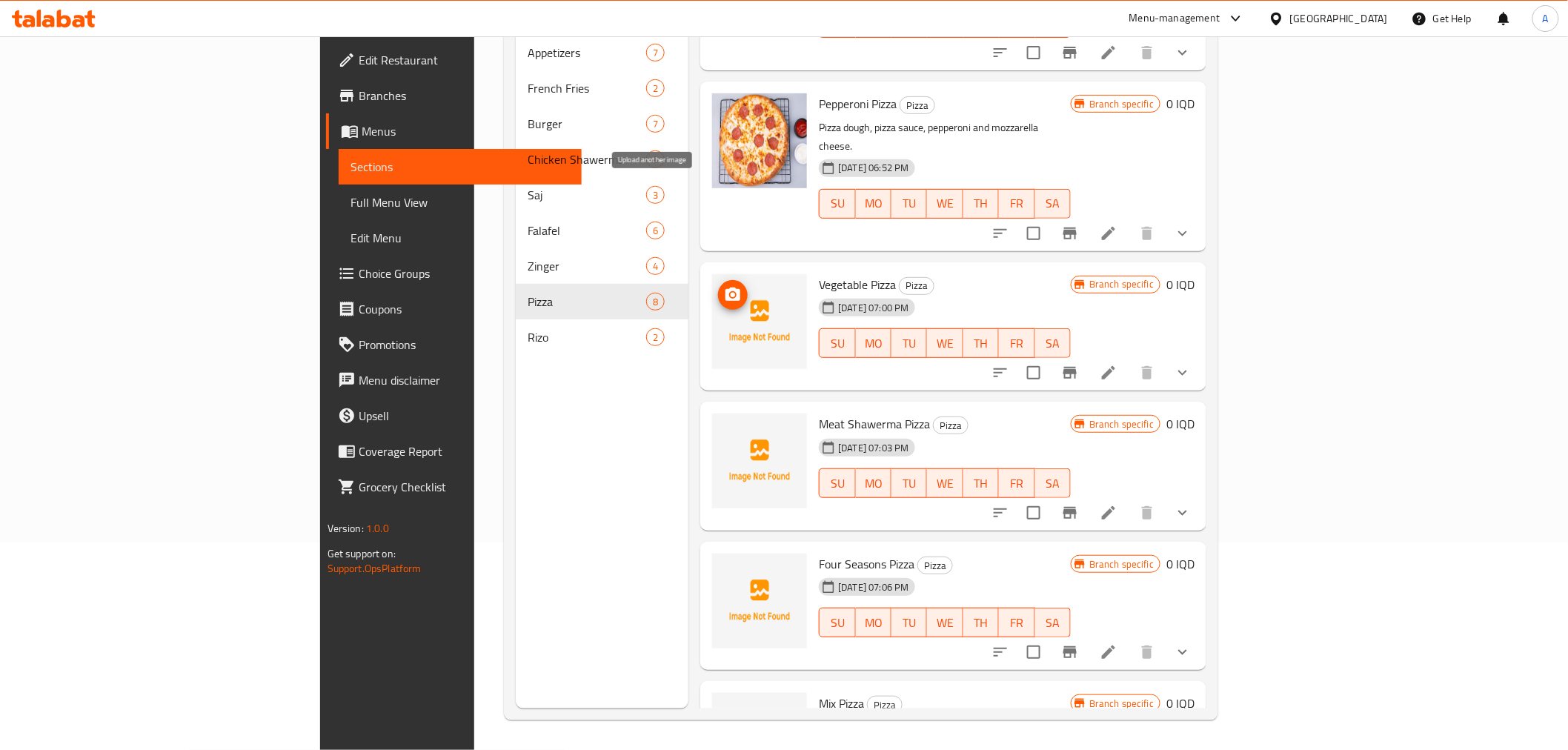
click at [724, 286] on icon "upload picture" at bounding box center [732, 295] width 18 height 18
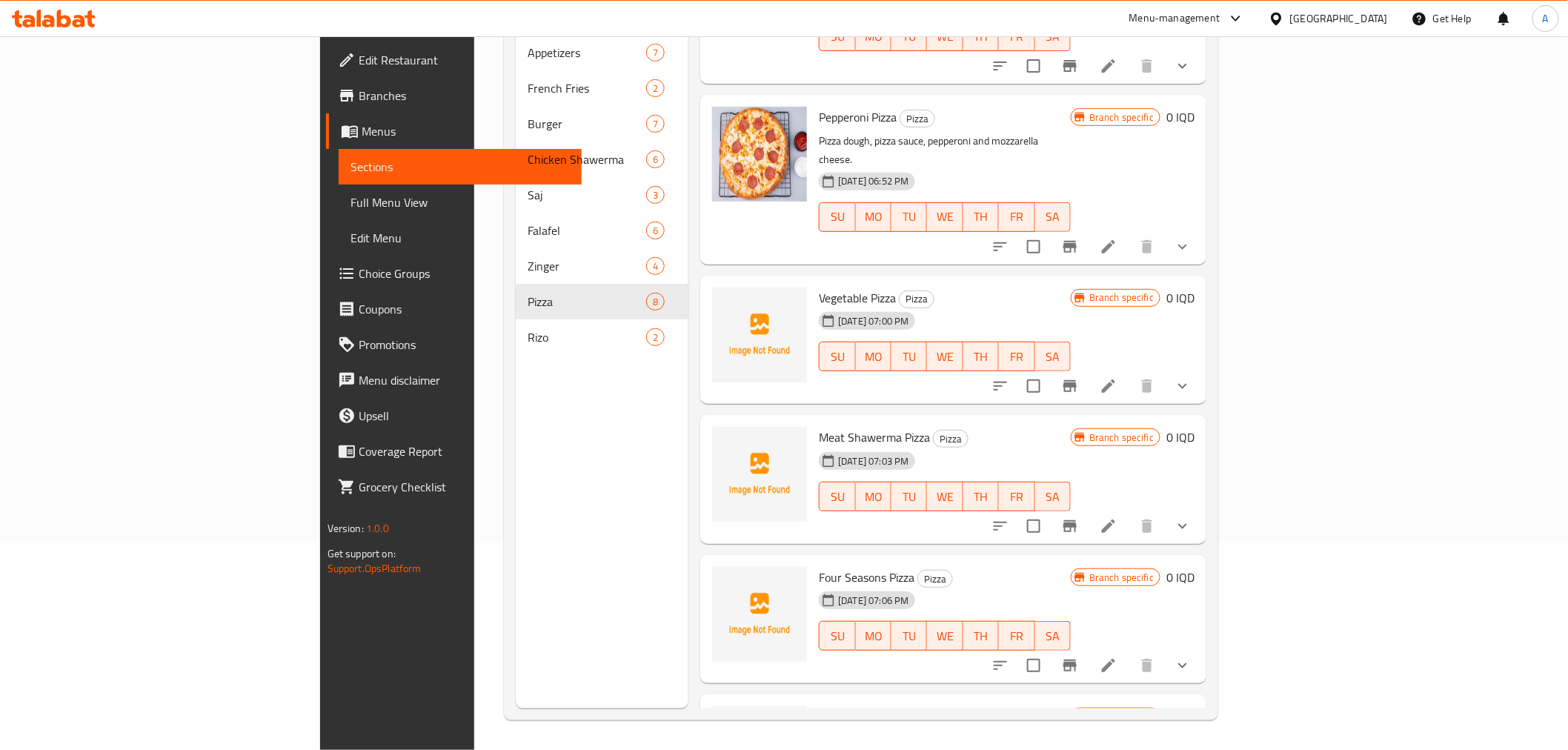
scroll to position [493, 0]
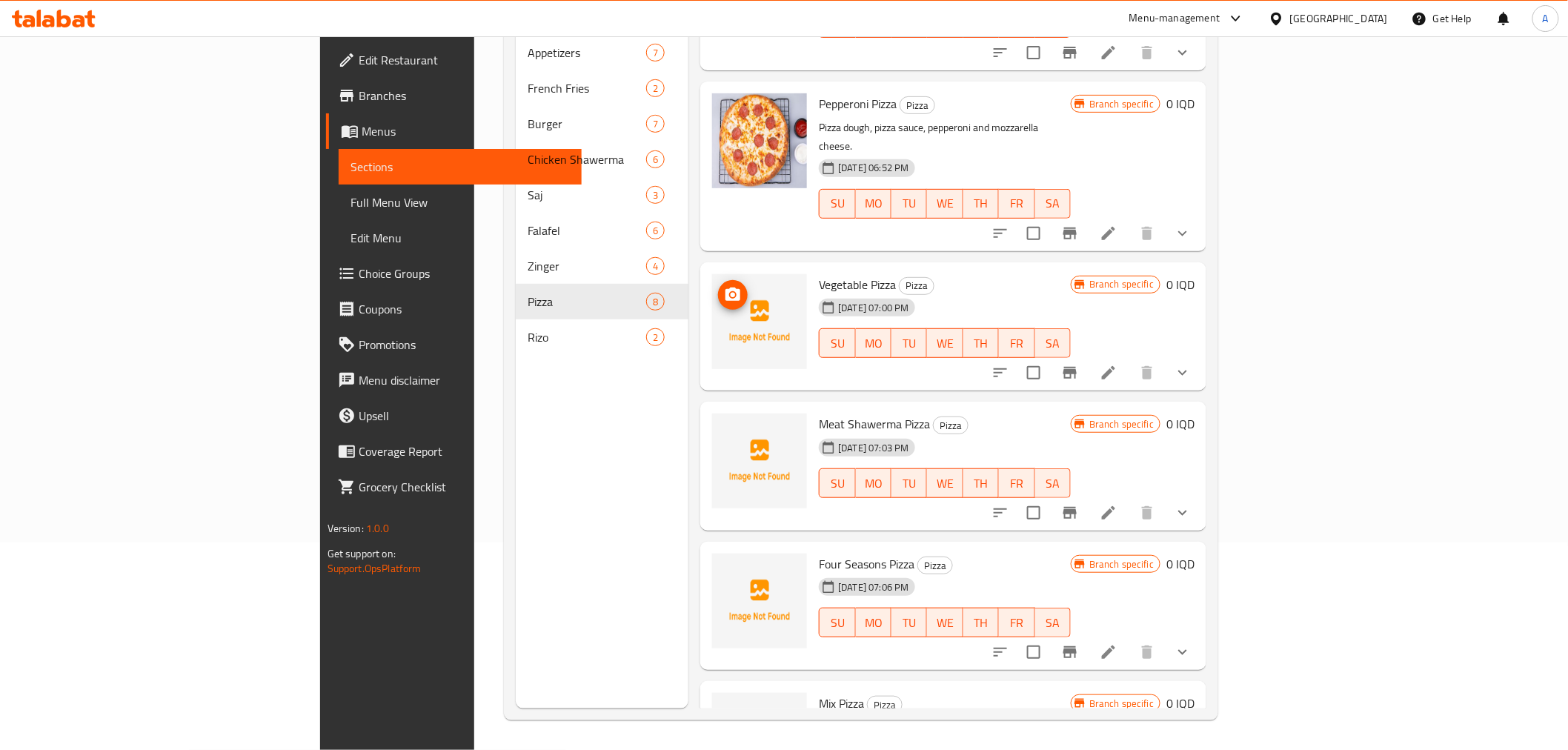
click at [725, 287] on icon "upload picture" at bounding box center [732, 294] width 15 height 13
click at [725, 427] on icon "upload picture" at bounding box center [732, 433] width 15 height 13
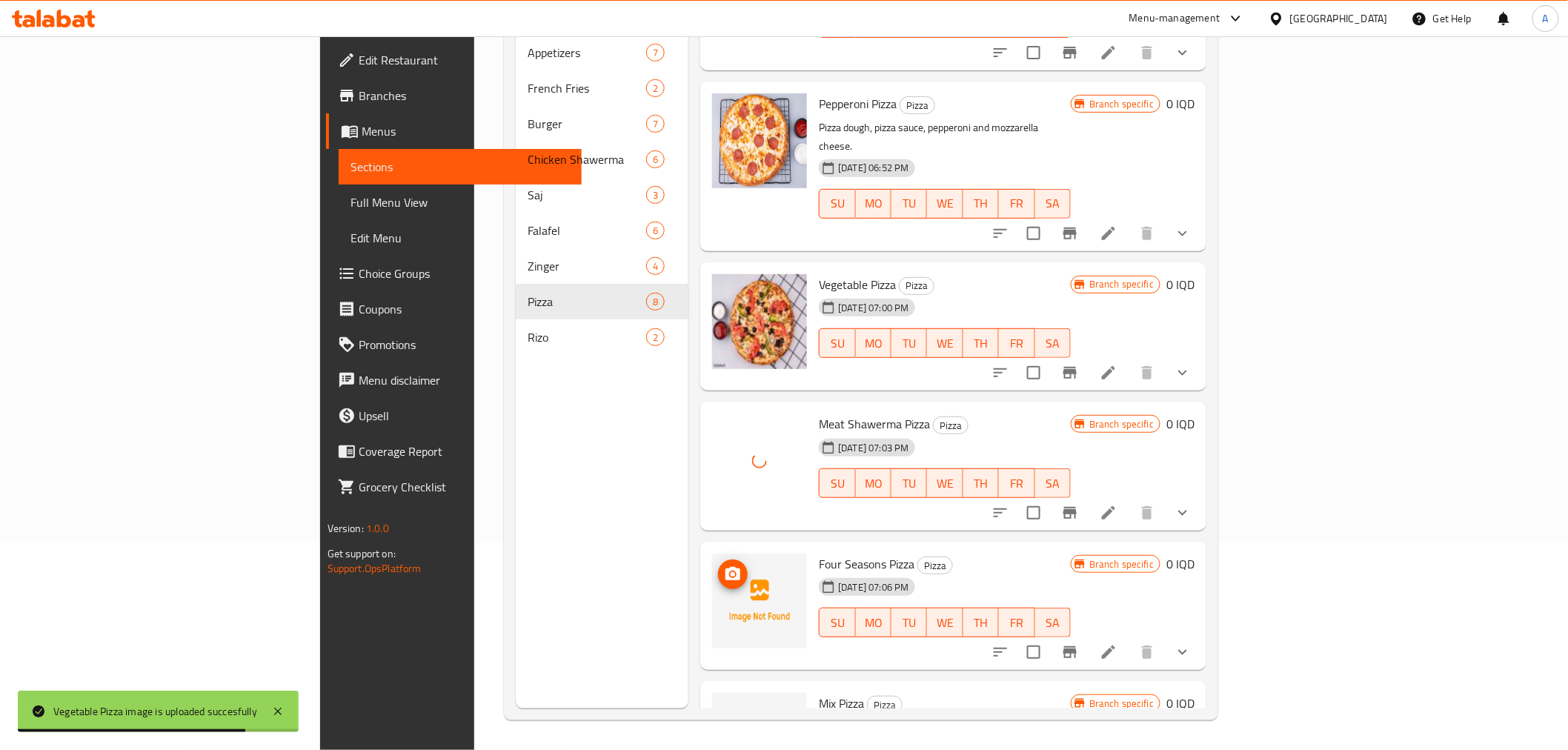
click at [724, 566] on icon "upload picture" at bounding box center [732, 574] width 18 height 18
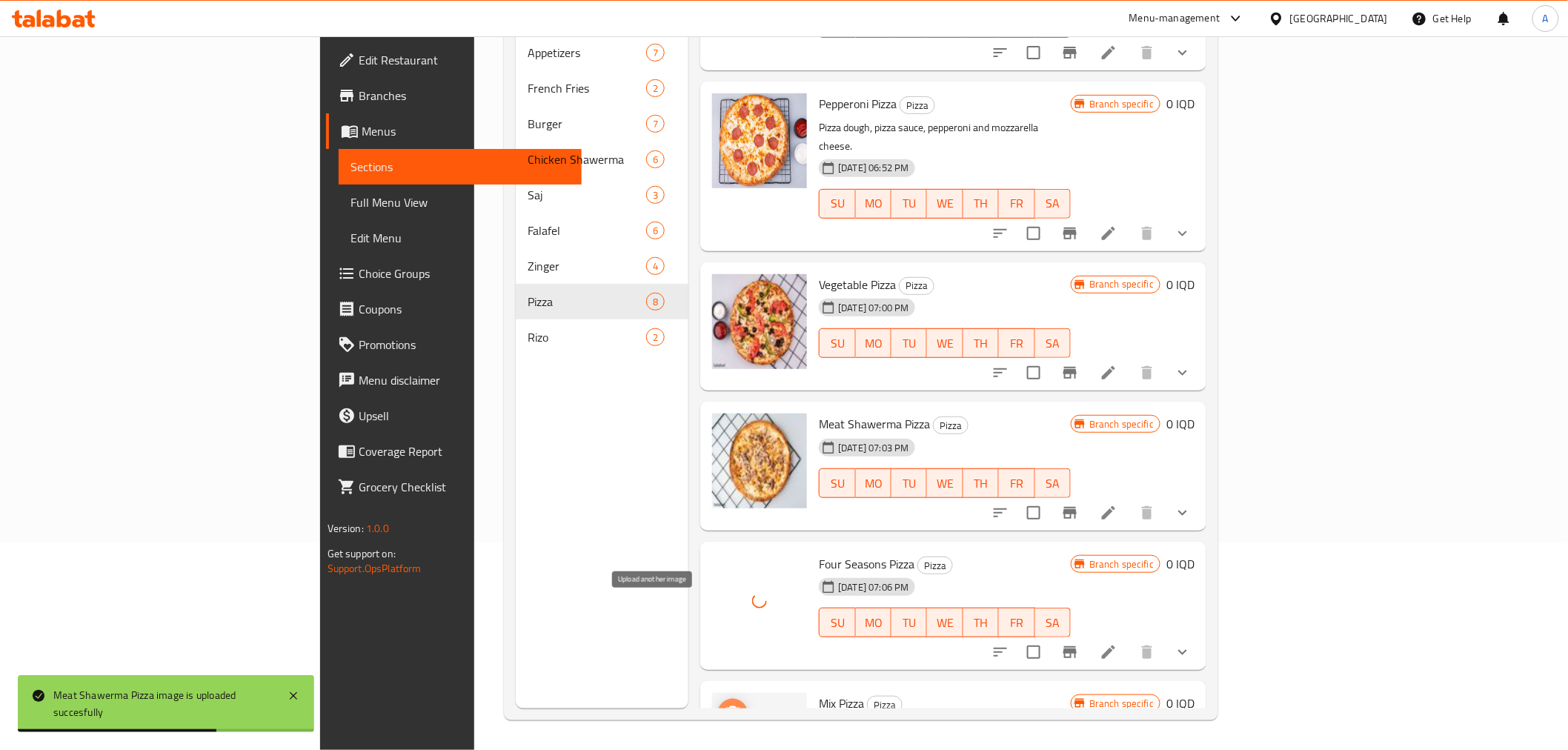
click at [725, 706] on icon "upload picture" at bounding box center [732, 713] width 15 height 13
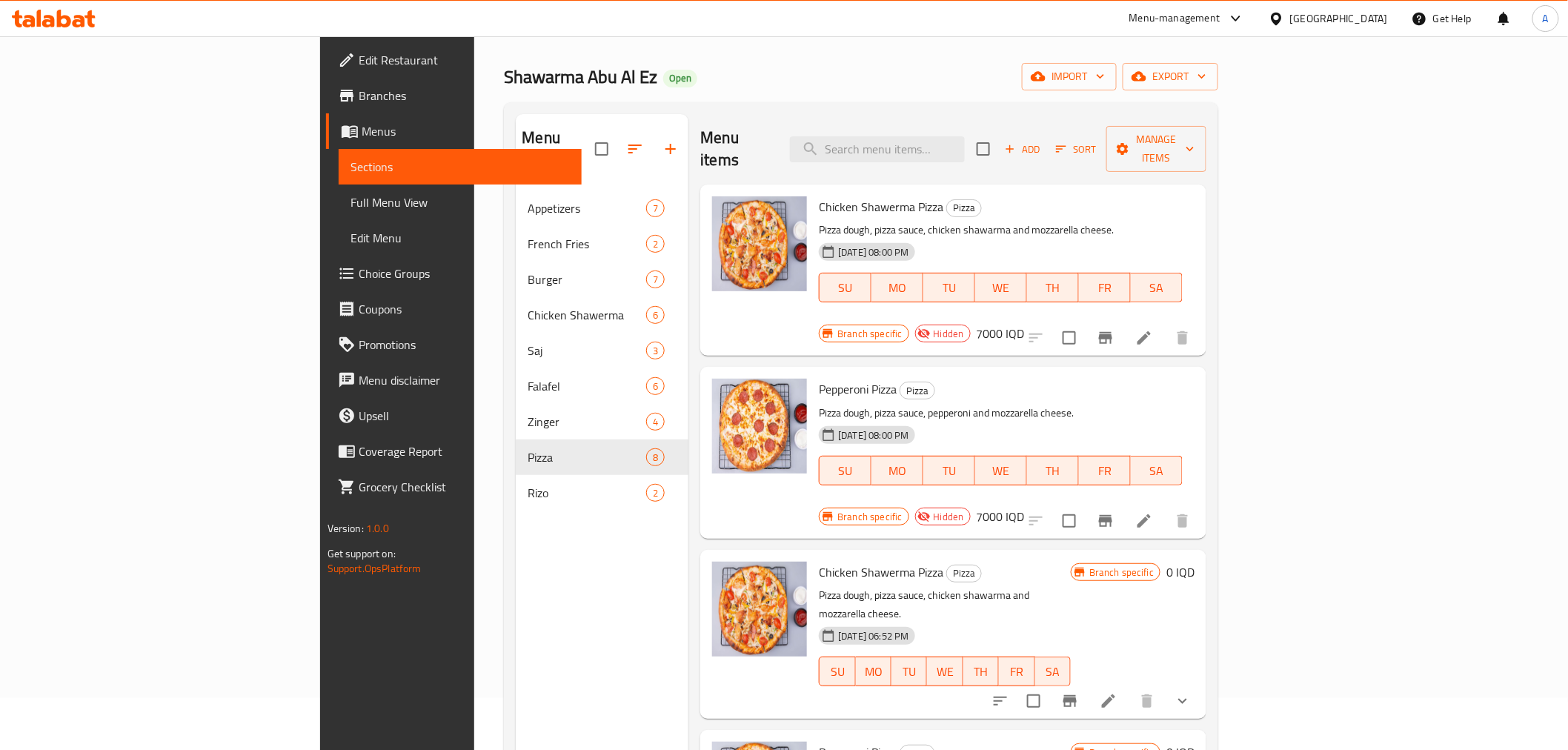
scroll to position [42, 0]
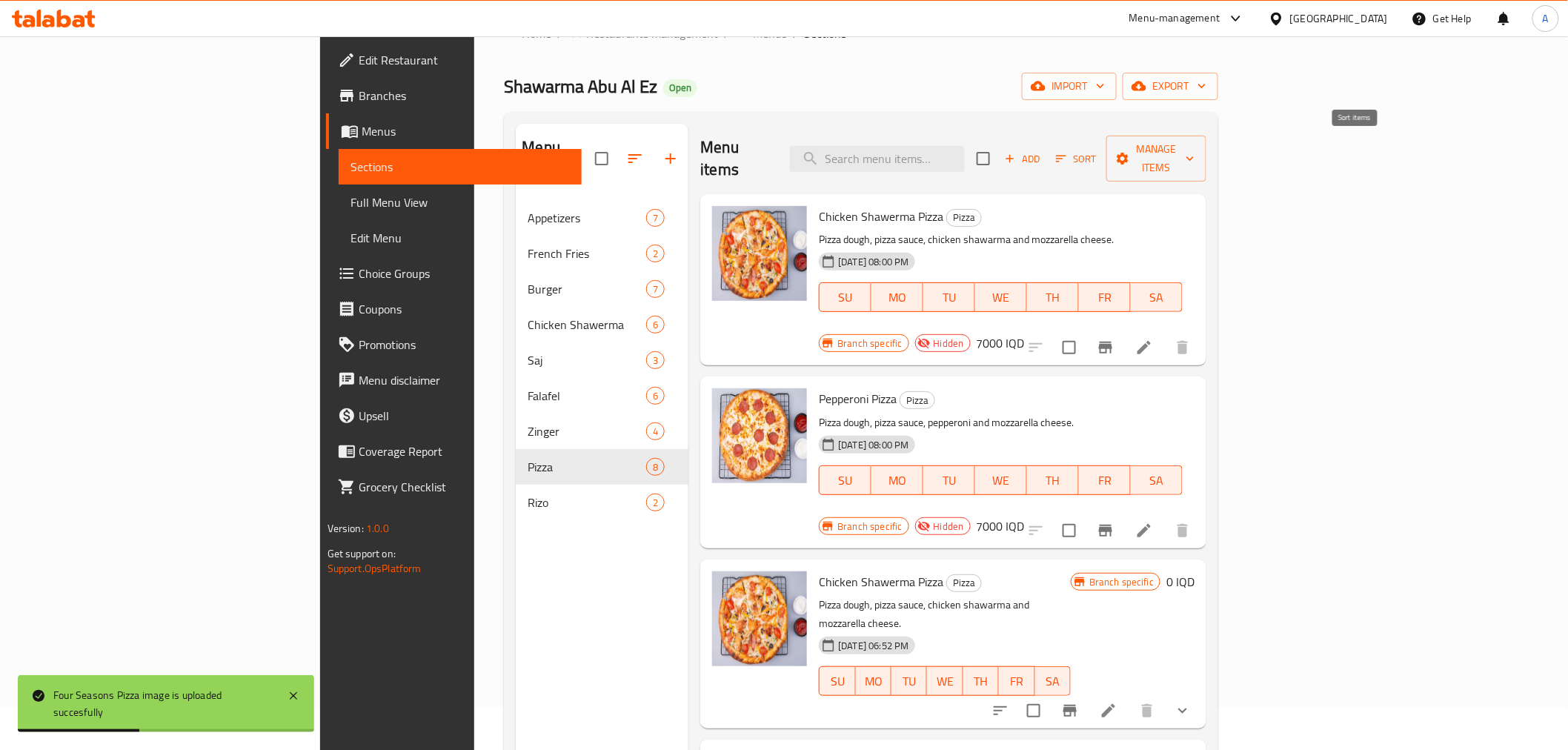
click at [1067, 152] on icon "button" at bounding box center [1061, 158] width 13 height 13
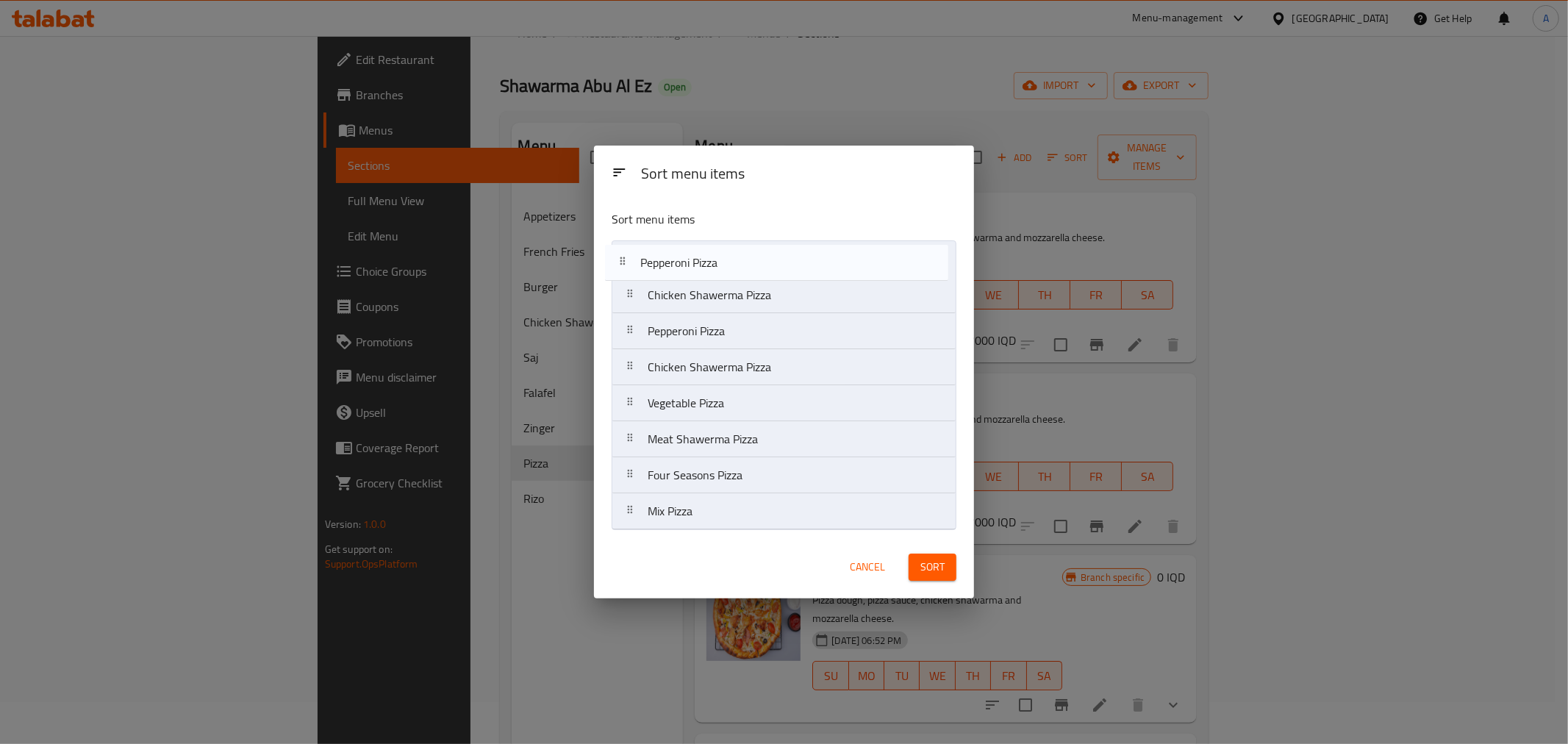
drag, startPoint x: 687, startPoint y: 369, endPoint x: 679, endPoint y: 253, distance: 116.3
click at [679, 253] on nav "Chicken Shawerma Pizza Pepperoni Pizza Chicken Shawerma Pizza Pepperoni Pizza V…" at bounding box center [784, 385] width 344 height 290
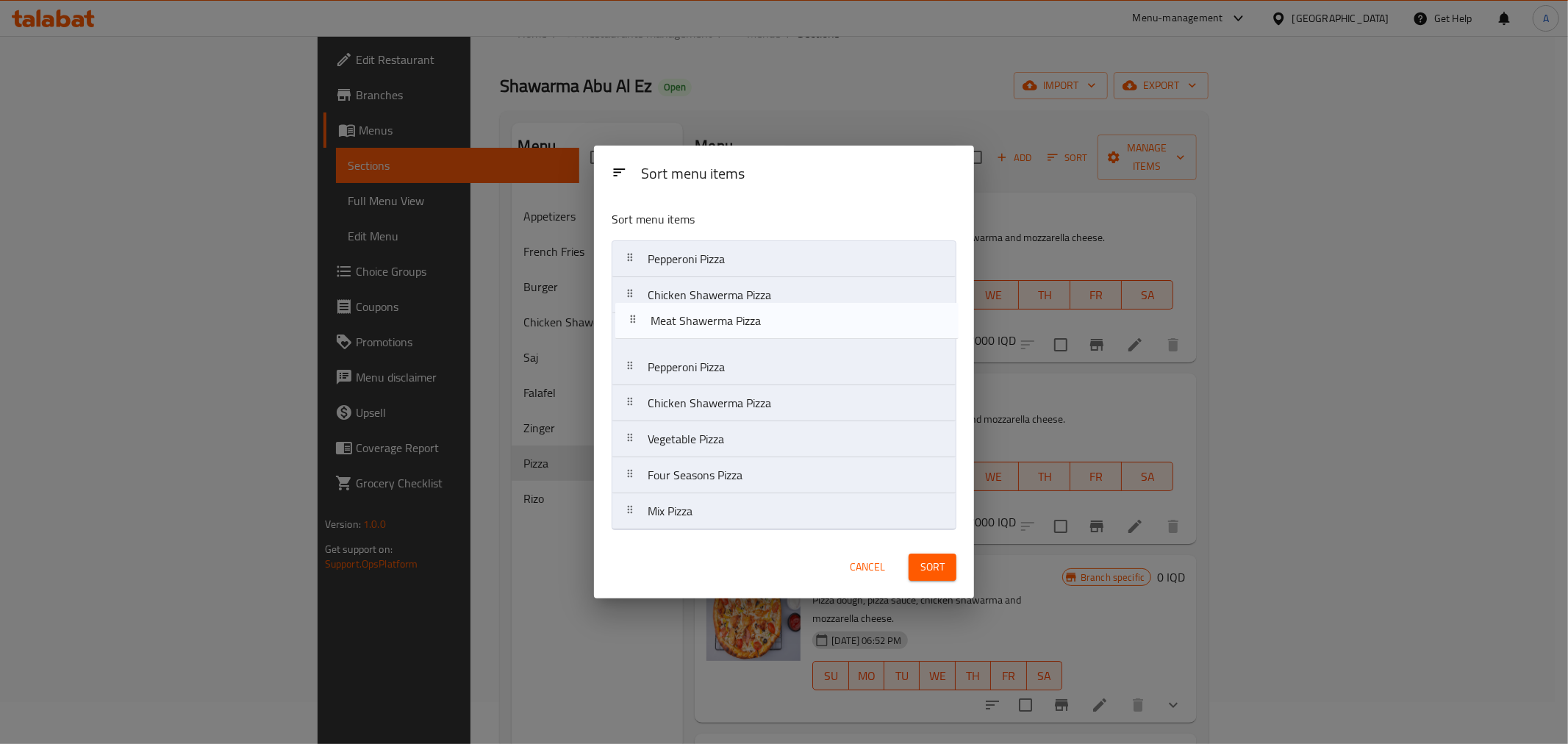
drag, startPoint x: 709, startPoint y: 442, endPoint x: 714, endPoint y: 320, distance: 122.1
click at [714, 320] on nav "Pepperoni Pizza Chicken Shawerma Pizza Pepperoni Pizza Chicken Shawerma Pizza V…" at bounding box center [784, 385] width 344 height 290
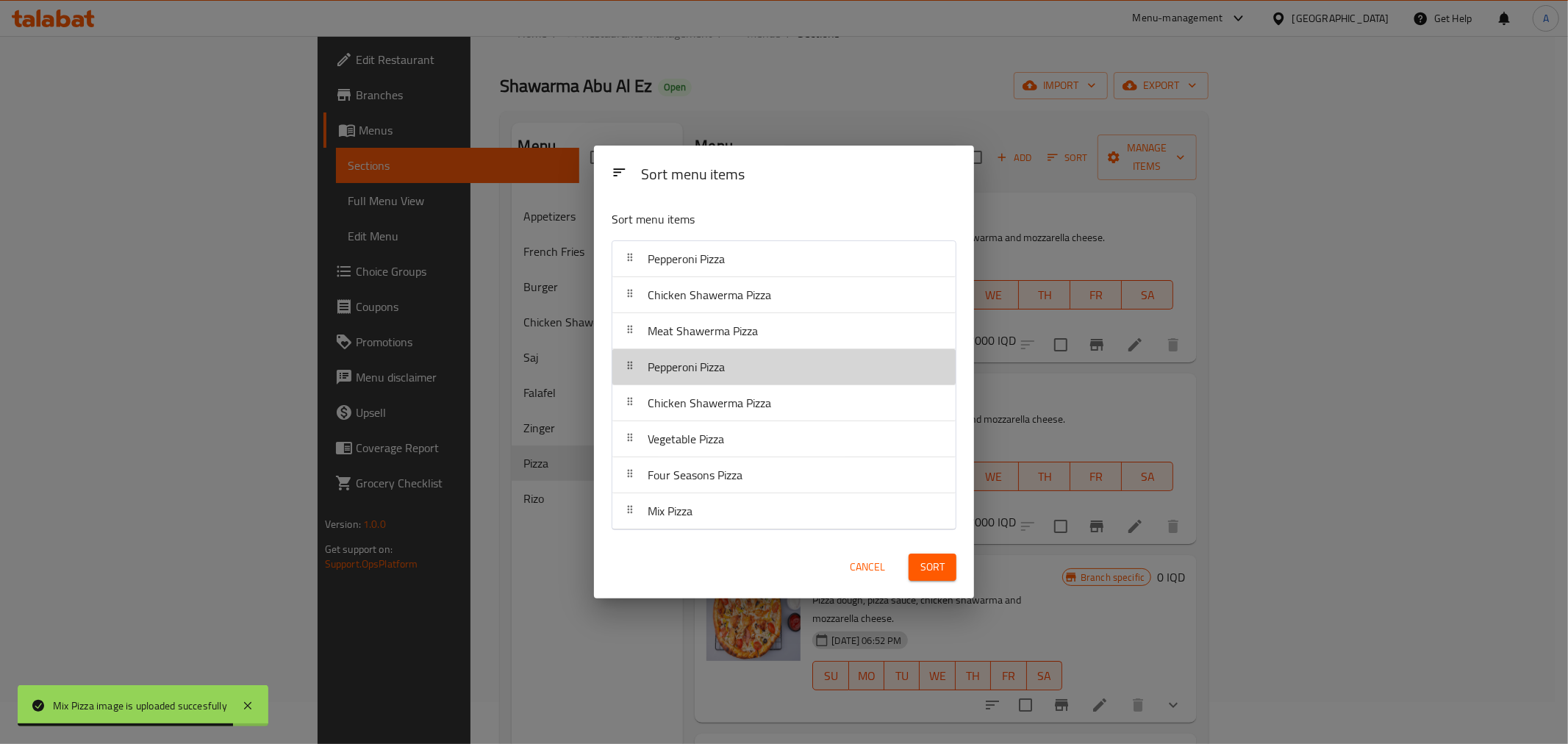
click at [693, 377] on span "Pepperoni Pizza" at bounding box center [686, 366] width 78 height 22
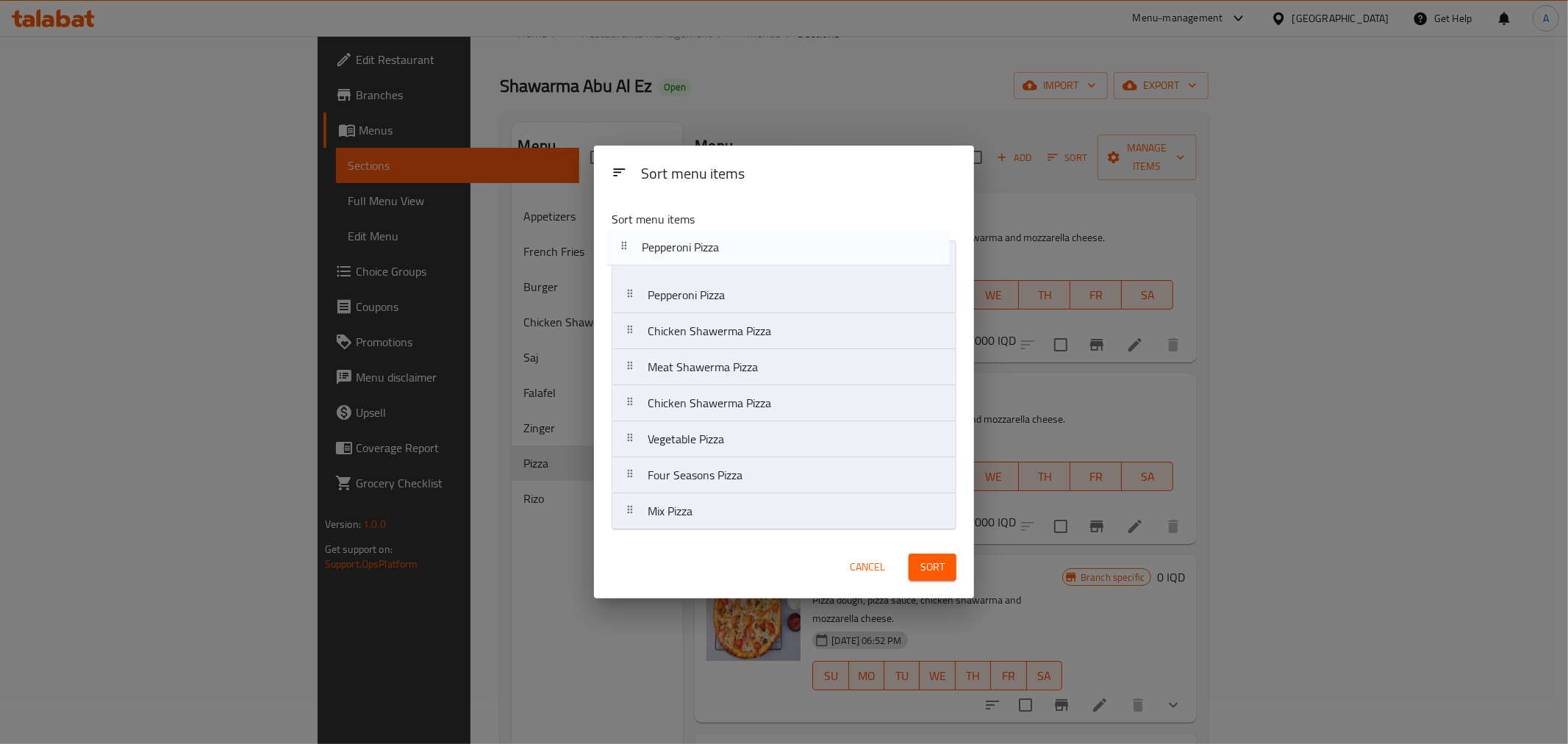
drag, startPoint x: 695, startPoint y: 381, endPoint x: 689, endPoint y: 254, distance: 127.1
click at [689, 254] on nav "Pepperoni Pizza Chicken Shawerma Pizza Meat Shawerma Pizza Pepperoni Pizza Chic…" at bounding box center [784, 385] width 344 height 290
drag, startPoint x: 703, startPoint y: 409, endPoint x: 703, endPoint y: 300, distance: 109.0
click at [703, 300] on nav "Pepperoni Pizza Pepperoni Pizza Chicken Shawerma Pizza Meat Shawerma Pizza Chic…" at bounding box center [784, 385] width 344 height 290
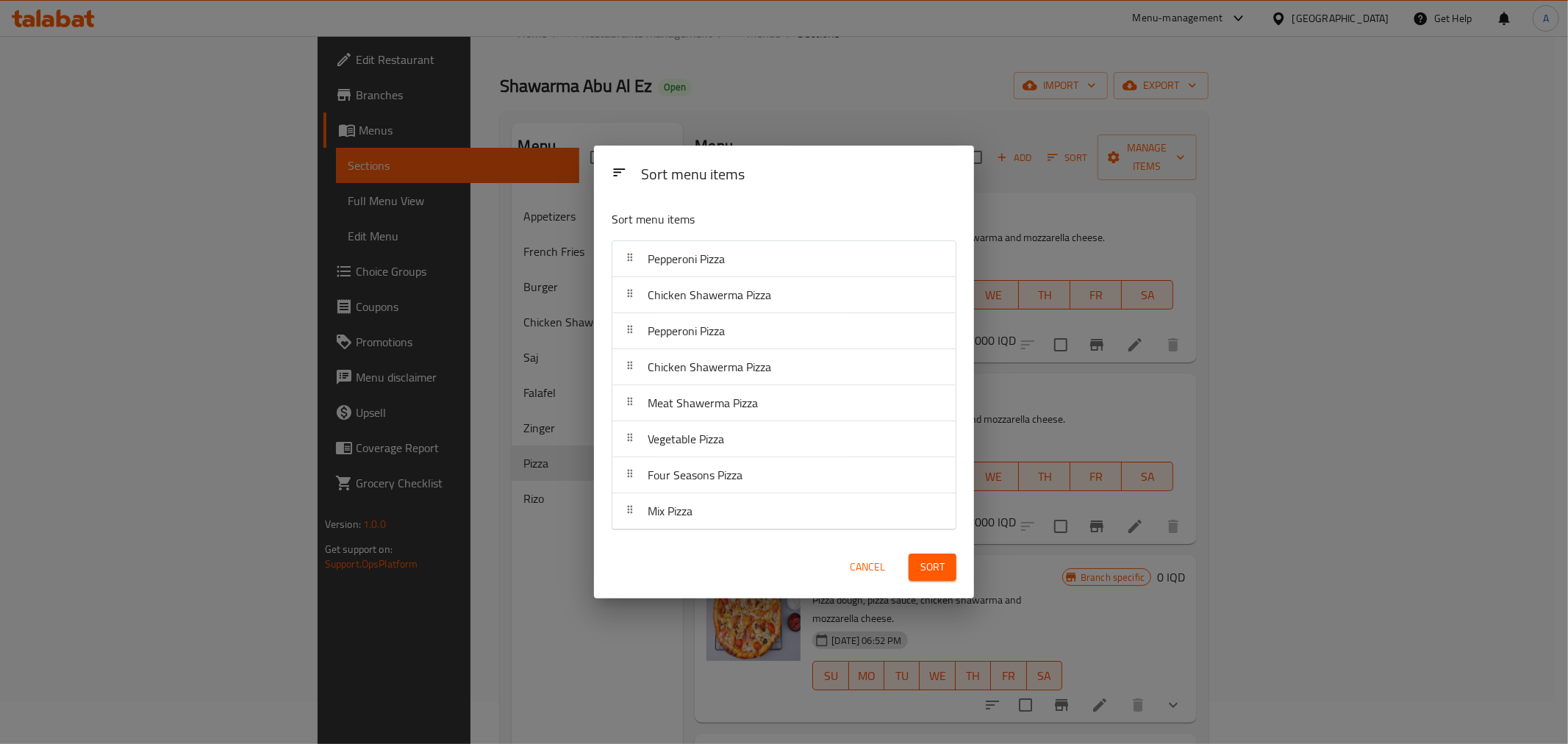
click at [930, 571] on span "Sort" at bounding box center [932, 567] width 25 height 18
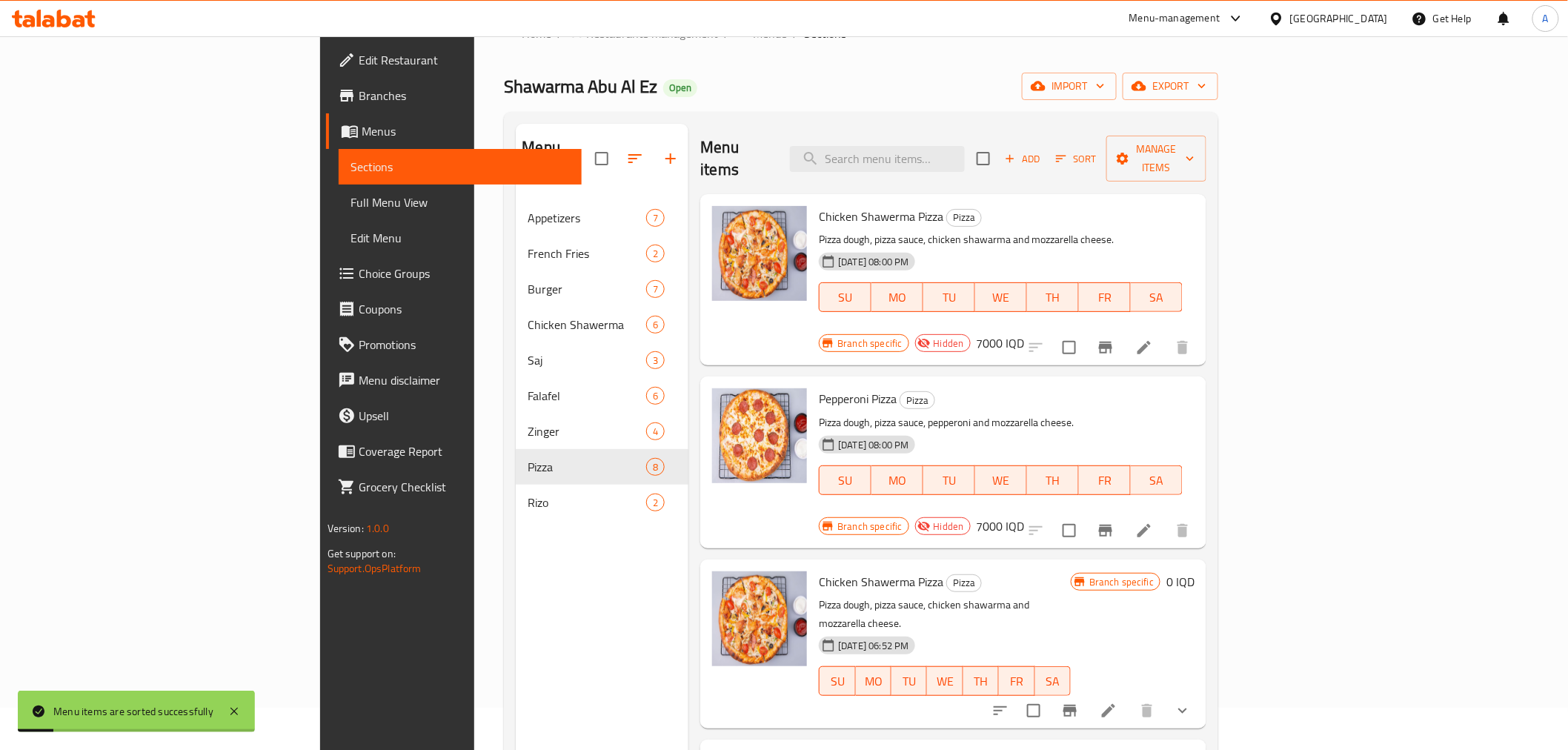
click at [516, 597] on div "Menu sections Appetizers 7 French Fries 2 Burger 7 Chicken Shawerma 6 Saj 3 Fal…" at bounding box center [602, 499] width 173 height 750
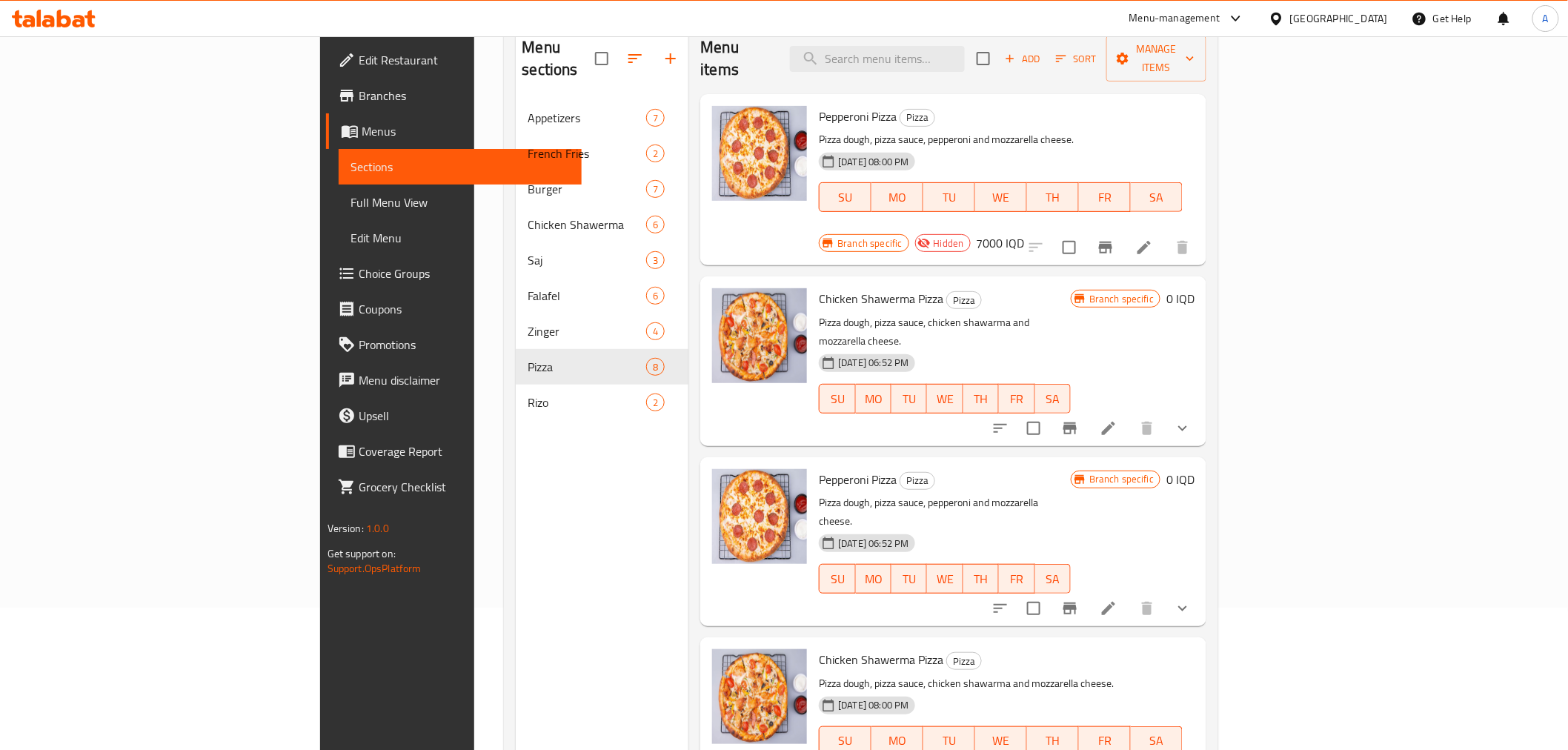
scroll to position [124, 0]
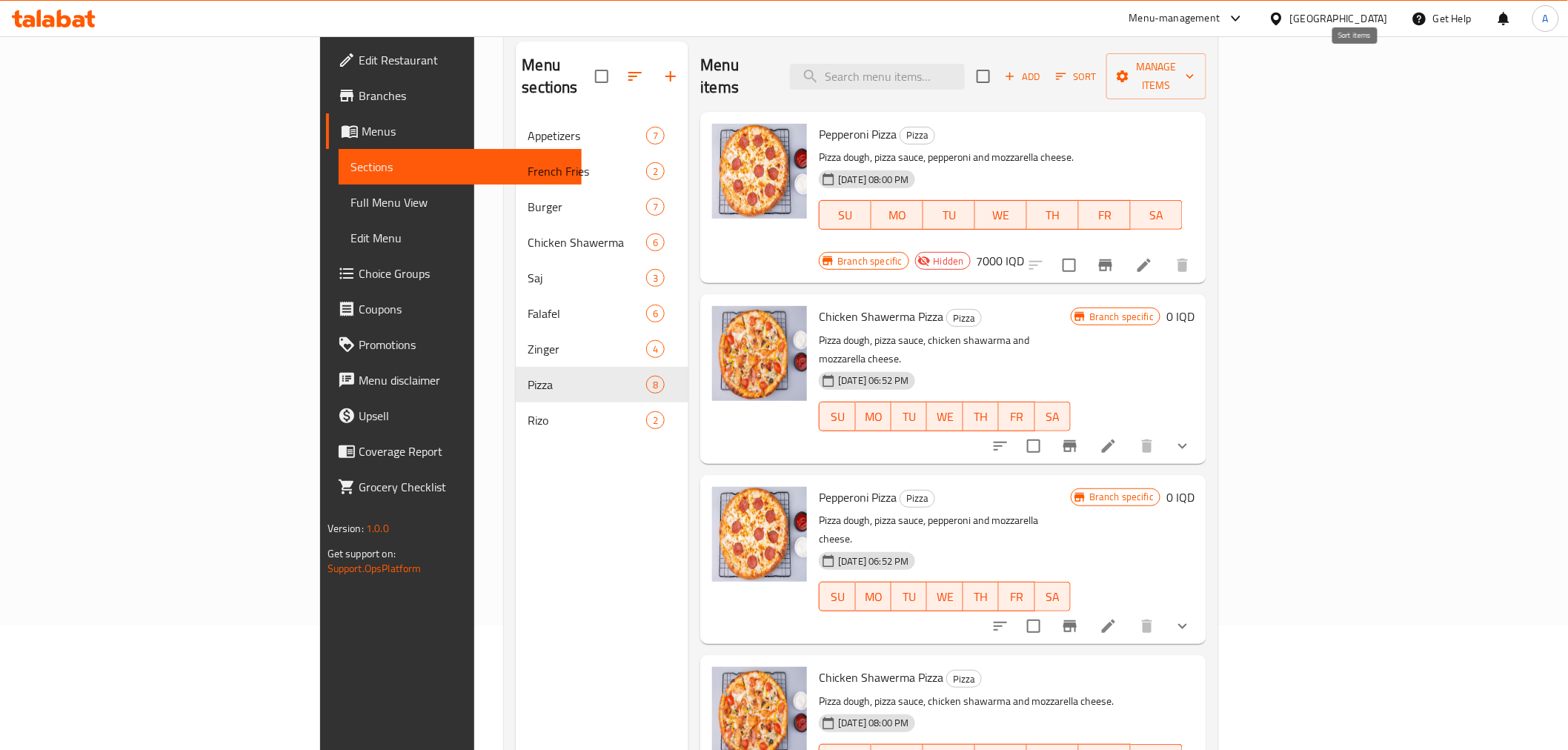
click at [1067, 70] on icon "button" at bounding box center [1061, 76] width 13 height 13
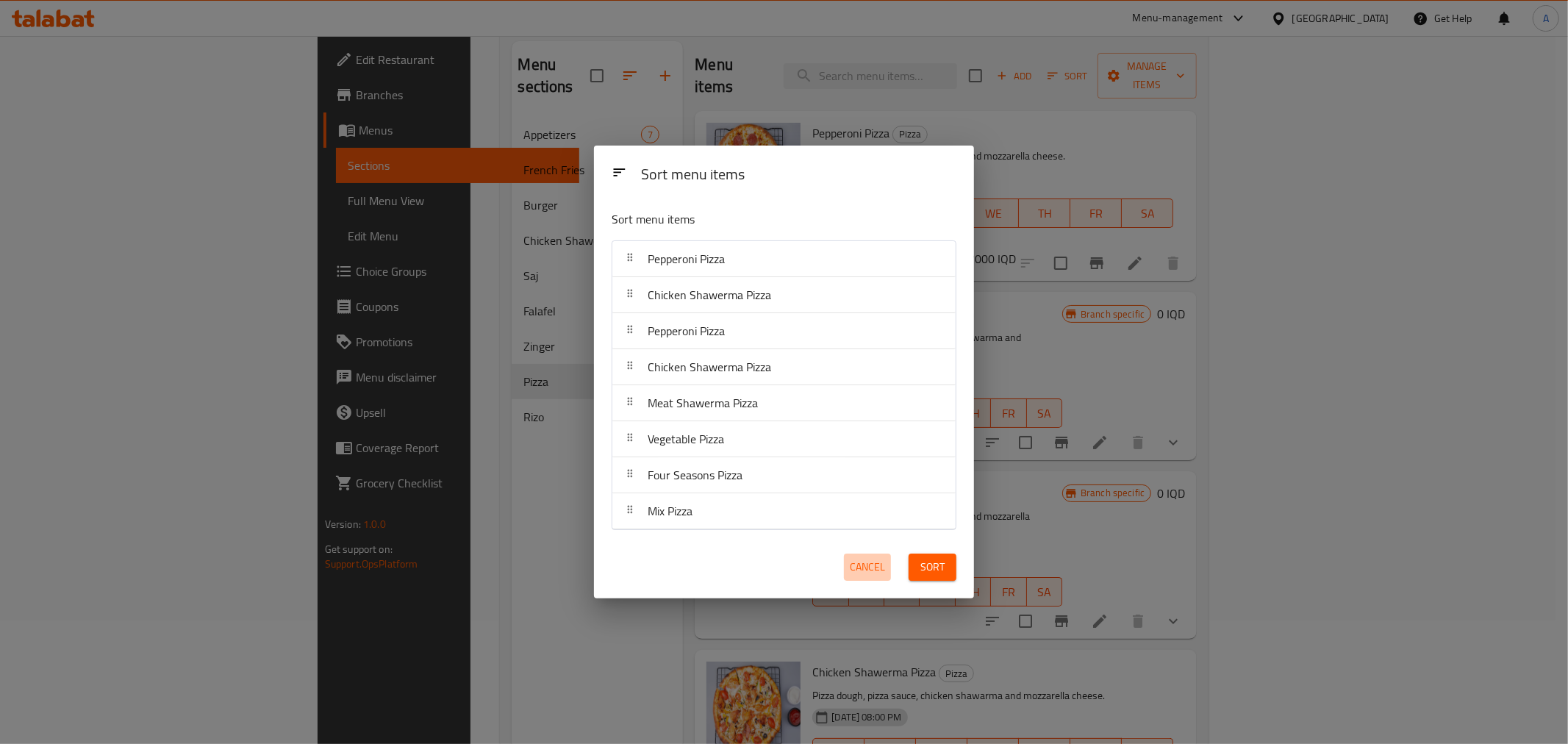
click at [866, 564] on span "Cancel" at bounding box center [867, 567] width 35 height 18
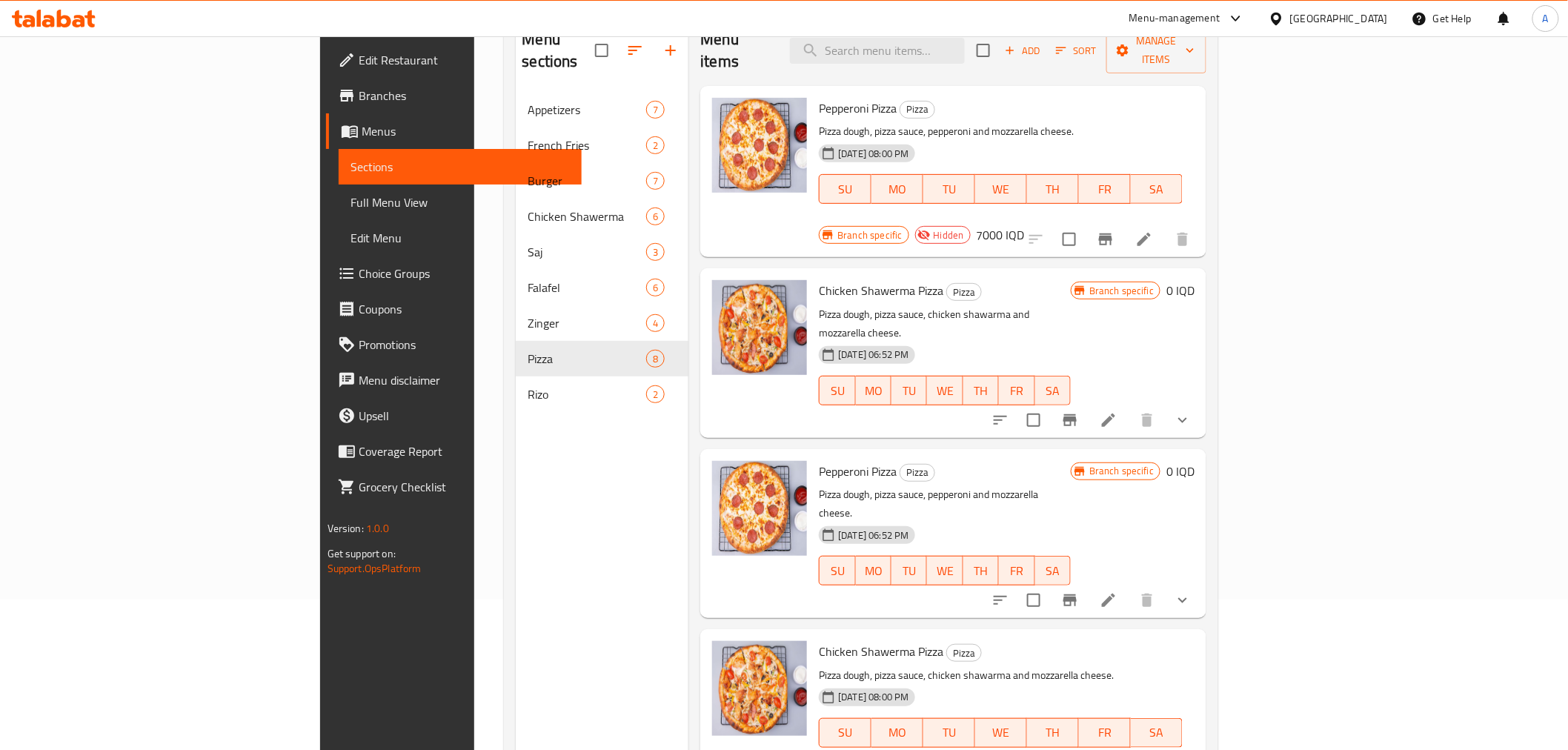
scroll to position [42, 0]
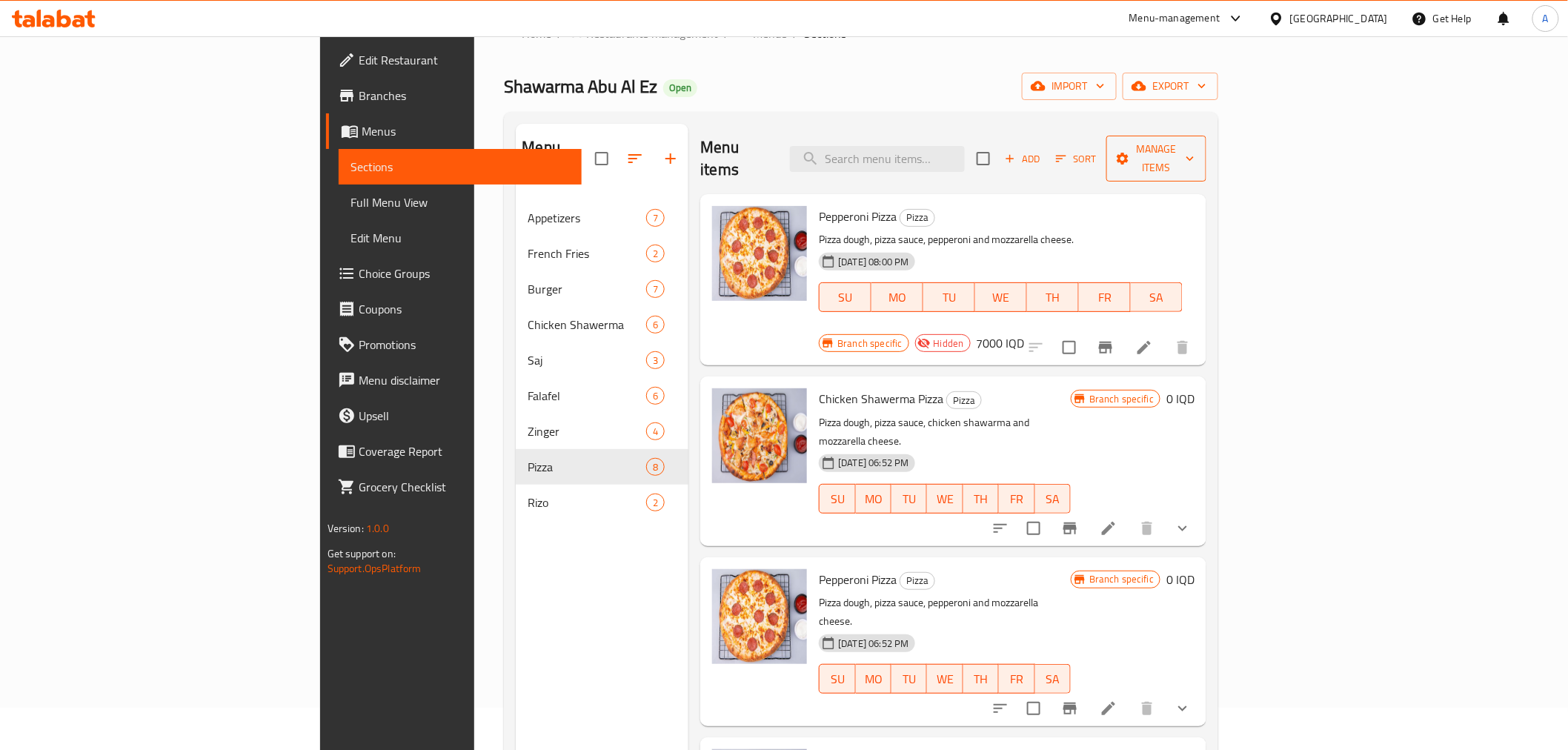
click at [1195, 144] on span "Manage items" at bounding box center [1156, 158] width 77 height 37
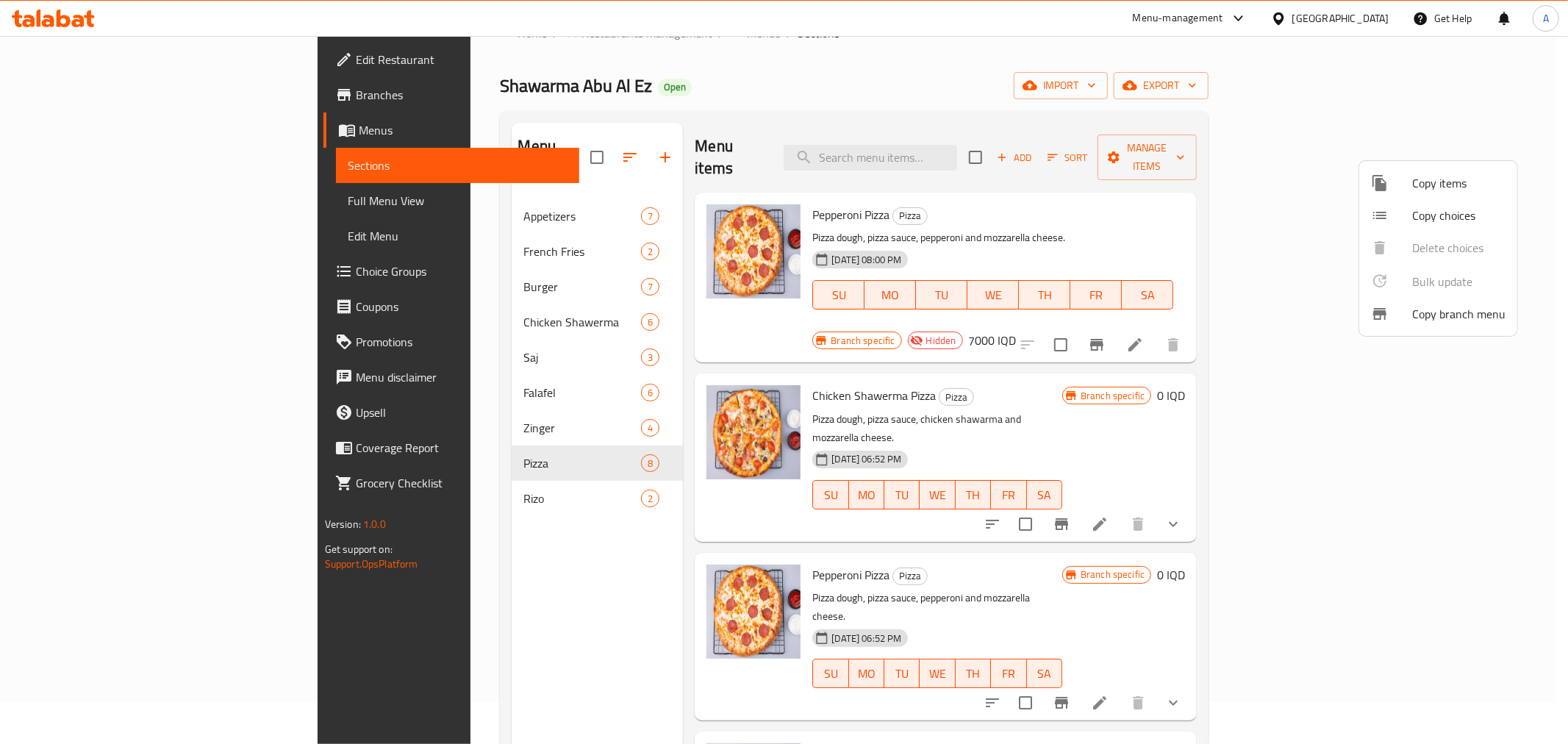
click at [1348, 140] on div at bounding box center [784, 372] width 1568 height 744
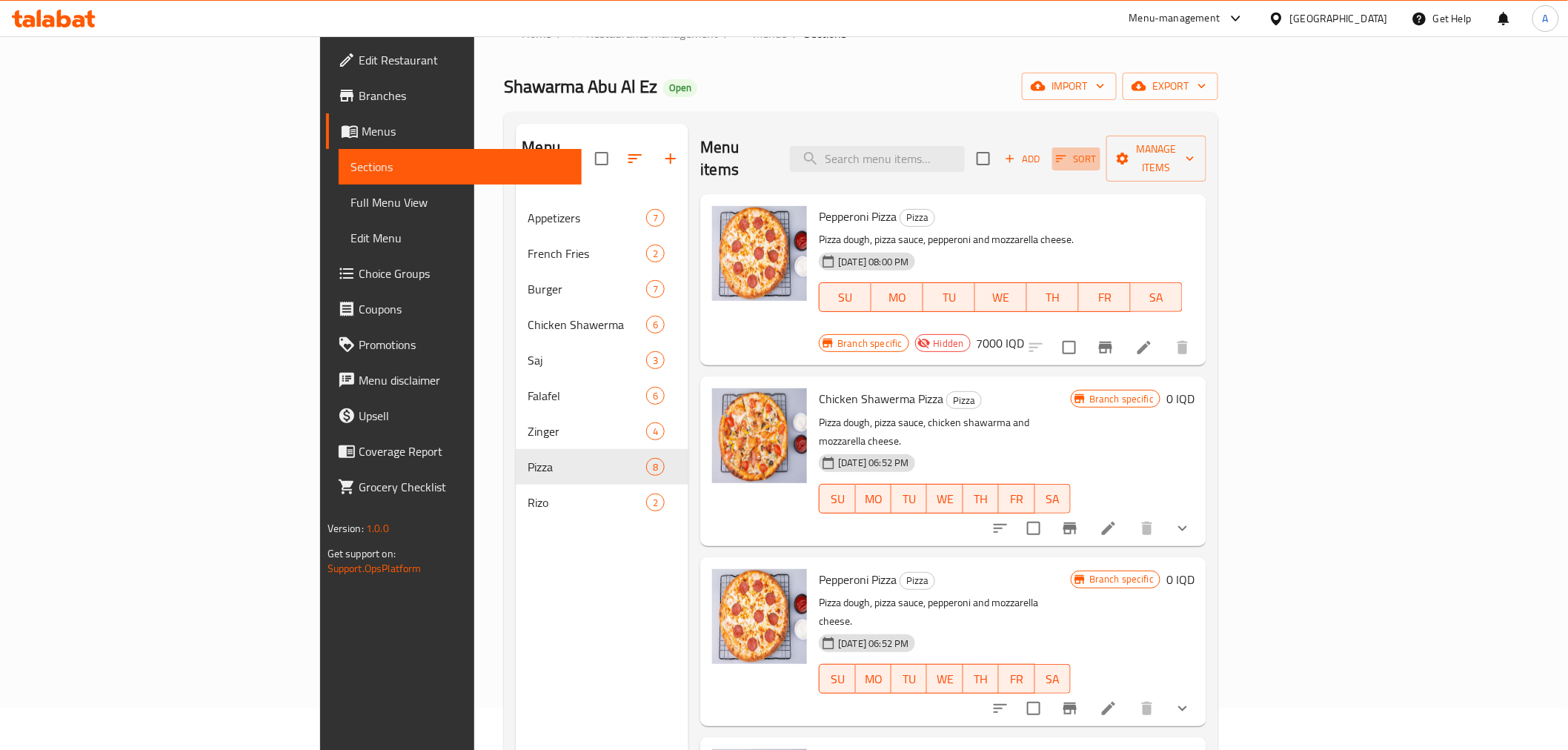
click at [1097, 151] on span "Sort" at bounding box center [1076, 159] width 41 height 17
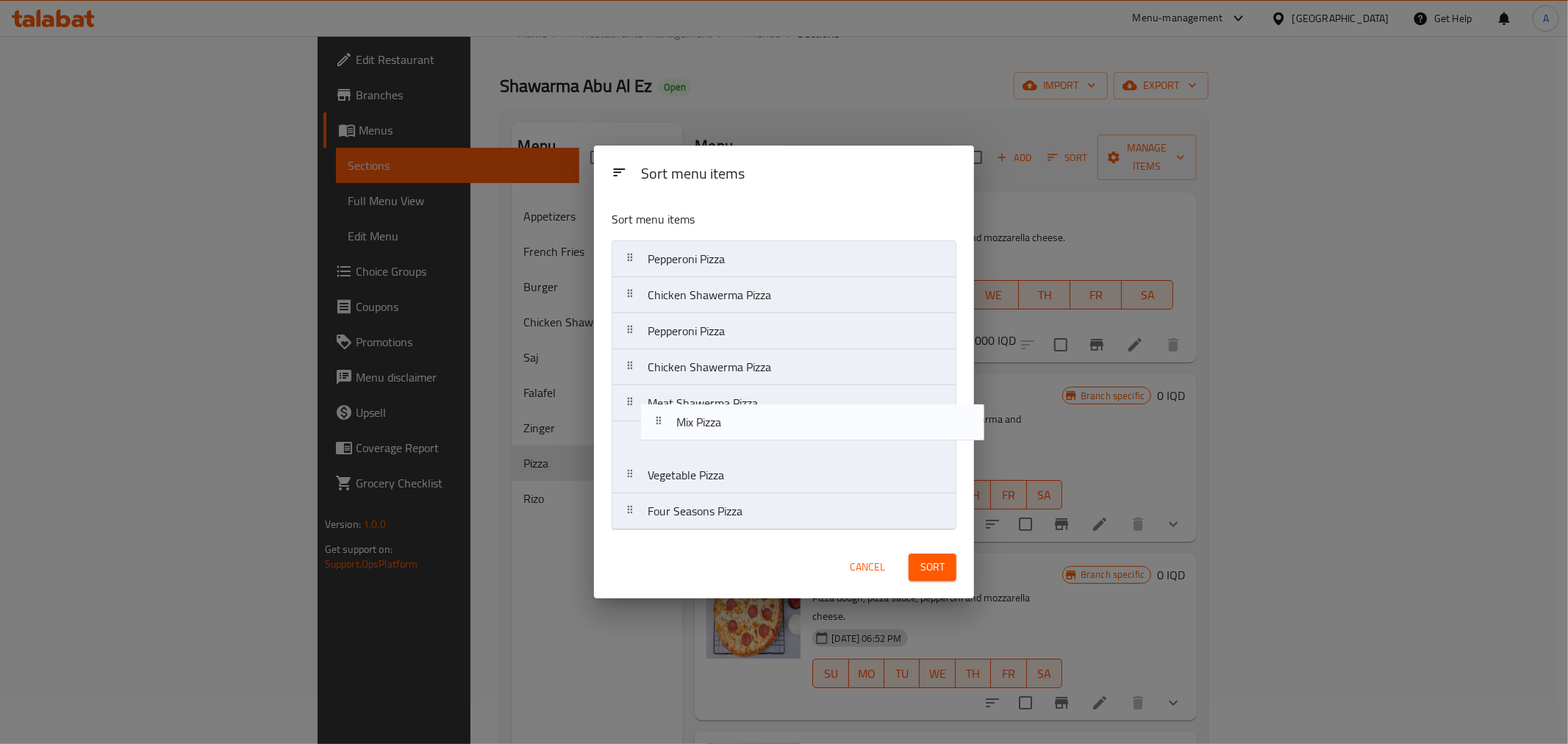
drag, startPoint x: 656, startPoint y: 517, endPoint x: 689, endPoint y: 419, distance: 103.4
click at [689, 419] on nav "Pepperoni Pizza Chicken Shawerma Pizza Pepperoni Pizza Chicken Shawerma Pizza M…" at bounding box center [784, 385] width 344 height 290
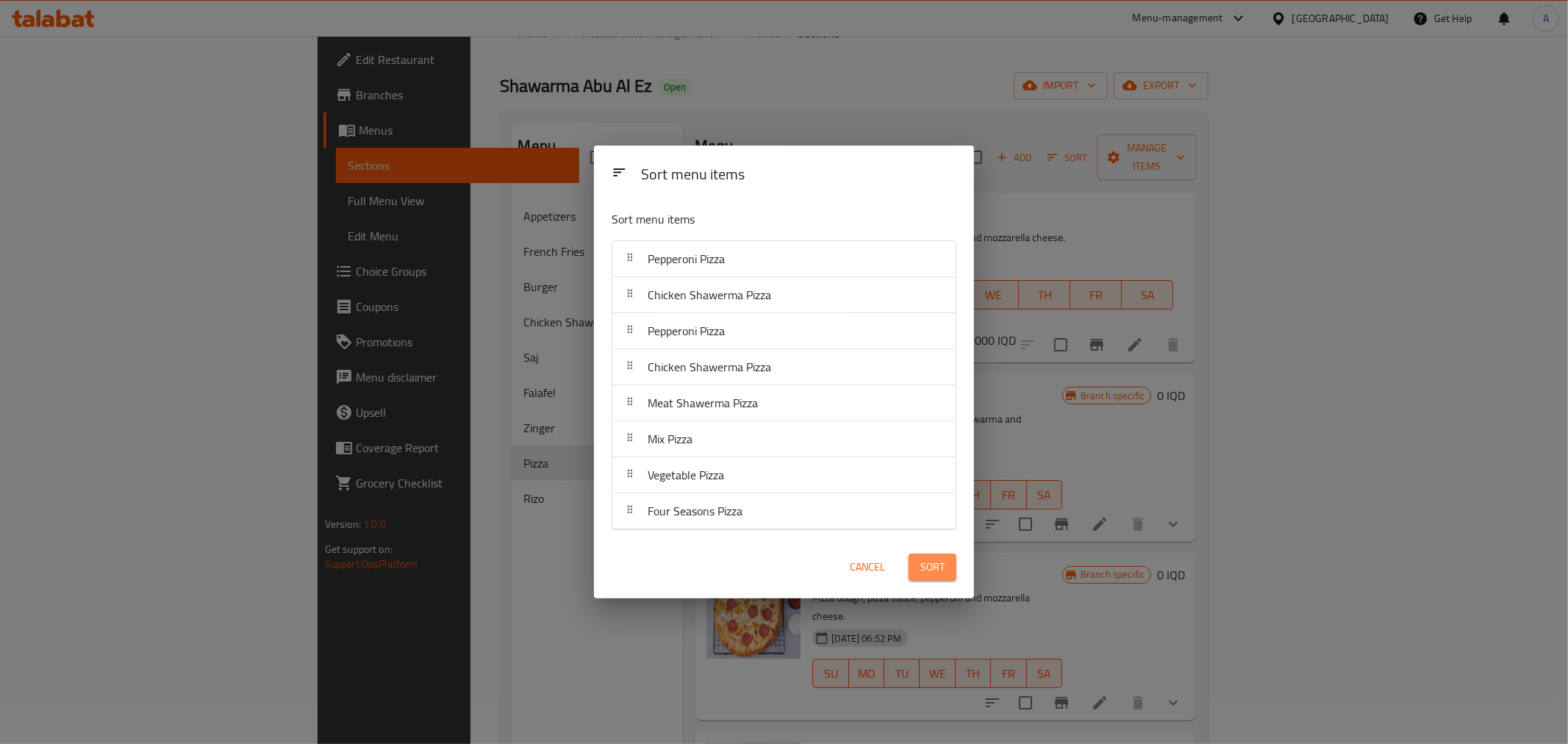
click at [932, 567] on span "Sort" at bounding box center [932, 567] width 25 height 18
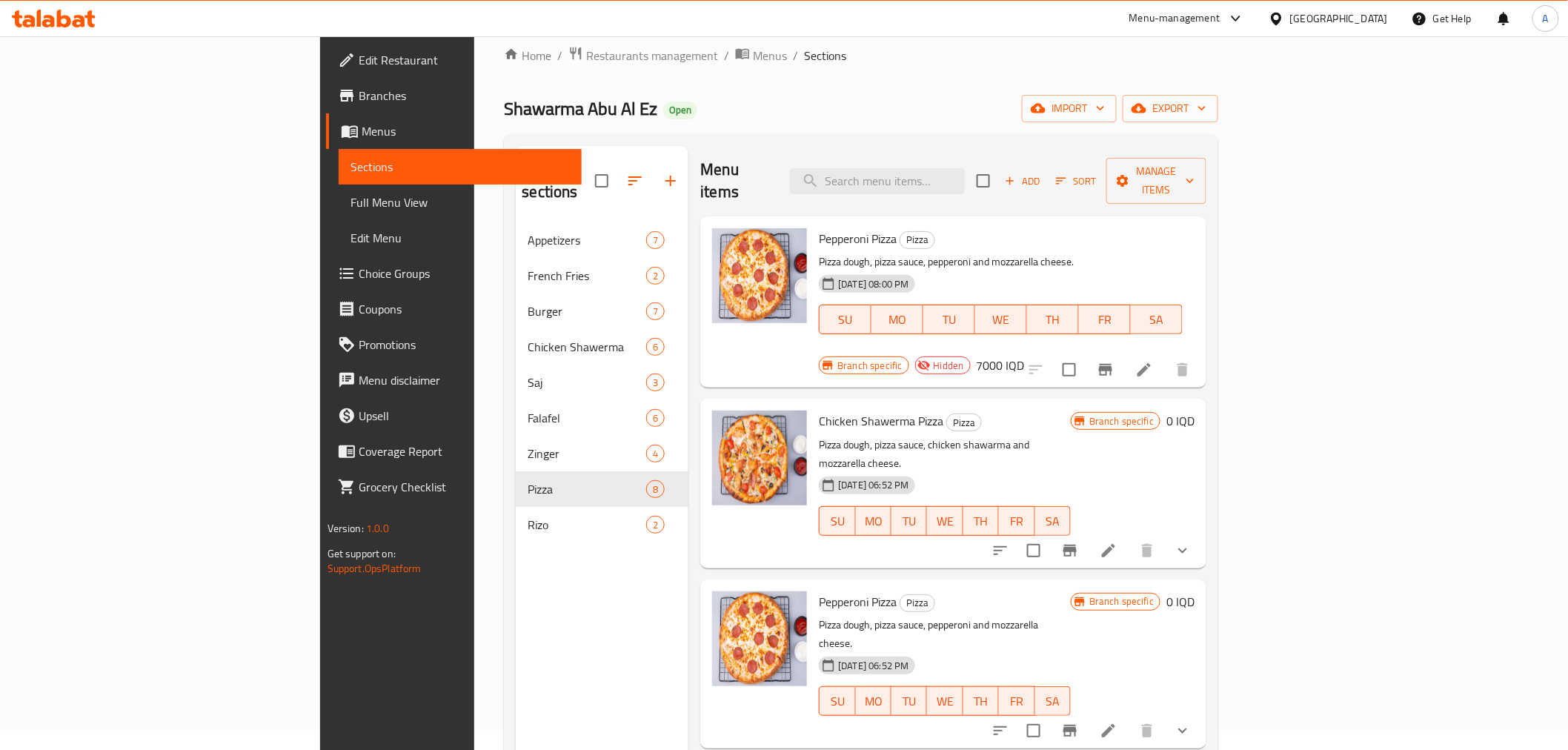
scroll to position [0, 0]
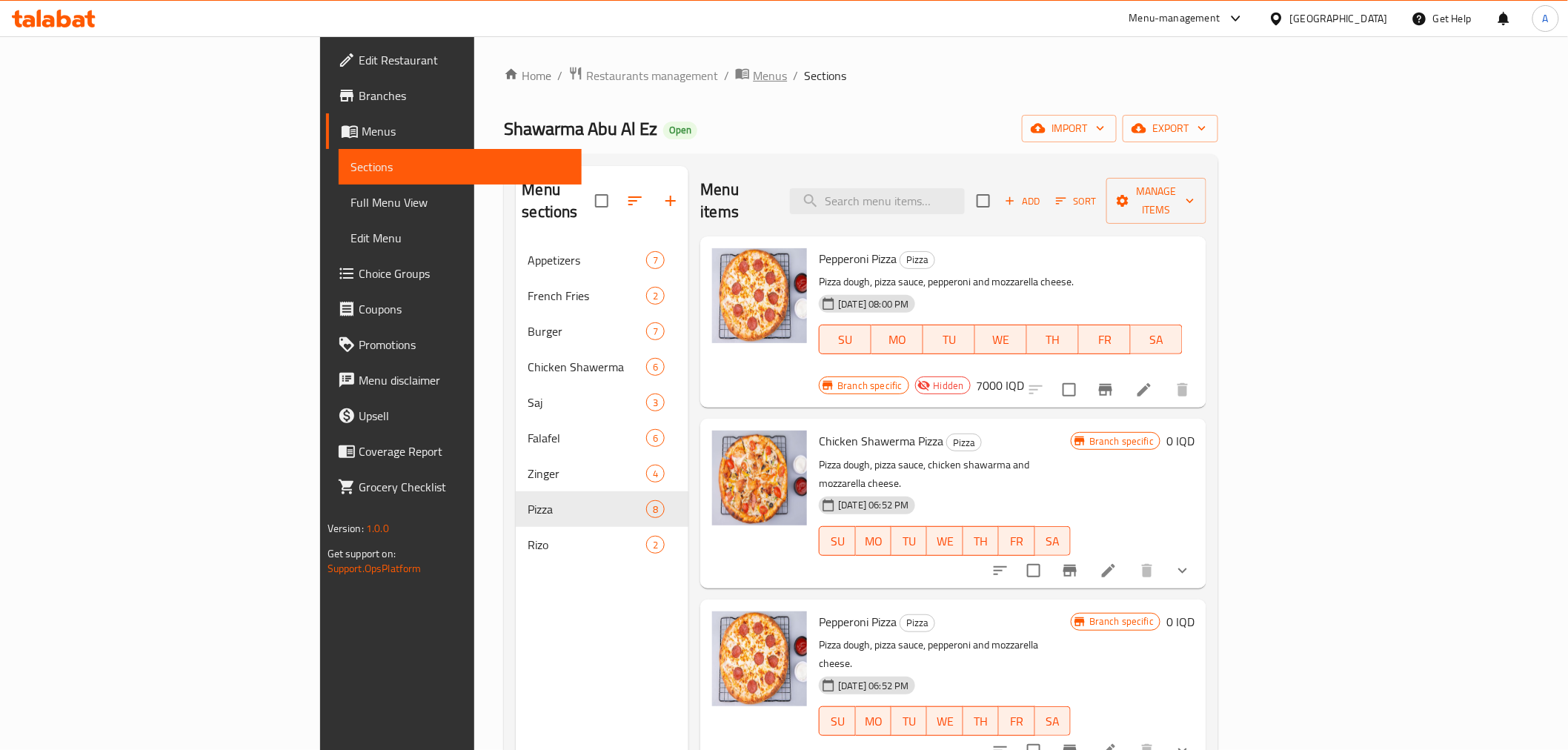
click at [753, 73] on span "Menus" at bounding box center [770, 75] width 34 height 18
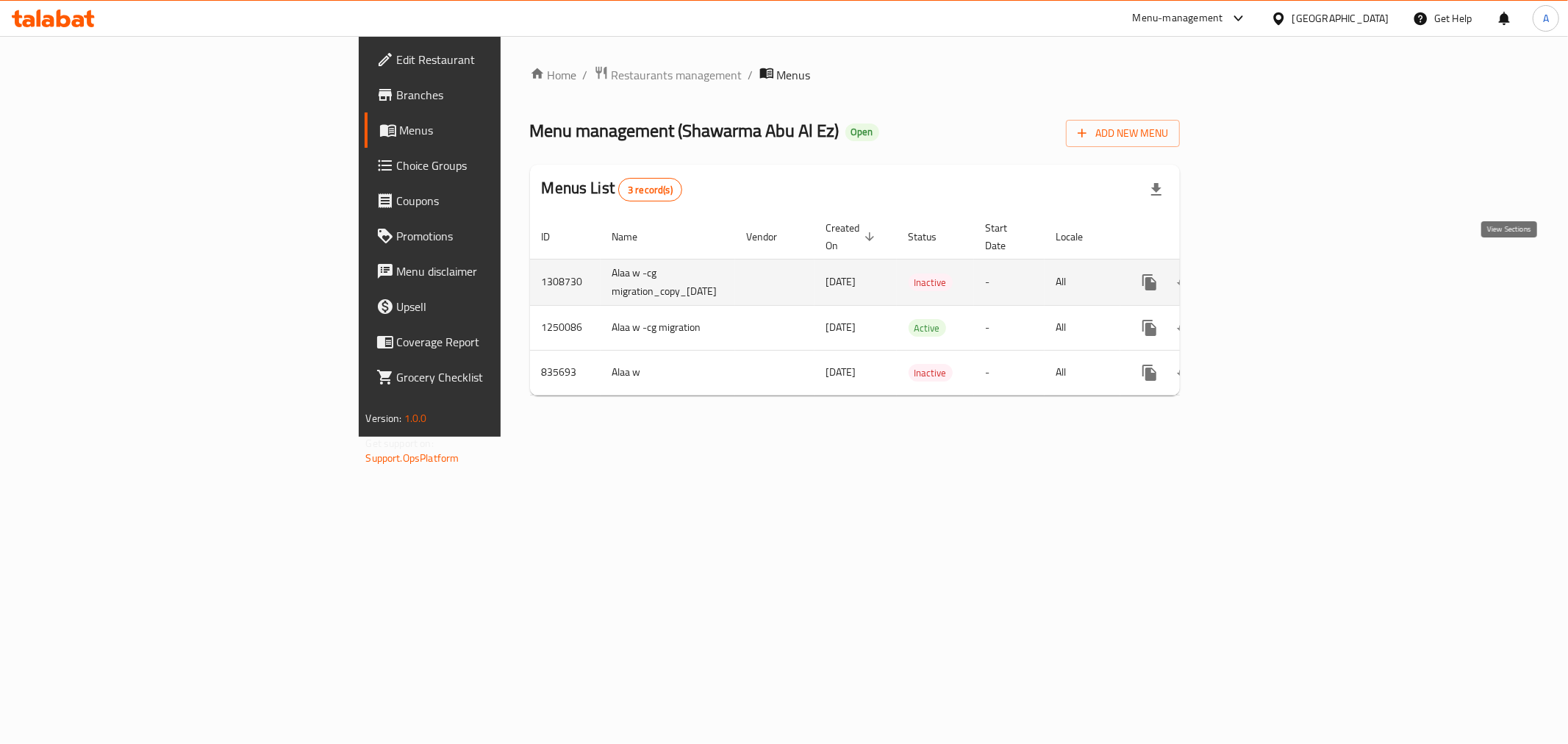
click at [1264, 274] on icon "enhanced table" at bounding box center [1255, 282] width 18 height 18
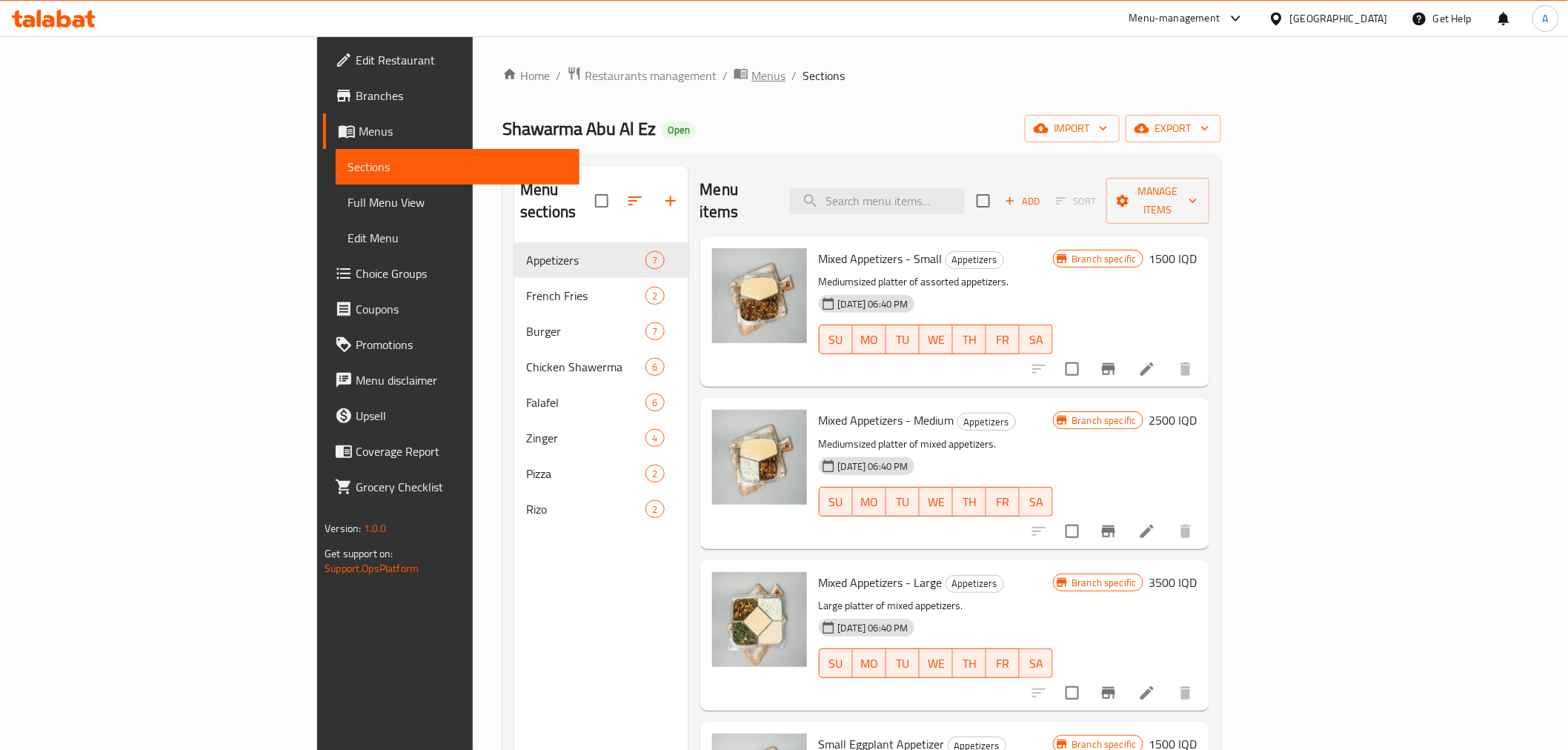
click at [752, 69] on span "Menus" at bounding box center [769, 75] width 34 height 18
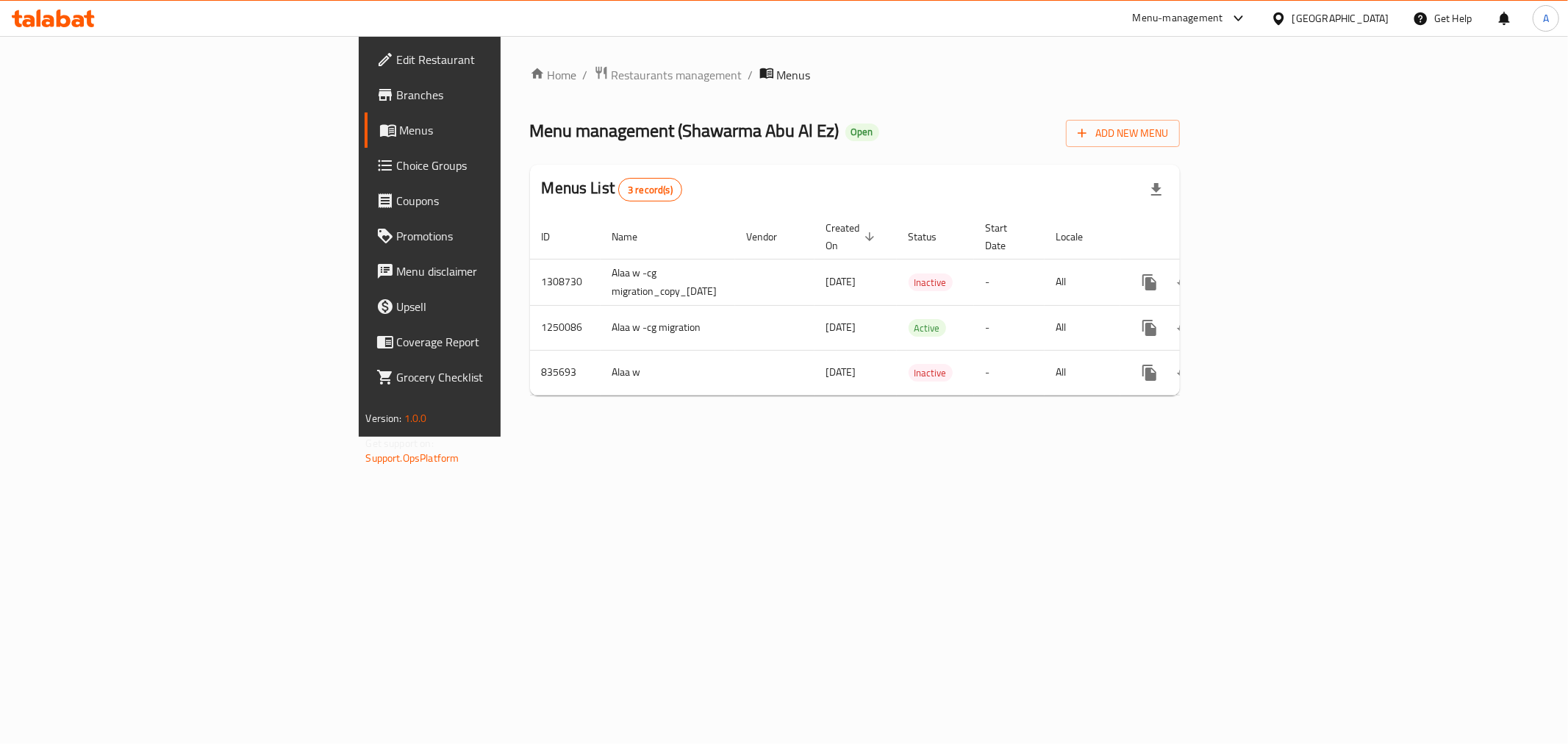
click at [530, 96] on div "Home / Restaurants management / Menus Menu management ( Shawarma Abu Al Ez ) Op…" at bounding box center [854, 236] width 650 height 342
click at [501, 50] on div "Home / Restaurants management / Menus Menu management ( Shawarma Abu Al Ez ) Op…" at bounding box center [855, 236] width 710 height 400
click at [611, 82] on span "Restaurants management" at bounding box center [677, 75] width 131 height 18
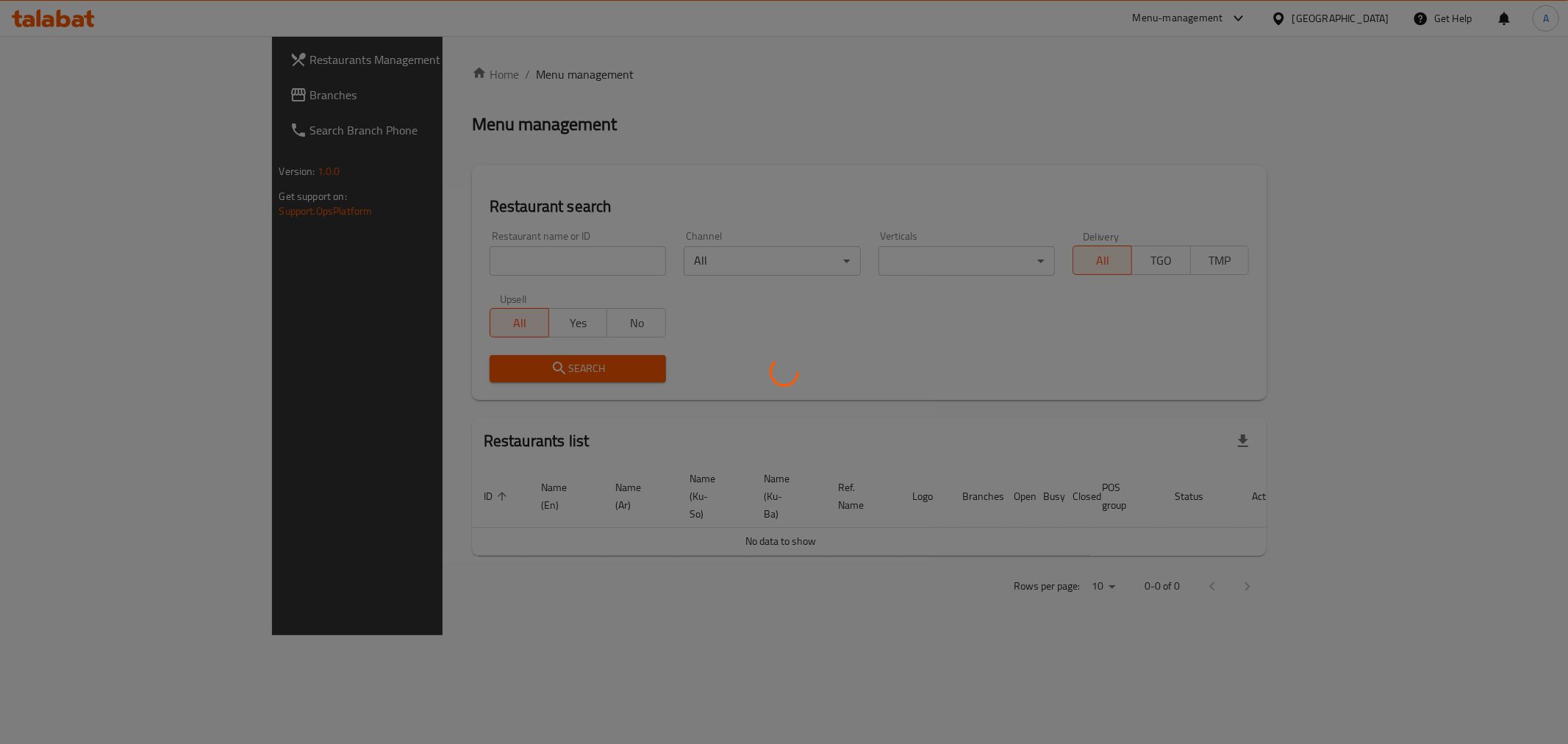
click at [403, 263] on div at bounding box center [784, 372] width 1568 height 744
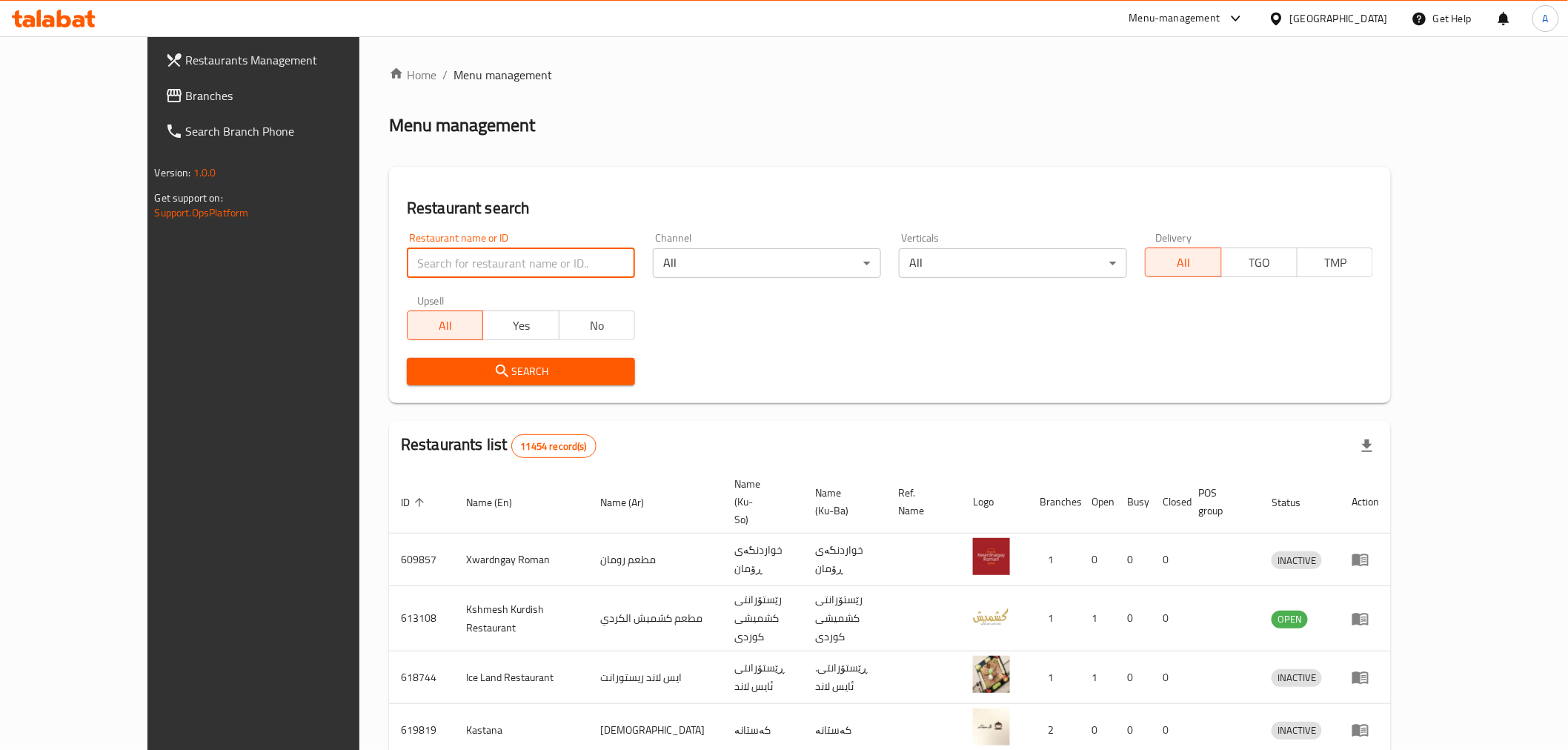
click at [406, 257] on input "search" at bounding box center [520, 262] width 228 height 30
paste input "664993"
type input "664993"
click button "Search" at bounding box center [520, 371] width 228 height 28
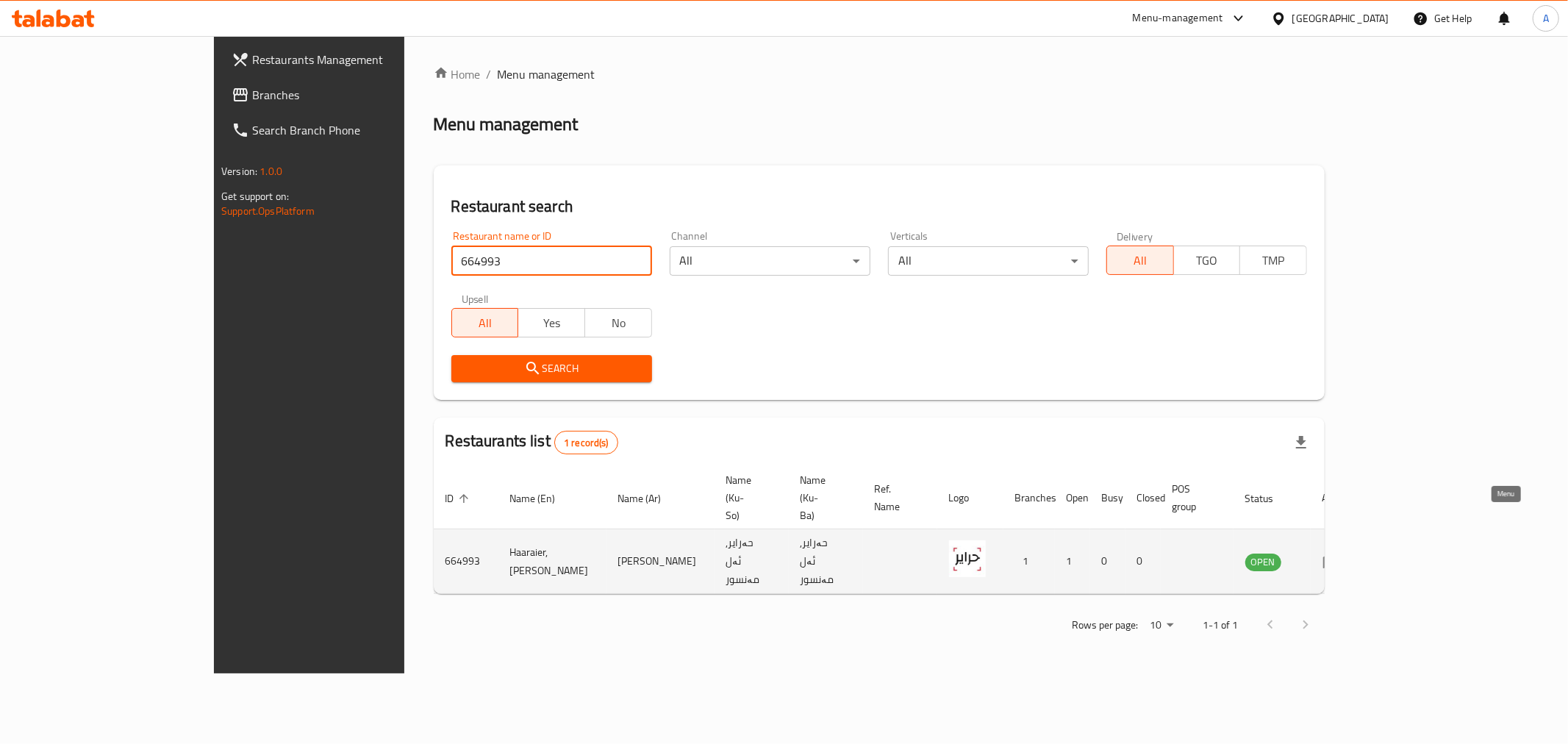
click at [1339, 556] on icon "enhanced table" at bounding box center [1330, 561] width 16 height 12
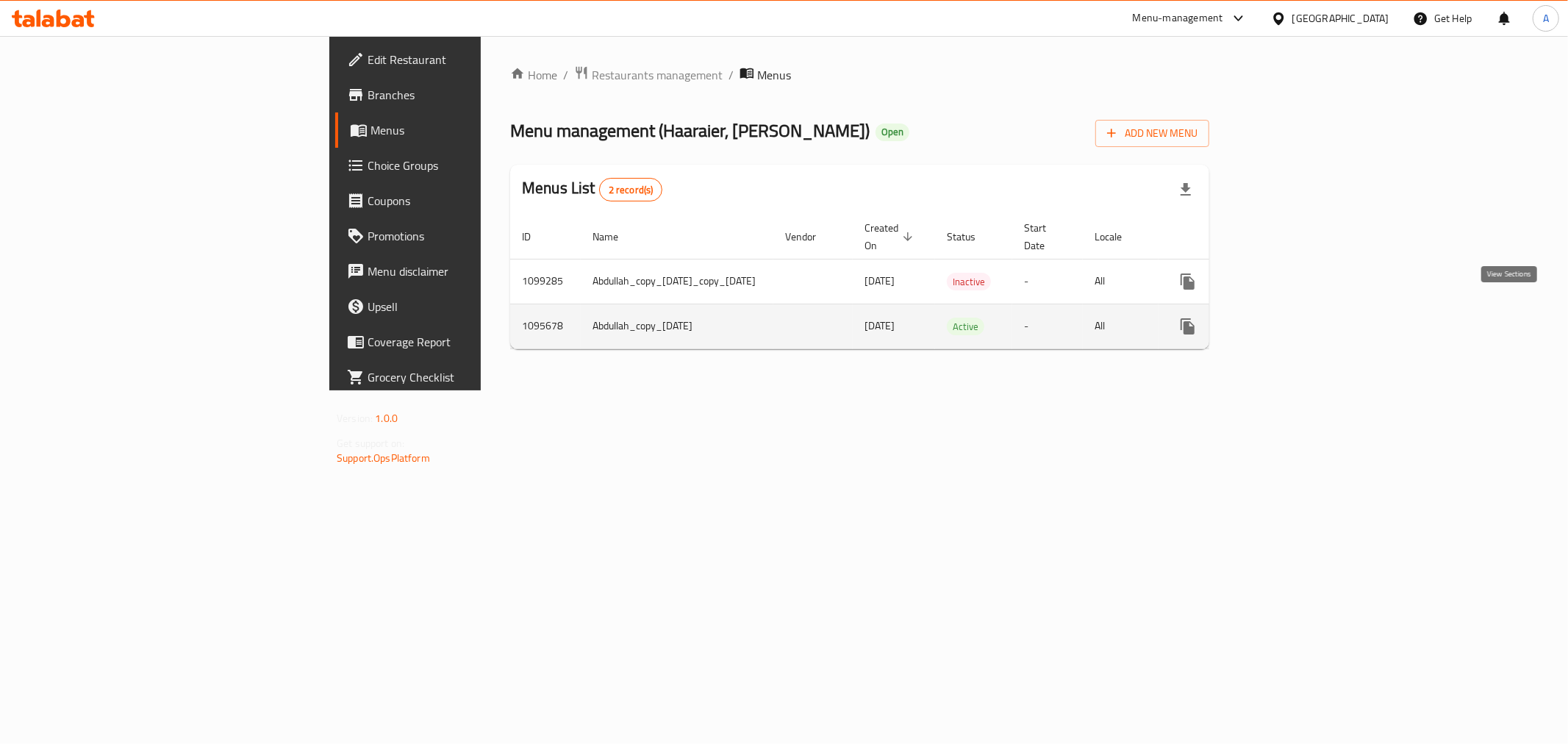
click at [1312, 309] on link "enhanced table" at bounding box center [1293, 326] width 35 height 35
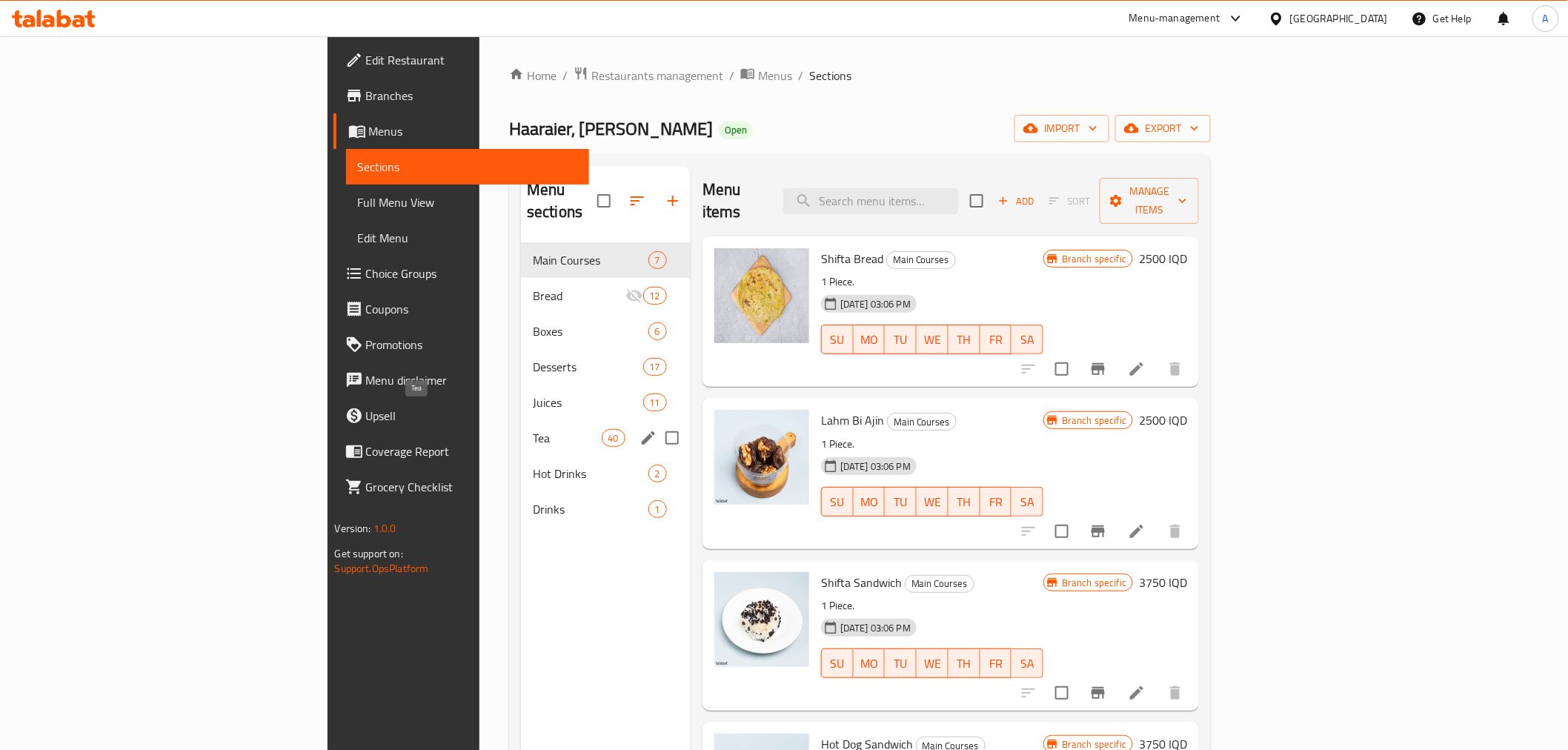
click at [532, 429] on span "Tea" at bounding box center [567, 438] width 69 height 18
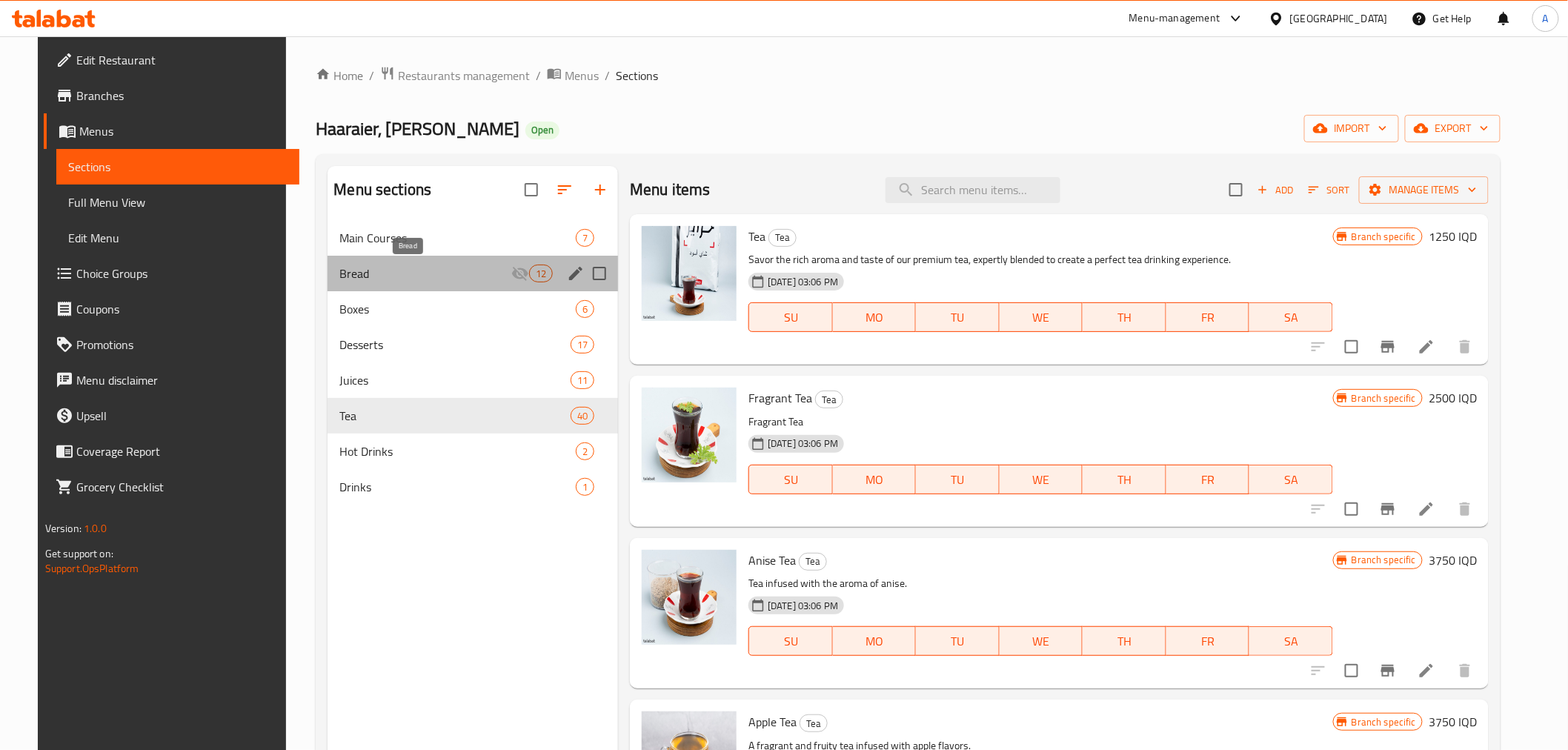
click at [407, 276] on span "Bread" at bounding box center [424, 273] width 171 height 18
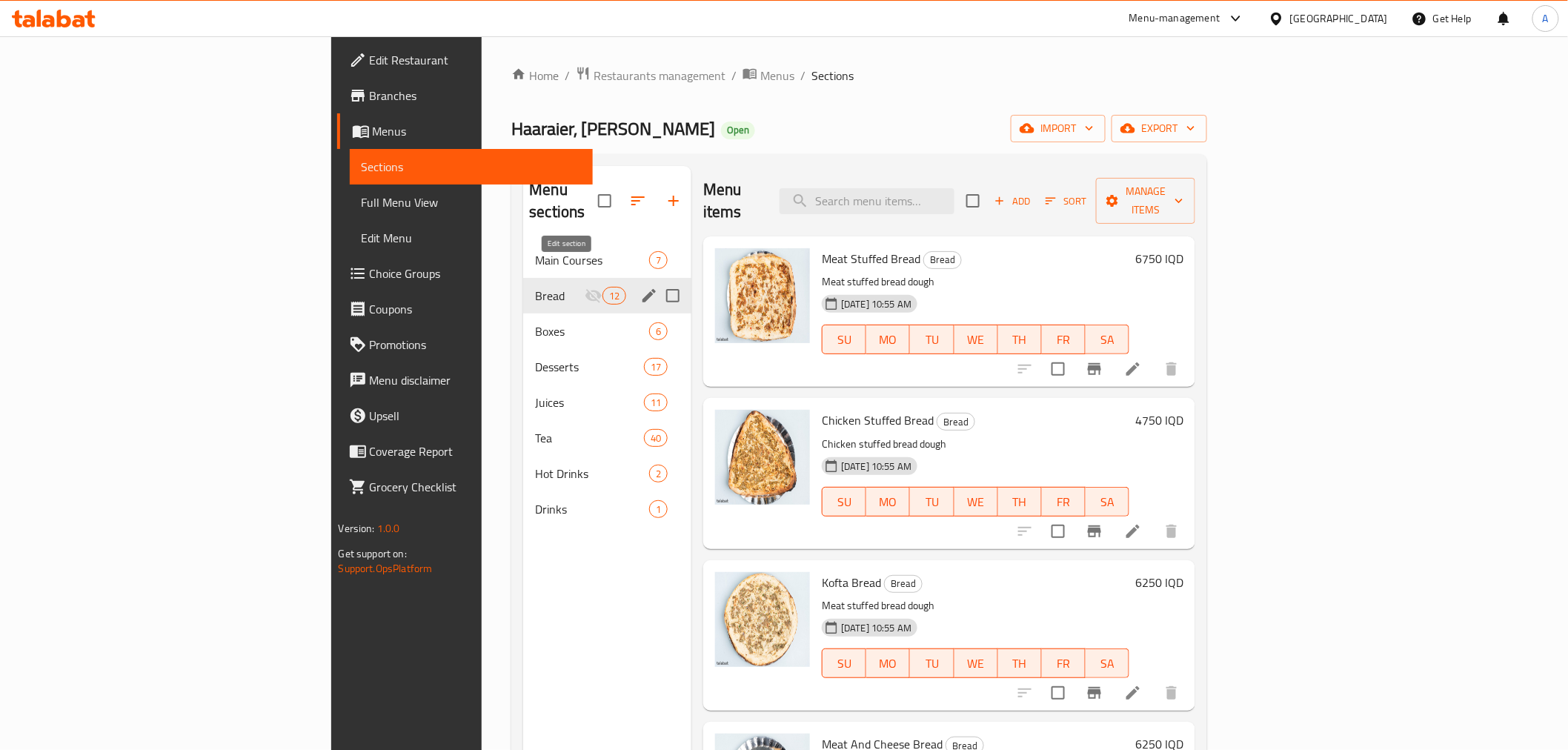
click at [640, 287] on icon "edit" at bounding box center [649, 296] width 18 height 18
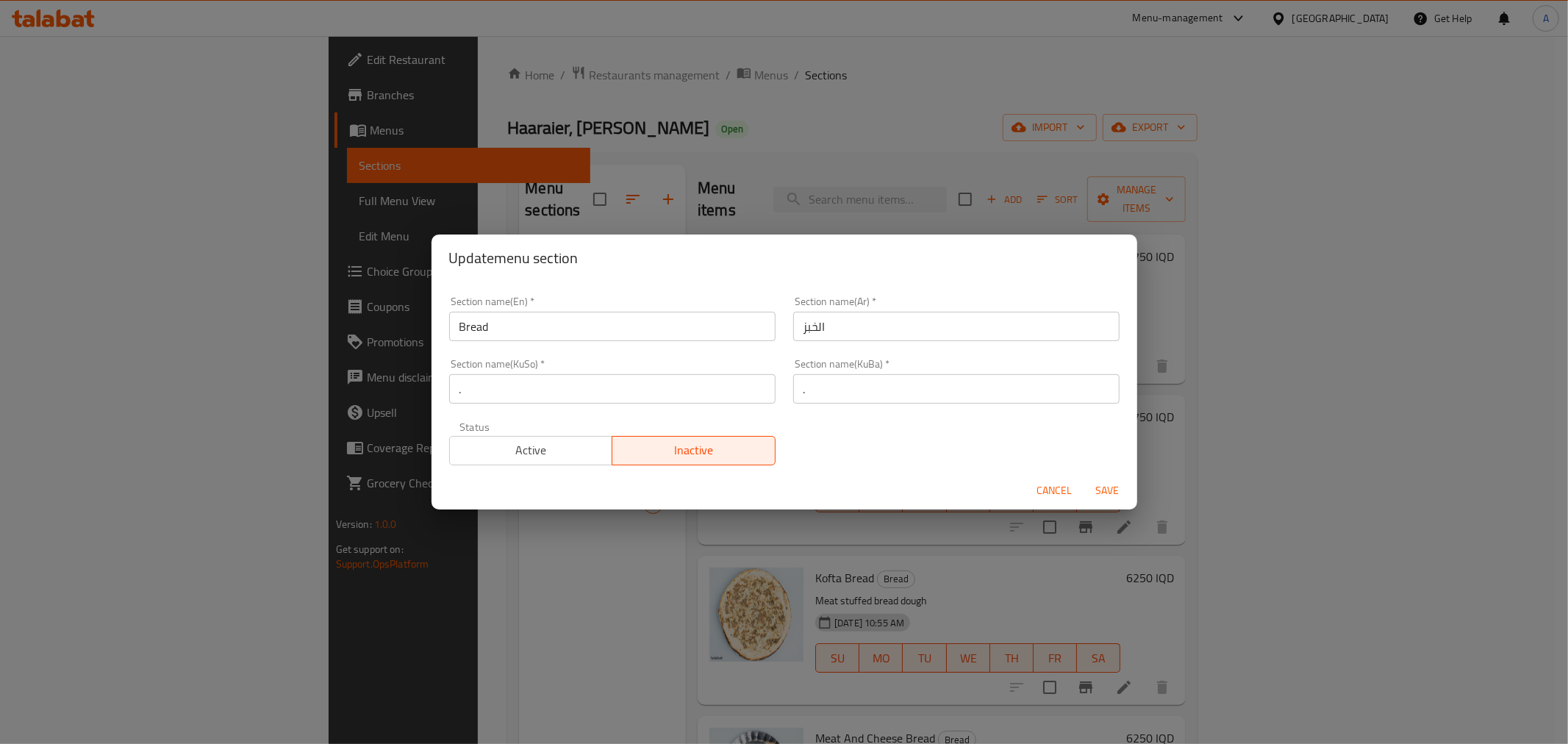
click at [541, 432] on div "Active Inactive" at bounding box center [612, 443] width 326 height 44
click at [538, 449] on span "Active" at bounding box center [532, 450] width 151 height 22
click at [1118, 489] on span "Save" at bounding box center [1107, 490] width 35 height 18
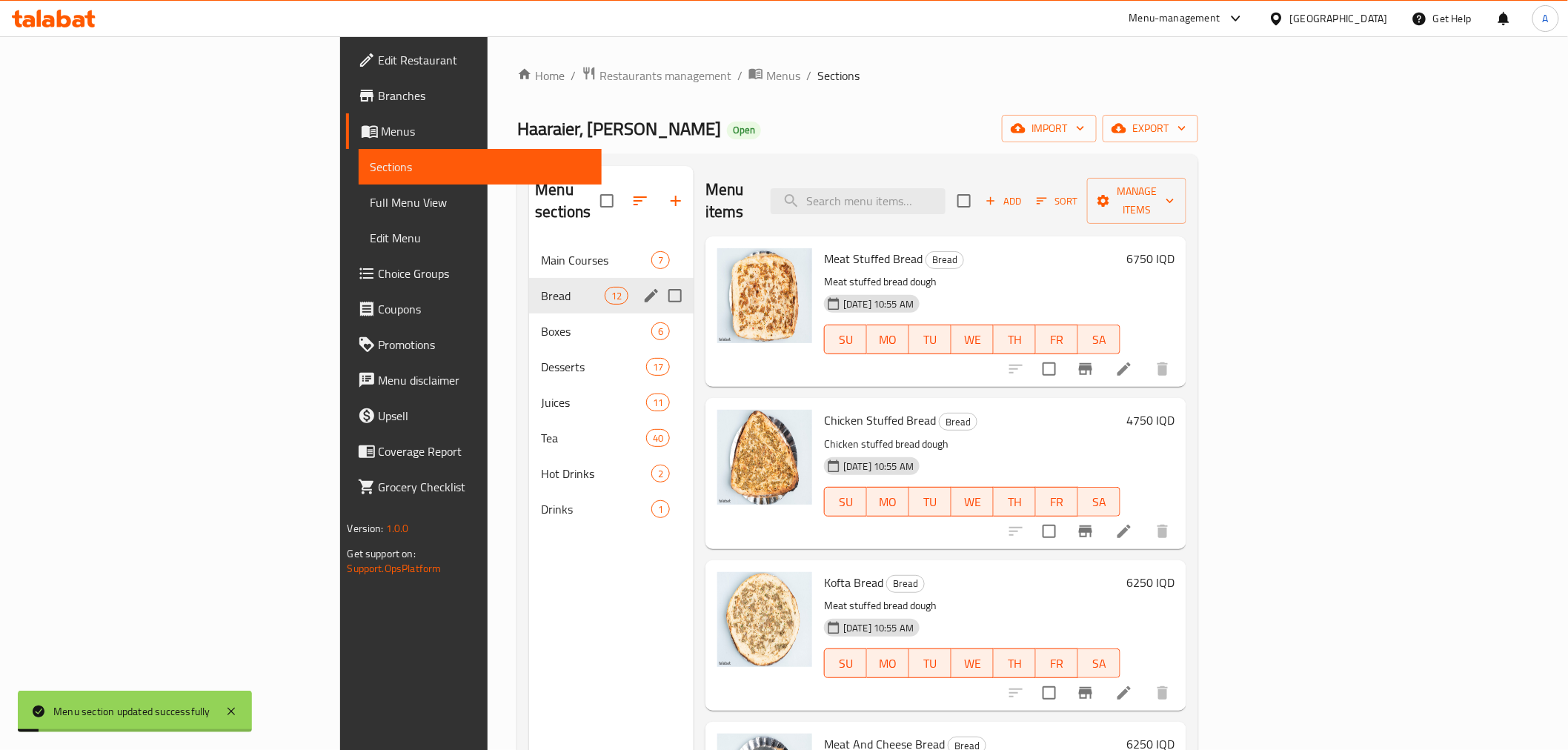
click at [529, 581] on div "Menu sections Main Courses 7 Bread 12 Boxes 6 Desserts 17 Juices 11 Tea 40 Hot …" at bounding box center [611, 541] width 164 height 750
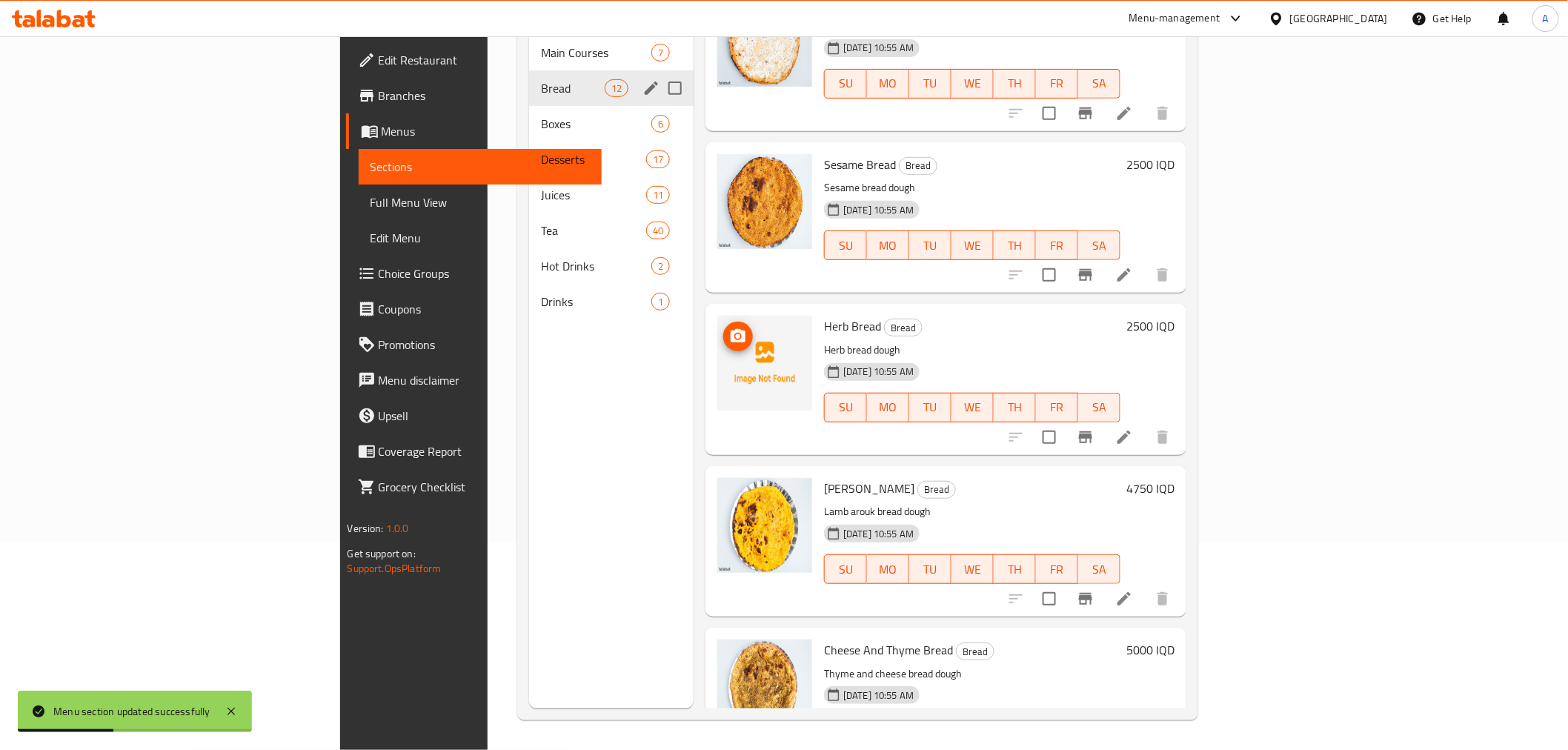
scroll to position [1228, 0]
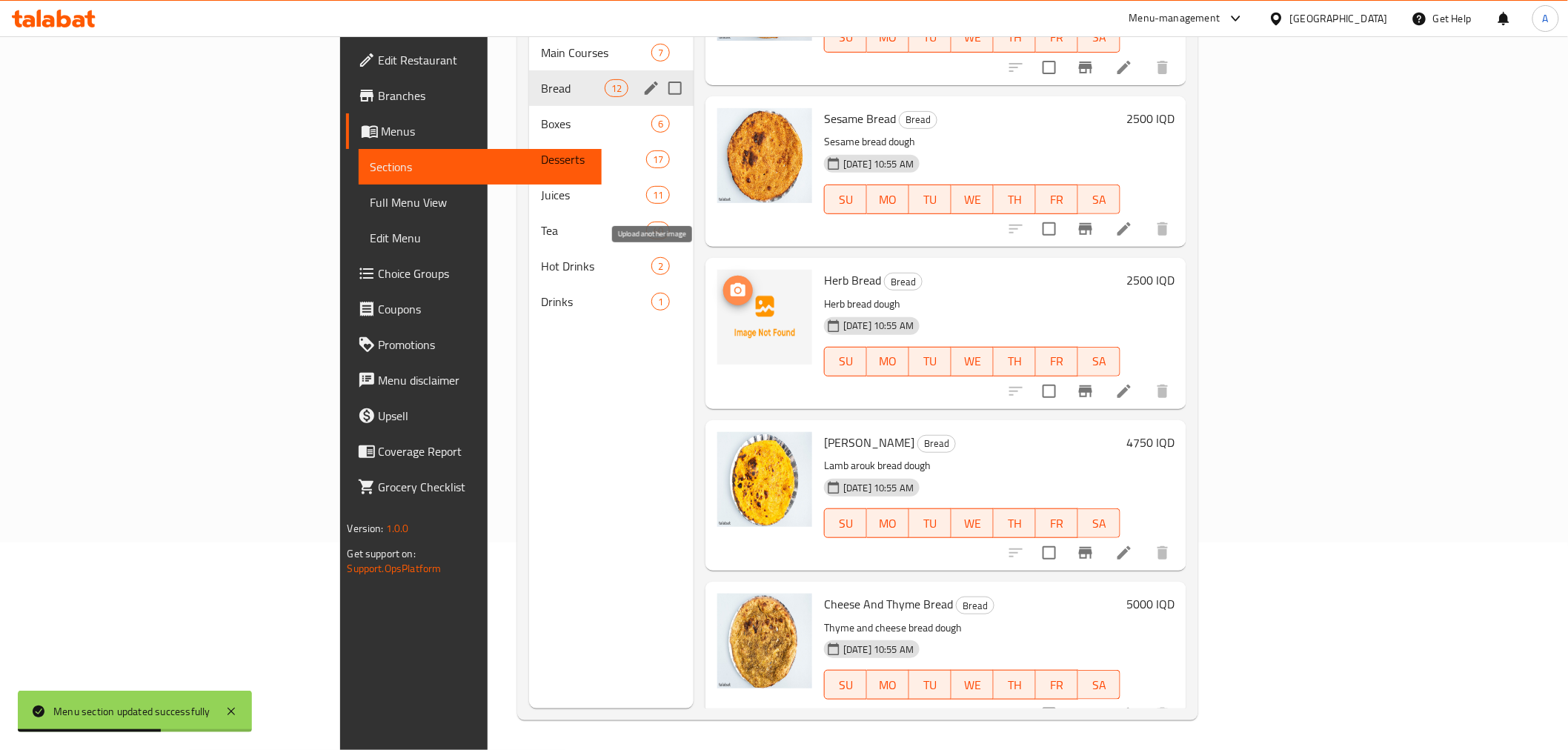
click at [735, 288] on circle "upload picture" at bounding box center [737, 290] width 5 height 5
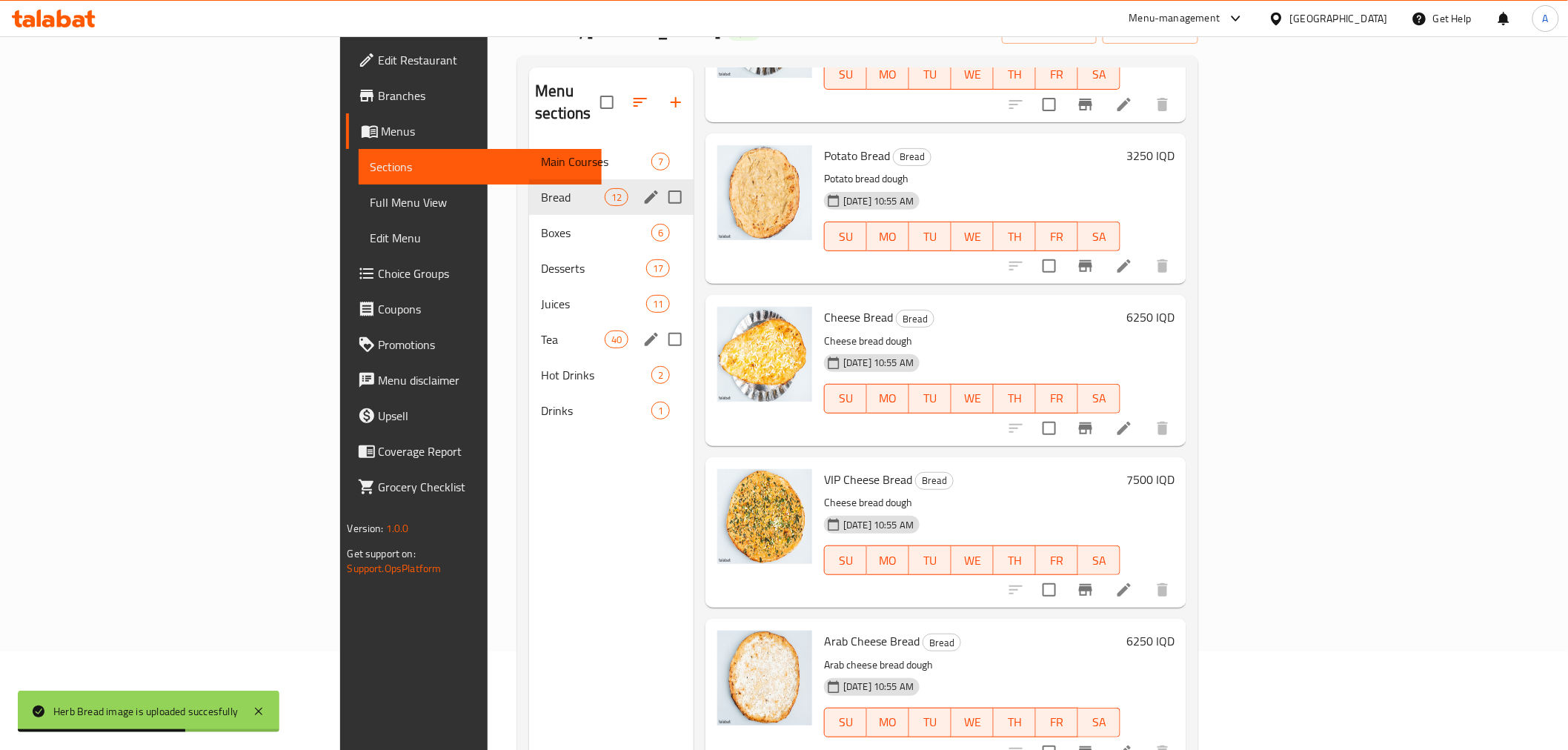
scroll to position [0, 0]
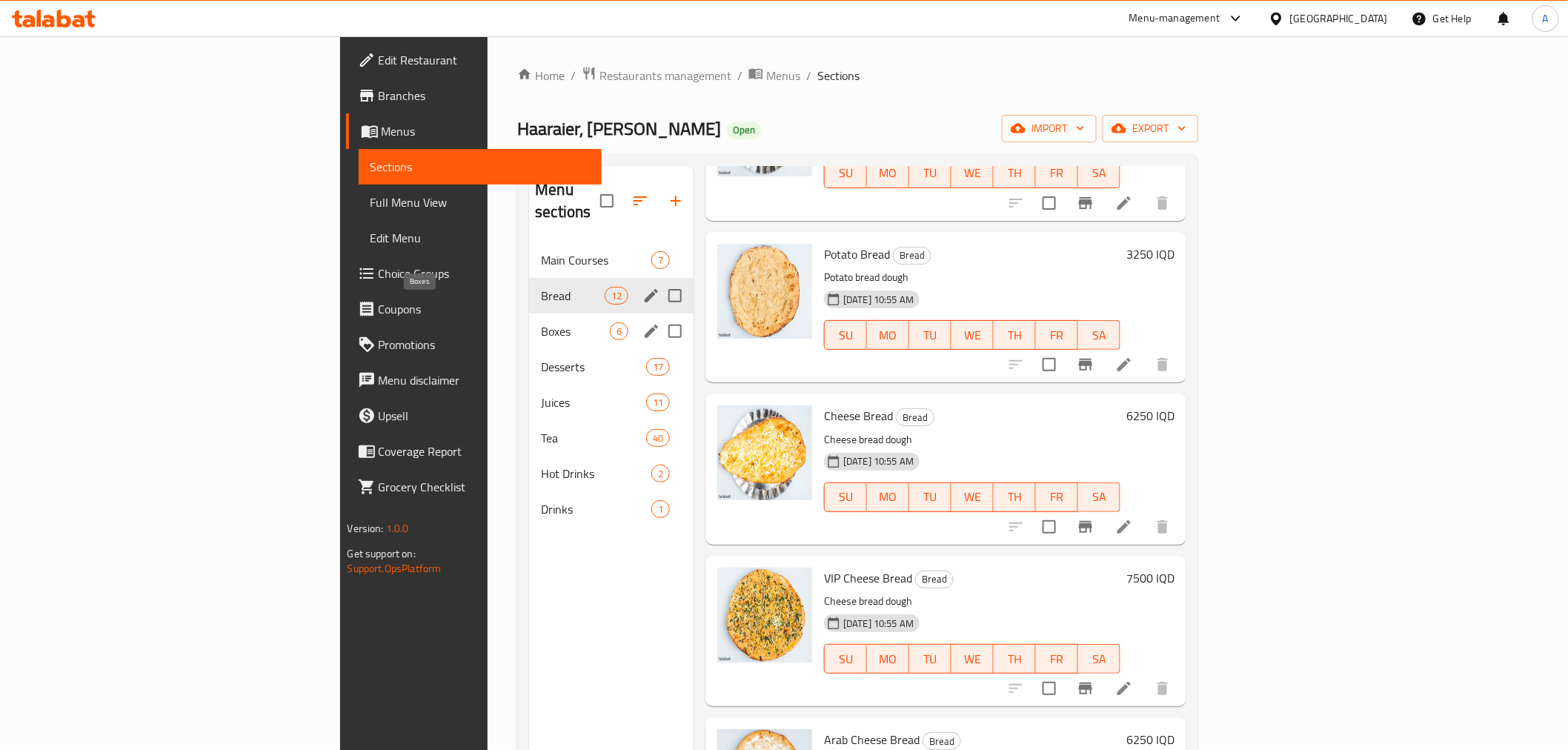
click at [541, 323] on span "Boxes" at bounding box center [575, 331] width 69 height 18
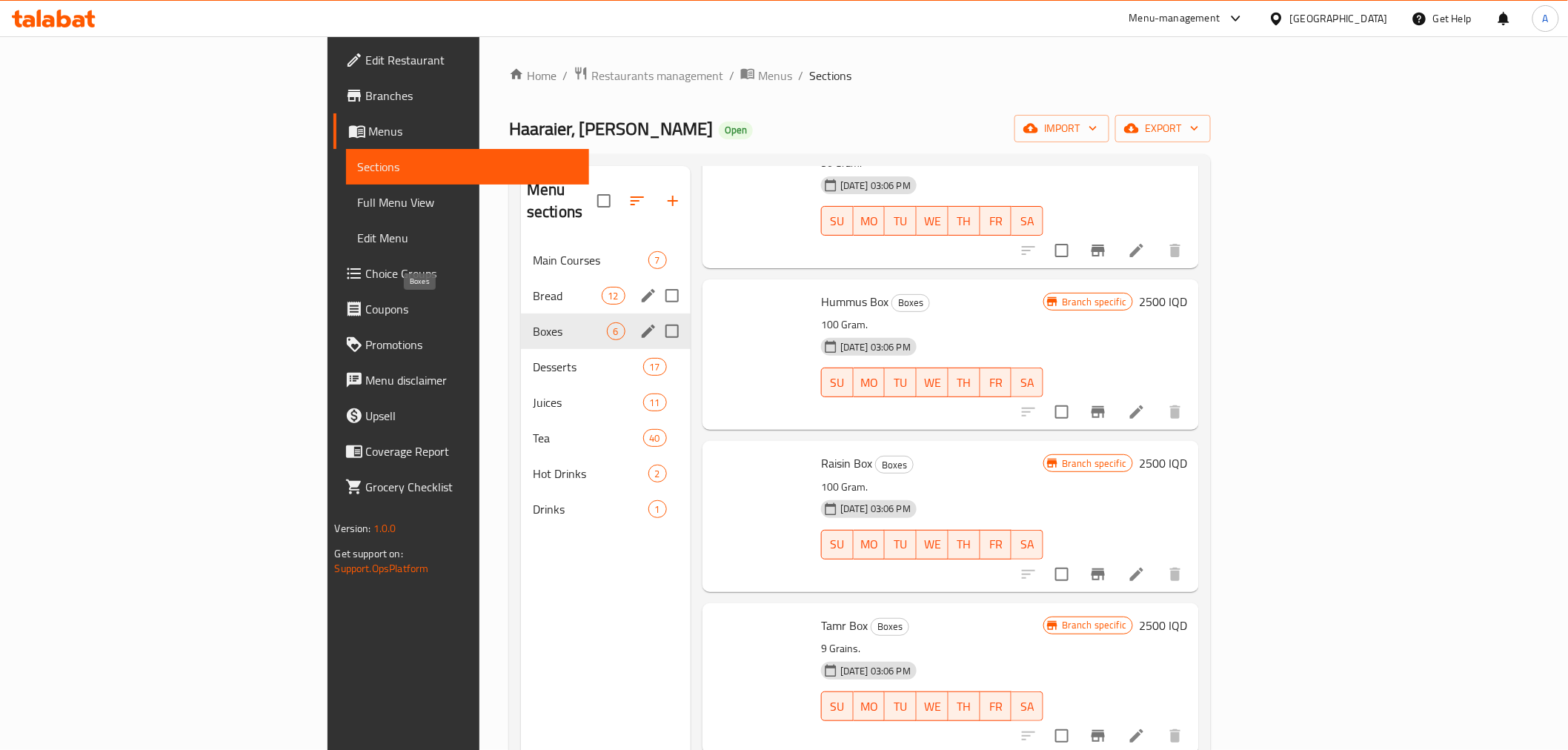
scroll to position [258, 0]
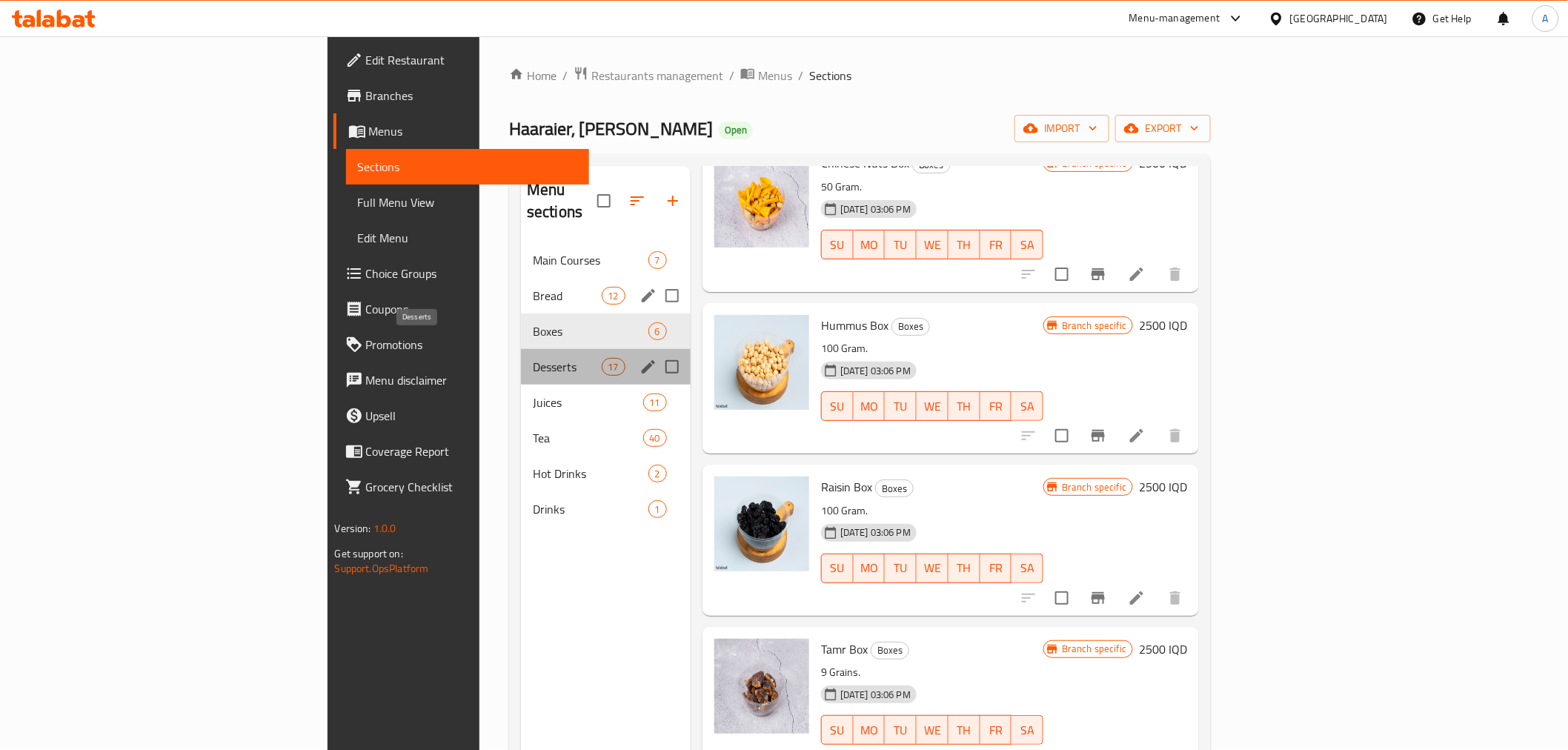
click at [532, 358] on span "Desserts" at bounding box center [567, 366] width 69 height 18
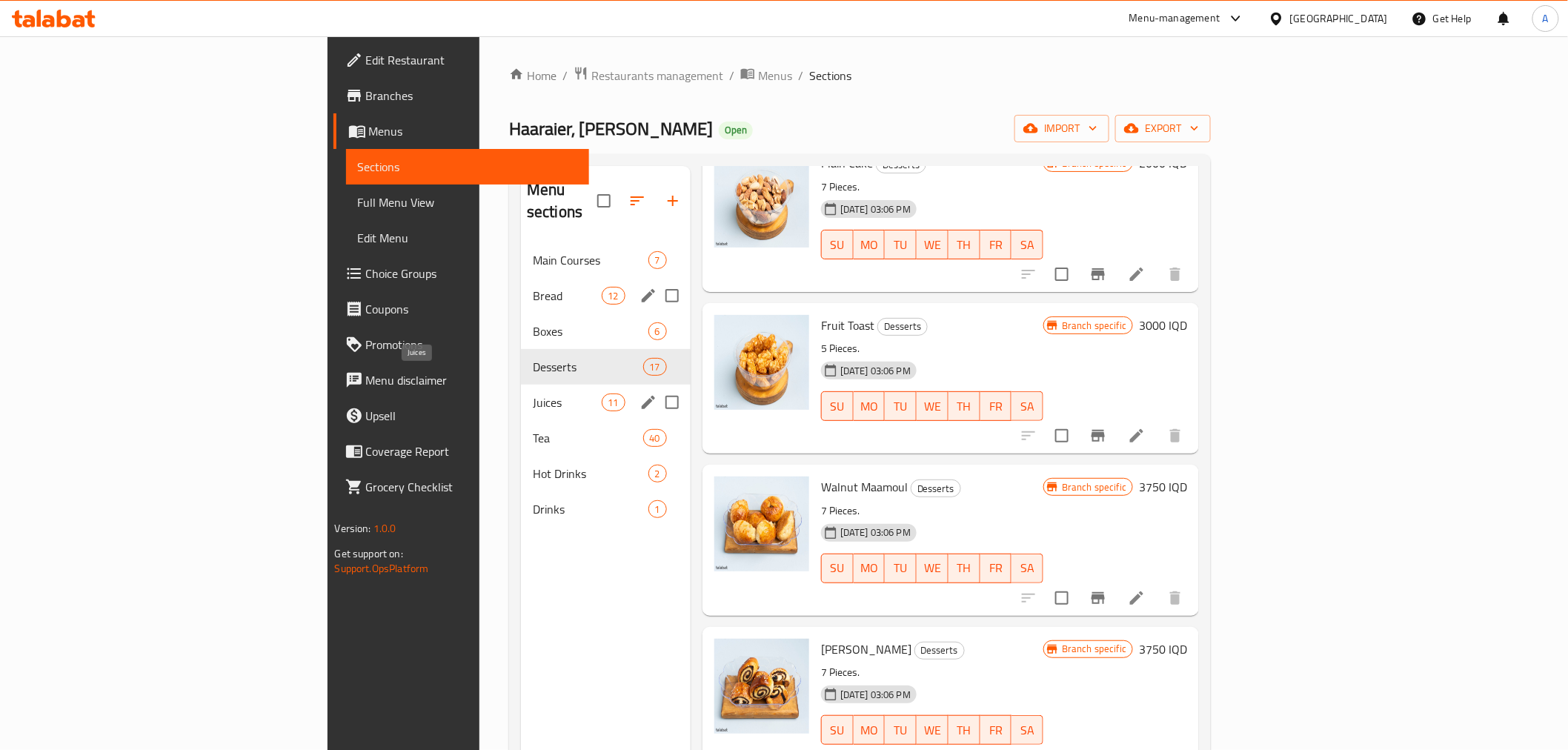
click at [532, 393] on span "Juices" at bounding box center [567, 402] width 69 height 18
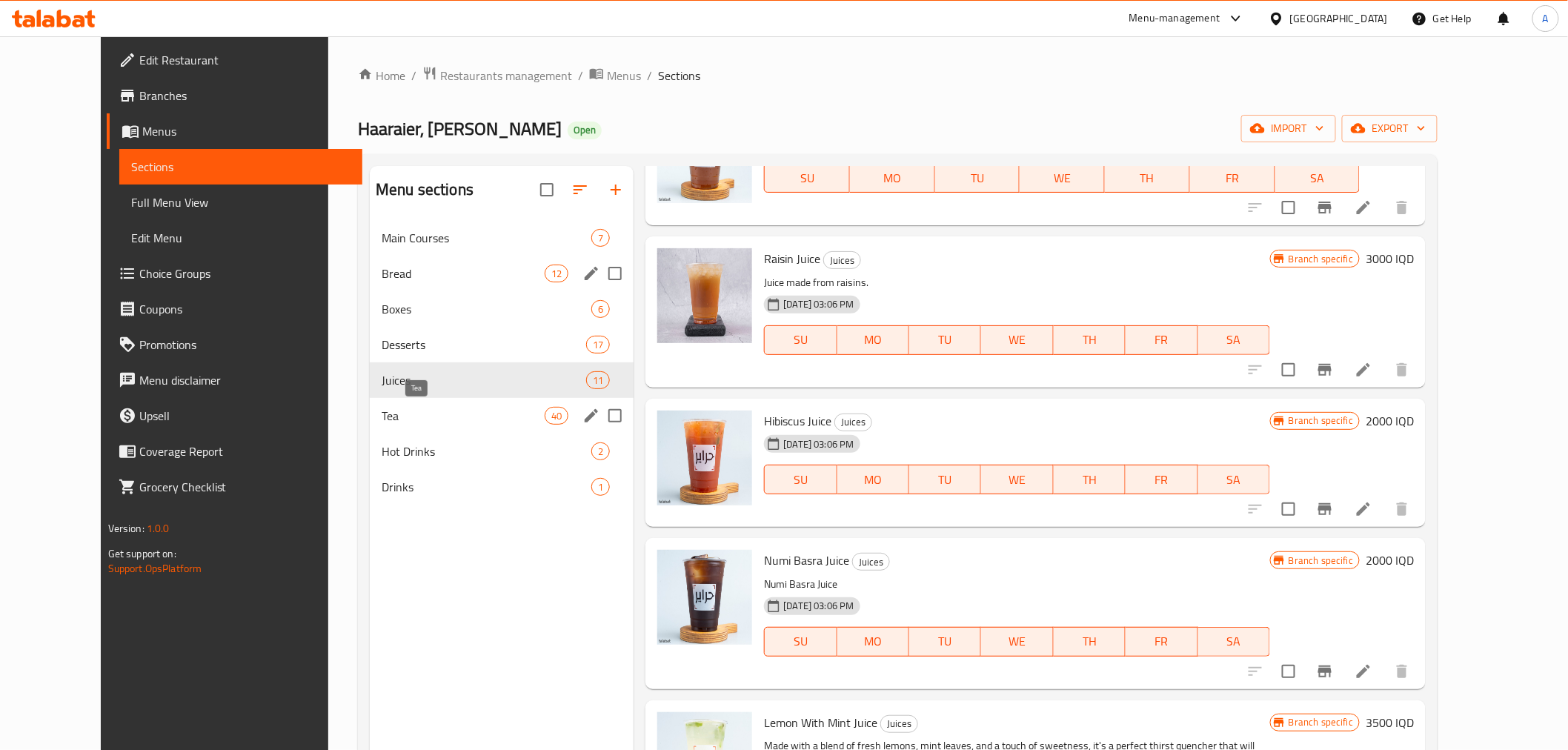
click at [403, 417] on span "Tea" at bounding box center [463, 415] width 163 height 18
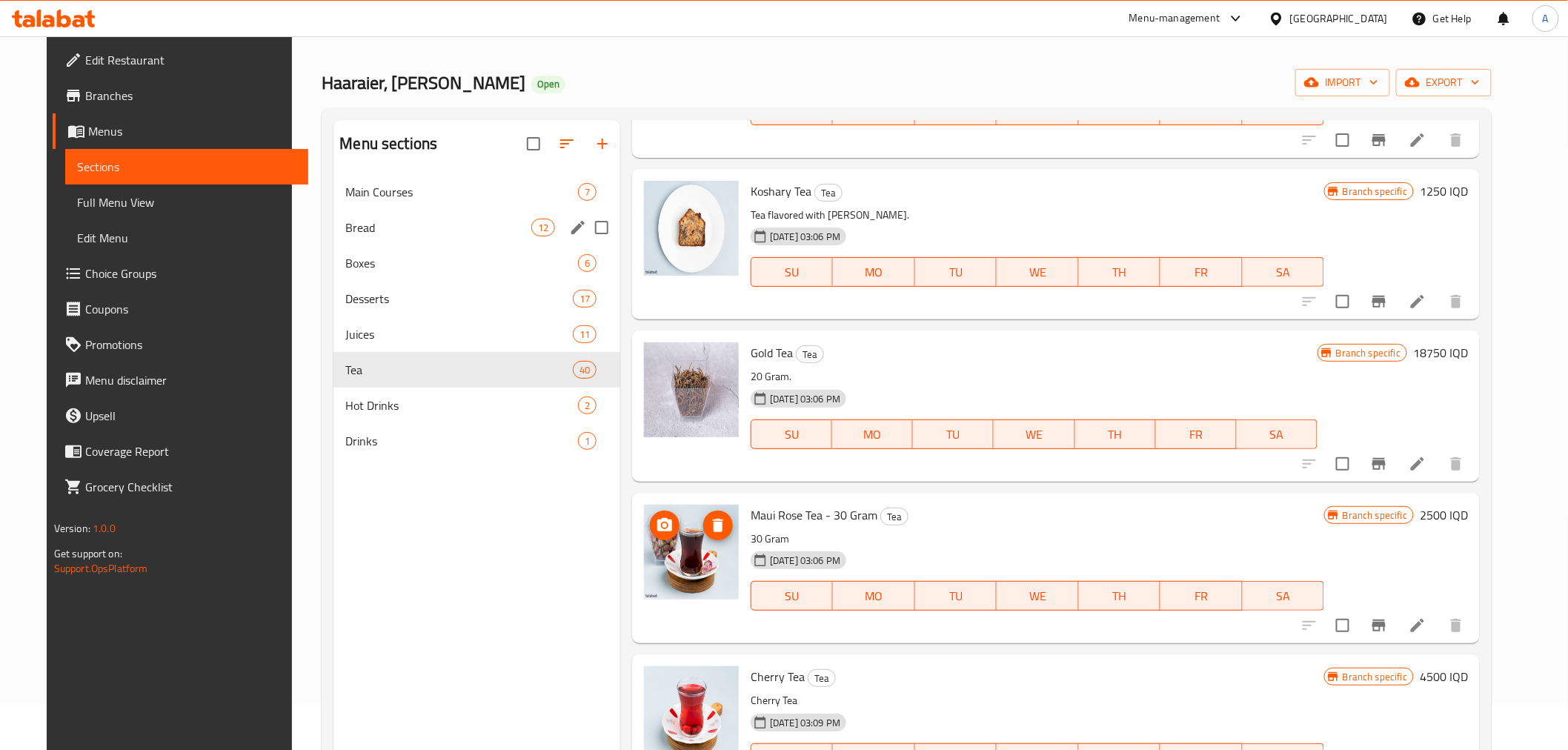
scroll to position [124, 0]
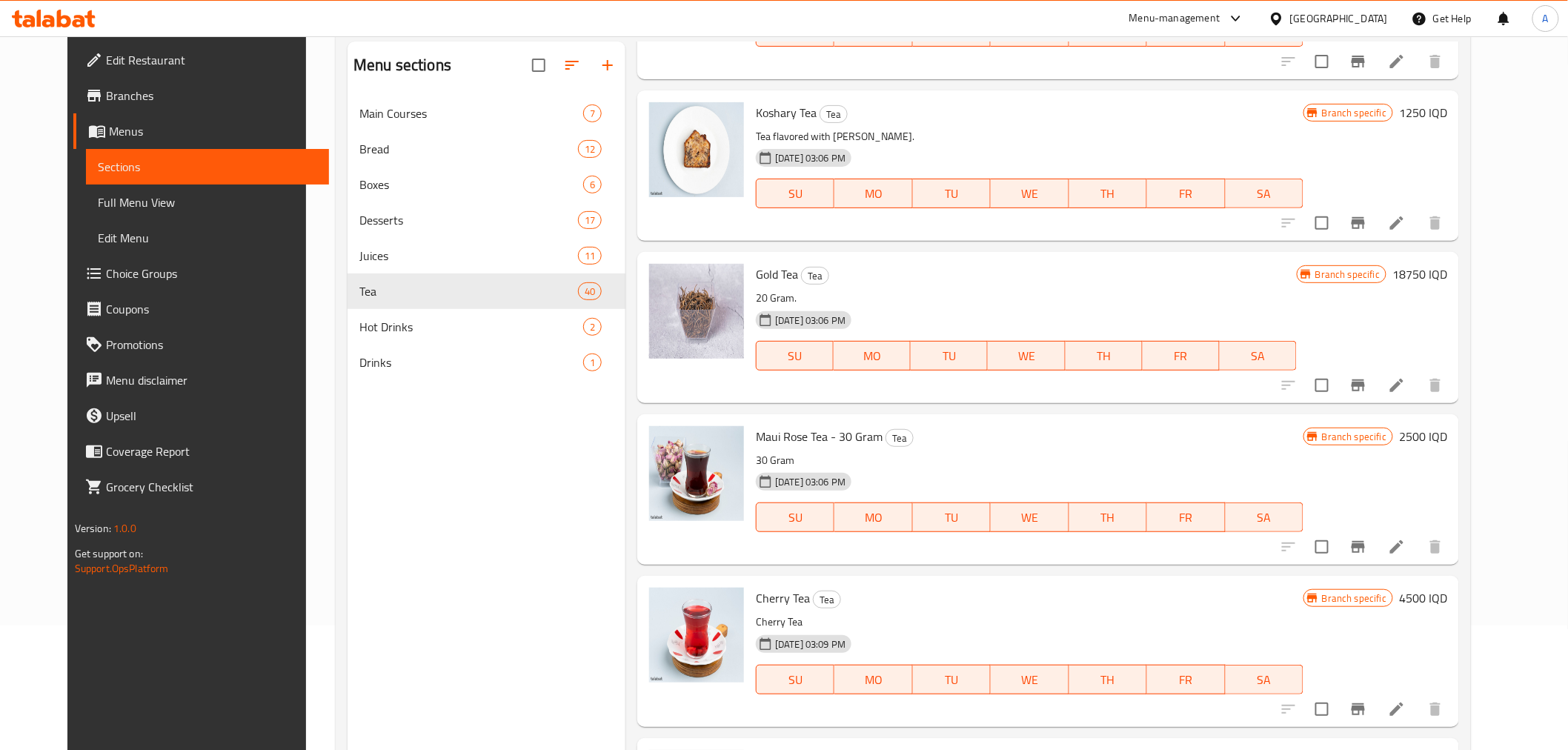
click at [626, 232] on div "Menu items Add Sort Manage items Tea Tea Savor the rich aroma and taste of our …" at bounding box center [1042, 416] width 834 height 750
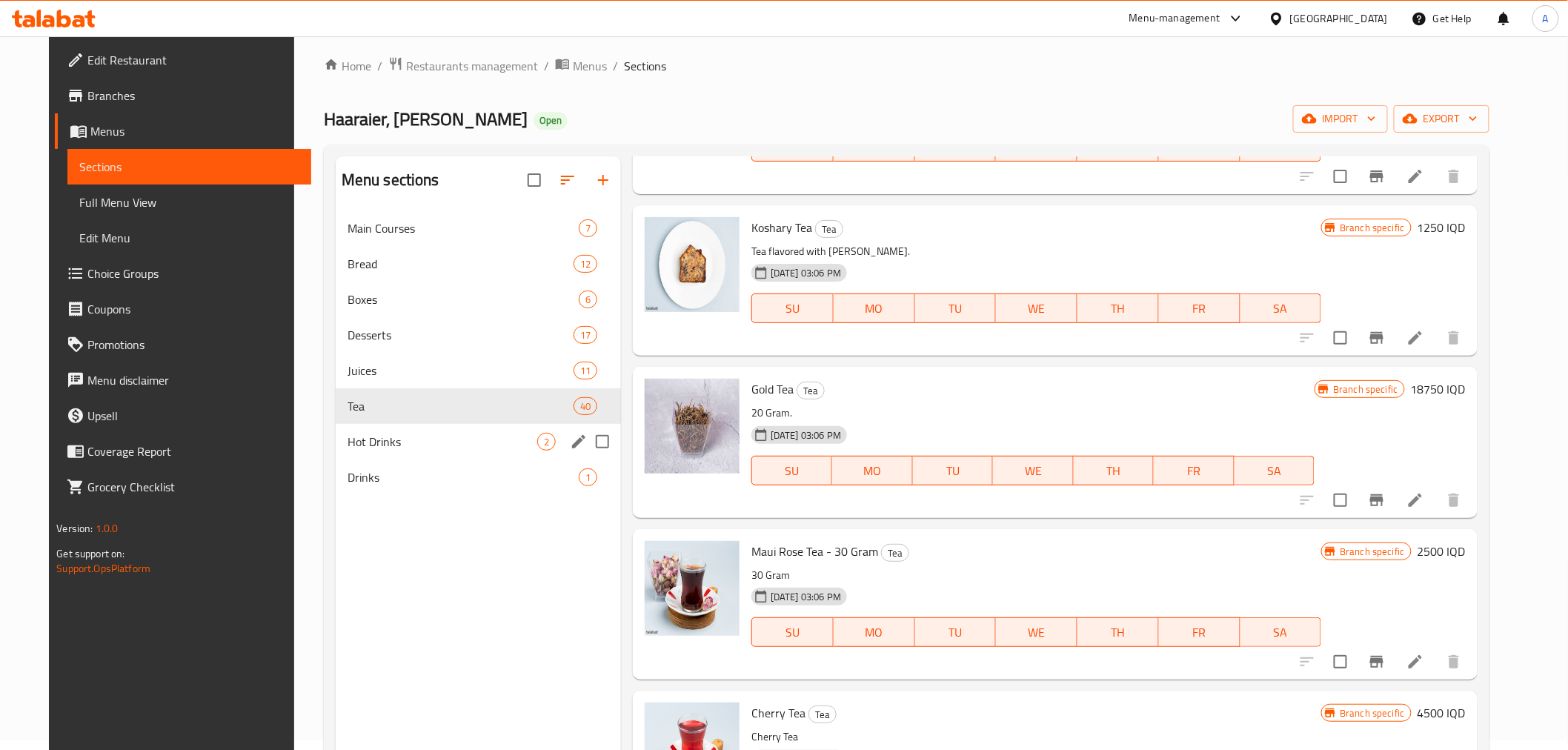
scroll to position [0, 0]
